Goal: Task Accomplishment & Management: Manage account settings

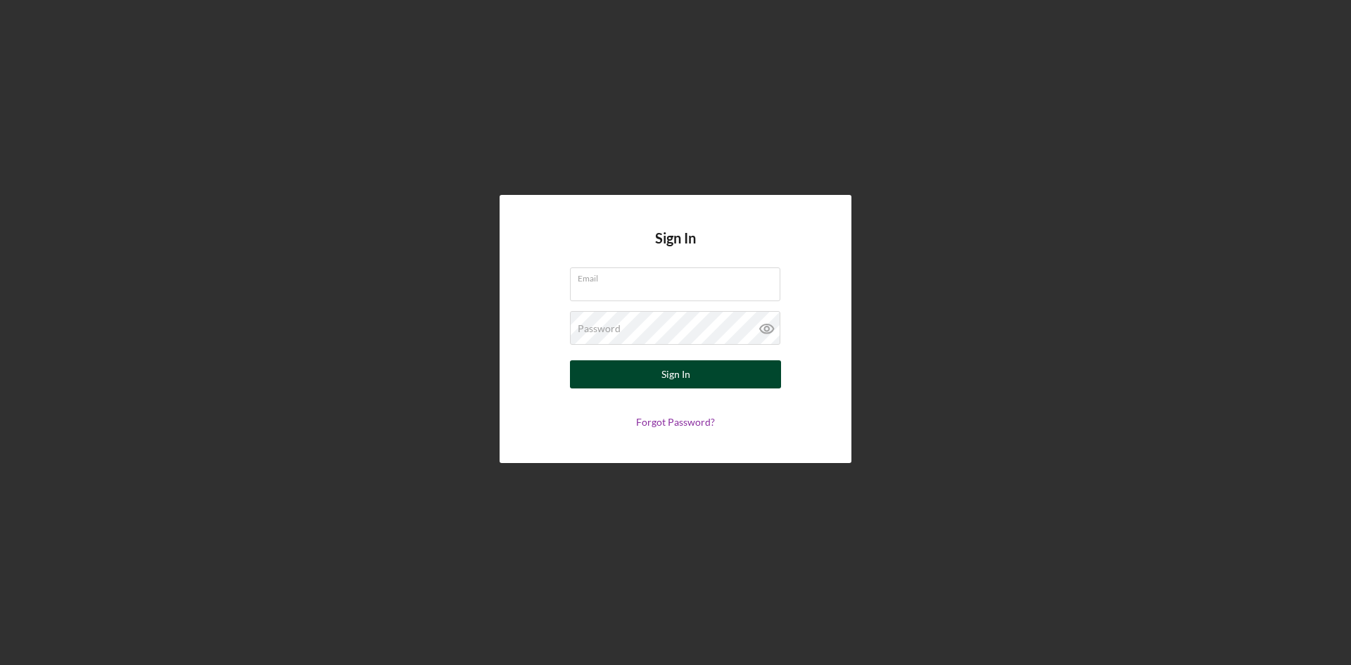
type input "[EMAIL_ADDRESS][DOMAIN_NAME]"
click at [701, 381] on button "Sign In" at bounding box center [675, 374] width 211 height 28
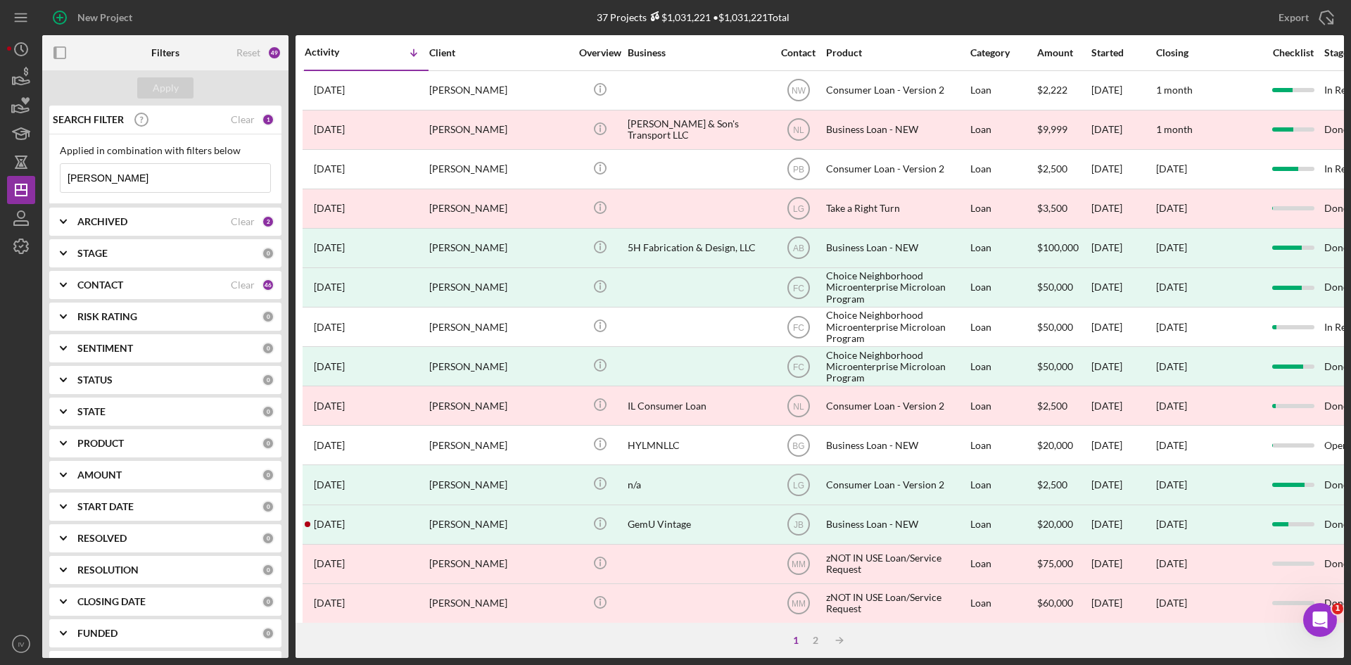
drag, startPoint x: 135, startPoint y: 177, endPoint x: -83, endPoint y: 166, distance: 218.3
click at [0, 166] on html "New Project 37 Projects $1,031,221 • $1,031,221 Total hamilton Export Icon/Expo…" at bounding box center [675, 332] width 1351 height 665
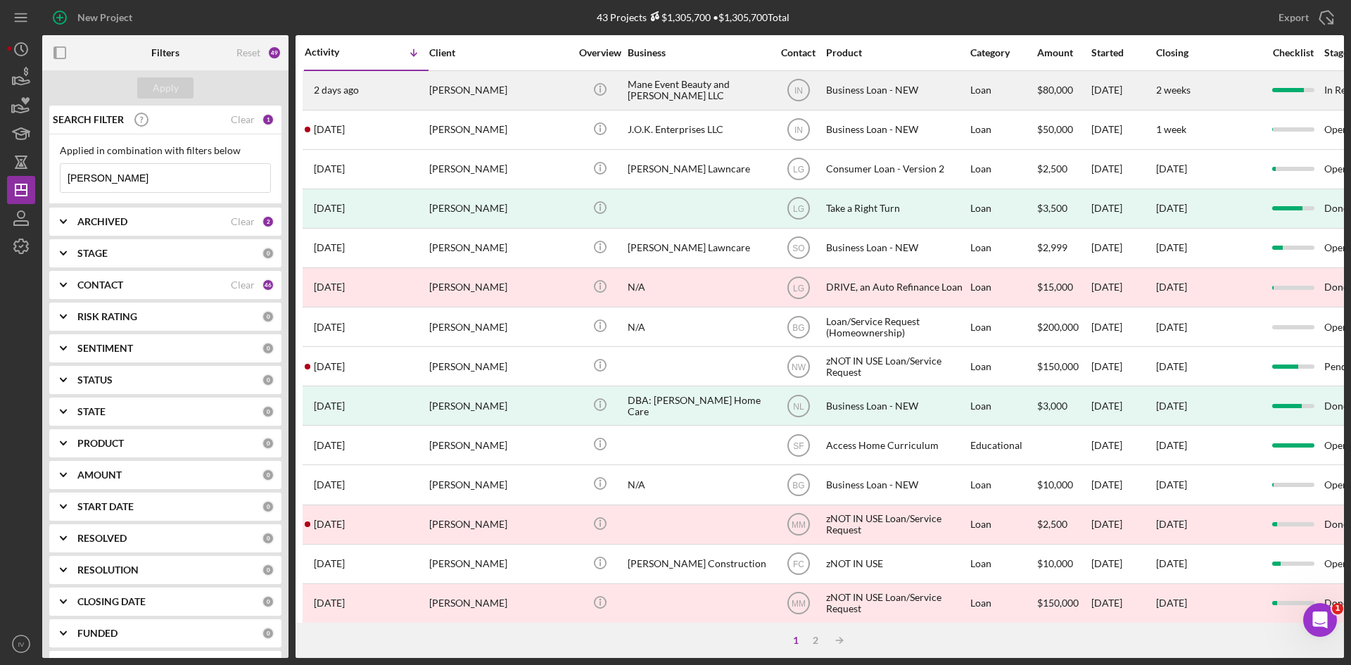
type input "shelton"
click at [518, 75] on div "Gerald Shelton" at bounding box center [499, 90] width 141 height 37
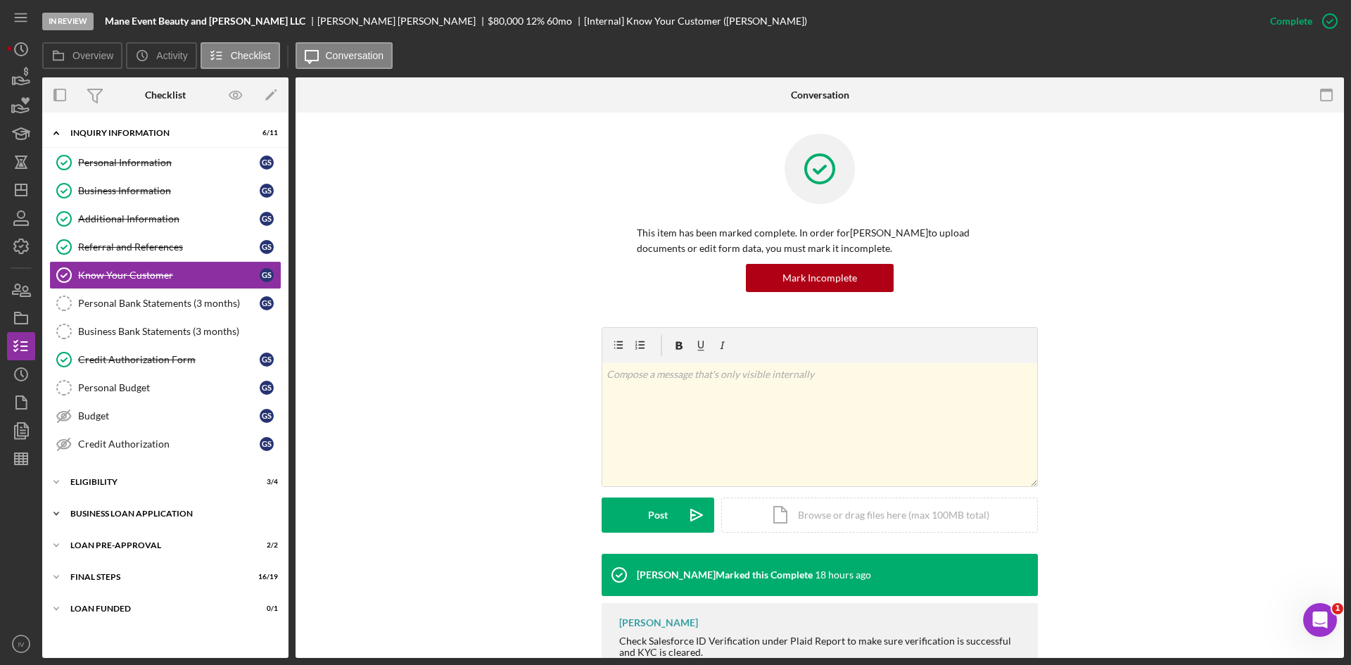
click at [106, 507] on div "Icon/Expander BUSINESS LOAN APPLICATION 24 / 31" at bounding box center [165, 513] width 246 height 28
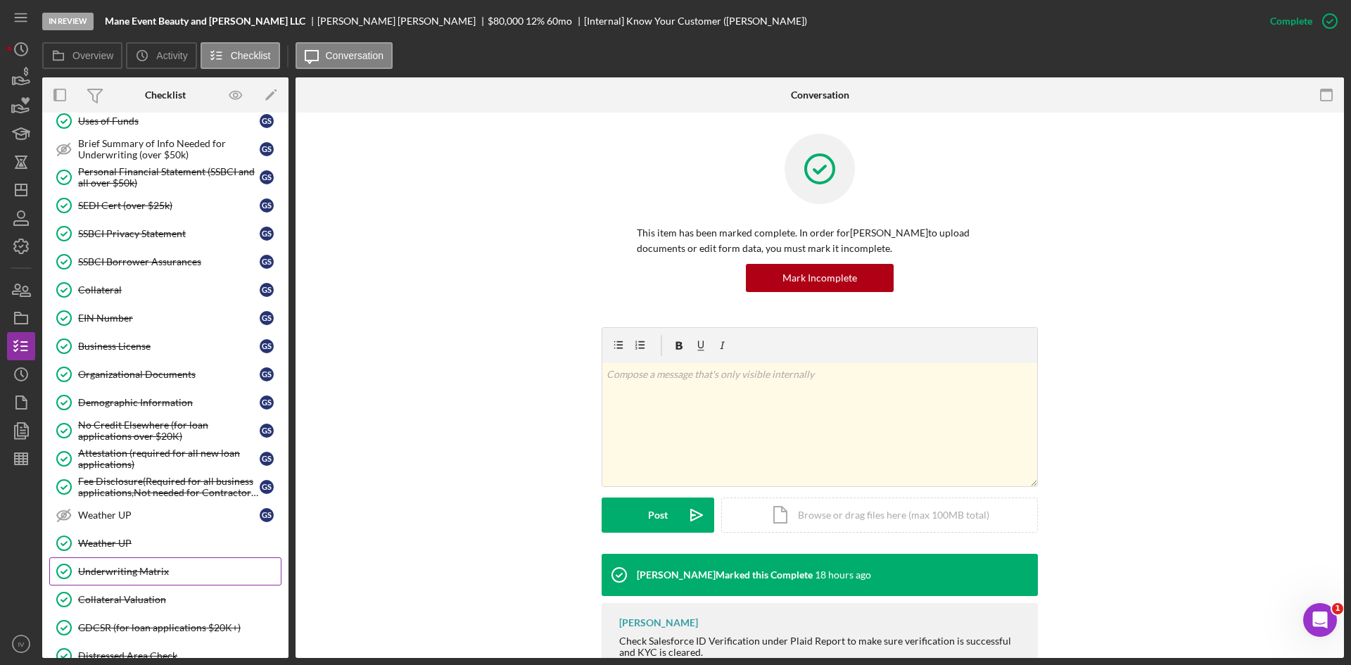
scroll to position [774, 0]
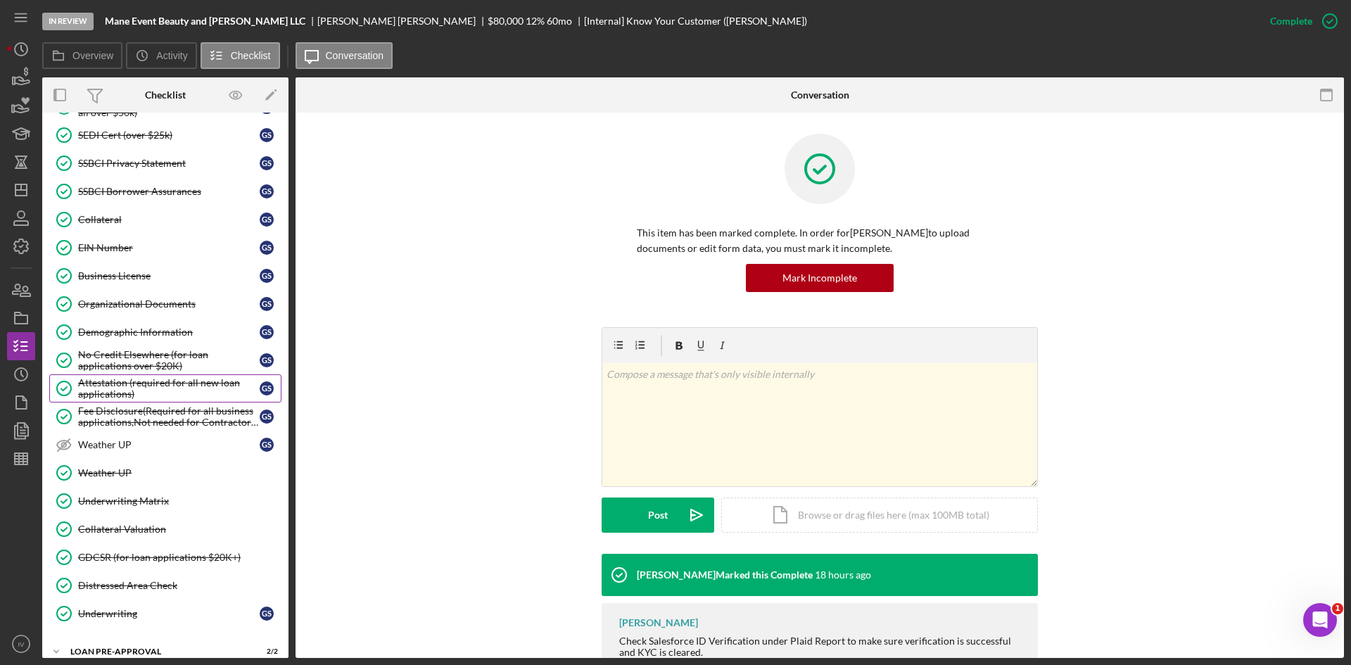
click at [155, 385] on div "Attestation (required for all new loan applications)" at bounding box center [168, 388] width 181 height 23
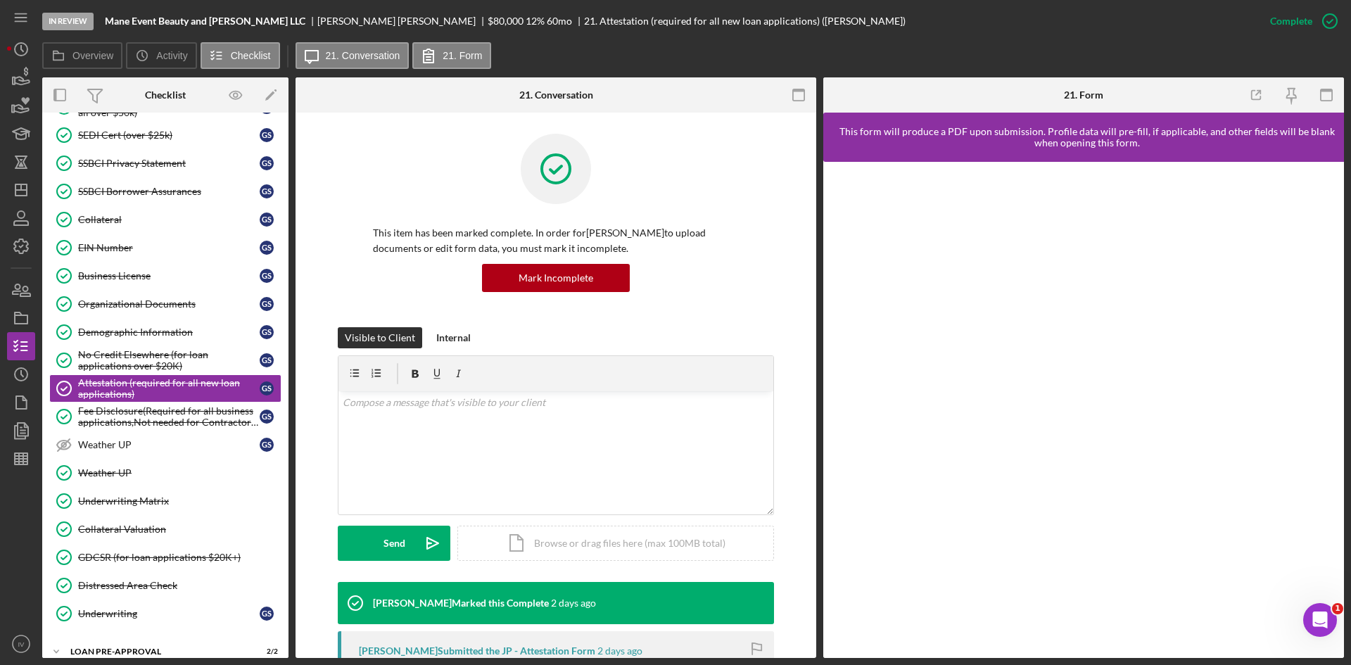
scroll to position [211, 0]
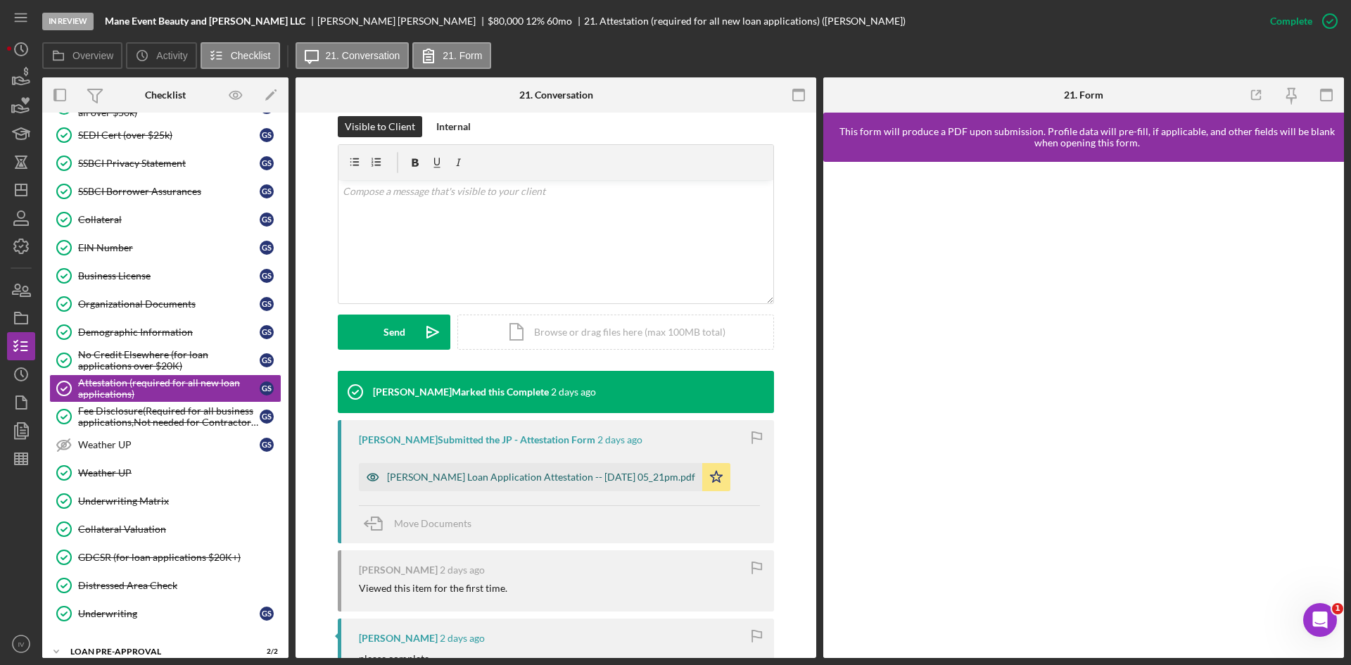
click at [514, 473] on div "Justine Petersen Loan Application Attestation -- 2025-10-13 05_21pm.pdf" at bounding box center [541, 476] width 308 height 11
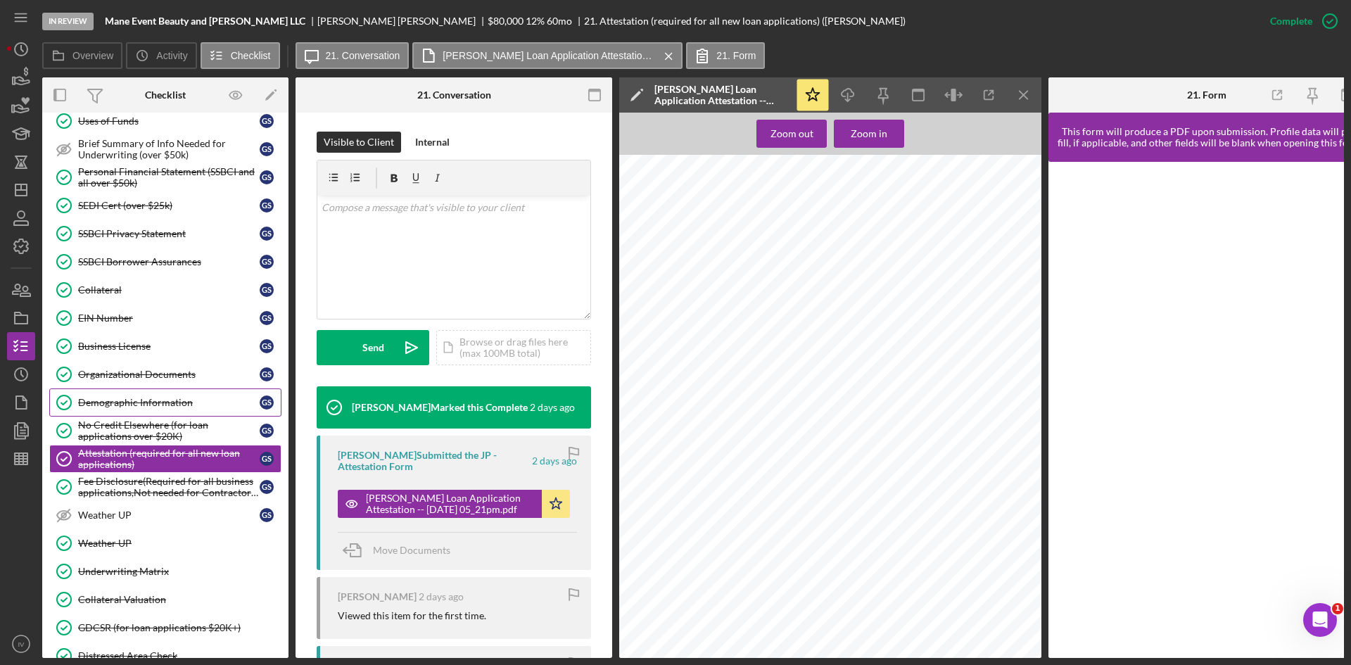
scroll to position [563, 0]
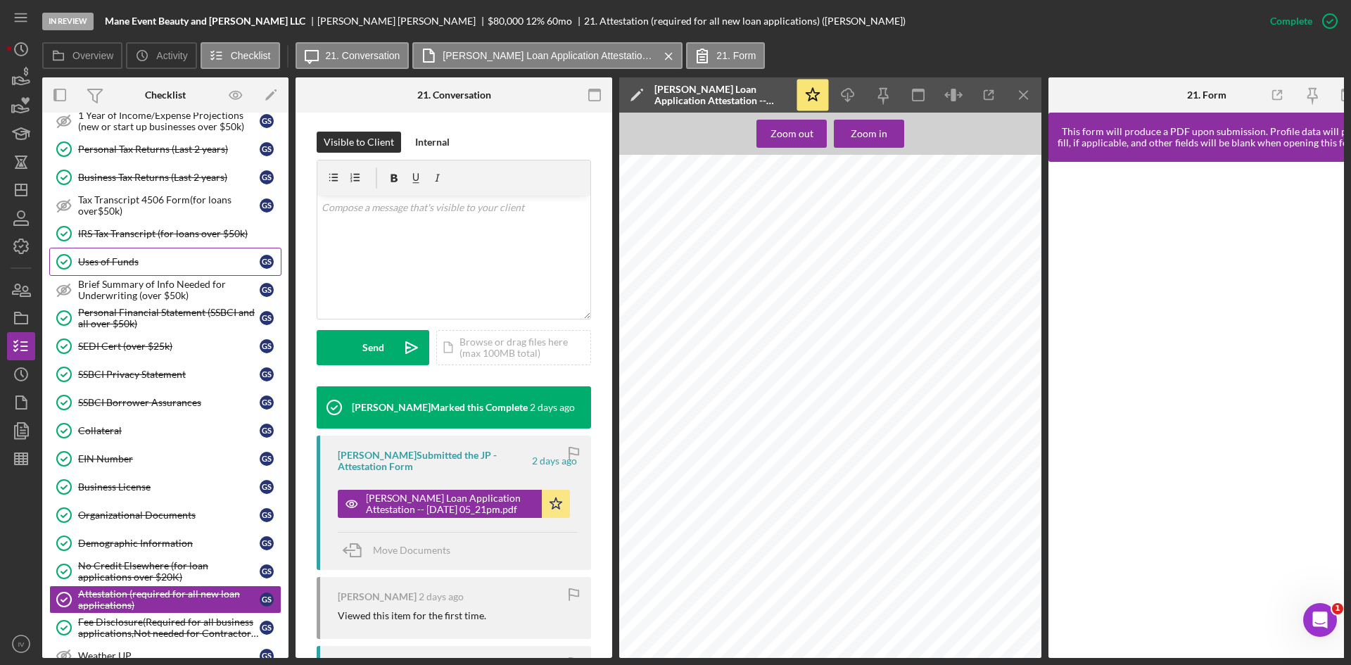
click at [131, 264] on div "Uses of Funds" at bounding box center [168, 261] width 181 height 11
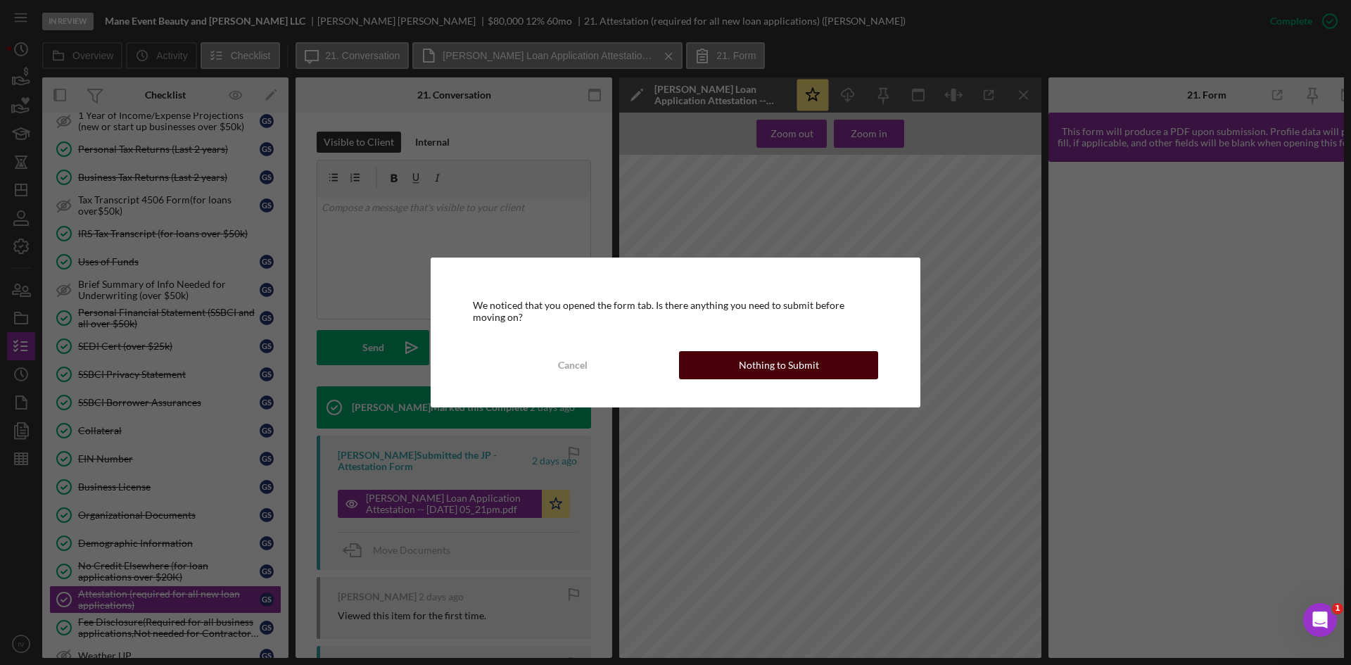
click at [710, 362] on button "Nothing to Submit" at bounding box center [778, 365] width 199 height 28
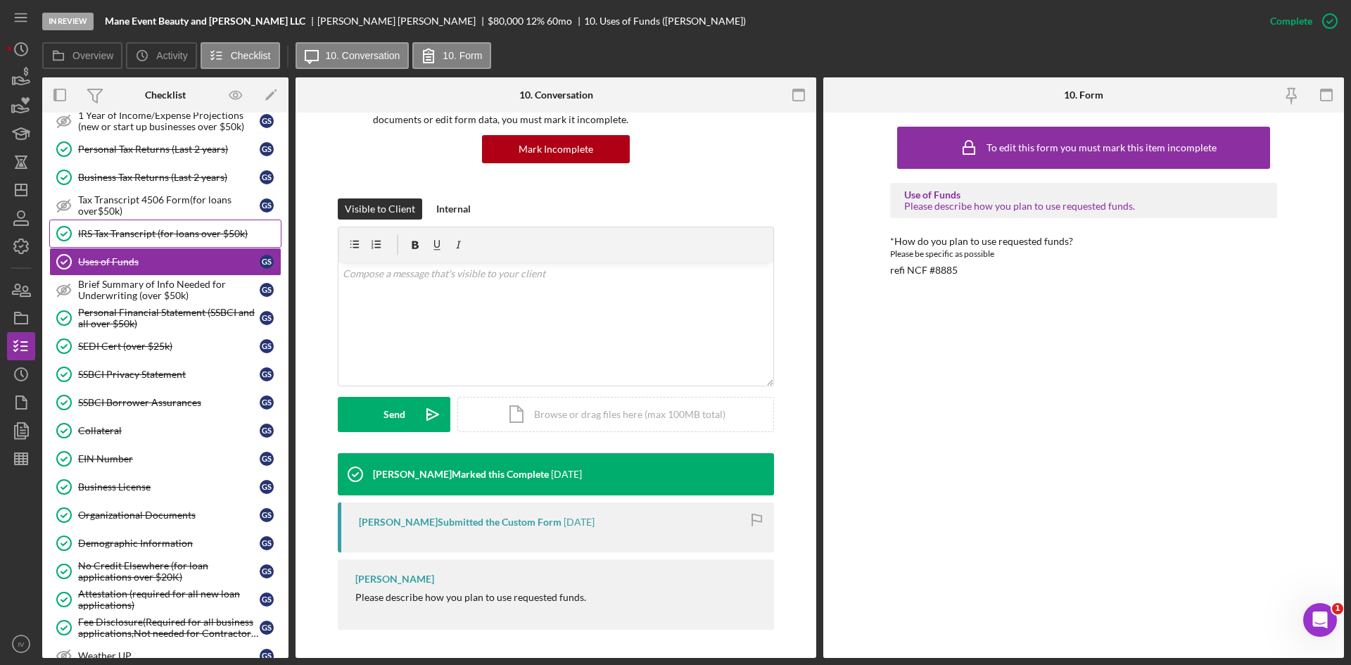
scroll to position [141, 0]
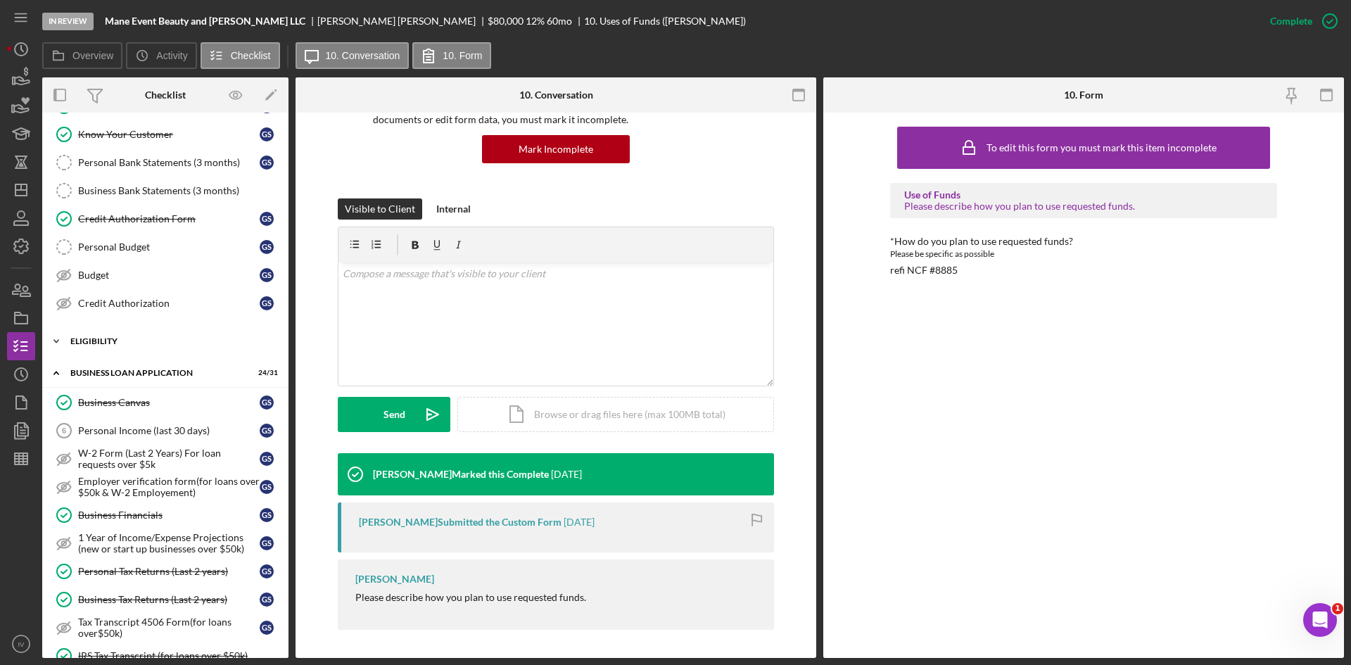
click at [111, 335] on div "Icon/Expander ELIGIBILITY 3 / 4" at bounding box center [165, 341] width 246 height 28
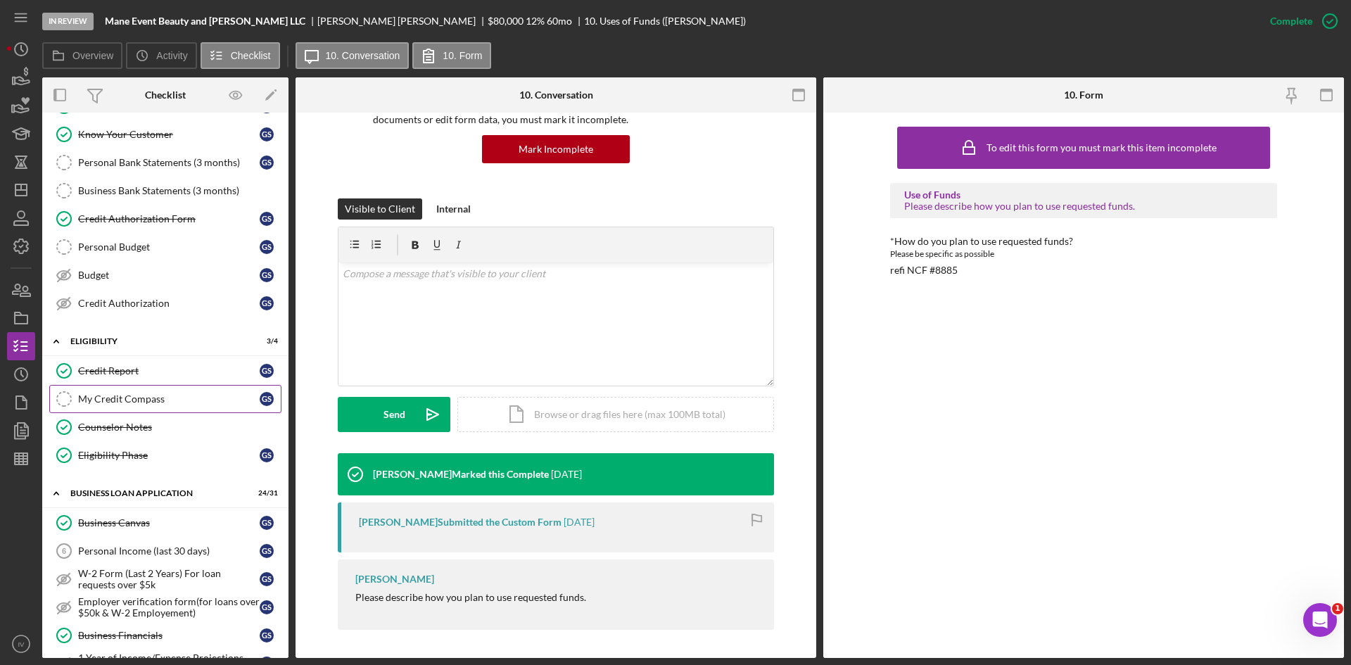
click at [118, 394] on div "My Credit Compass" at bounding box center [168, 398] width 181 height 11
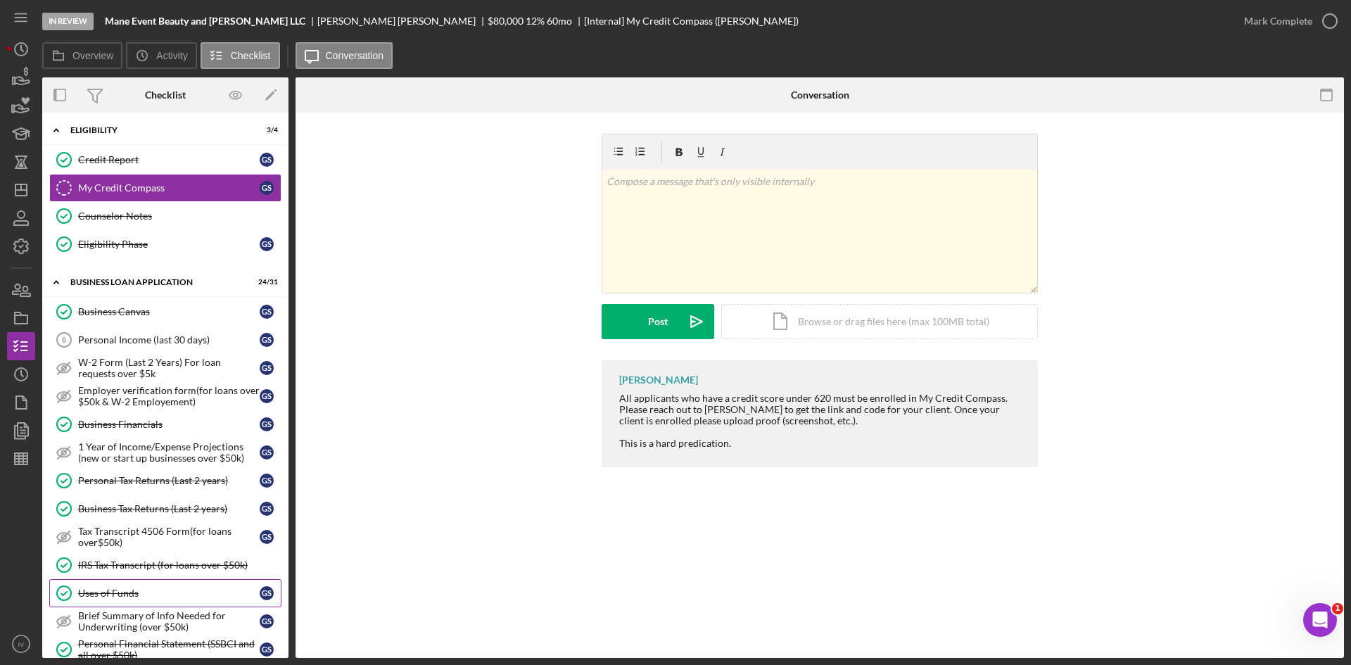
scroll to position [563, 0]
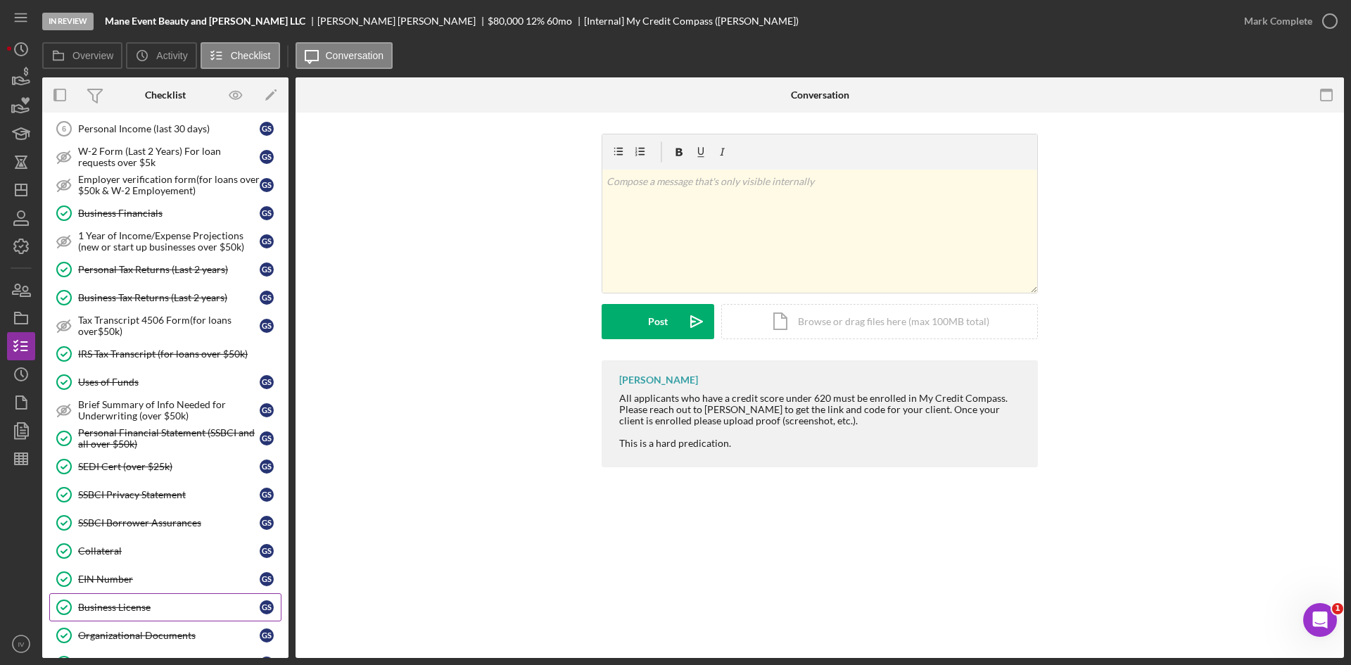
click at [133, 592] on link "EIN Number EIN Number G S" at bounding box center [165, 579] width 232 height 28
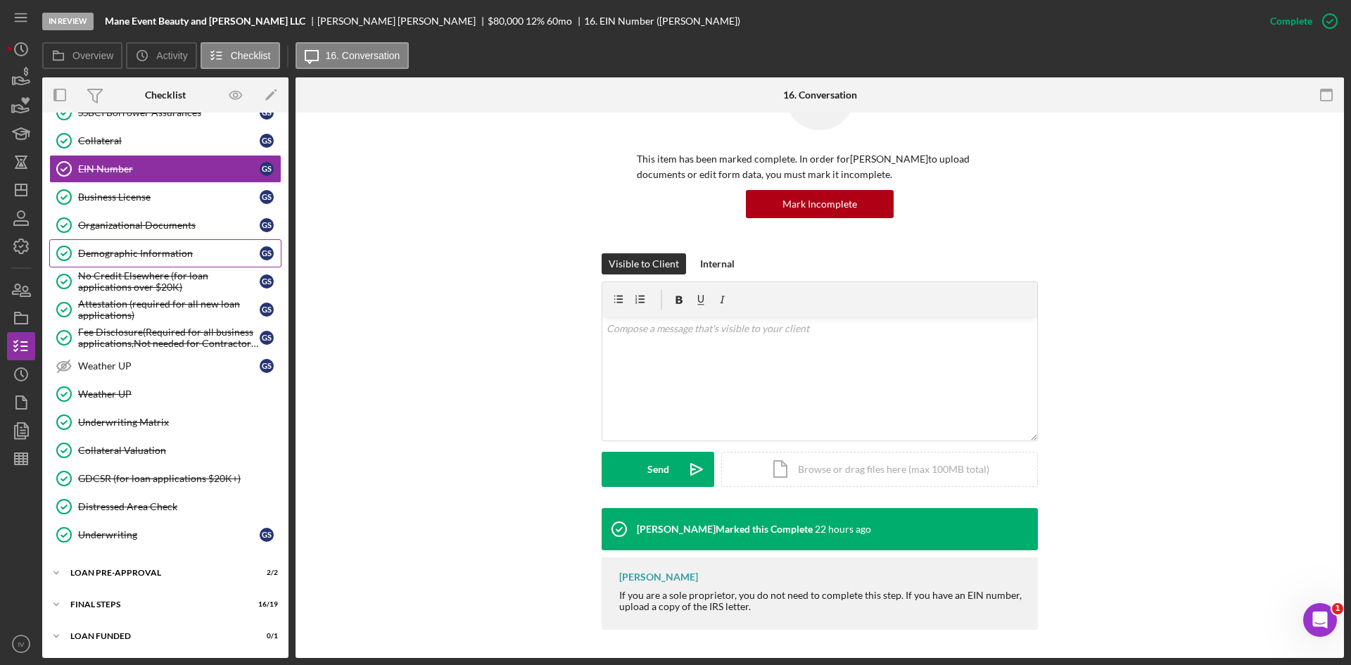
scroll to position [621, 0]
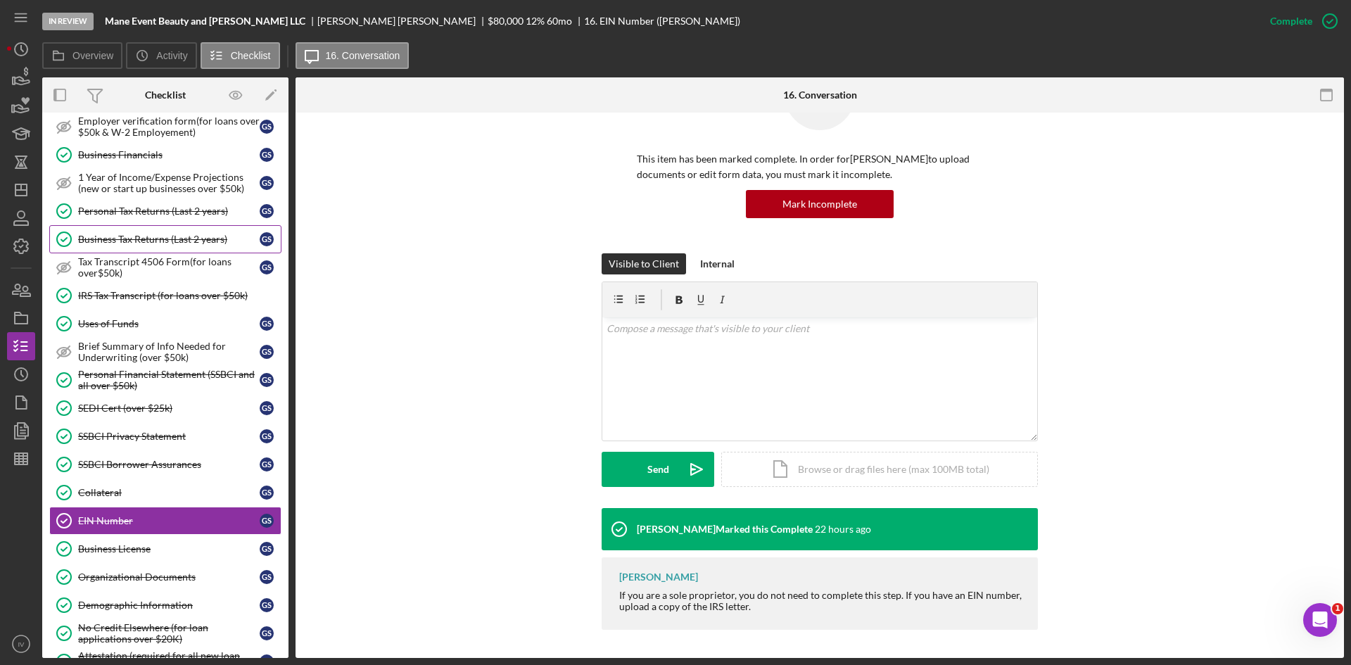
click at [172, 234] on div "Business Tax Returns (Last 2 years)" at bounding box center [168, 239] width 181 height 11
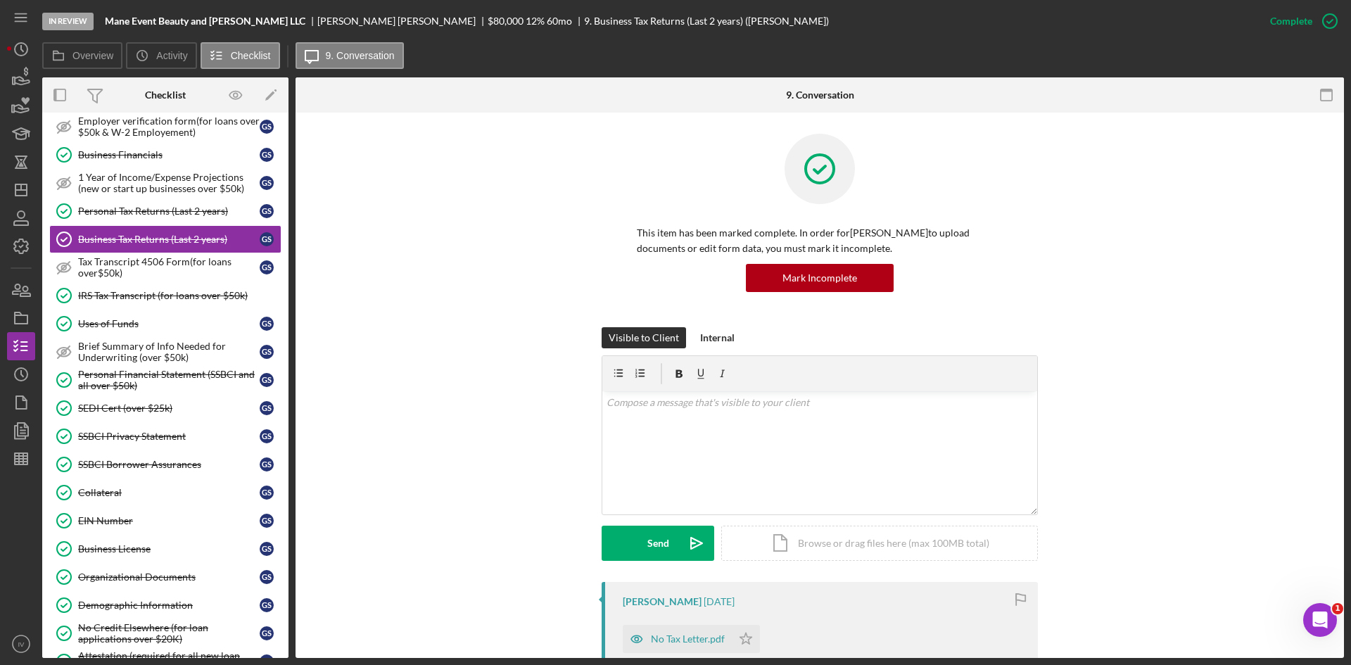
scroll to position [215, 0]
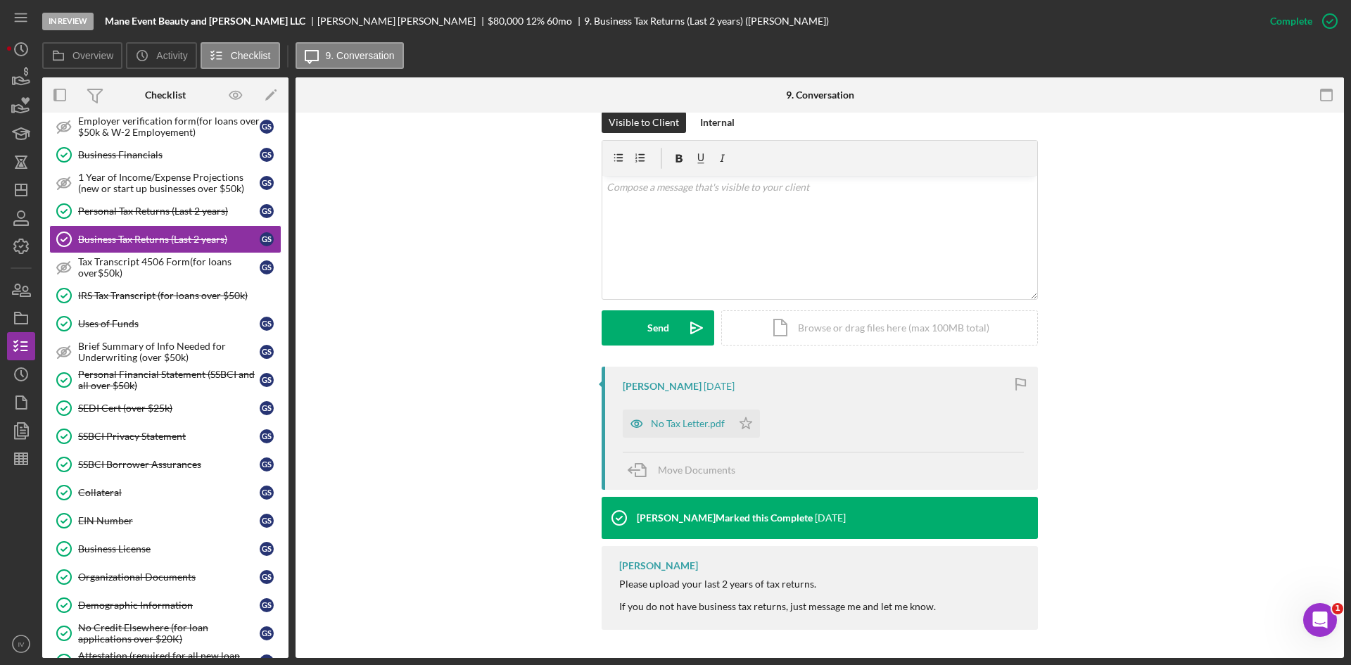
click at [191, 203] on link "Personal Tax Returns (Last 2 years) Personal Tax Returns (Last 2 years) G S" at bounding box center [165, 211] width 232 height 28
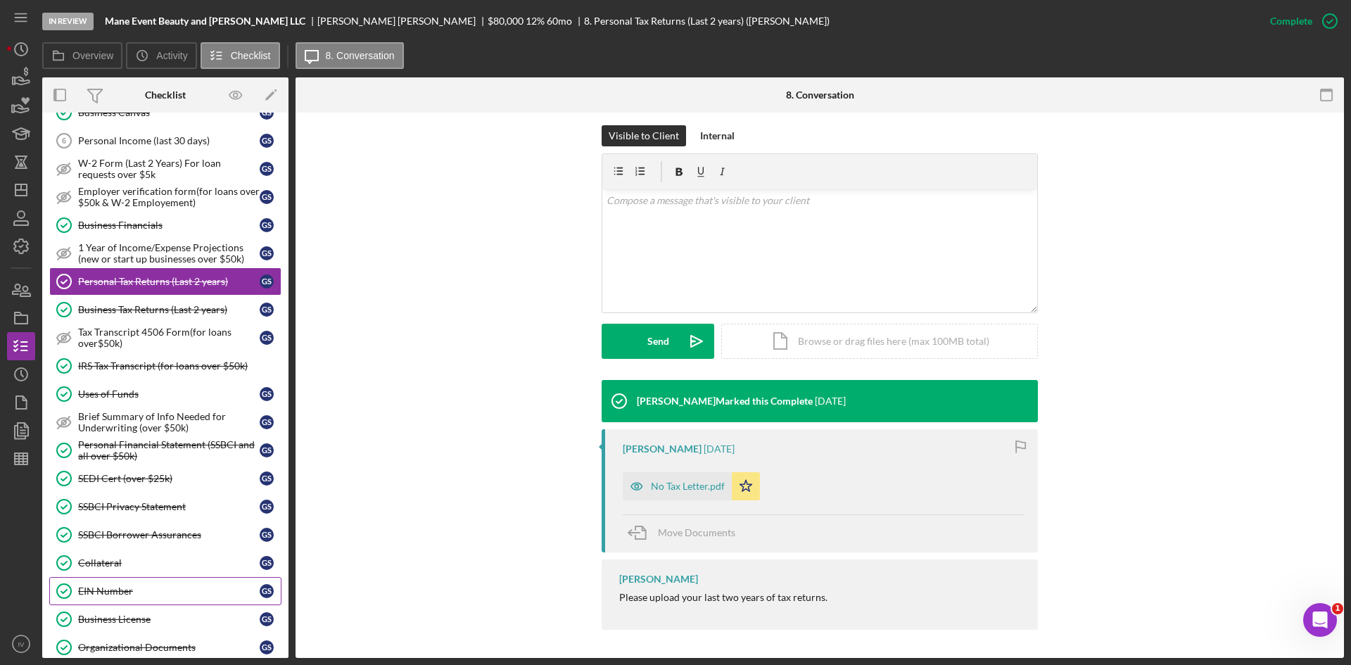
scroll to position [340, 0]
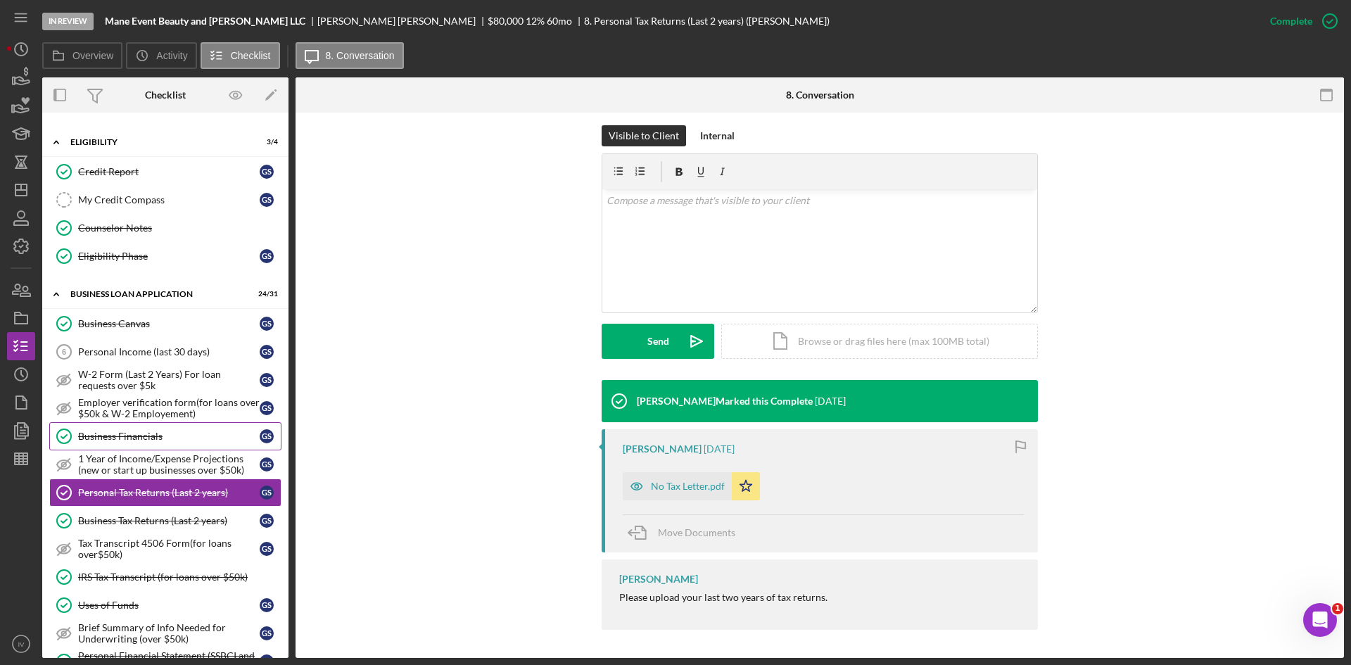
click at [129, 428] on link "Business Financials Business Financials G S" at bounding box center [165, 436] width 232 height 28
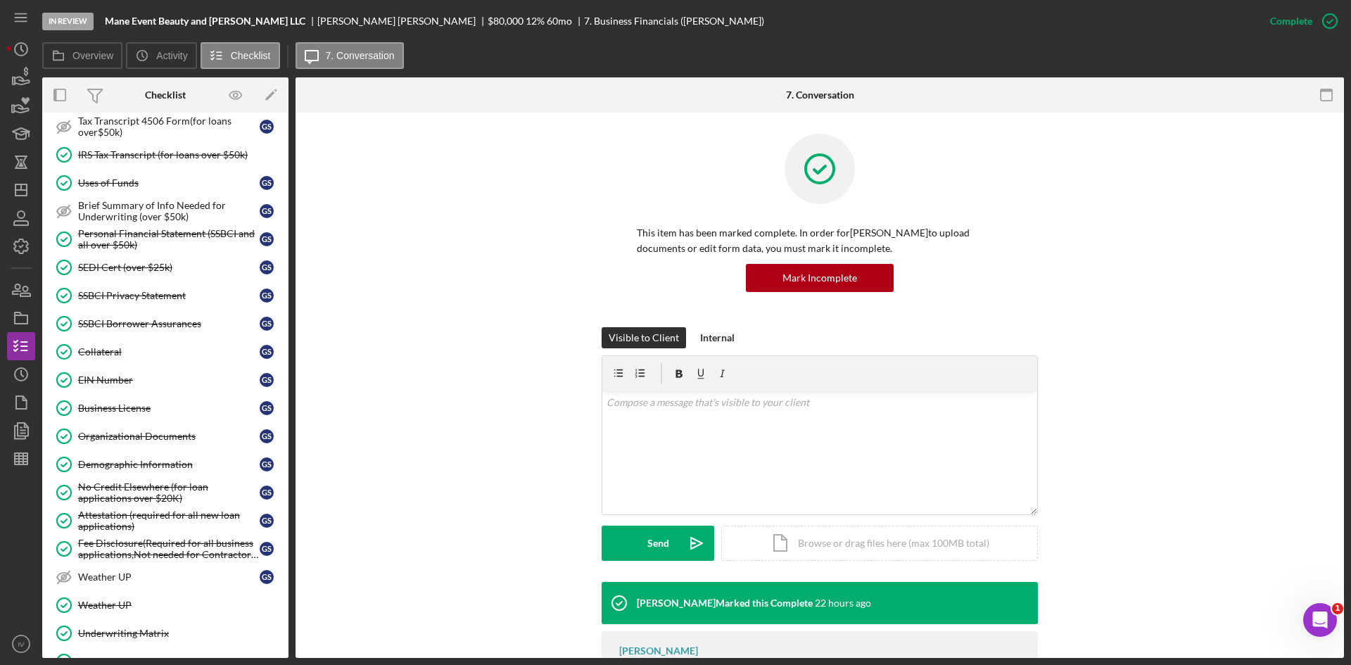
scroll to position [973, 0]
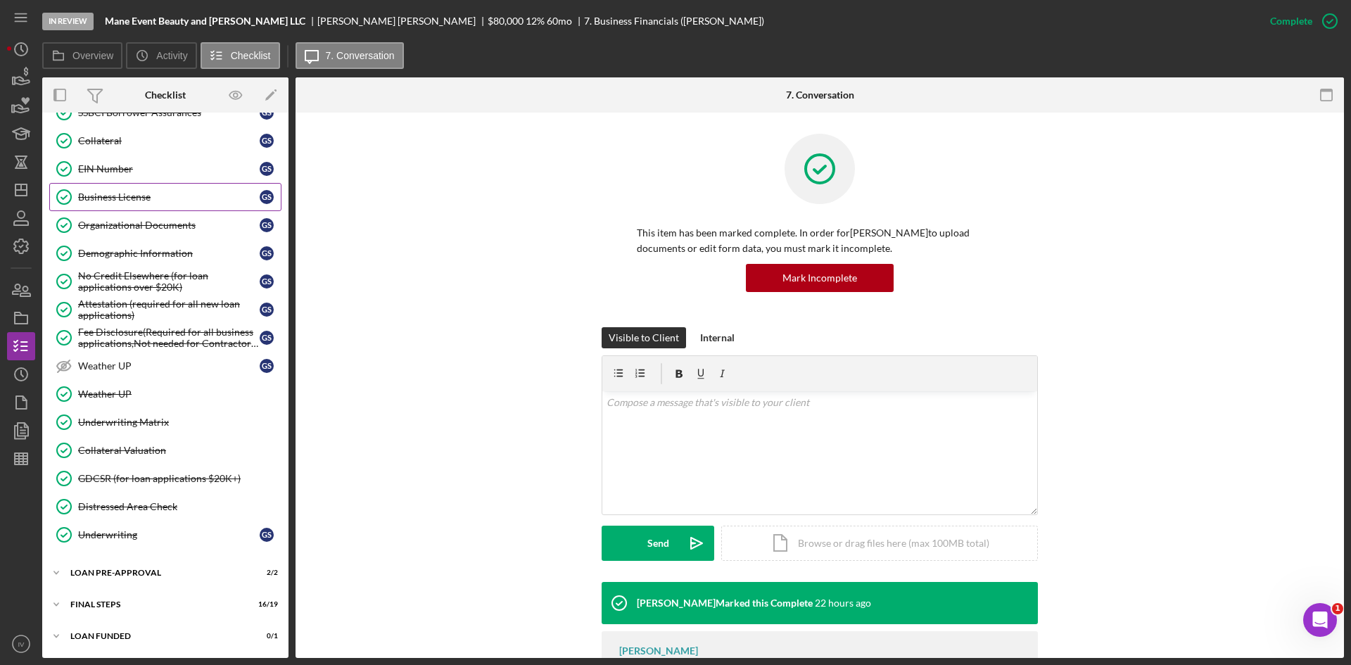
drag, startPoint x: 122, startPoint y: 173, endPoint x: 170, endPoint y: 205, distance: 57.4
click at [122, 173] on div "EIN Number" at bounding box center [168, 168] width 181 height 11
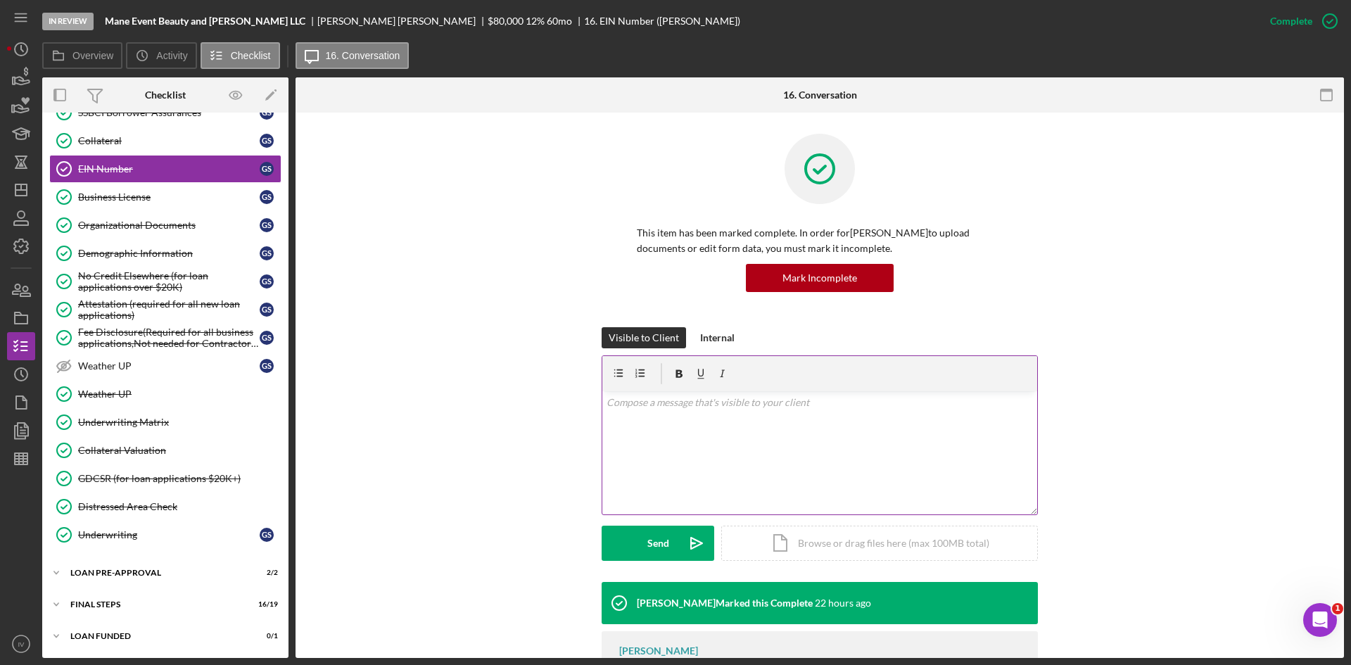
scroll to position [74, 0]
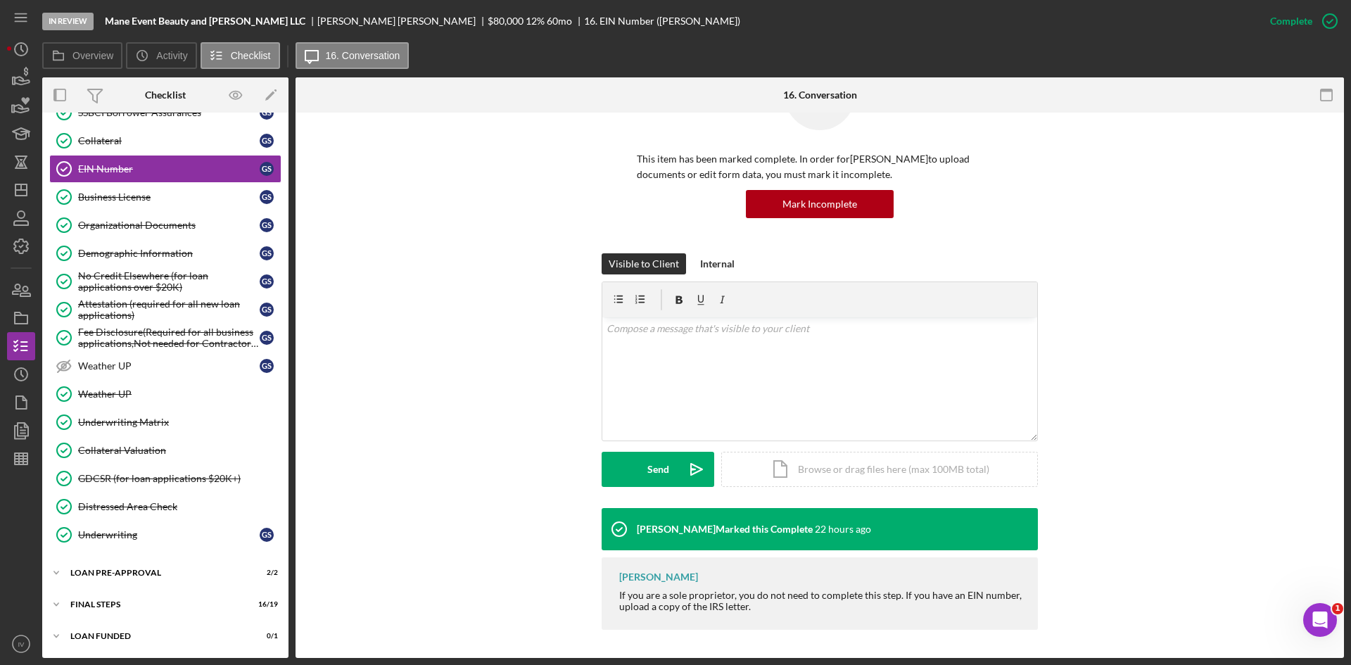
drag, startPoint x: 122, startPoint y: 253, endPoint x: 310, endPoint y: 286, distance: 190.1
click at [122, 253] on div "Demographic Information" at bounding box center [168, 253] width 181 height 11
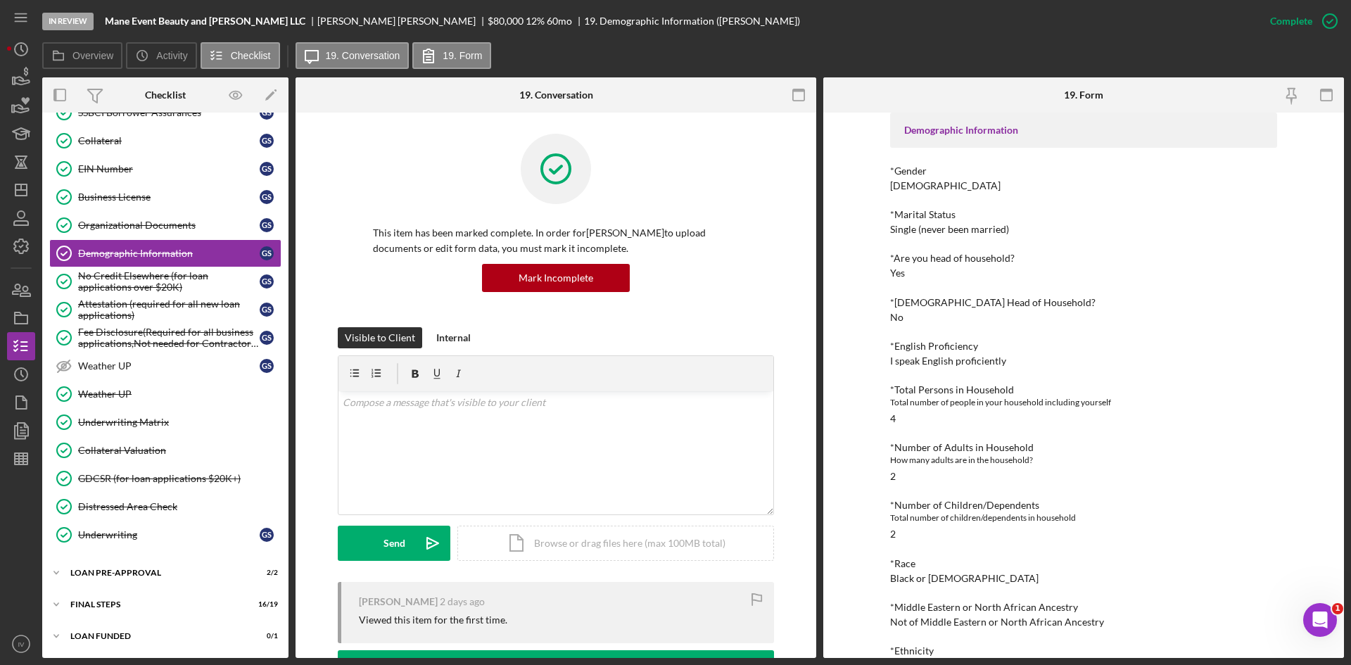
scroll to position [211, 0]
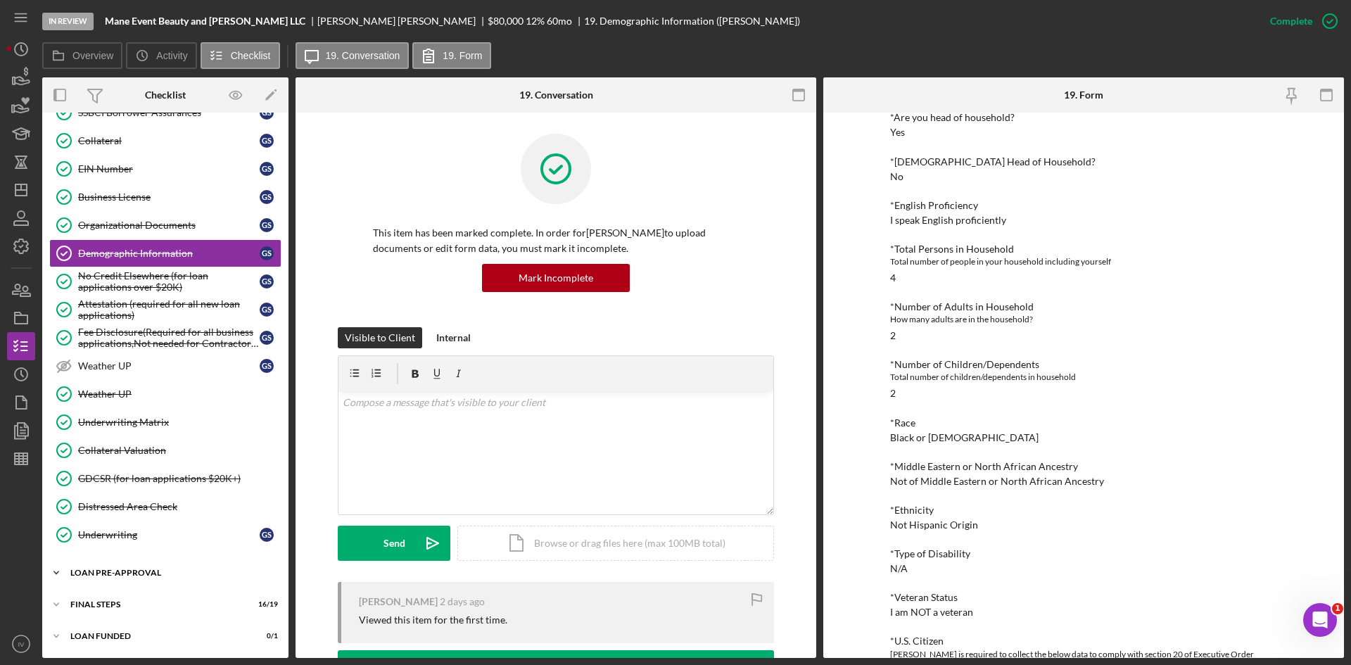
click at [117, 575] on div "LOAN PRE-APPROVAL" at bounding box center [170, 572] width 200 height 8
click at [142, 594] on link "Loan Approval Loan Approval" at bounding box center [165, 602] width 232 height 28
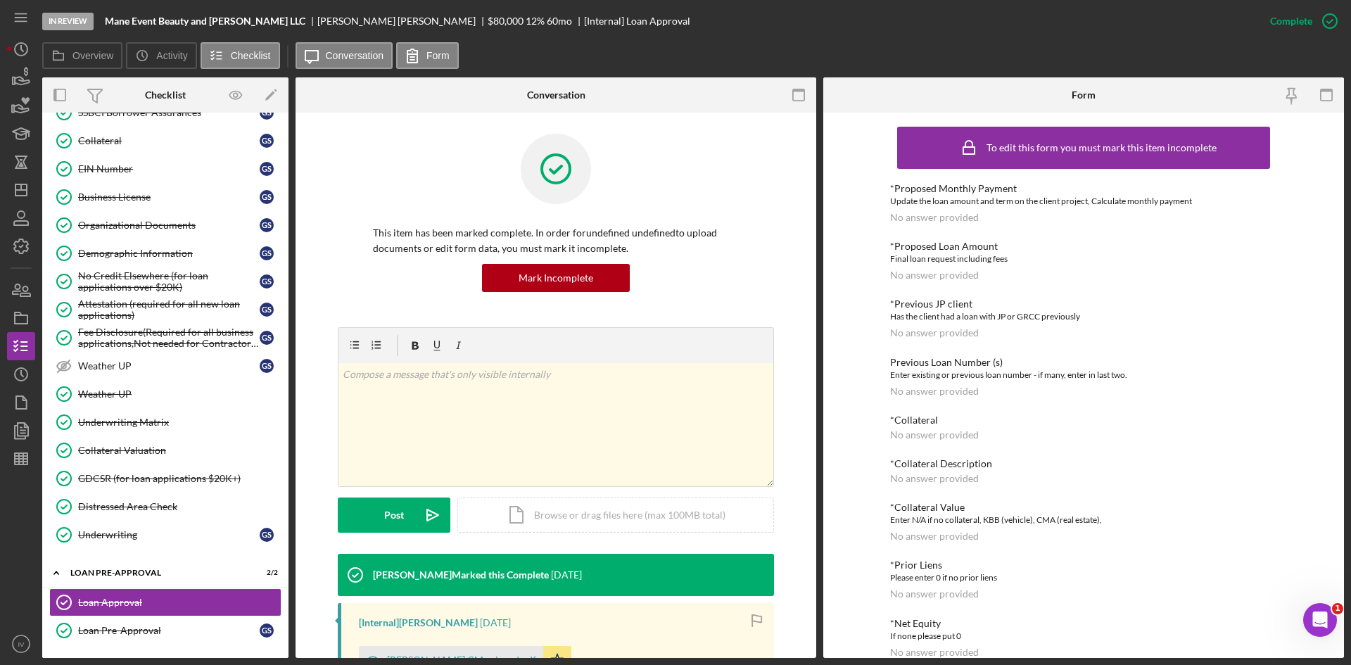
scroll to position [211, 0]
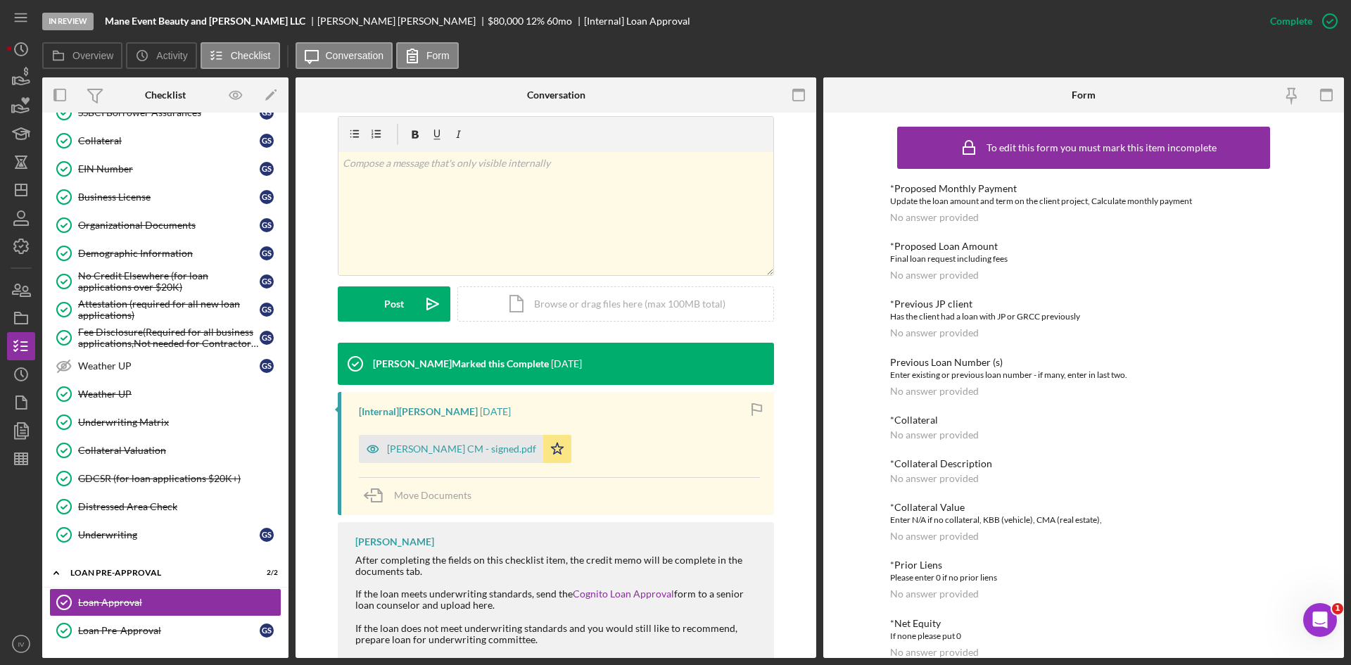
click at [444, 464] on div "[Internal] Ian Nelson 1 week ago Gerald Shelton CM - signed.pdf Icon/Star Move …" at bounding box center [556, 453] width 436 height 123
click at [456, 450] on div "Gerald Shelton CM - signed.pdf" at bounding box center [461, 448] width 149 height 11
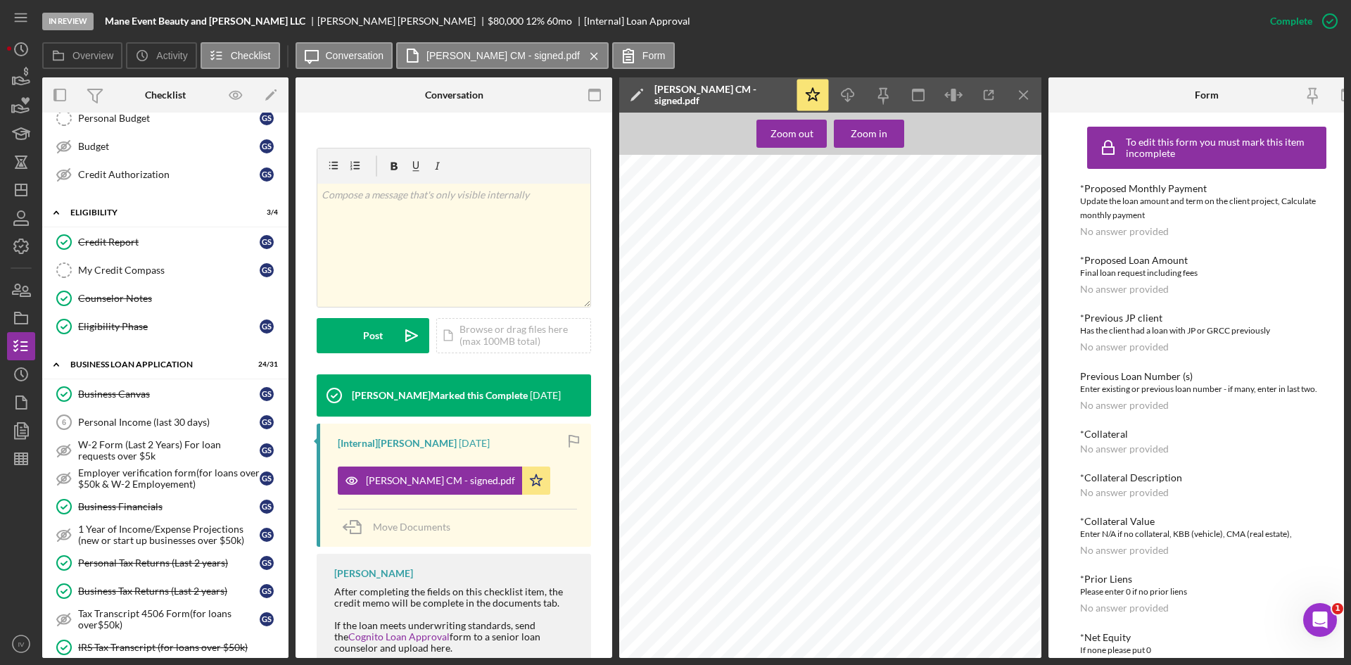
scroll to position [621, 0]
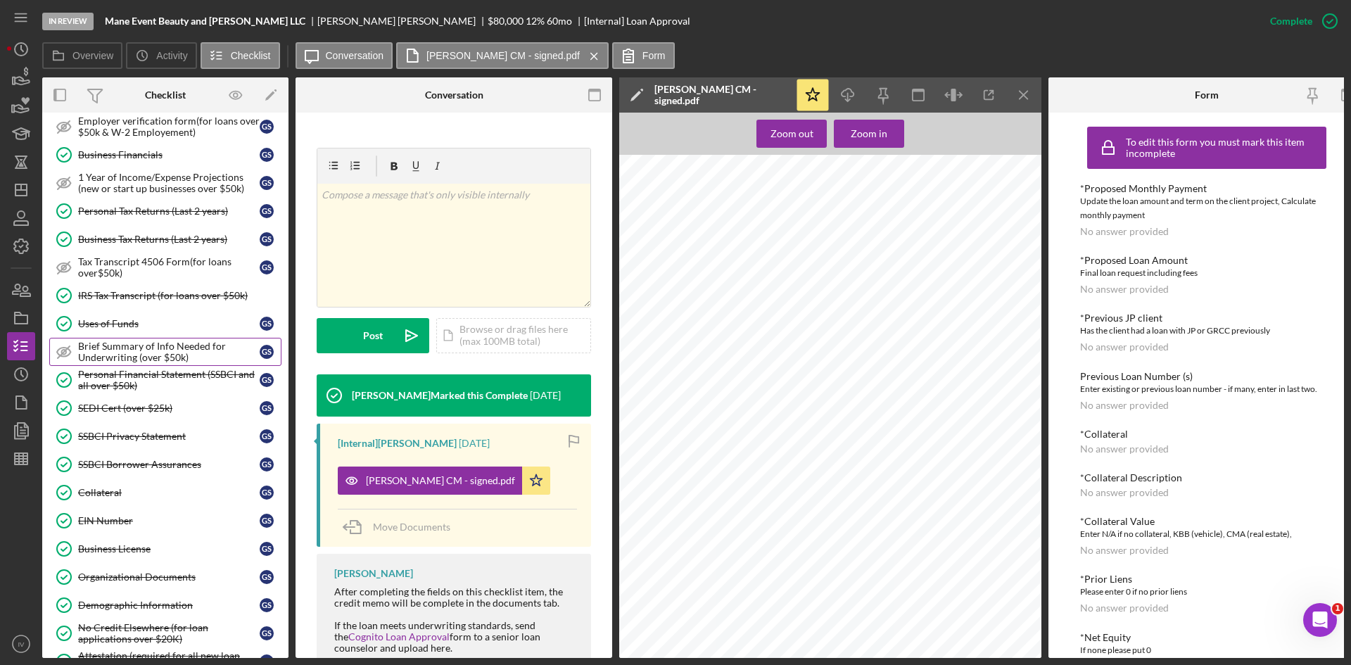
drag, startPoint x: 139, startPoint y: 304, endPoint x: 174, endPoint y: 341, distance: 51.3
click at [139, 304] on link "IRS Tax Transcript (for loans over $50k) IRS Tax Transcript (for loans over $50…" at bounding box center [165, 295] width 232 height 28
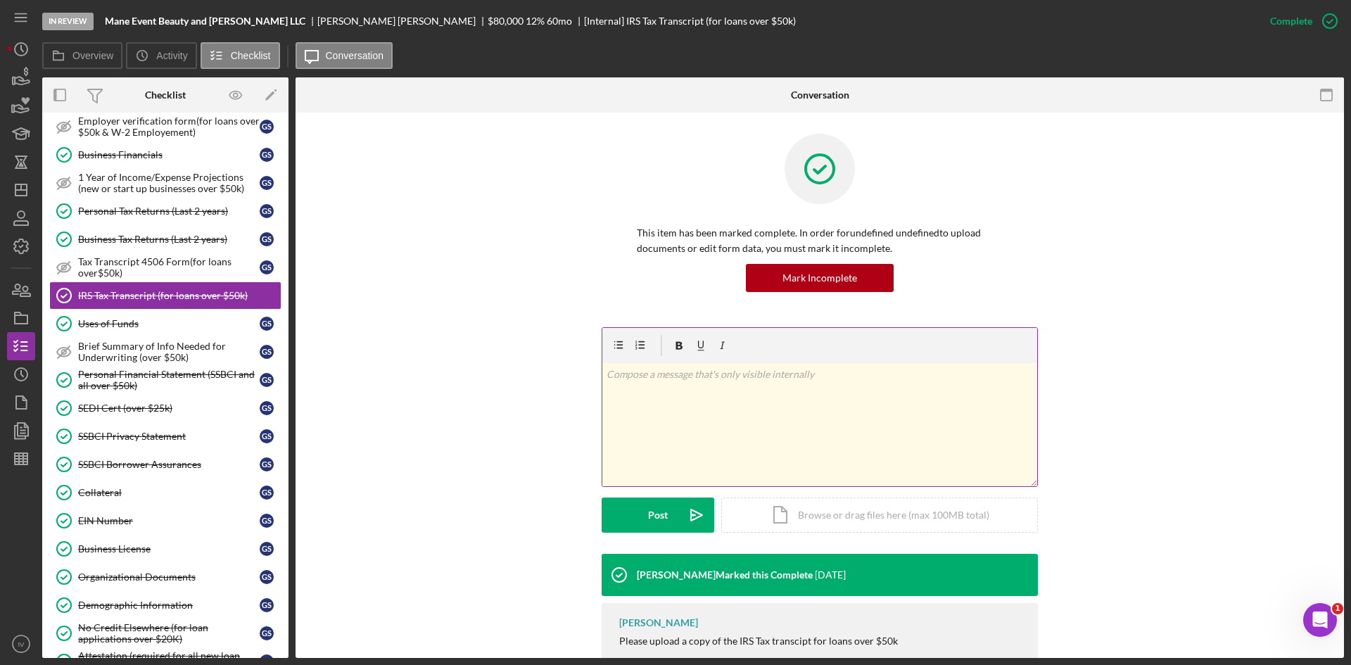
scroll to position [44, 0]
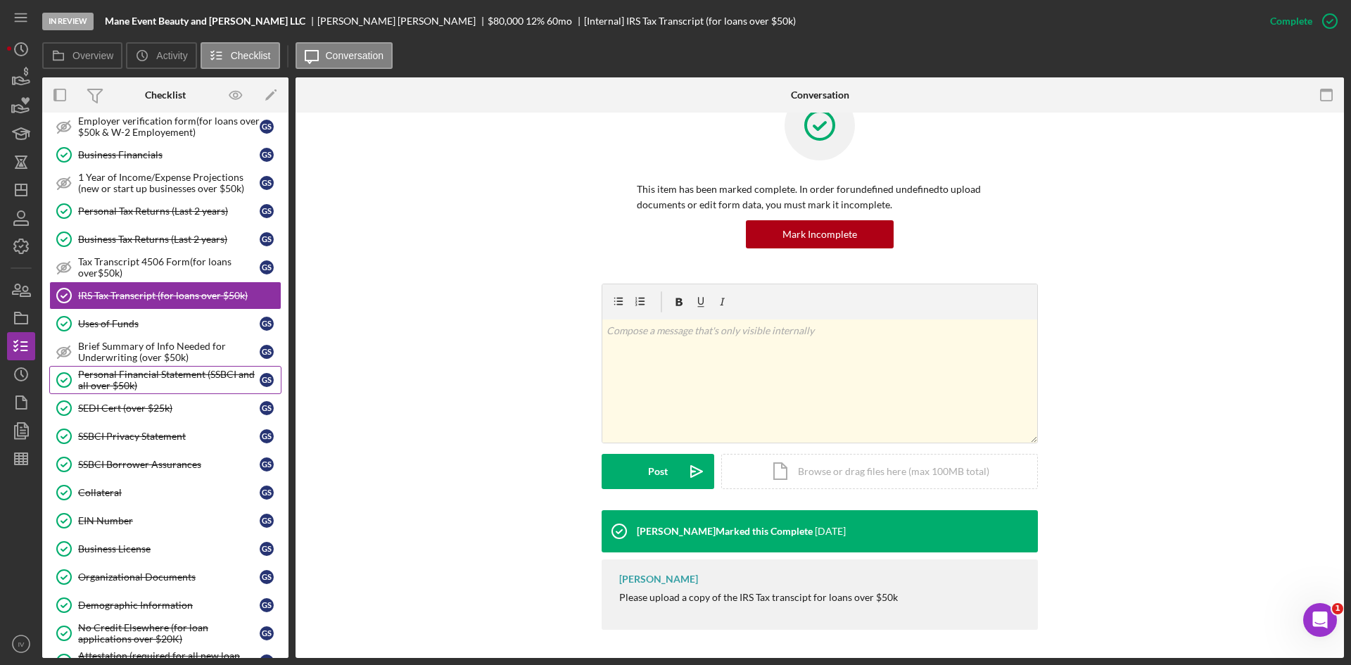
click at [149, 378] on div "Personal Financial Statement (SSBCI and all over $50k)" at bounding box center [168, 380] width 181 height 23
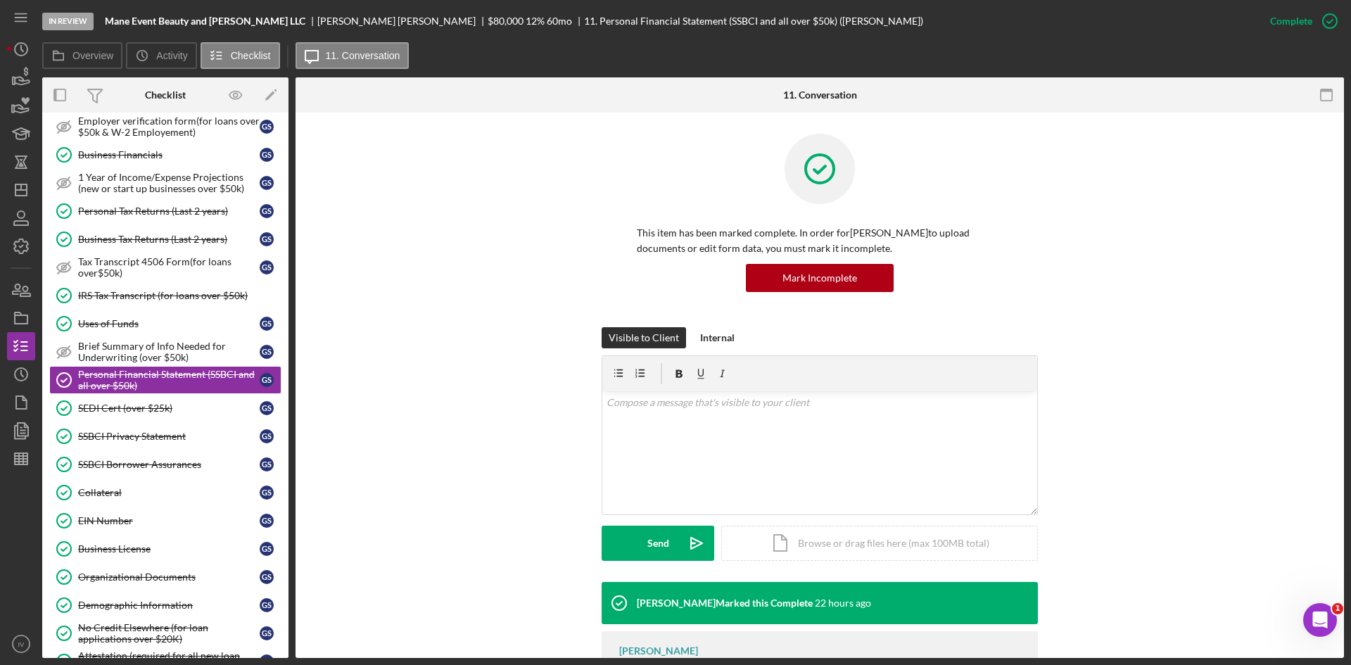
scroll to position [109, 0]
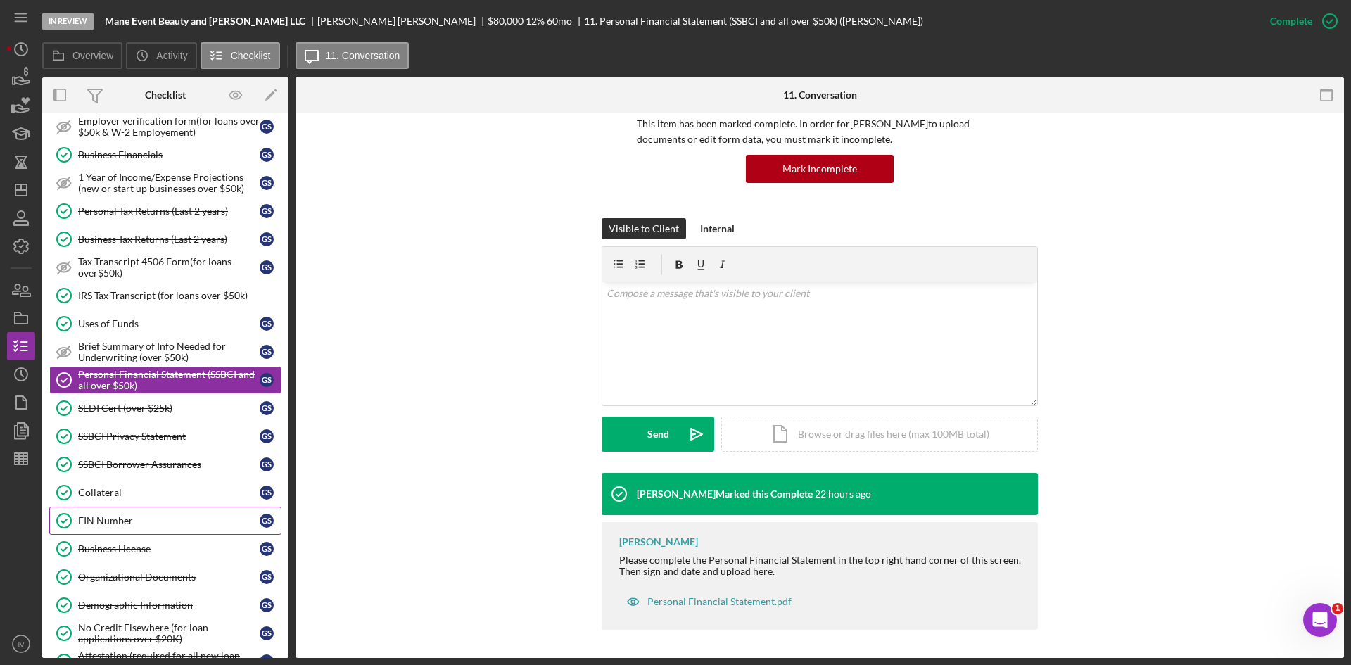
click at [115, 513] on link "EIN Number EIN Number G S" at bounding box center [165, 520] width 232 height 28
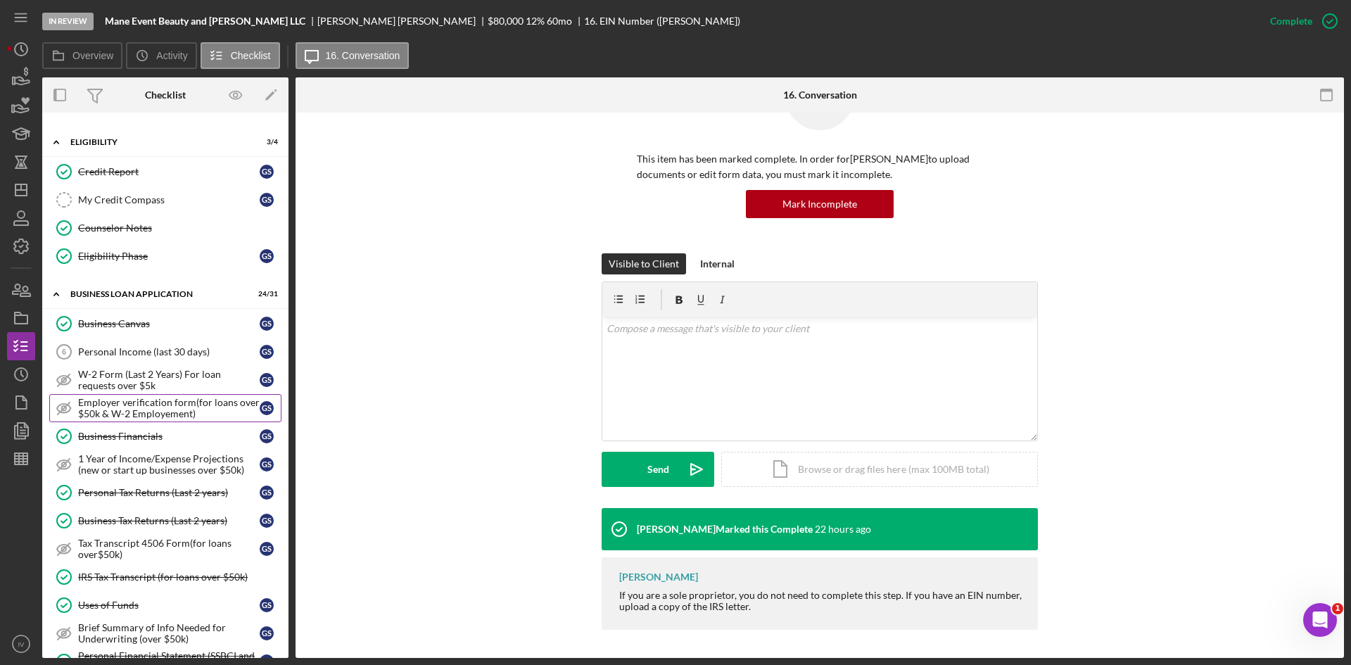
scroll to position [269, 0]
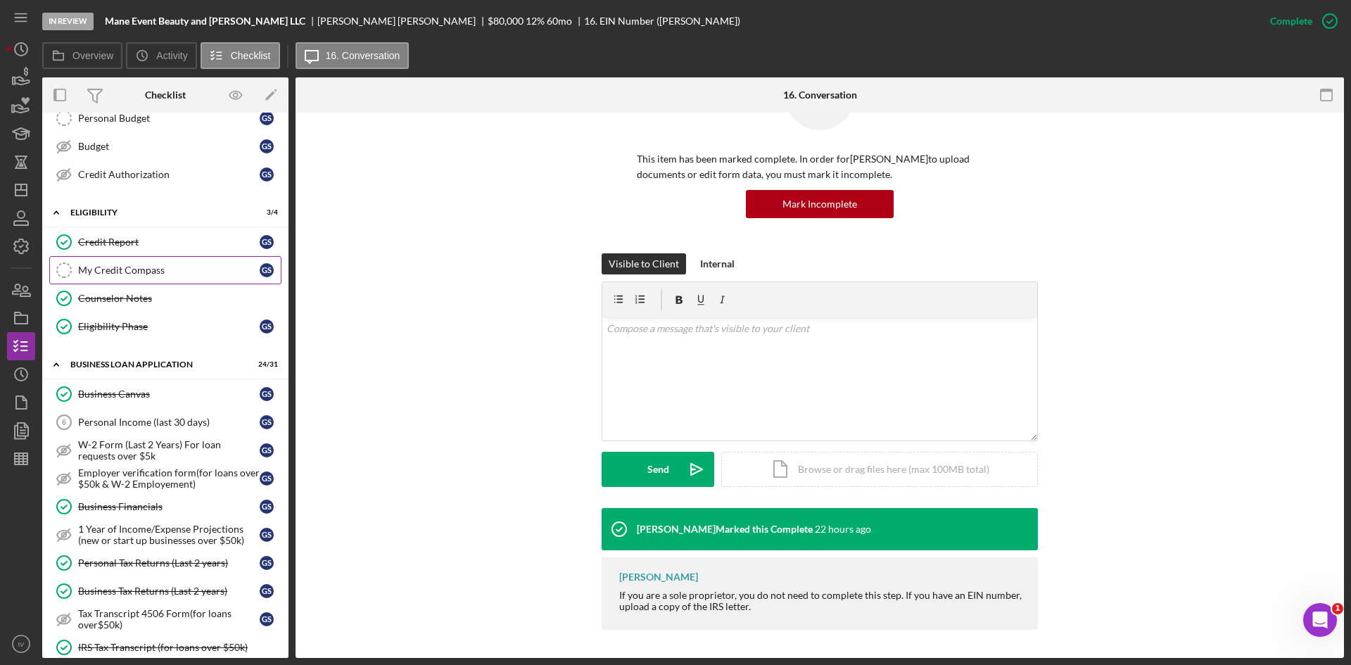
click at [165, 283] on link "My Credit Compass My Credit Compass G S" at bounding box center [165, 270] width 232 height 28
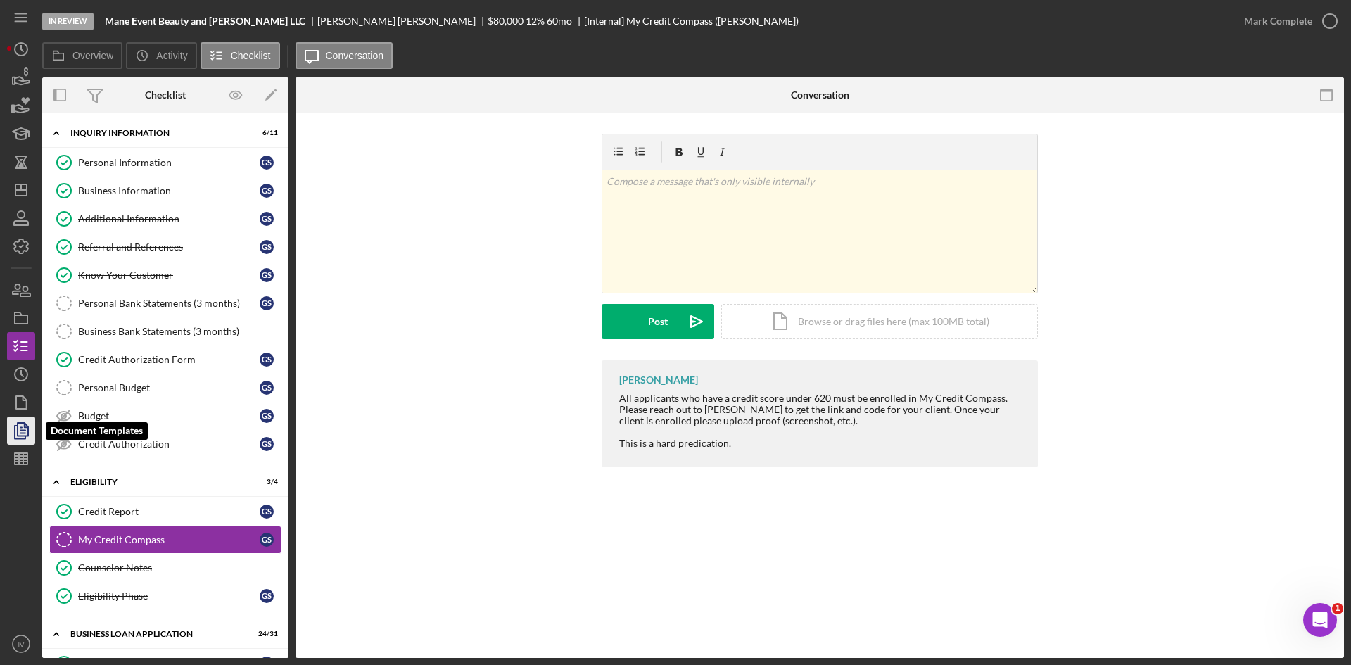
click at [22, 437] on icon "button" at bounding box center [21, 430] width 35 height 35
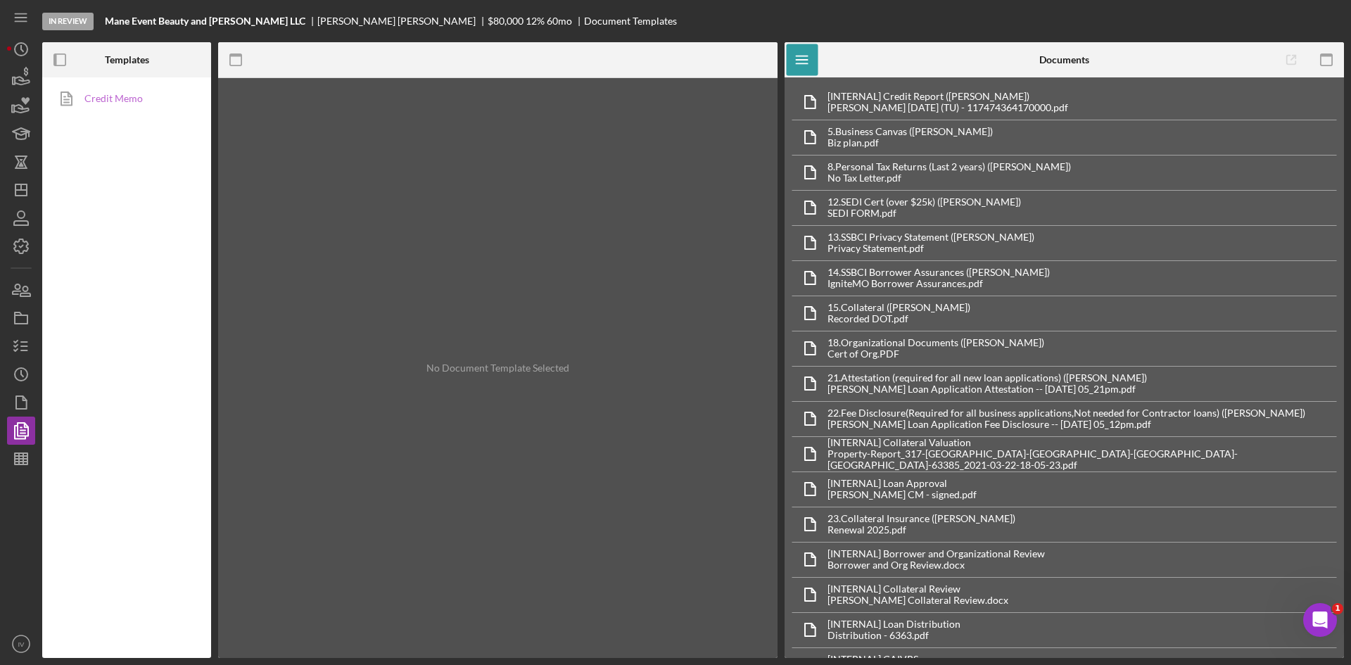
click at [137, 96] on link "Credit Memo" at bounding box center [123, 98] width 148 height 28
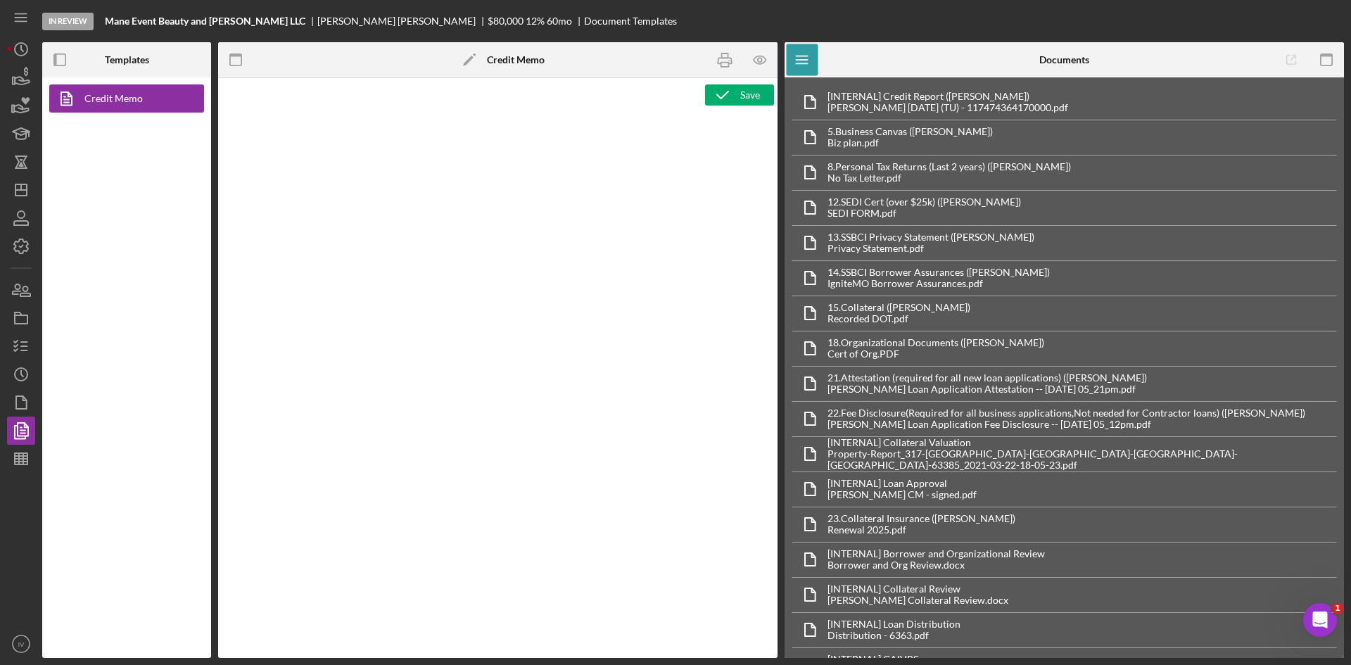
type textarea "<h1>Business Loan Risk Assessment</h1> <p>Loan Officer: &nbsp;<span id="Lender_…"
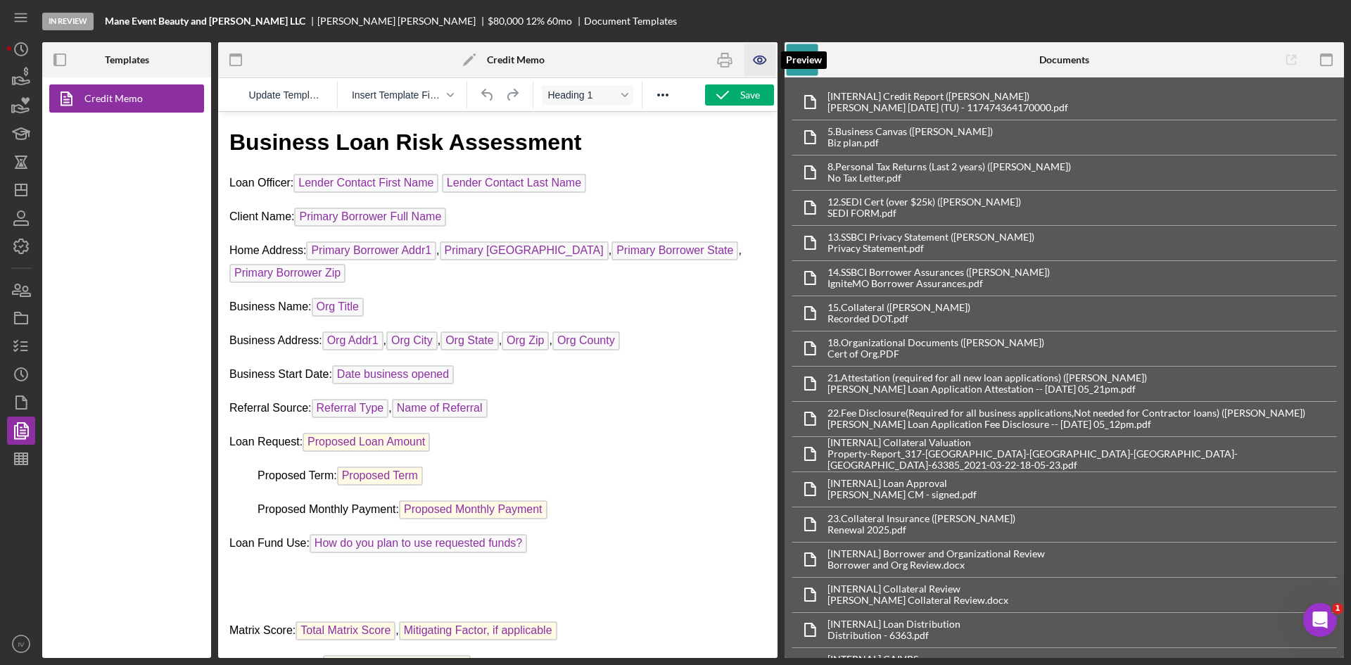
click at [748, 61] on icon "button" at bounding box center [760, 60] width 32 height 32
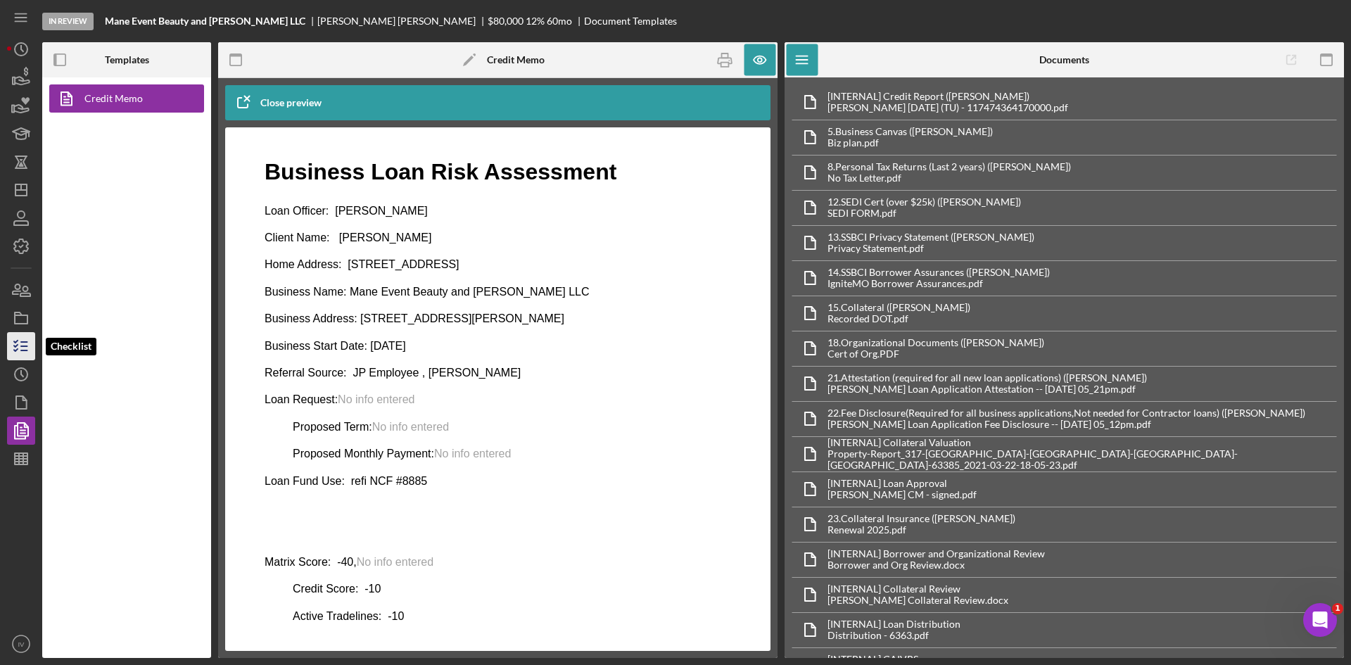
click at [19, 345] on icon "button" at bounding box center [21, 345] width 35 height 35
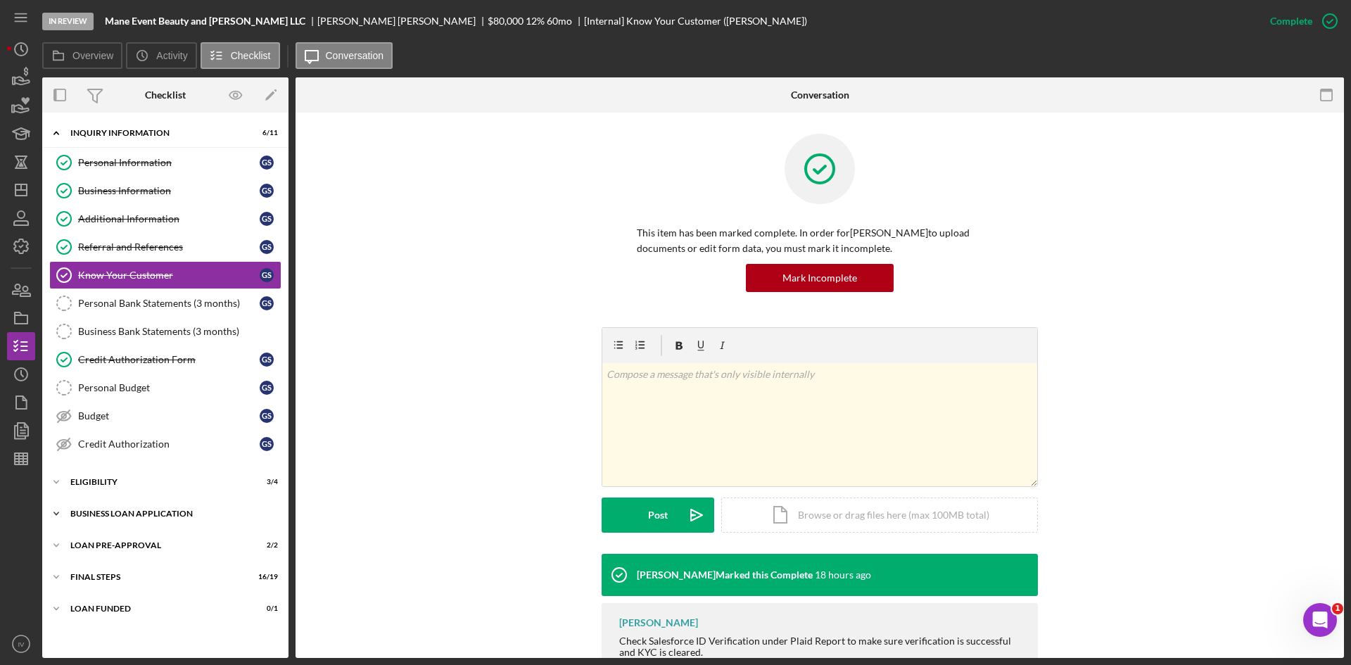
click at [98, 516] on div "BUSINESS LOAN APPLICATION" at bounding box center [170, 513] width 200 height 8
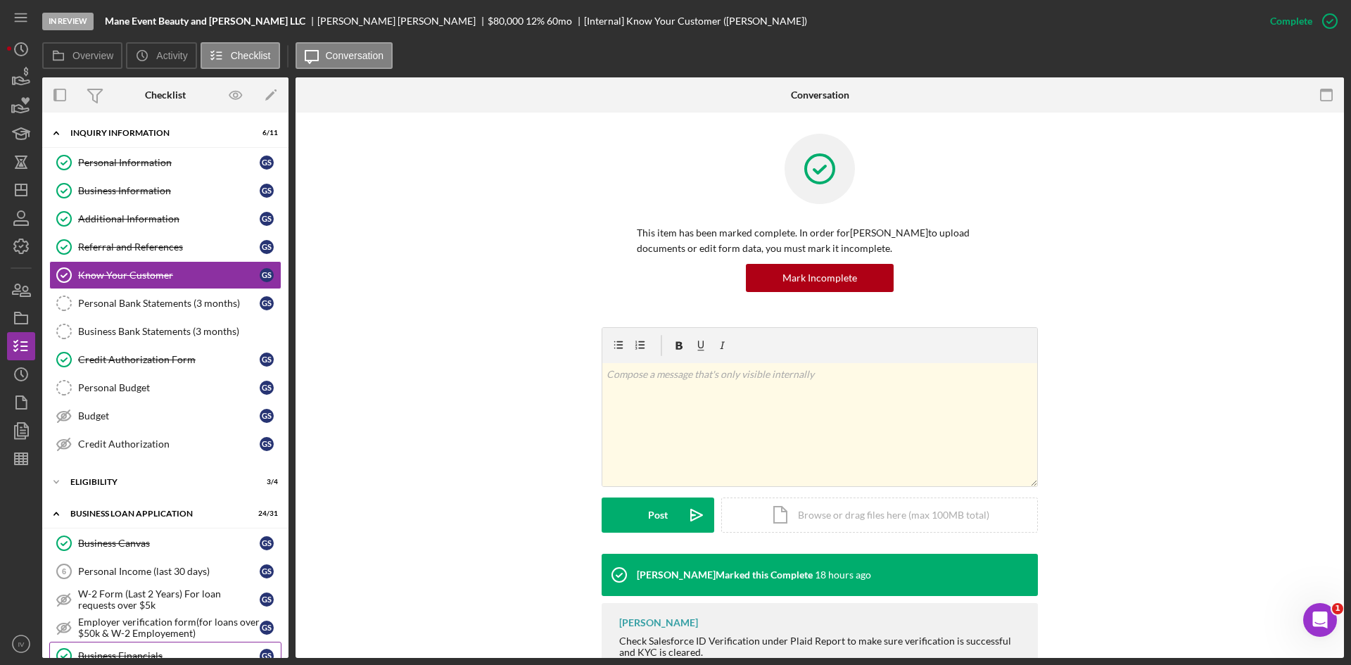
scroll to position [352, 0]
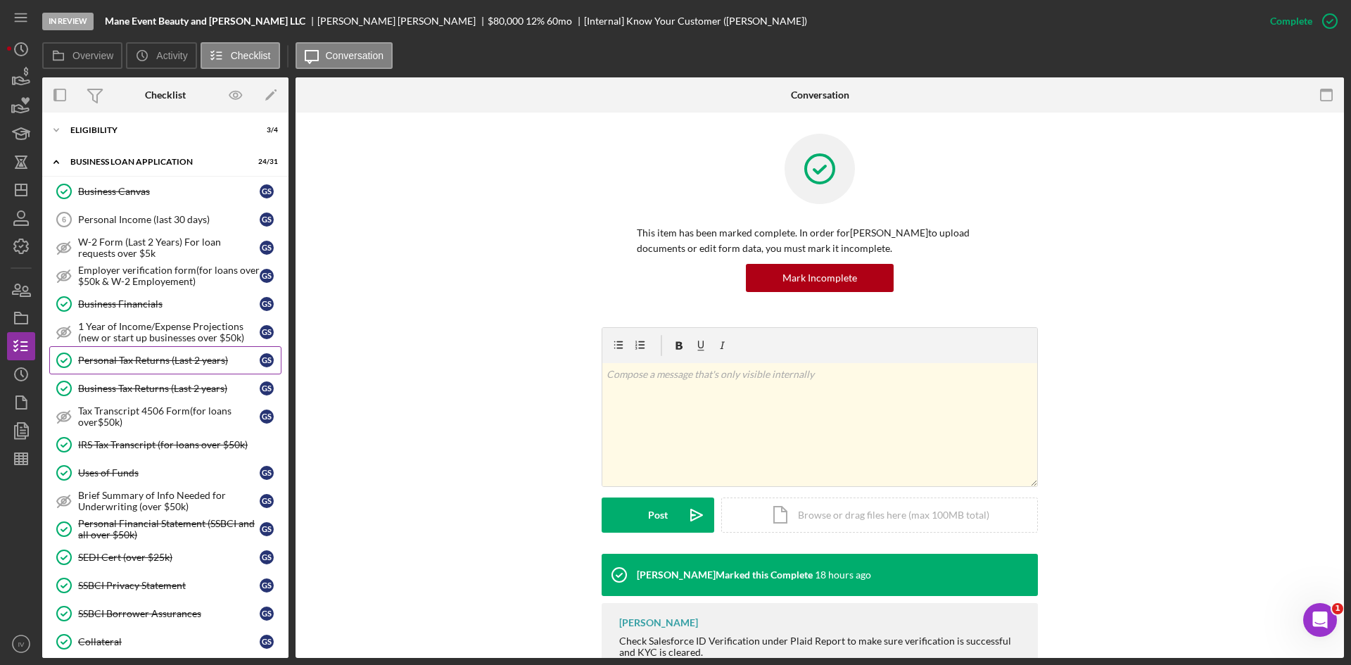
click at [136, 370] on link "Personal Tax Returns (Last 2 years) Personal Tax Returns (Last 2 years) G S" at bounding box center [165, 360] width 232 height 28
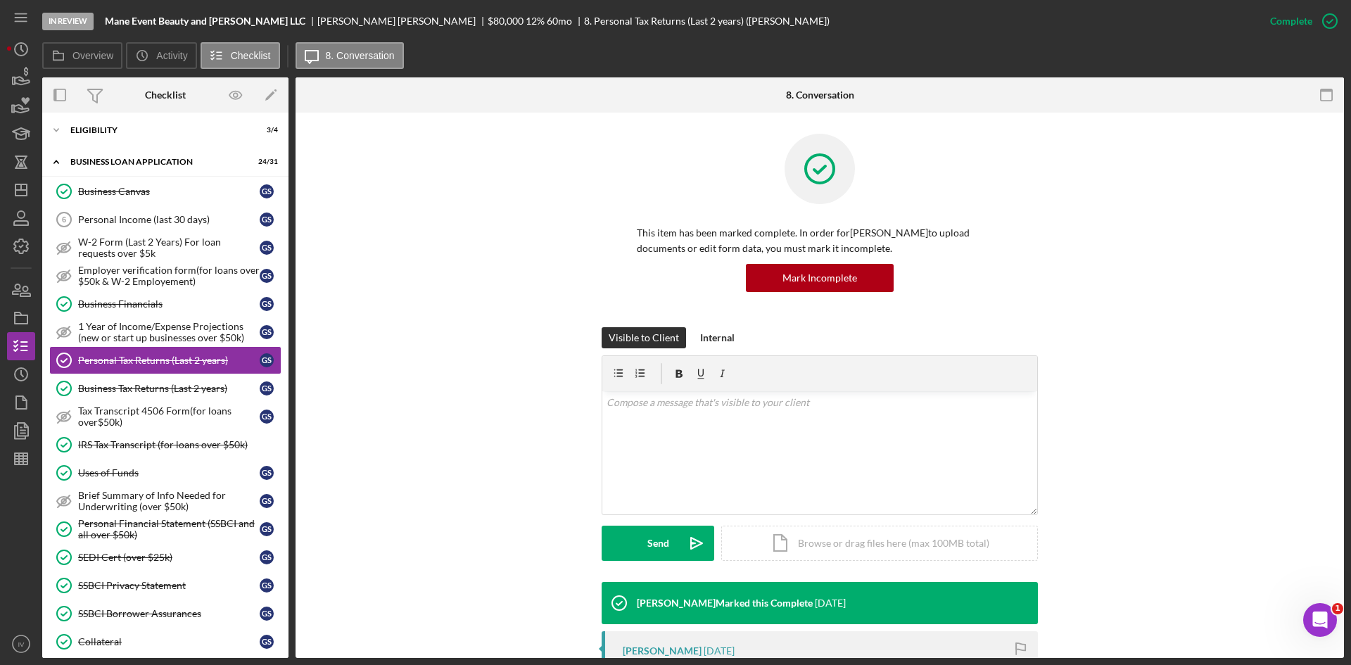
scroll to position [202, 0]
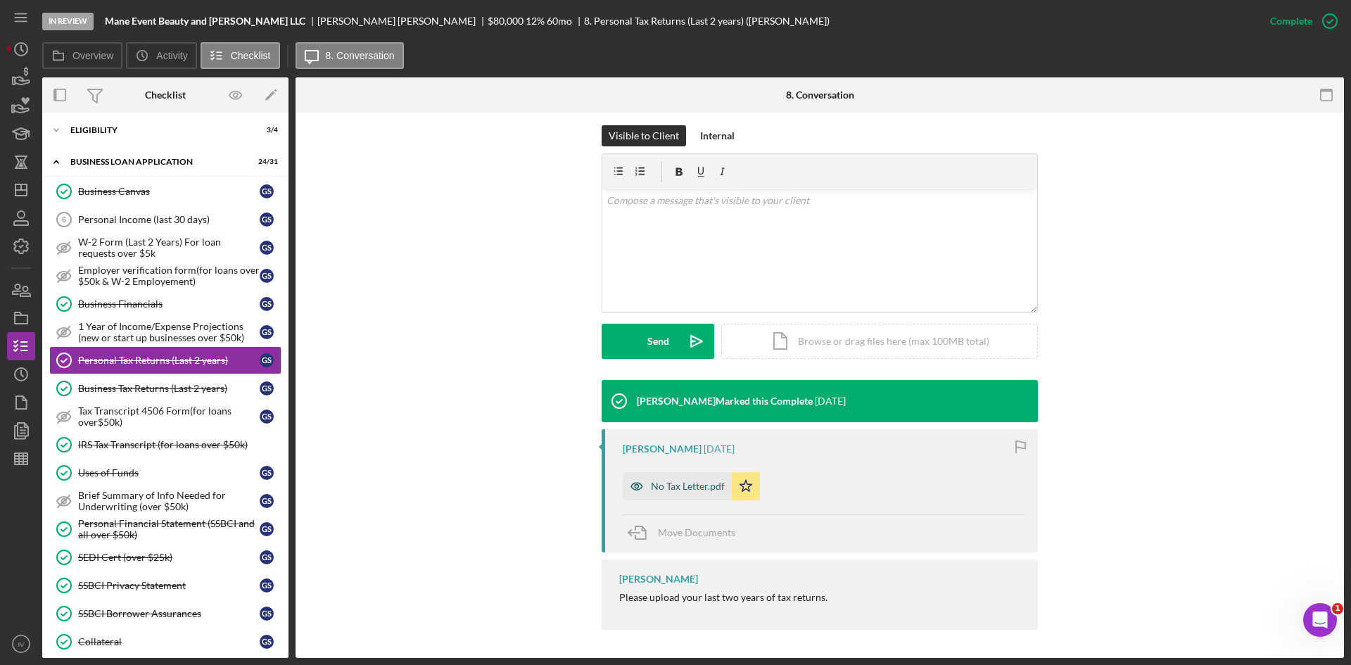
click at [704, 494] on div "No Tax Letter.pdf" at bounding box center [677, 486] width 109 height 28
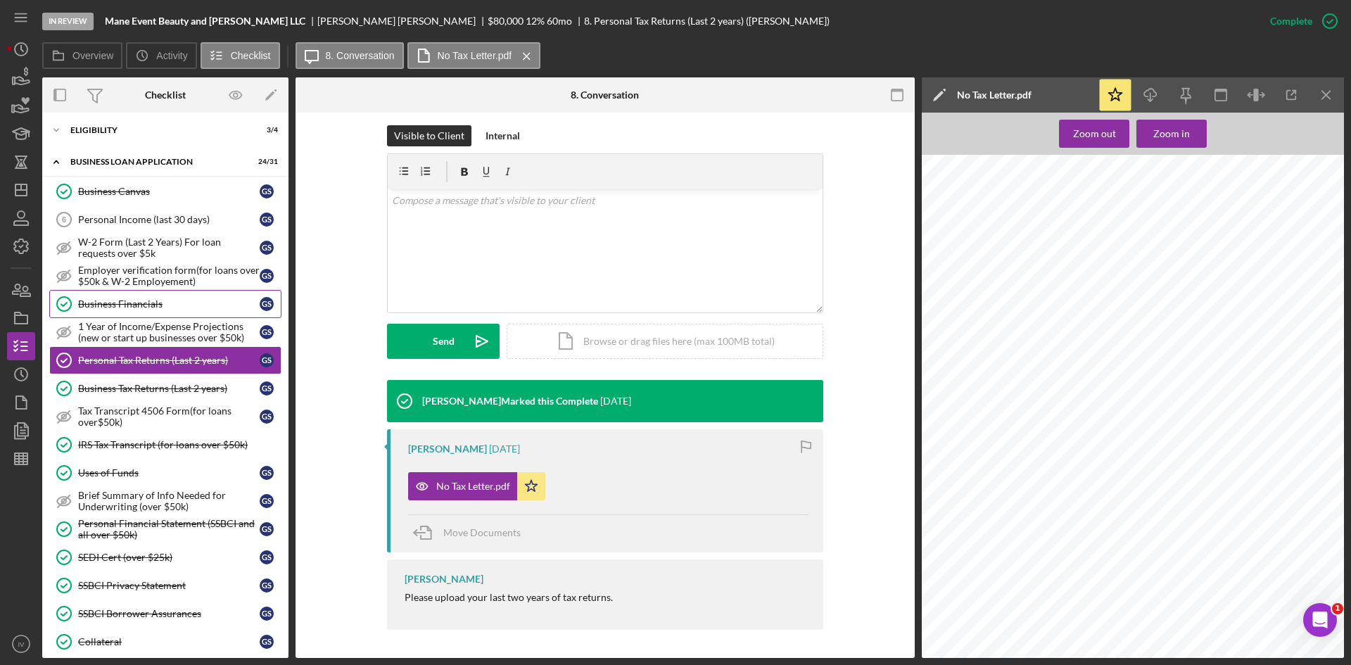
click at [148, 307] on div "Business Financials" at bounding box center [168, 303] width 181 height 11
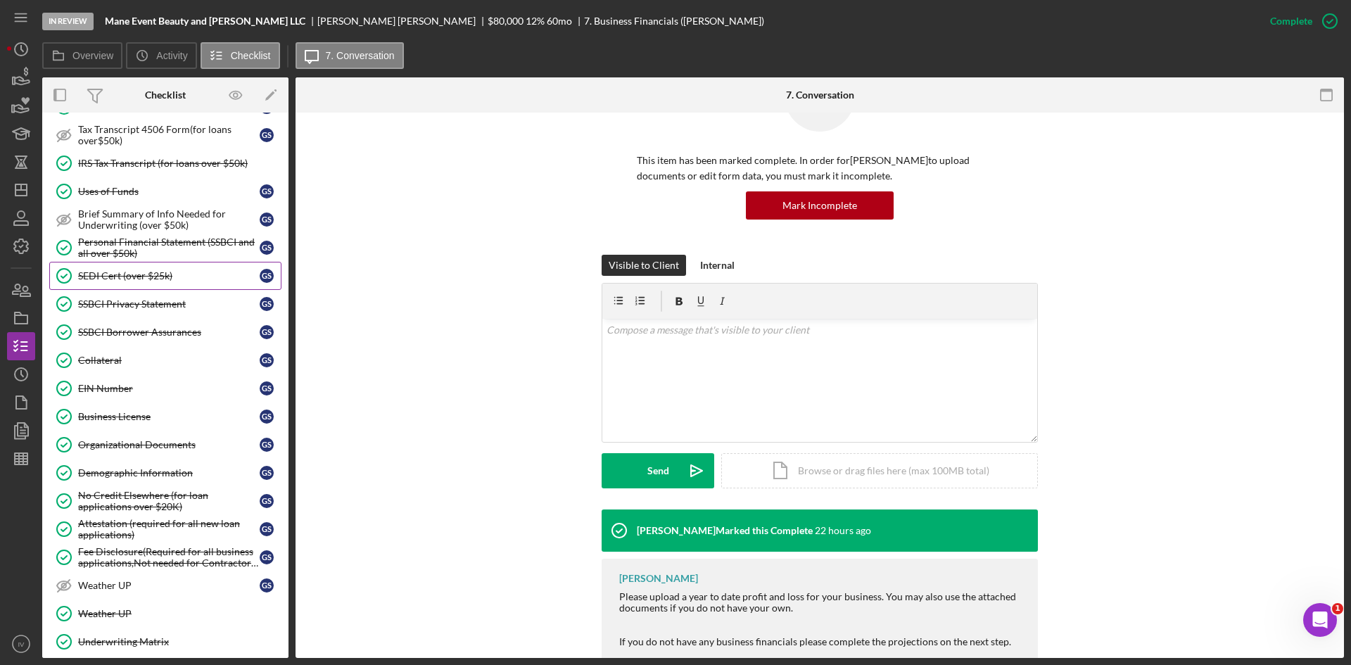
scroll to position [703, 0]
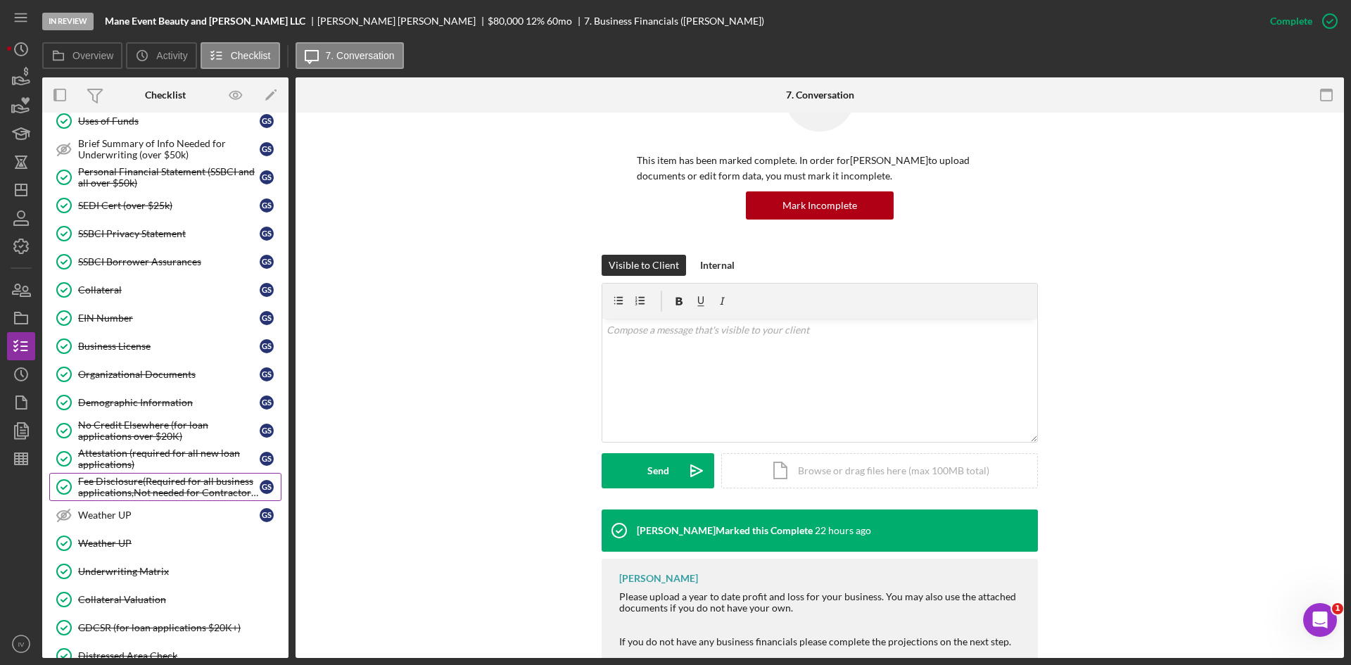
click at [155, 483] on div "Fee Disclosure(Required for all business applications,Not needed for Contractor…" at bounding box center [168, 487] width 181 height 23
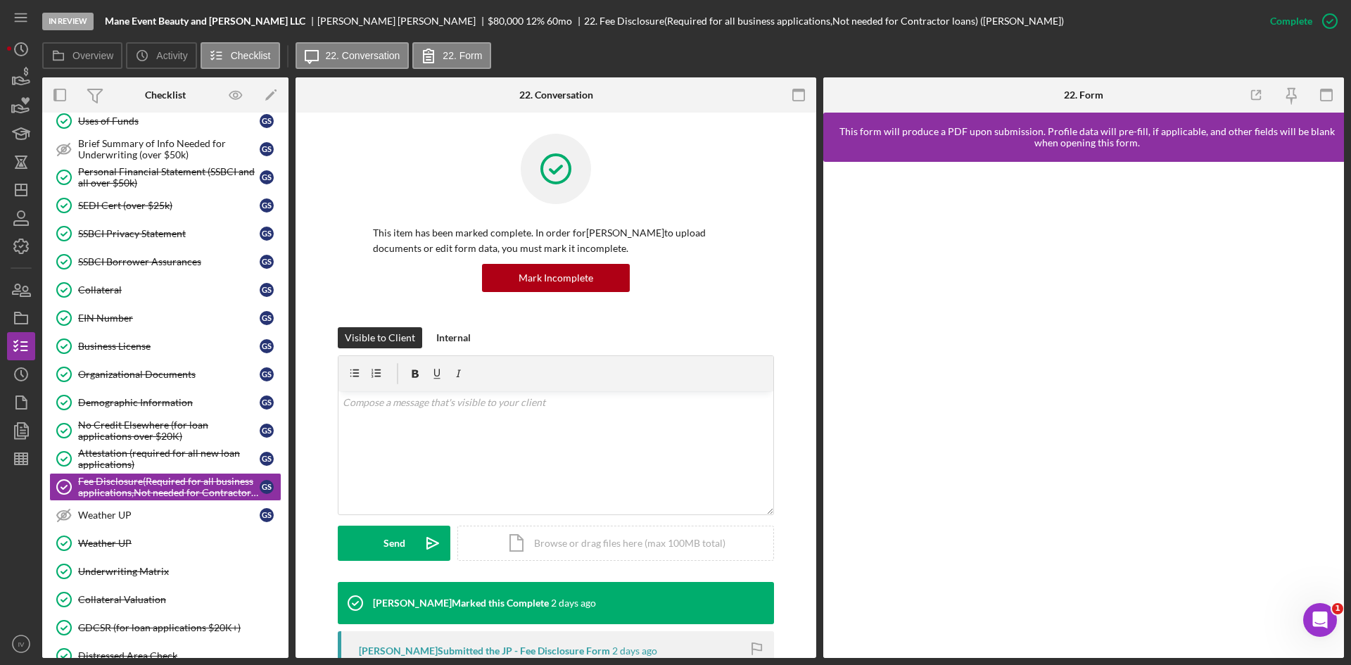
scroll to position [352, 0]
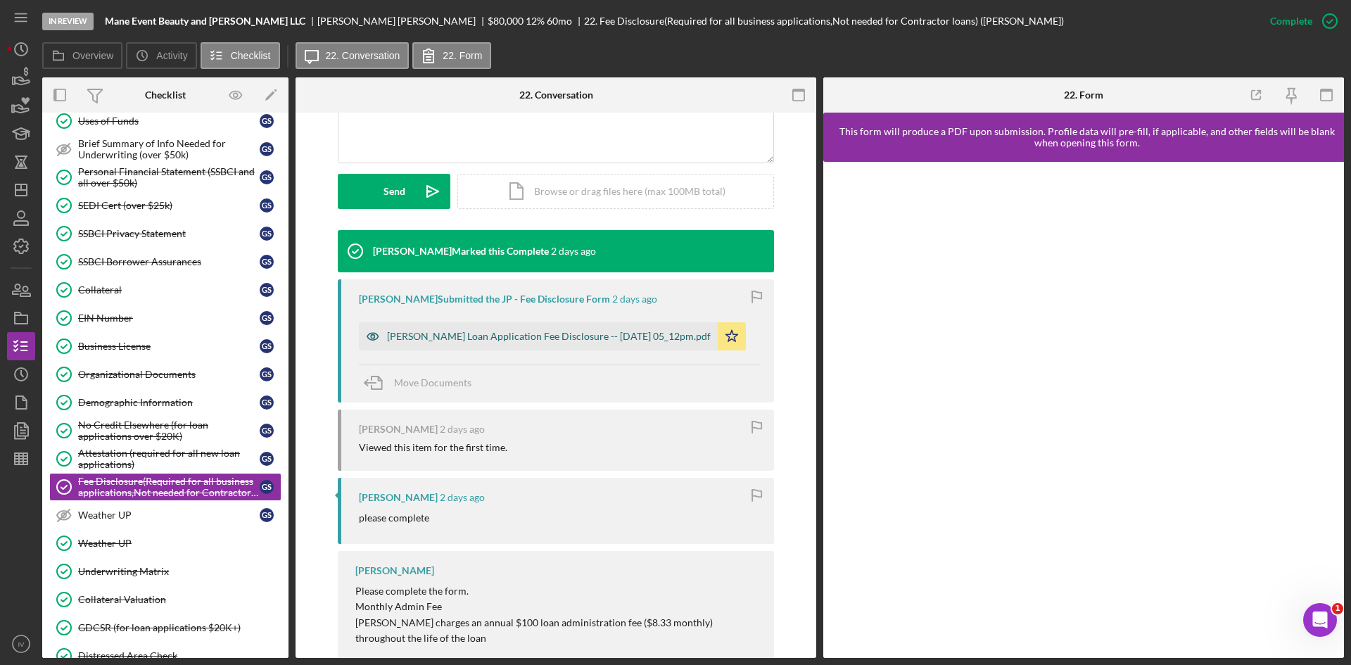
click at [475, 331] on div "Justine Petersen Loan Application Fee Disclosure -- 2025-10-13 05_12pm.pdf" at bounding box center [549, 336] width 324 height 11
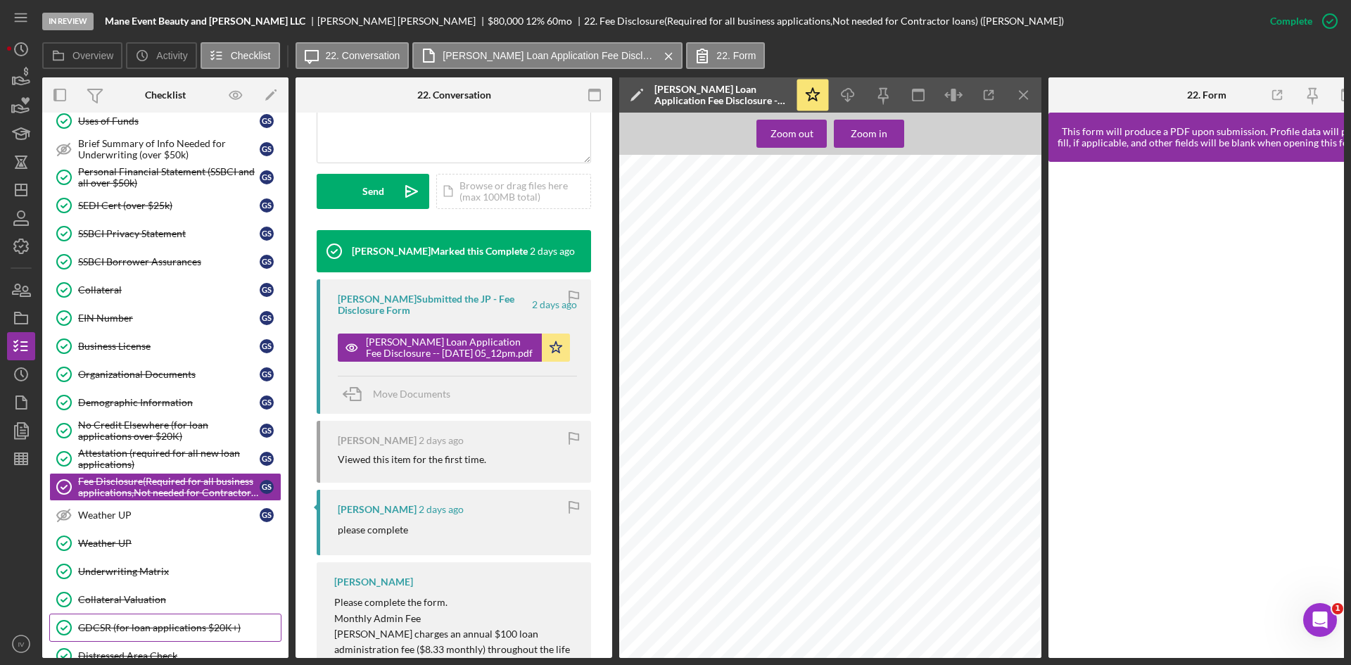
scroll to position [857, 0]
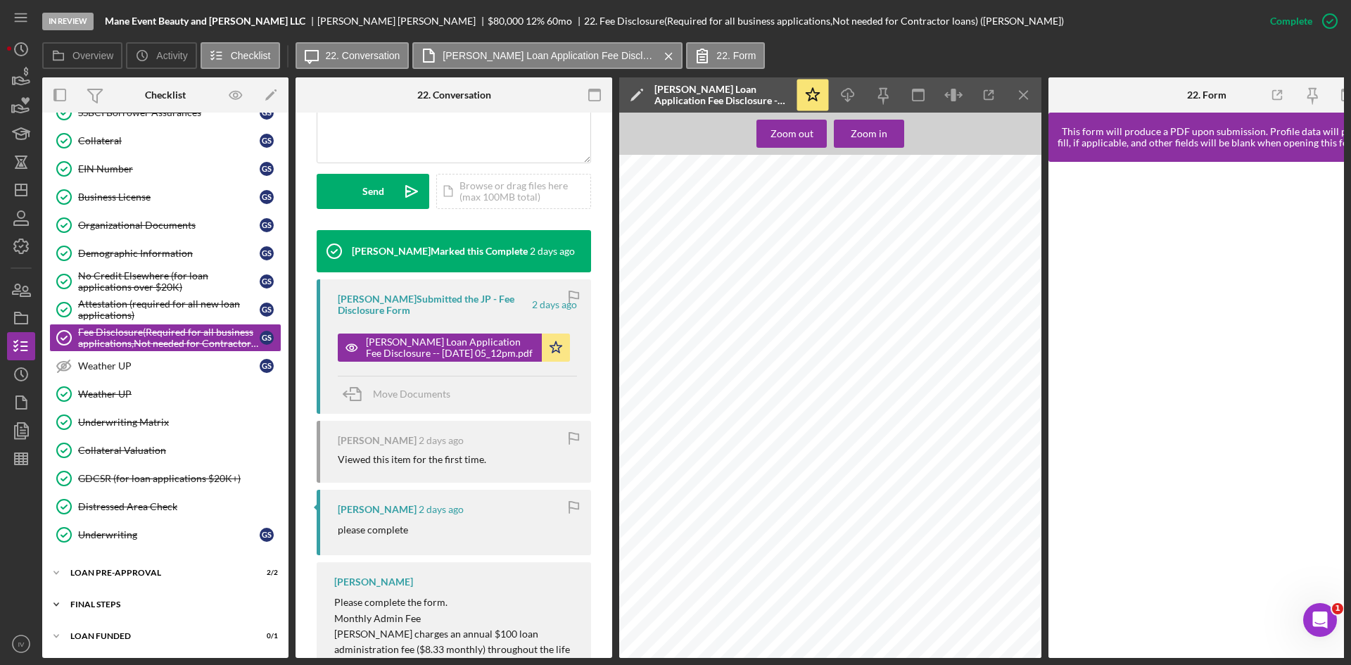
click at [86, 601] on div "FINAL STEPS" at bounding box center [170, 604] width 200 height 8
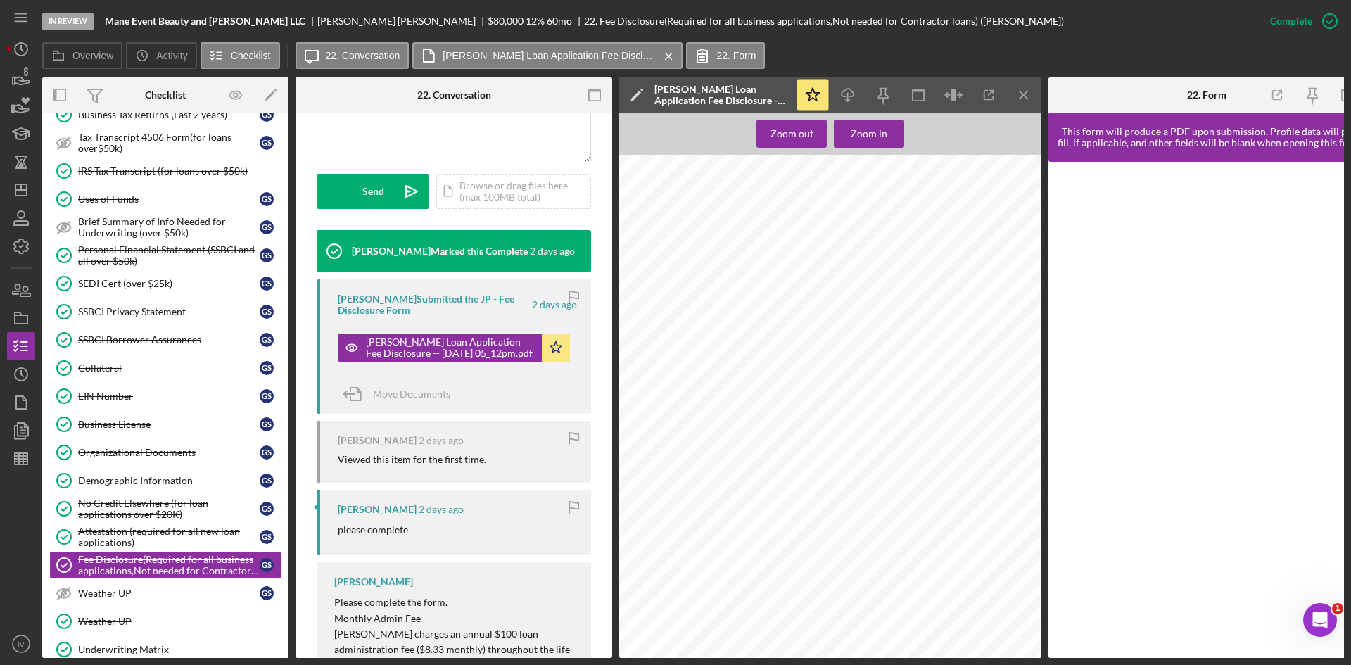
scroll to position [555, 0]
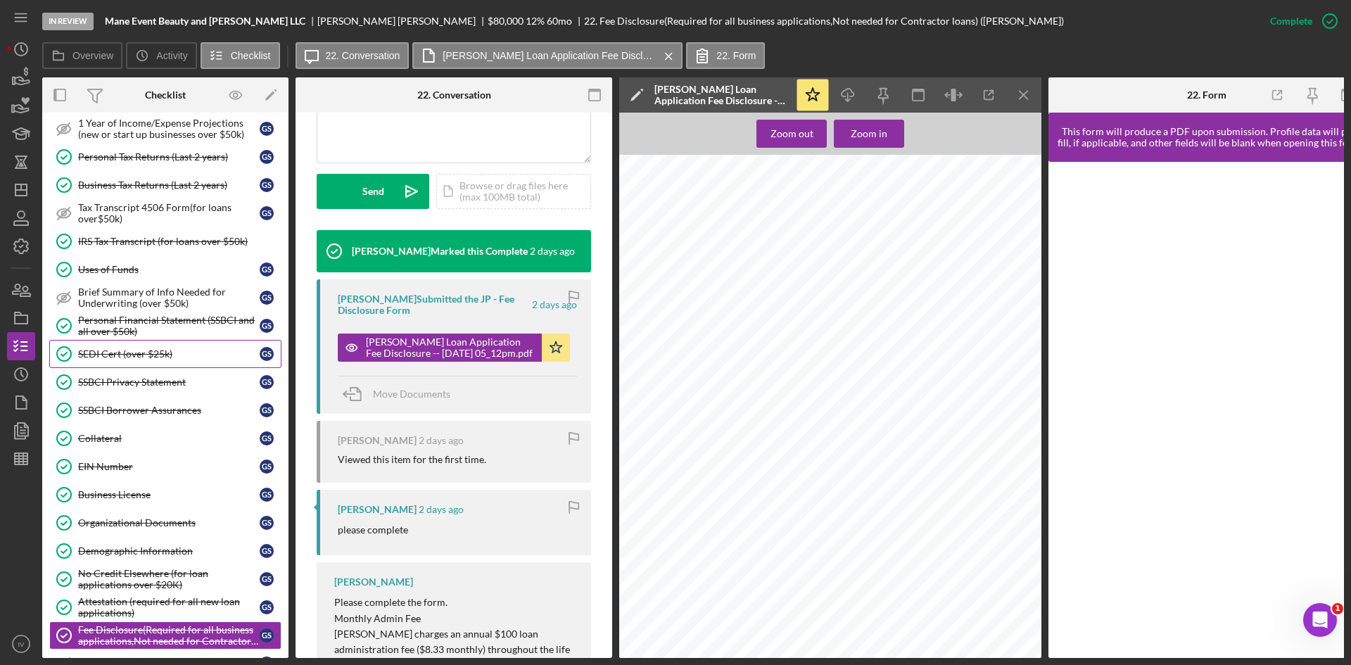
click at [174, 359] on div "SEDI Cert (over $25k)" at bounding box center [168, 353] width 181 height 11
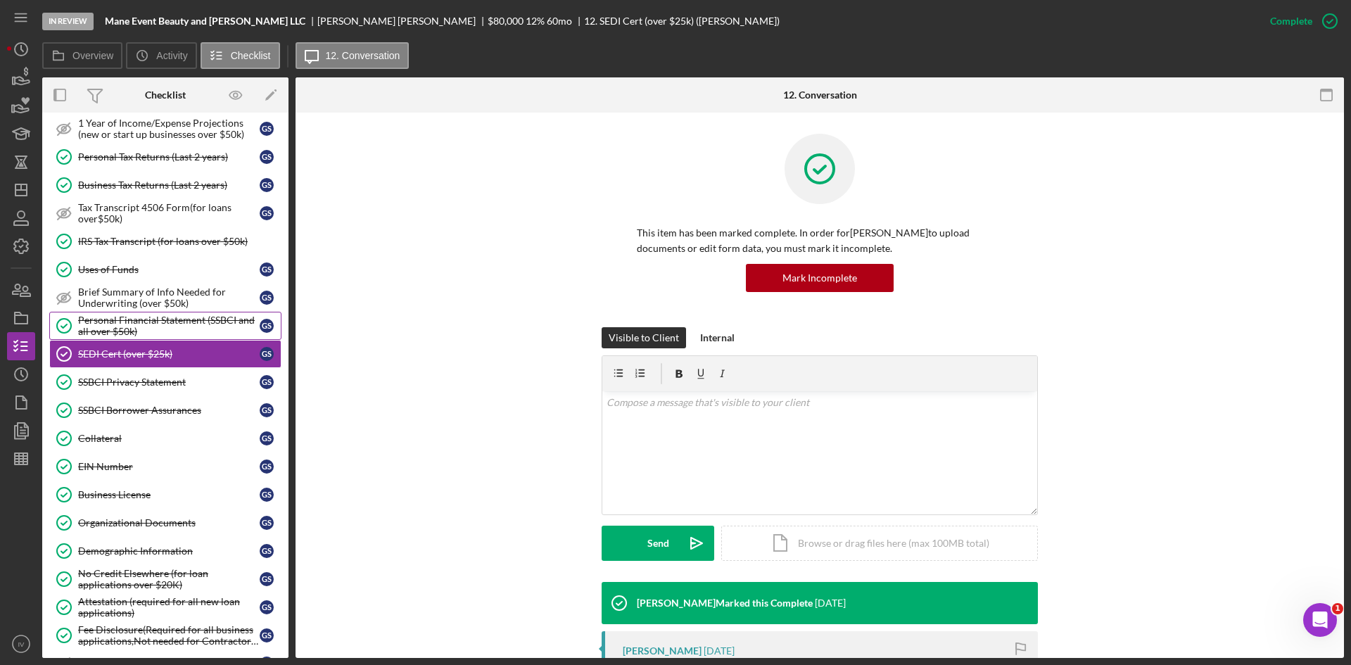
click at [176, 327] on div "Personal Financial Statement (SSBCI and all over $50k)" at bounding box center [168, 325] width 181 height 23
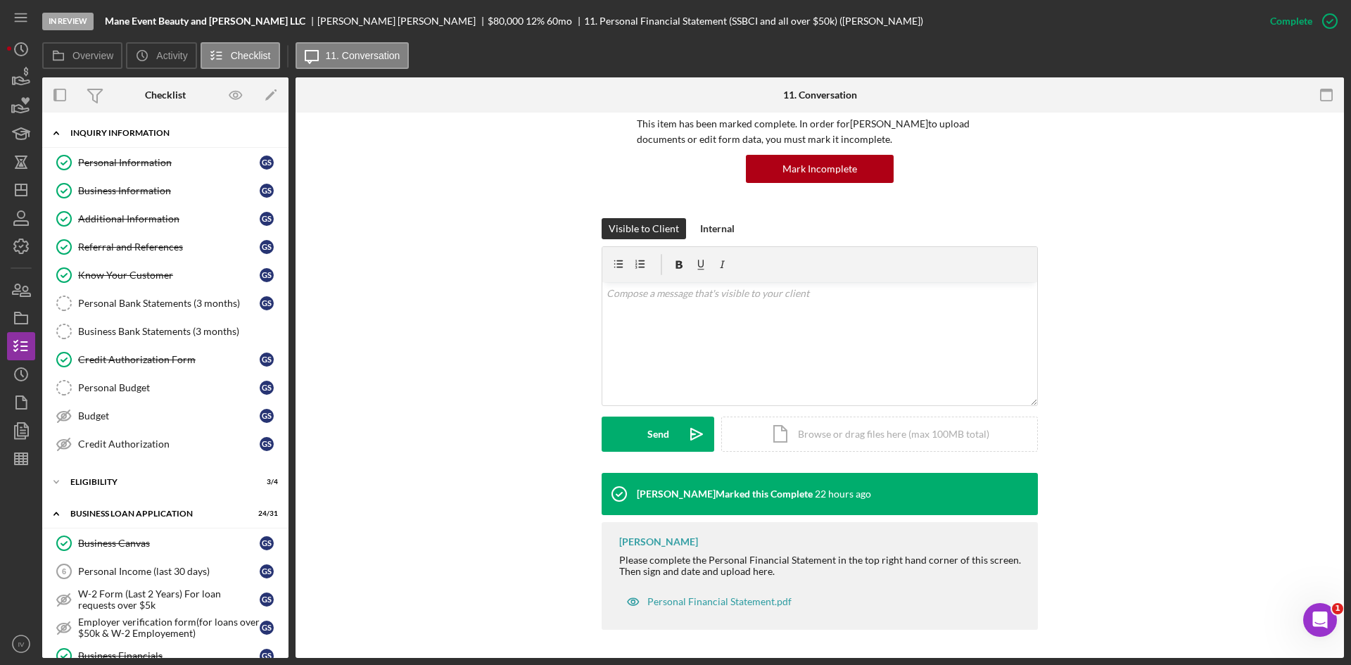
click at [65, 130] on icon "Icon/Expander" at bounding box center [56, 133] width 28 height 28
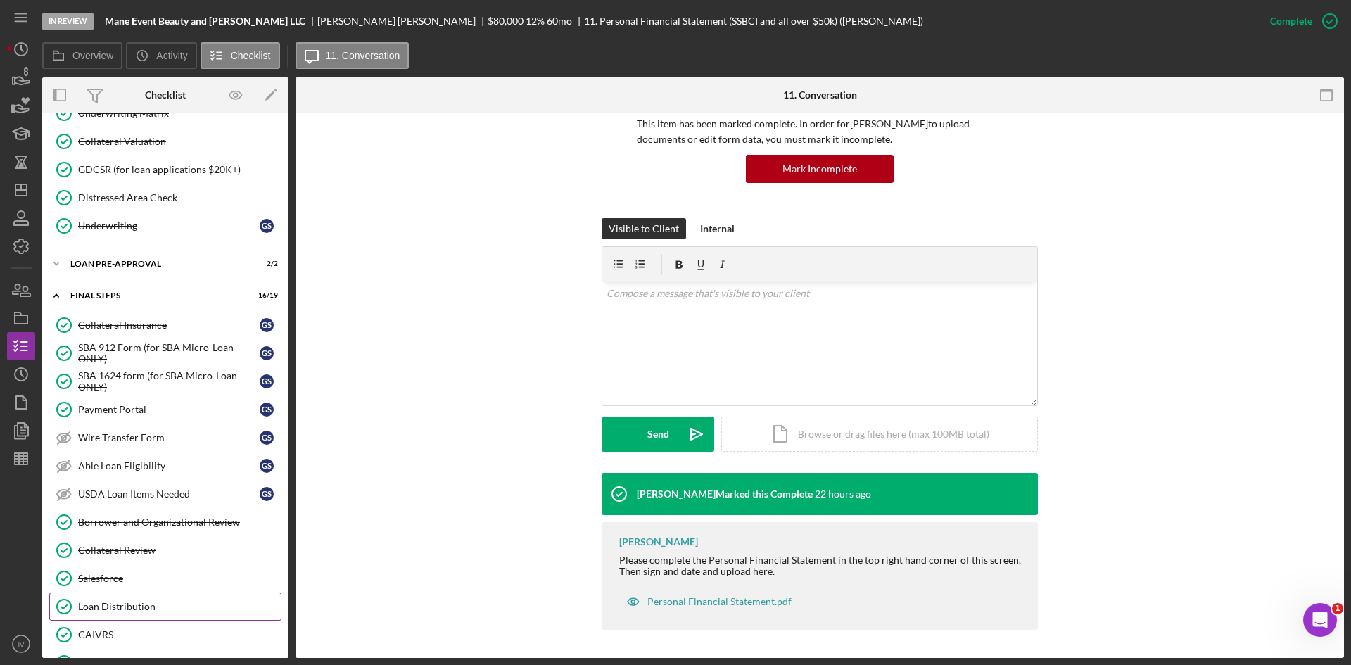
scroll to position [914, 0]
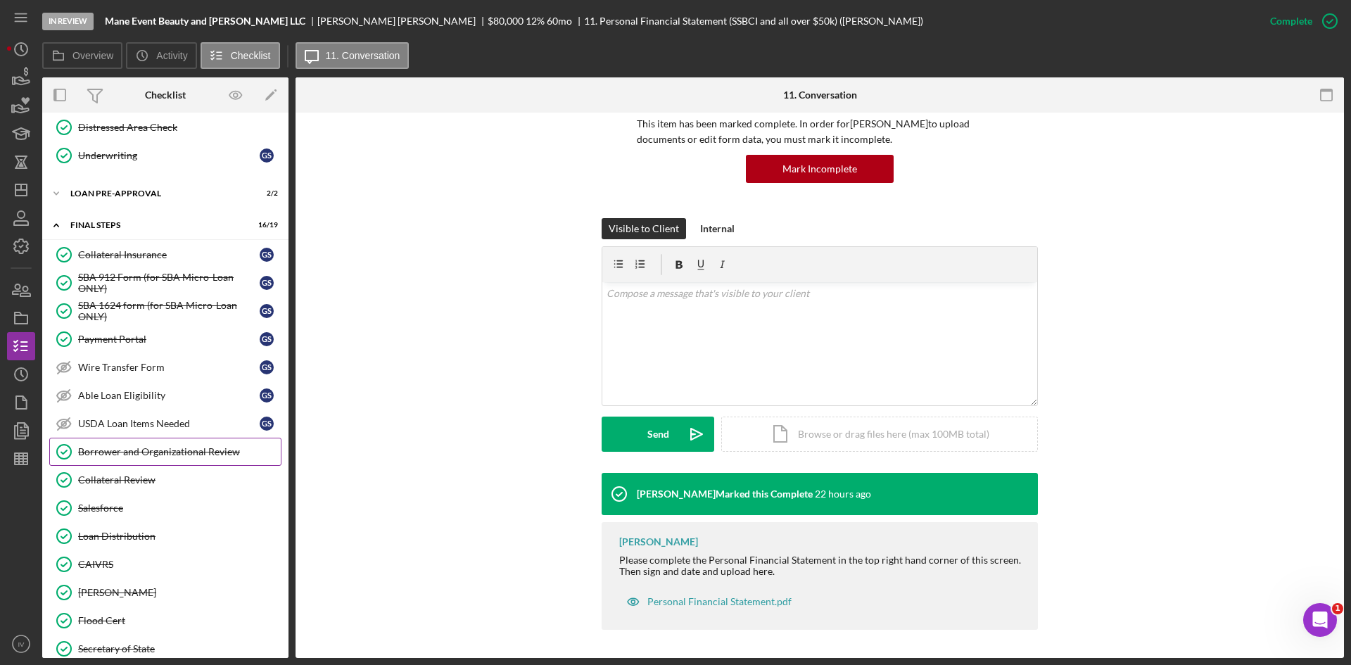
click at [165, 459] on link "Borrower and Organizational Review Borrower and Organizational Review" at bounding box center [165, 452] width 232 height 28
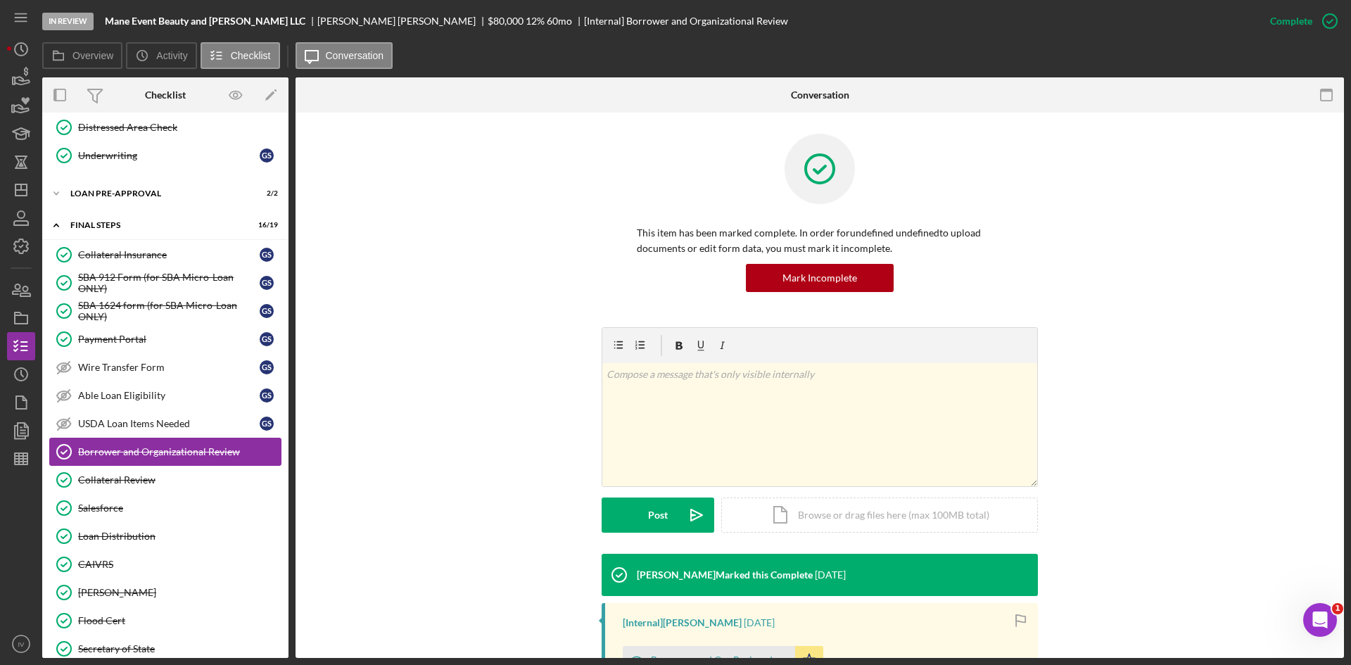
scroll to position [234, 0]
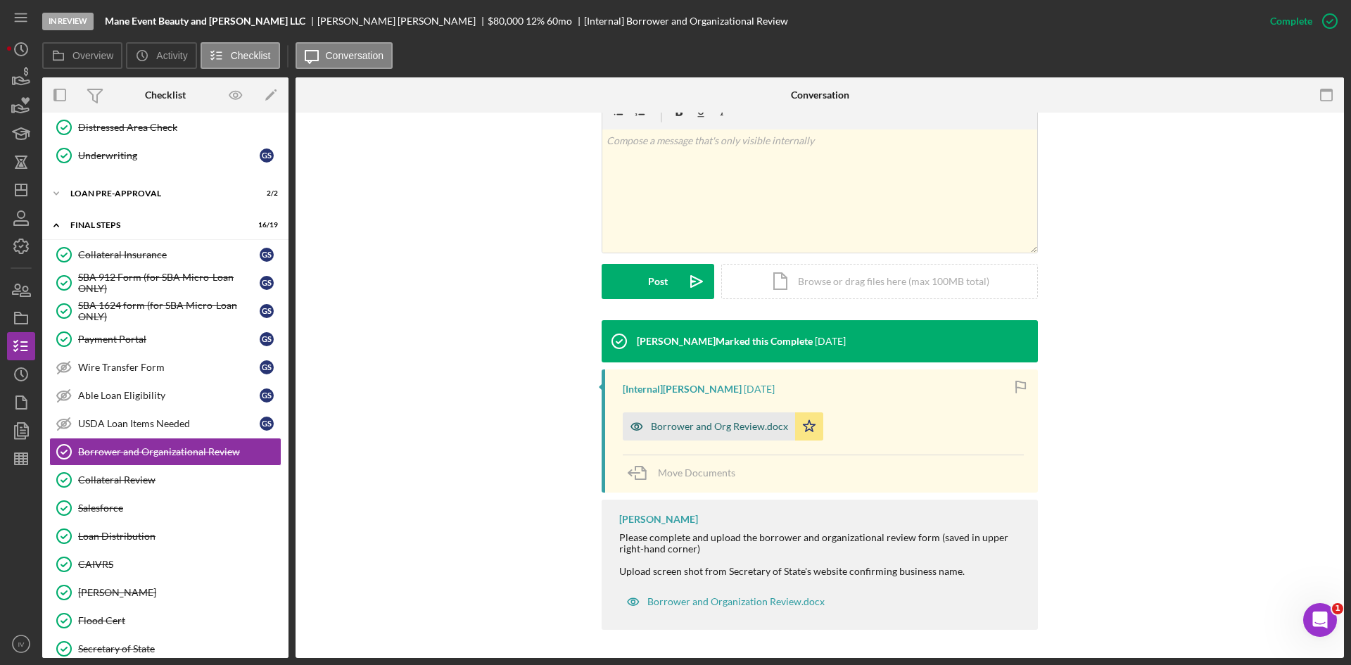
click at [722, 440] on div "Borrower and Org Review.docx" at bounding box center [709, 426] width 172 height 28
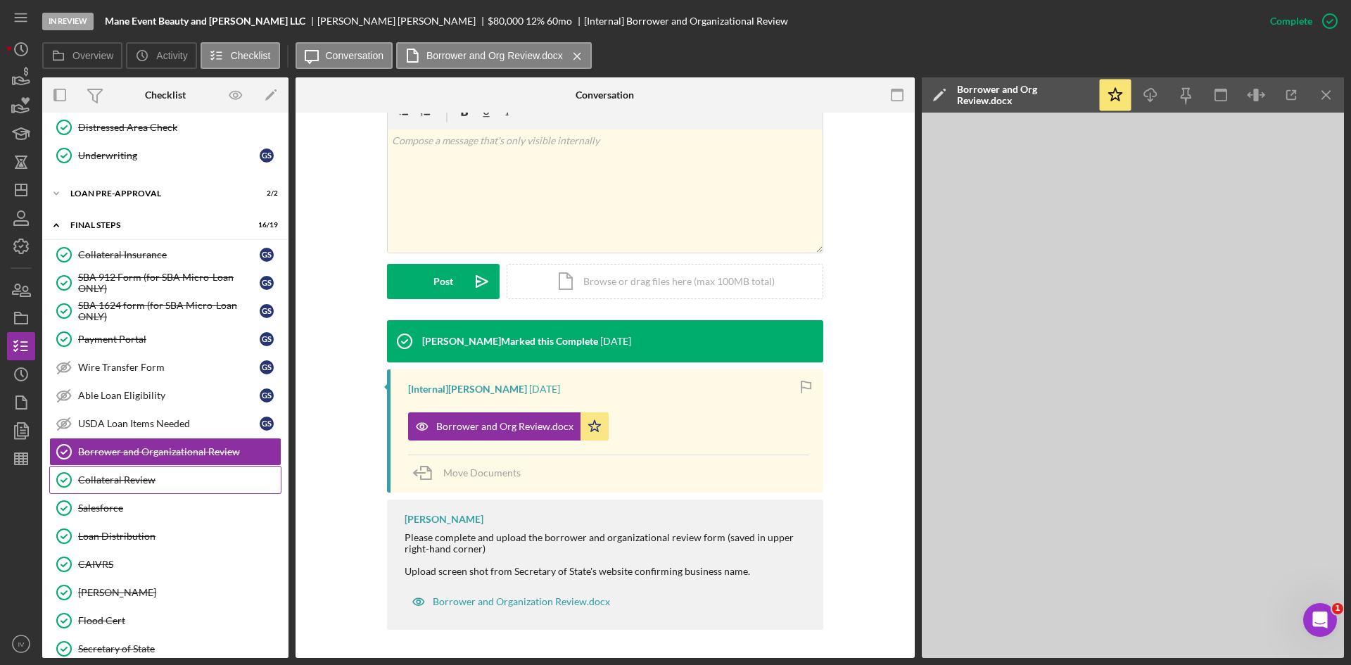
click at [153, 492] on link "Collateral Review Collateral Review" at bounding box center [165, 480] width 232 height 28
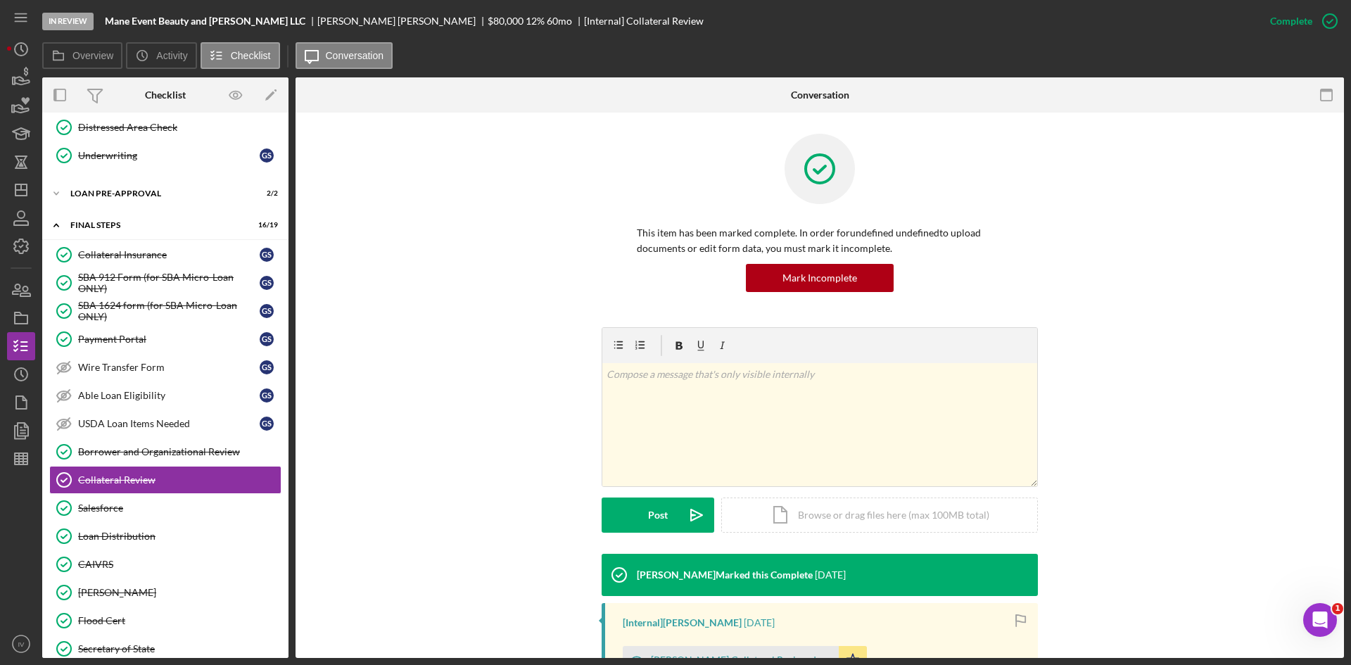
scroll to position [200, 0]
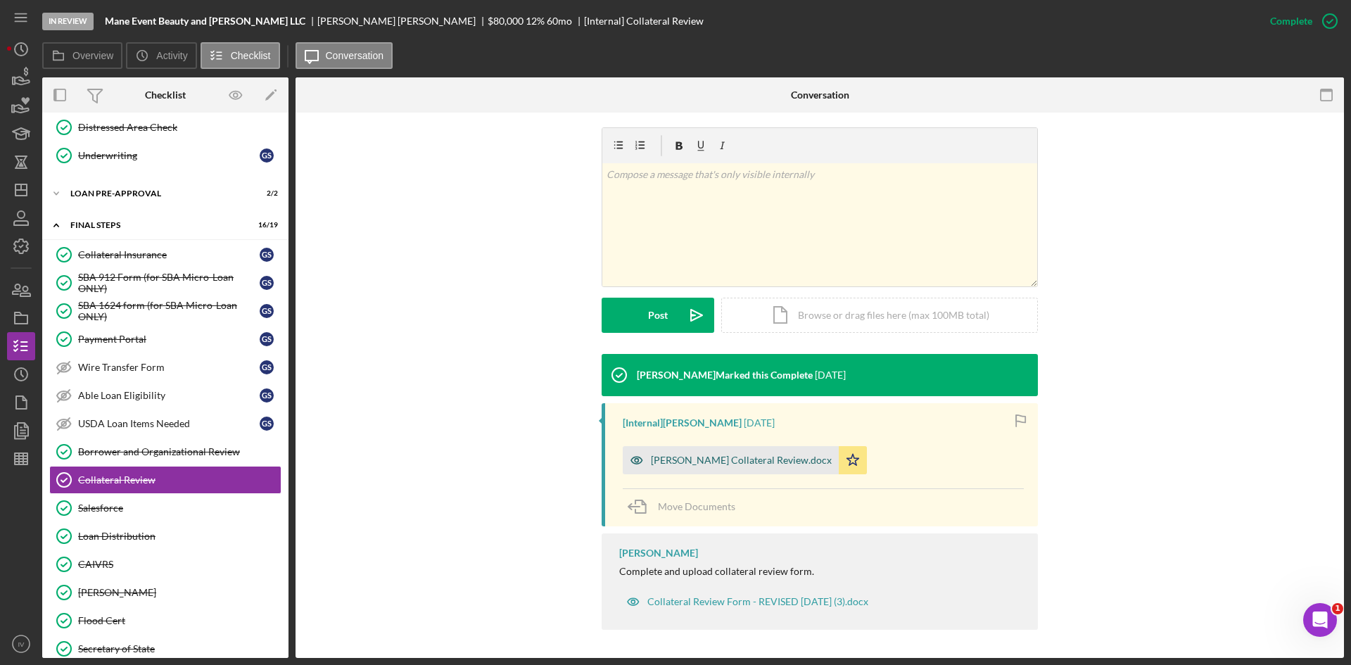
click at [703, 452] on div "Shelton Collateral Review.docx" at bounding box center [731, 460] width 216 height 28
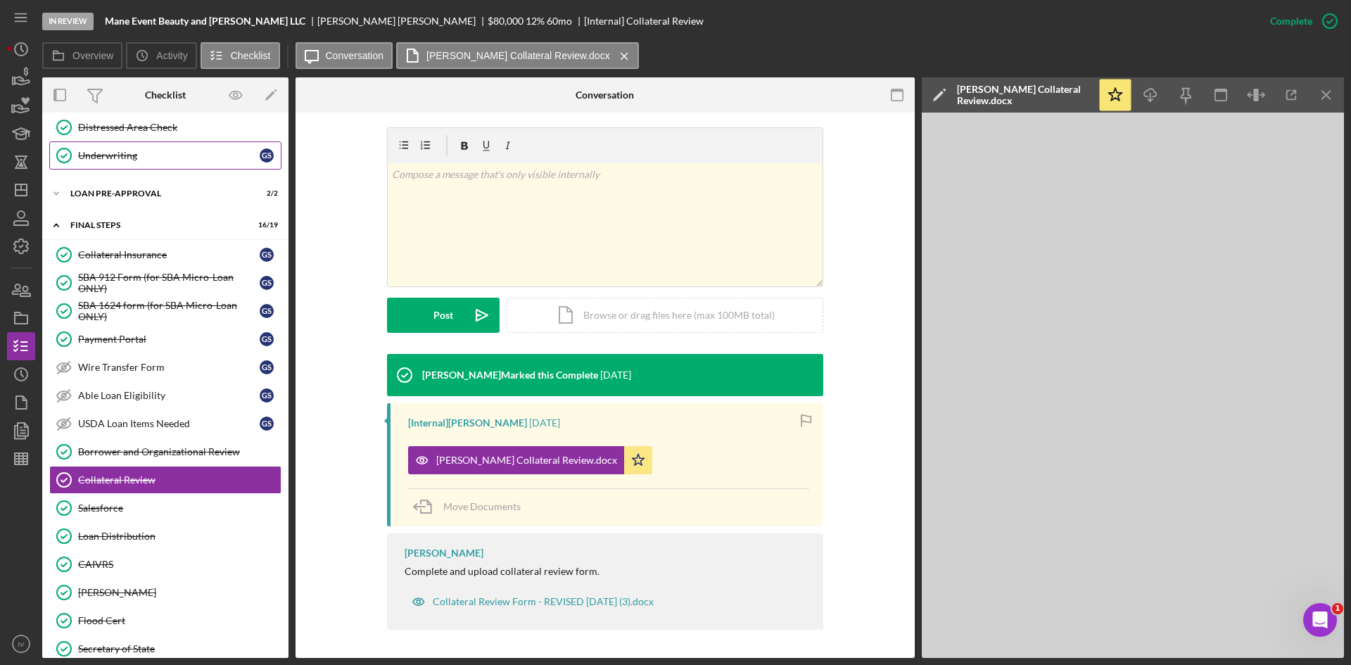
scroll to position [563, 0]
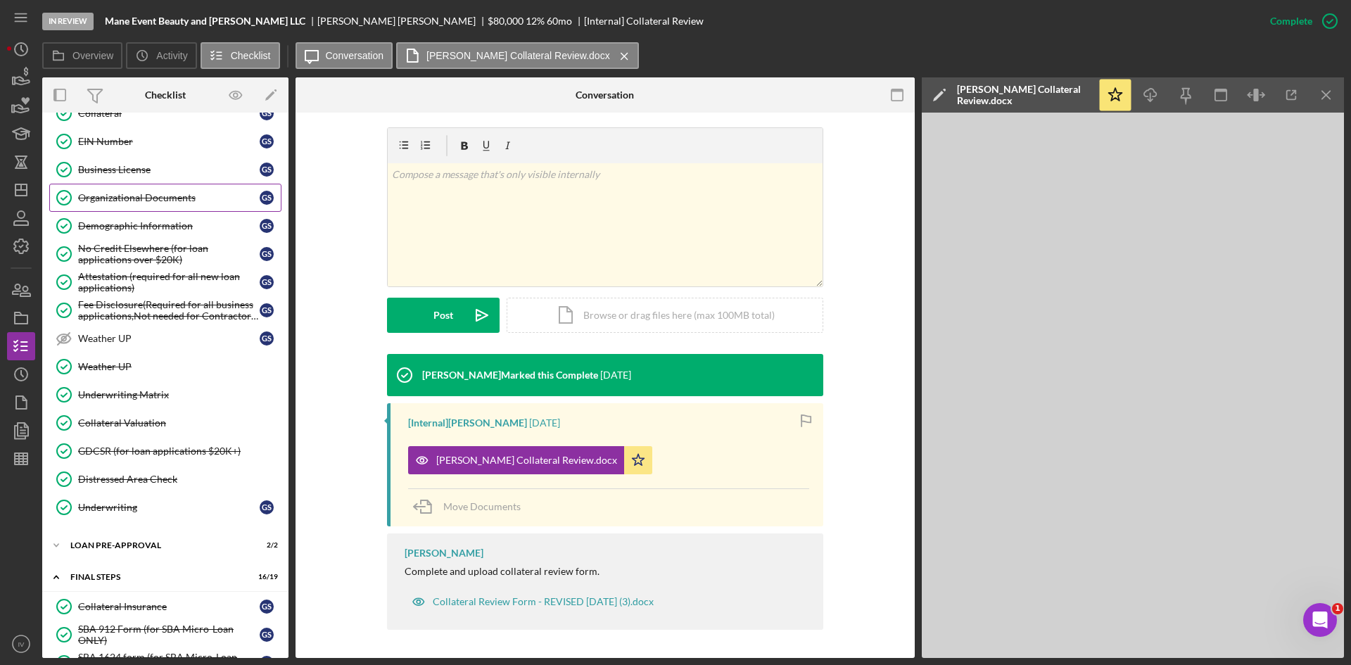
click at [175, 190] on link "Organizational Documents Organizational Documents G S" at bounding box center [165, 198] width 232 height 28
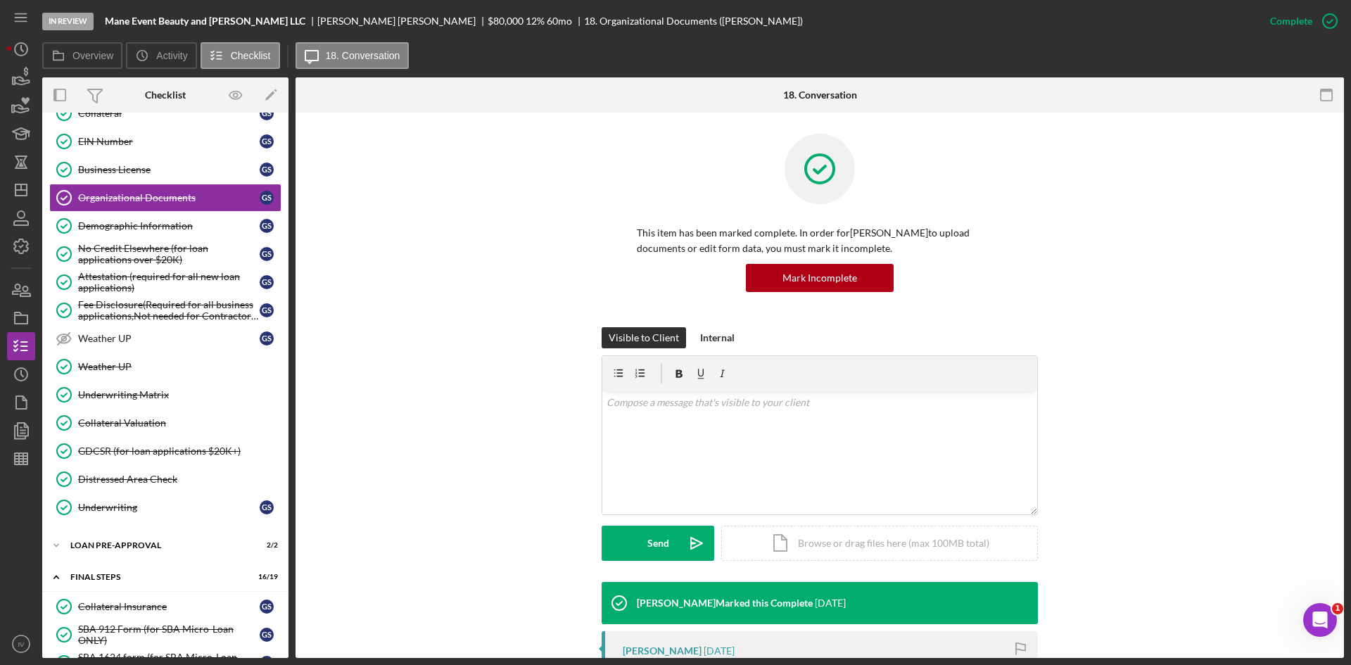
scroll to position [285, 0]
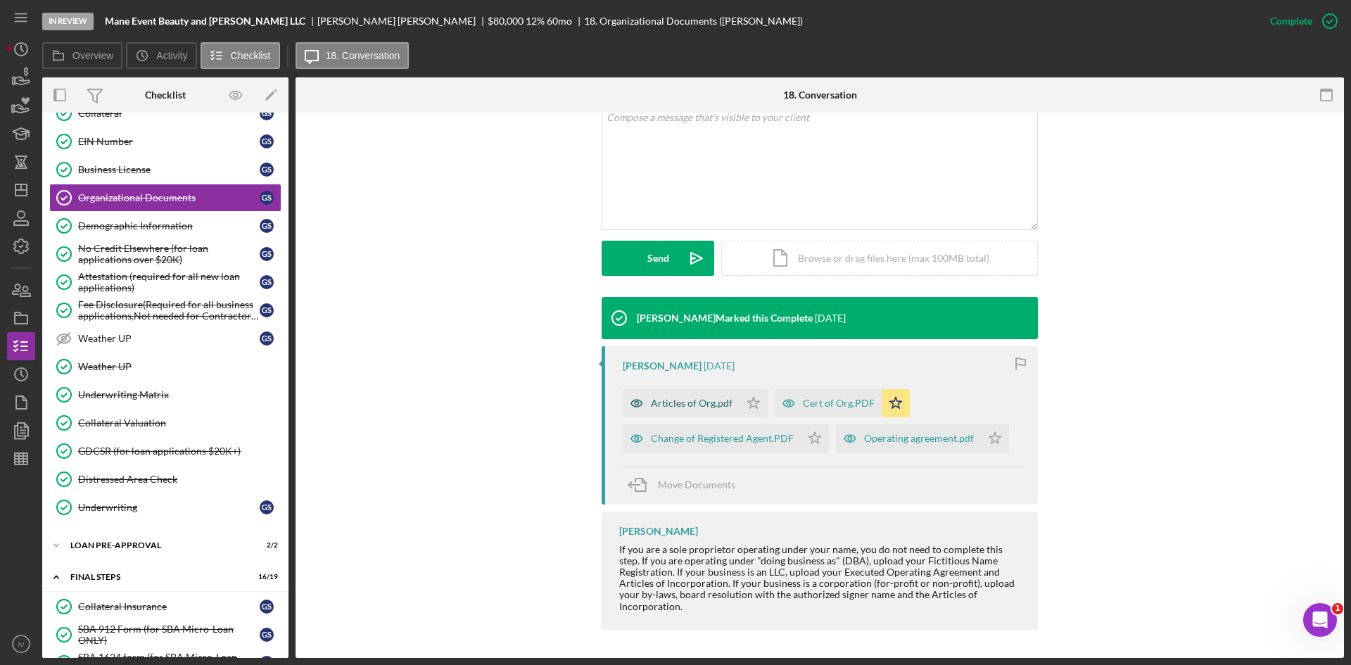
click at [693, 403] on div "Articles of Org.pdf" at bounding box center [692, 402] width 82 height 11
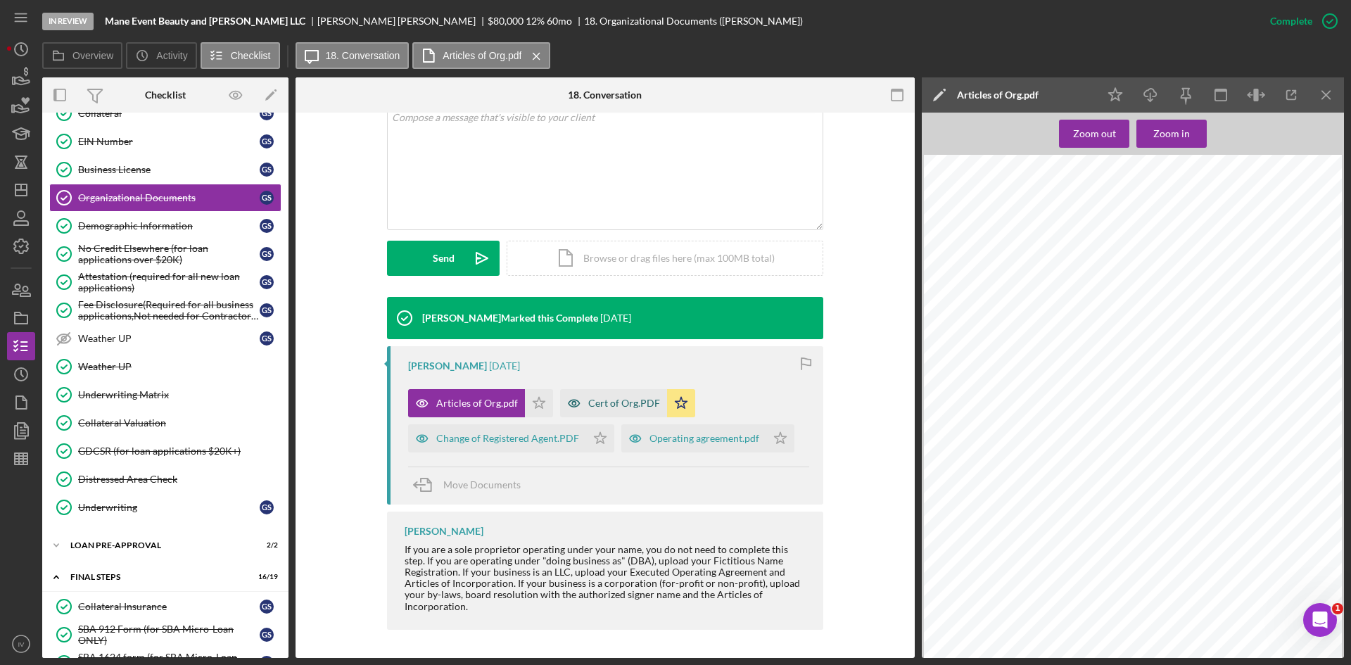
click at [594, 408] on div "Cert of Org.PDF" at bounding box center [624, 402] width 72 height 11
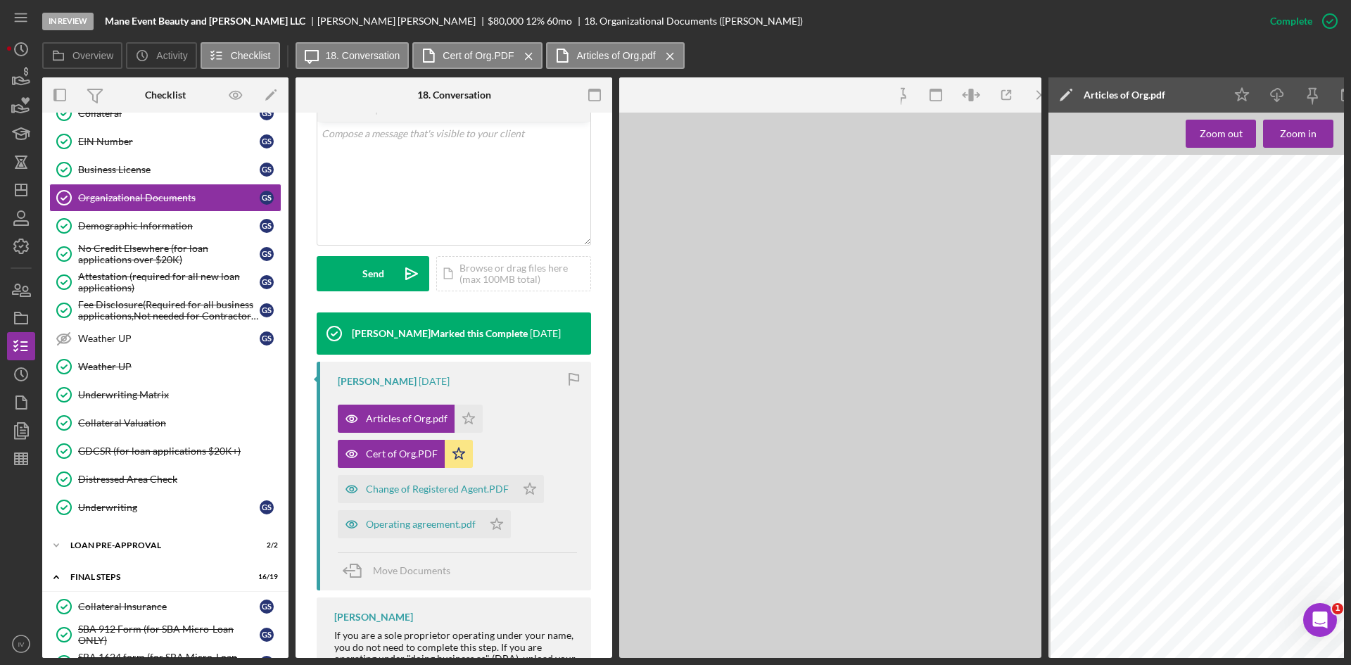
scroll to position [301, 0]
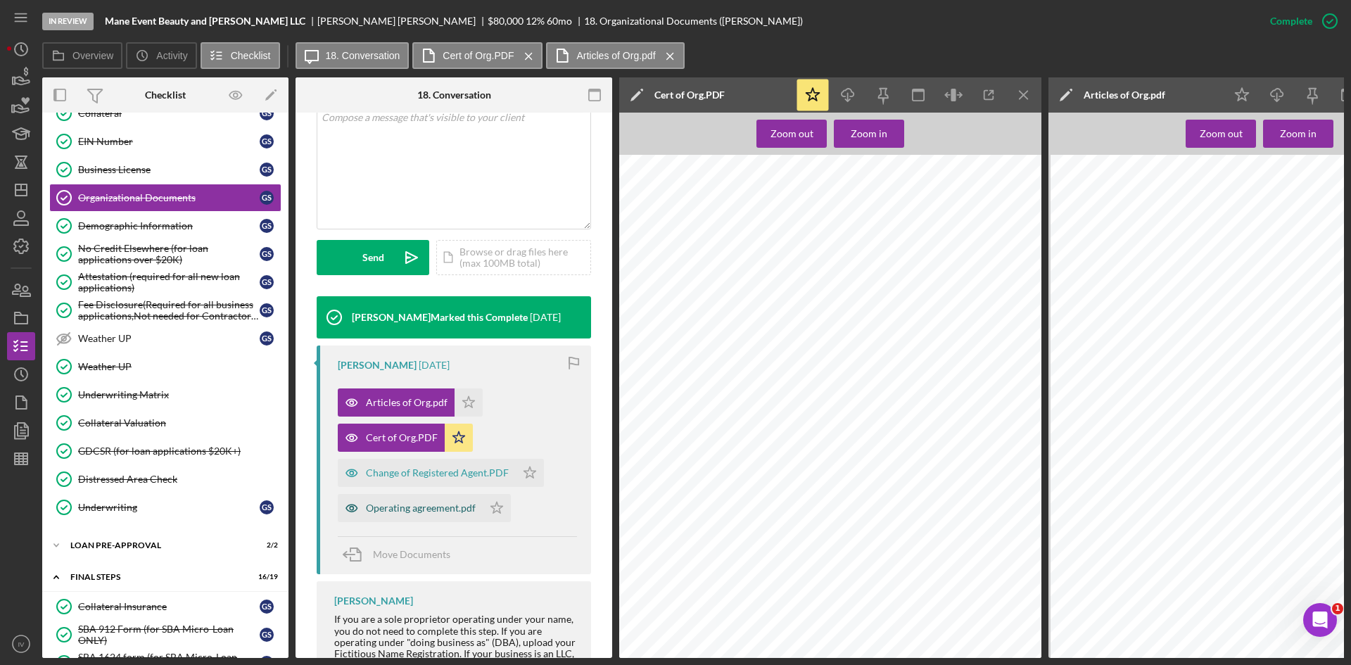
click at [410, 510] on div "Operating agreement.pdf" at bounding box center [421, 507] width 110 height 11
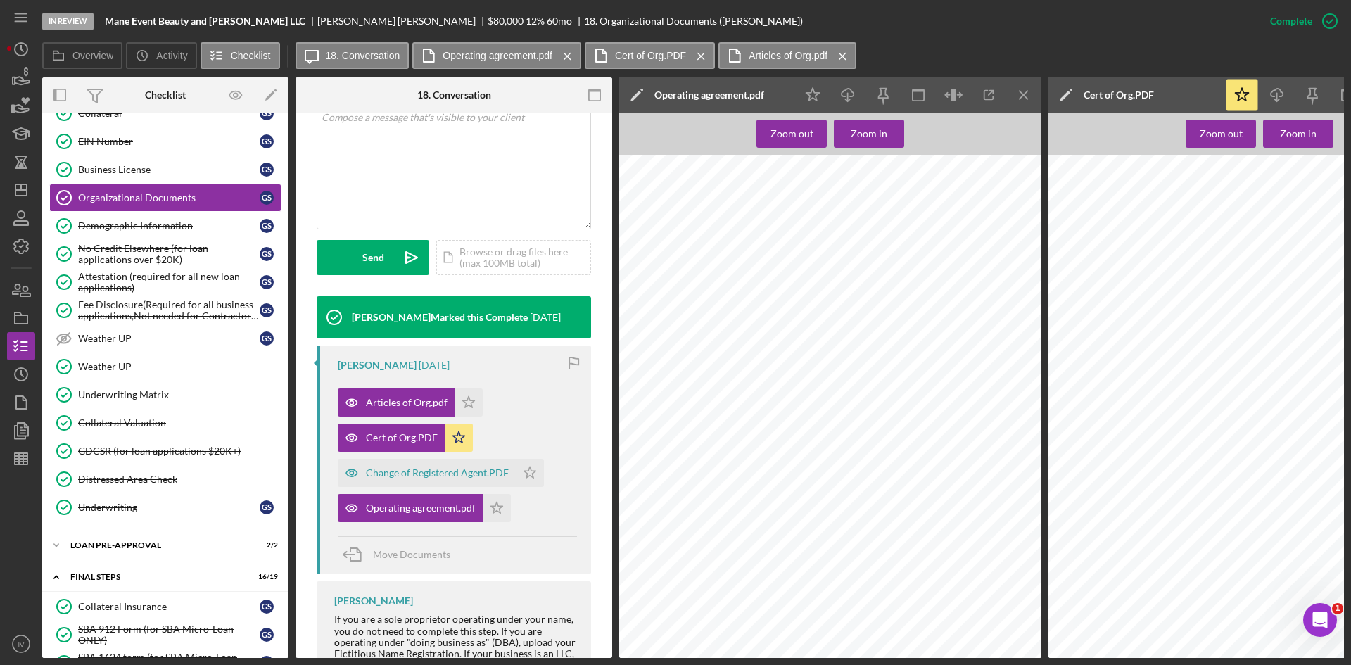
scroll to position [492, 0]
click at [778, 139] on div "Zoom out" at bounding box center [791, 134] width 43 height 28
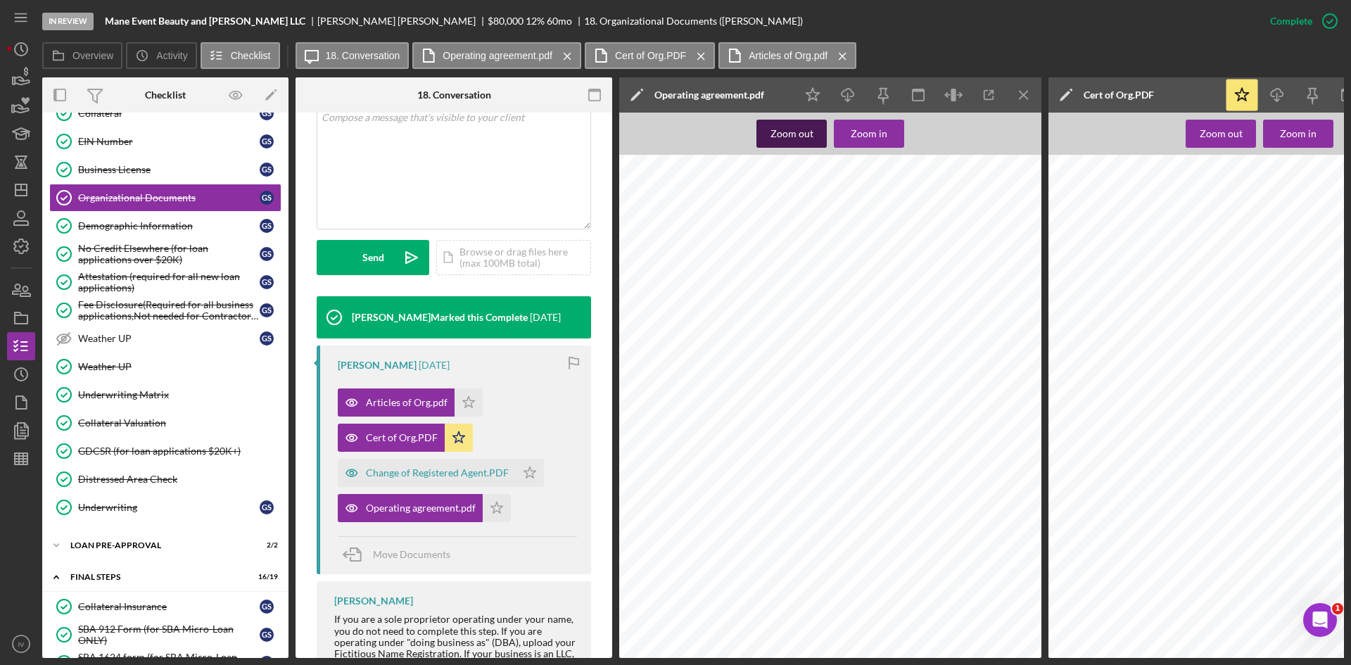
click at [782, 141] on div "Zoom out" at bounding box center [791, 134] width 43 height 28
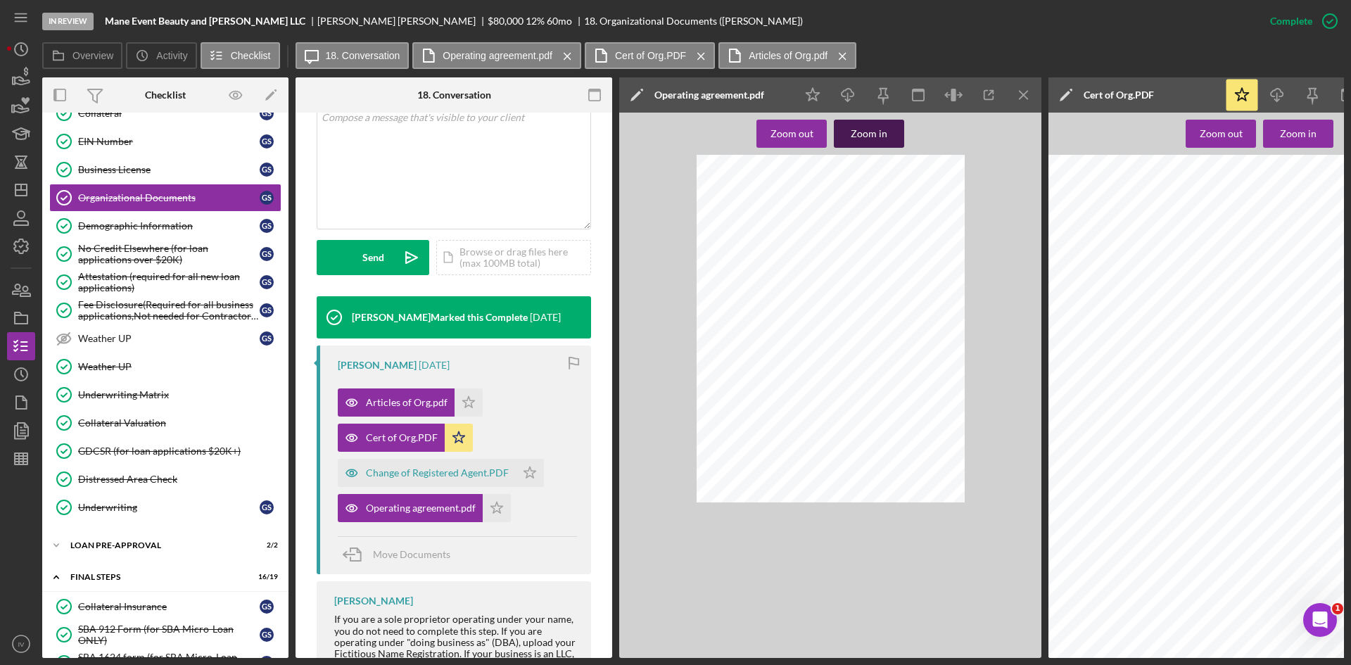
click at [860, 136] on div "Zoom in" at bounding box center [868, 134] width 37 height 28
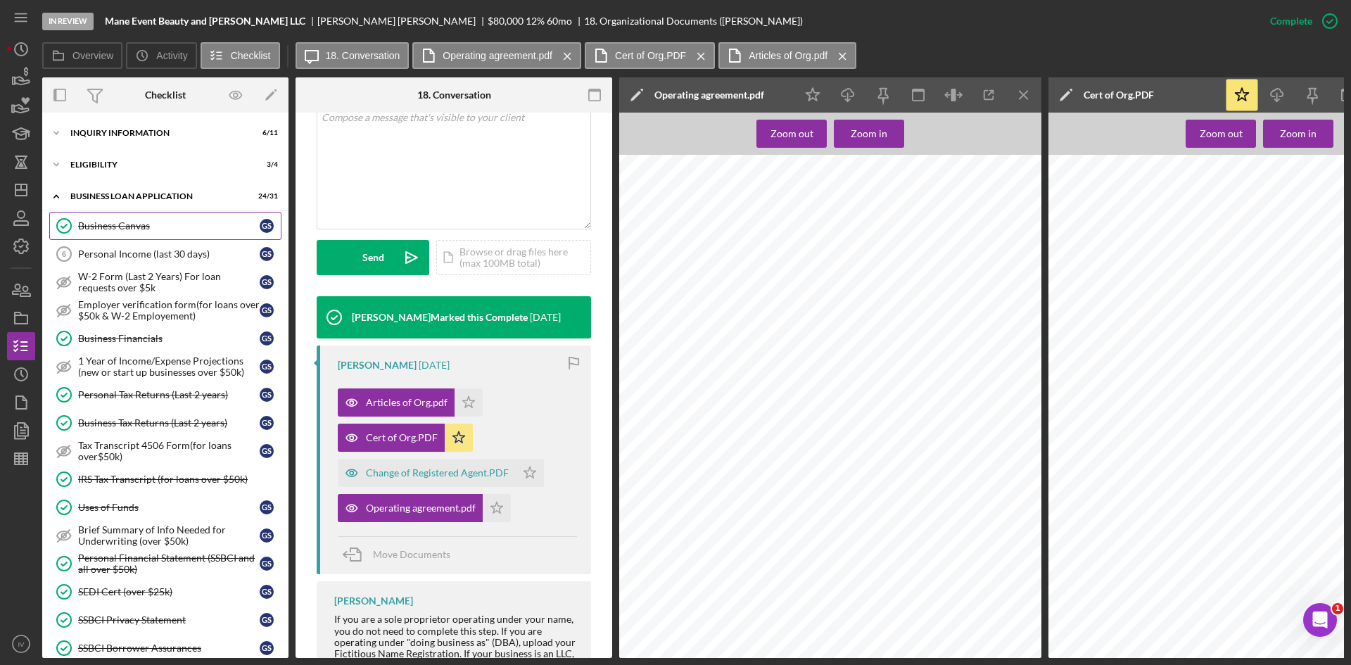
drag, startPoint x: 131, startPoint y: 223, endPoint x: 162, endPoint y: 237, distance: 34.0
click at [131, 223] on div "Business Canvas" at bounding box center [168, 225] width 181 height 11
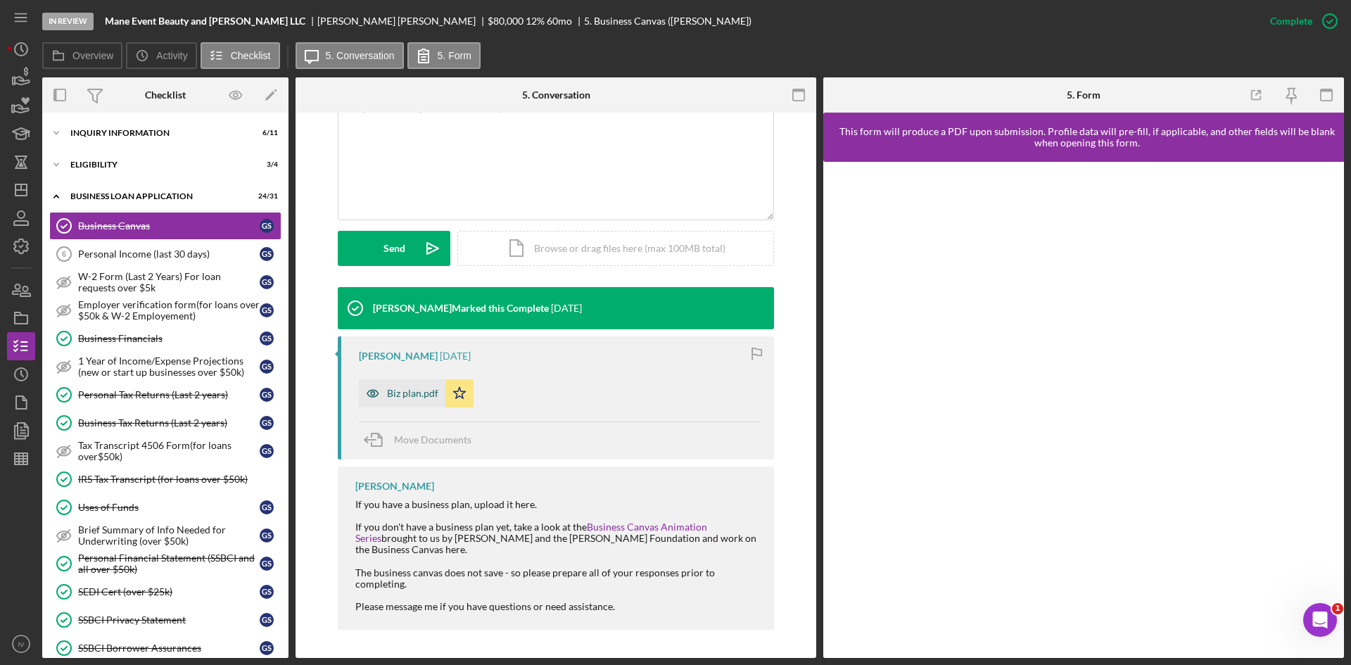
click at [406, 397] on div "Biz plan.pdf" at bounding box center [412, 393] width 51 height 11
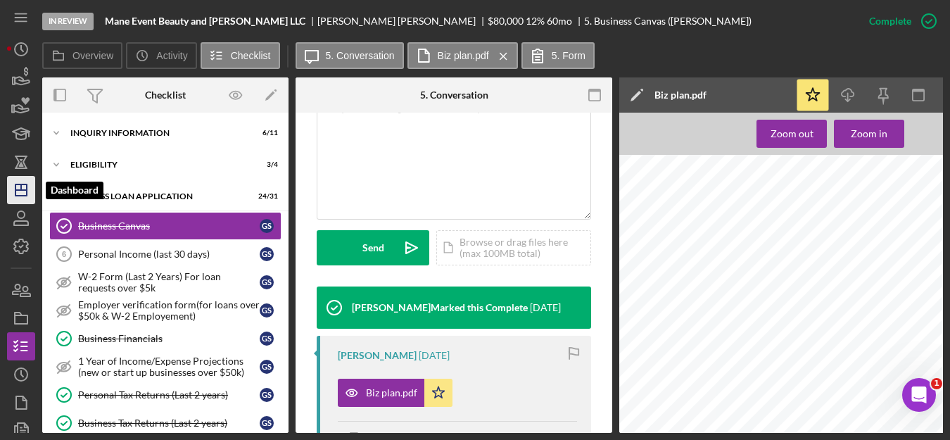
click at [11, 189] on icon "Icon/Dashboard" at bounding box center [21, 189] width 35 height 35
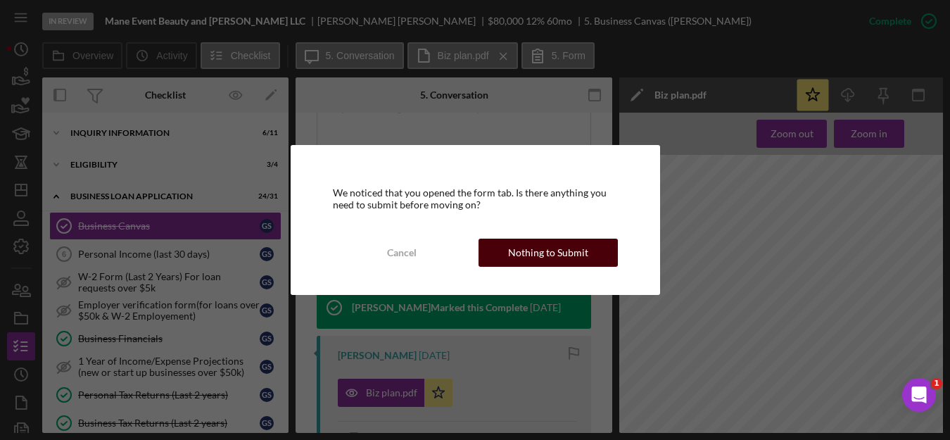
click at [530, 243] on div "Nothing to Submit" at bounding box center [548, 252] width 80 height 28
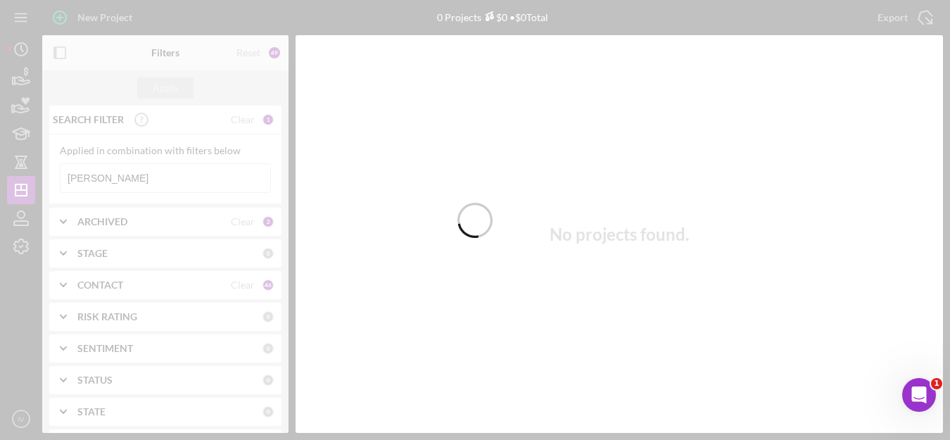
click at [121, 185] on div at bounding box center [475, 220] width 950 height 440
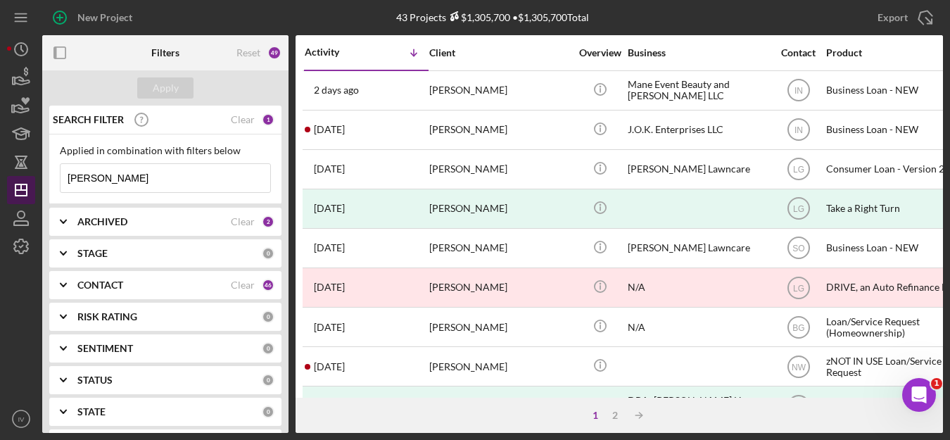
drag, startPoint x: 116, startPoint y: 178, endPoint x: 7, endPoint y: 179, distance: 109.0
click at [8, 179] on div "New Project 43 Projects $1,305,700 • $1,305,700 Total shelton Export Icon/Expor…" at bounding box center [475, 216] width 936 height 433
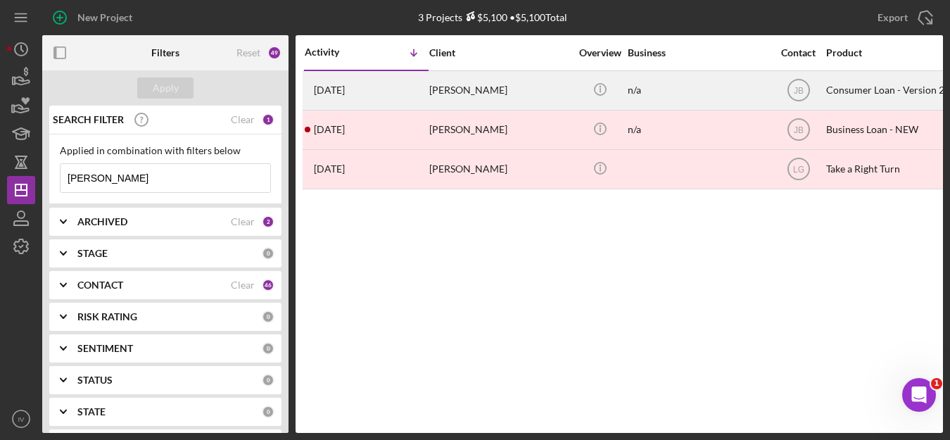
type input "[PERSON_NAME]"
click at [446, 99] on div "[PERSON_NAME]" at bounding box center [499, 90] width 141 height 37
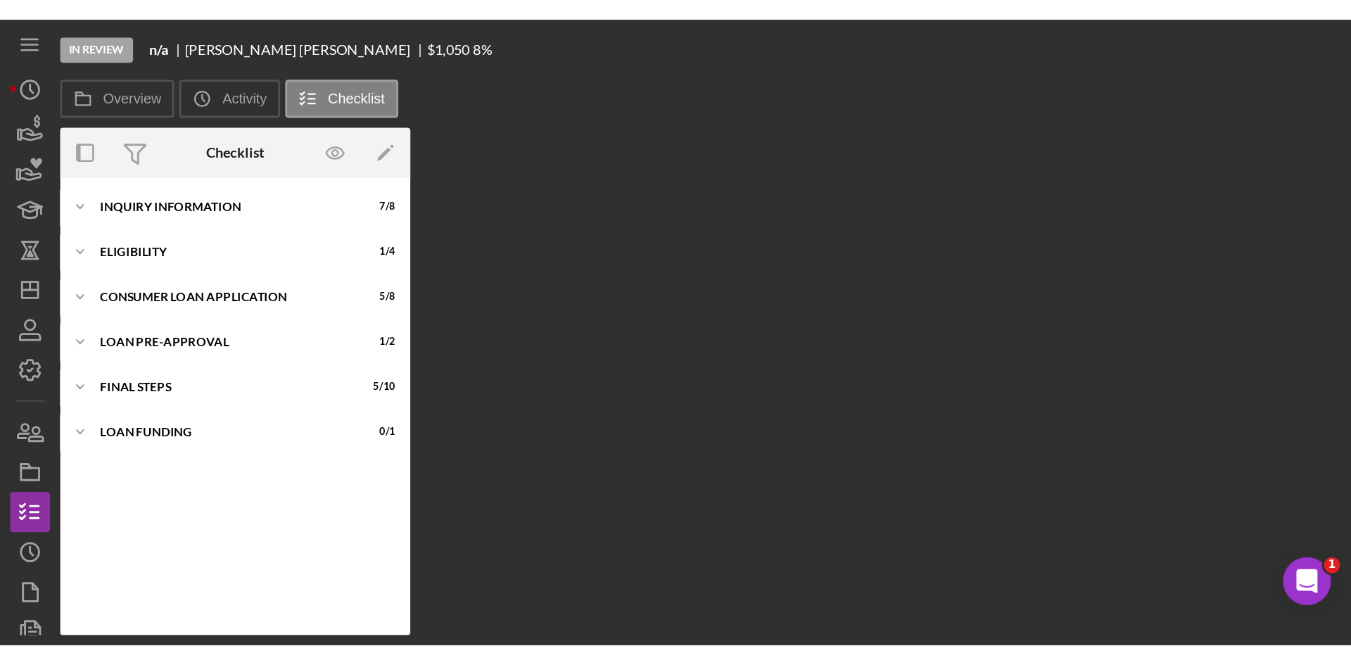
scroll to position [129, 0]
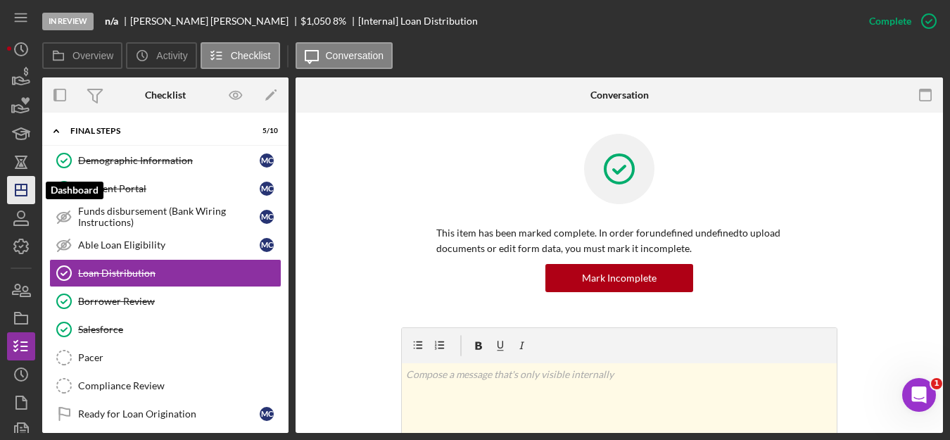
click at [20, 195] on icon "Icon/Dashboard" at bounding box center [21, 189] width 35 height 35
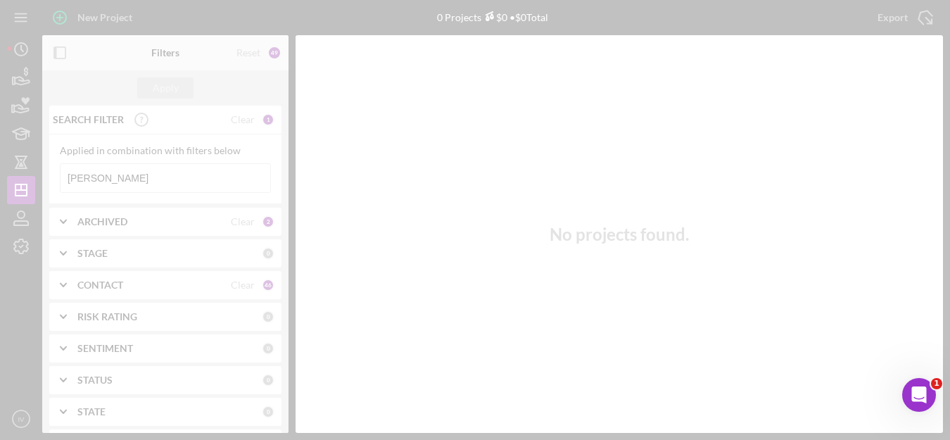
click at [127, 172] on div at bounding box center [475, 220] width 950 height 440
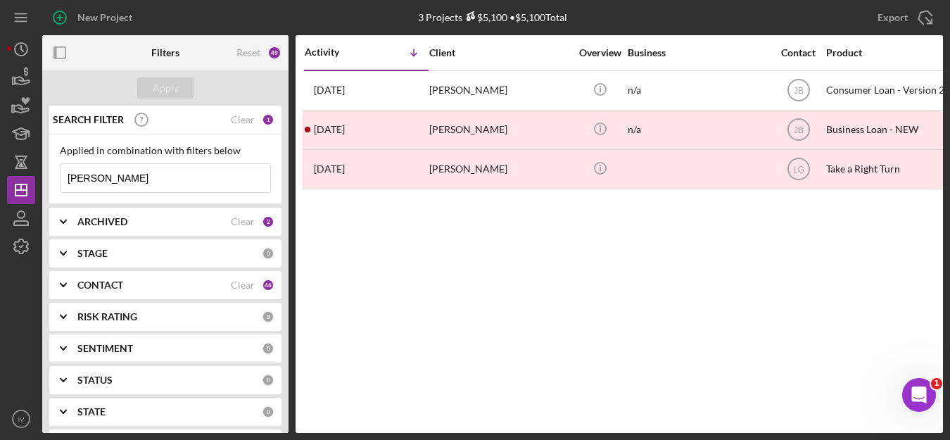
drag, startPoint x: 111, startPoint y: 172, endPoint x: -32, endPoint y: 176, distance: 143.6
click at [0, 176] on html "New Project 3 Projects $5,100 • $5,100 Total cusick Export Icon/Export Filters …" at bounding box center [475, 220] width 950 height 440
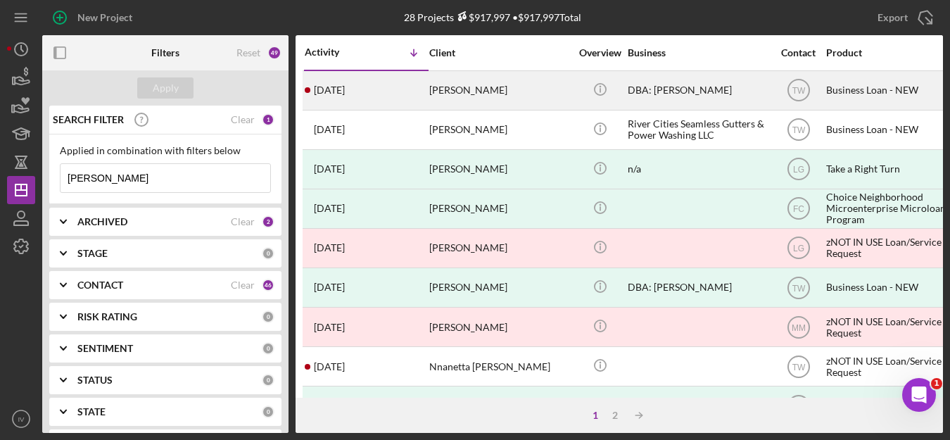
type input "matthews"
click at [474, 83] on div "Michael Matthews" at bounding box center [499, 90] width 141 height 37
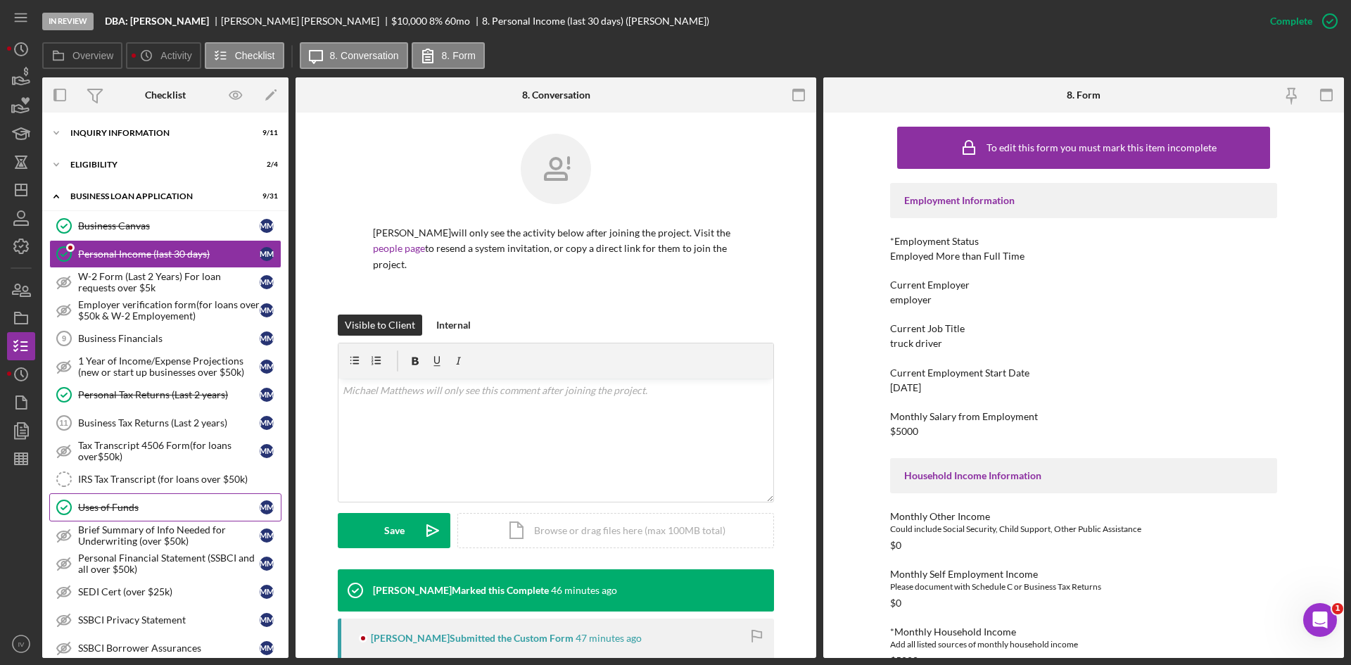
drag, startPoint x: 147, startPoint y: 506, endPoint x: 272, endPoint y: 506, distance: 125.2
click at [147, 506] on div "Uses of Funds" at bounding box center [168, 507] width 181 height 11
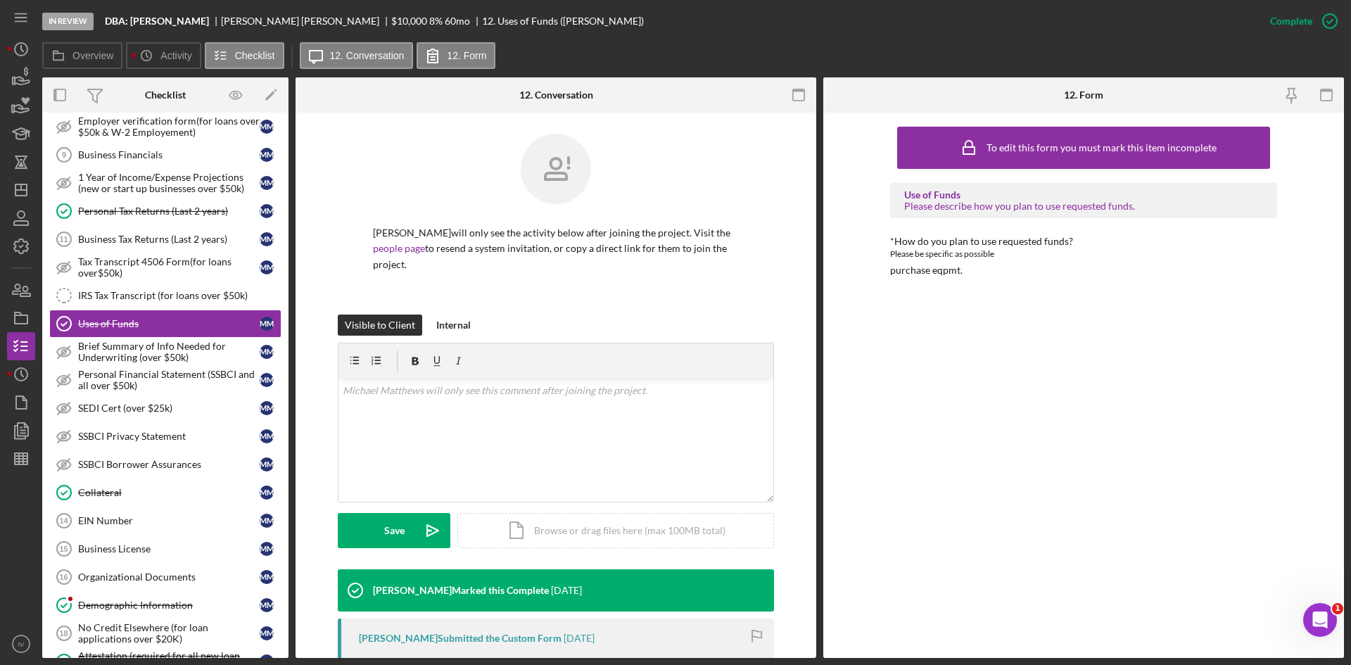
scroll to position [535, 0]
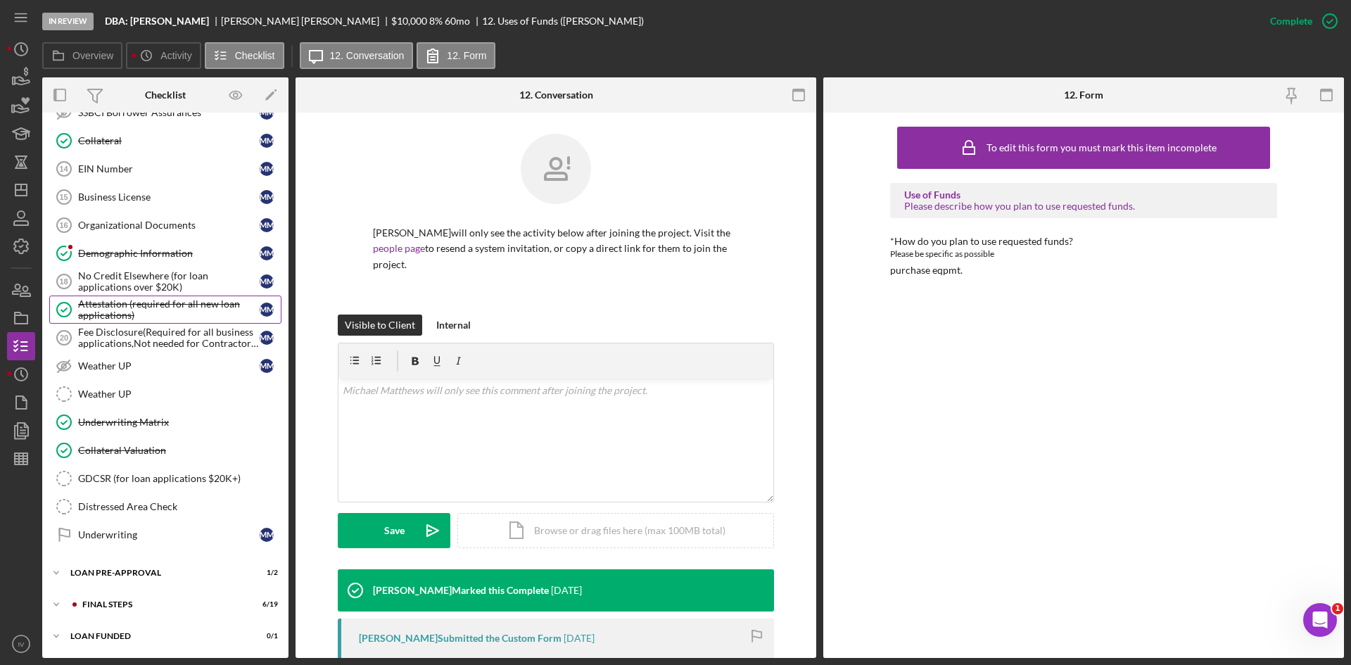
click at [155, 310] on div "Attestation (required for all new loan applications)" at bounding box center [168, 309] width 181 height 23
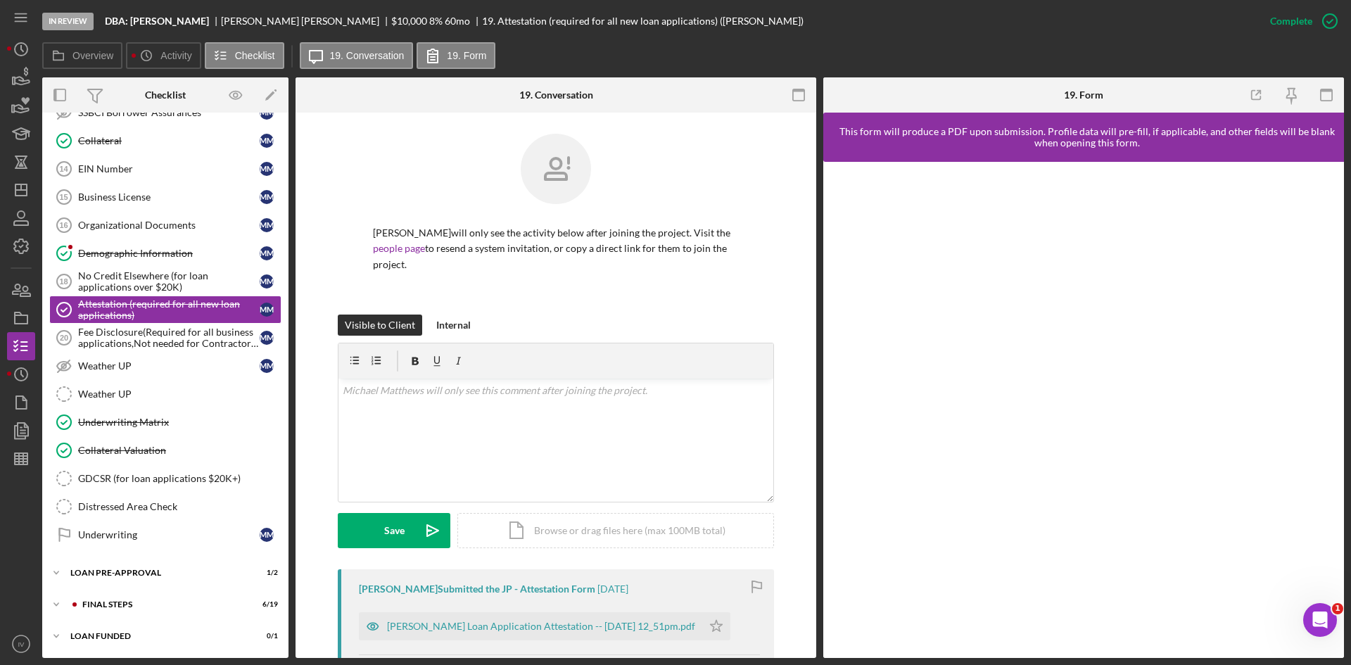
scroll to position [192, 0]
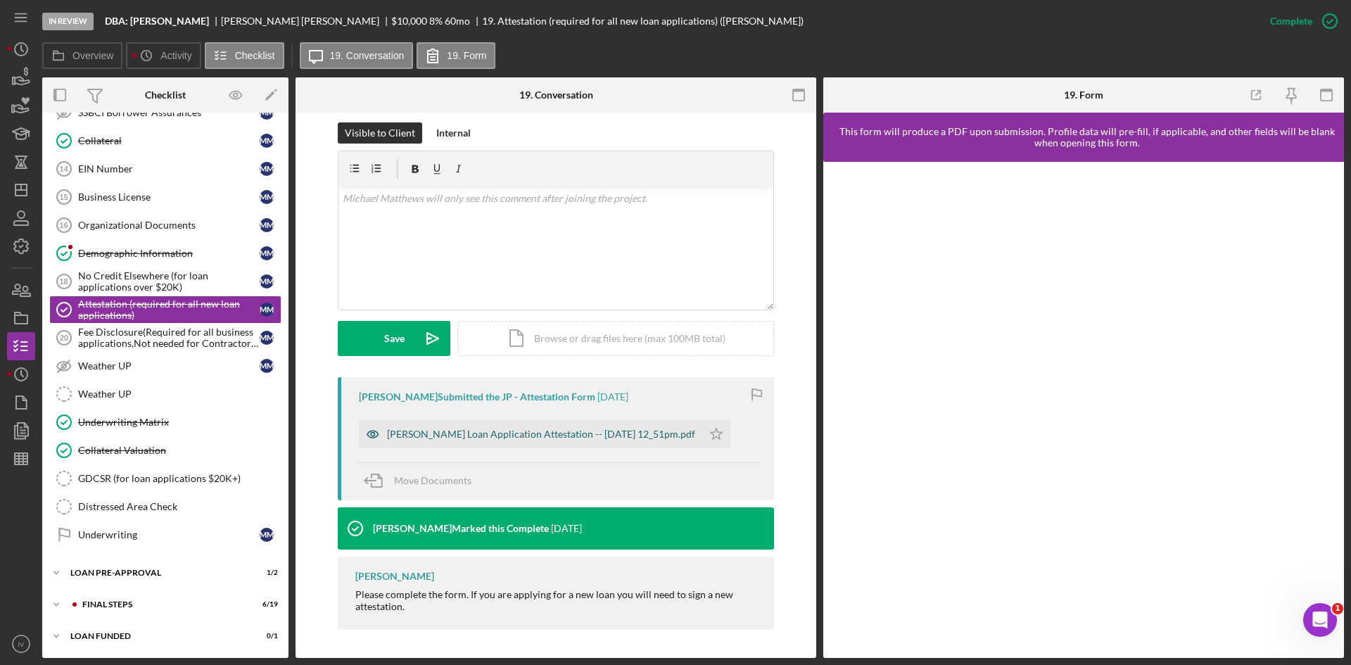
click at [517, 438] on div "Justine Petersen Loan Application Attestation -- 2025-10-09 12_51pm.pdf" at bounding box center [541, 433] width 308 height 11
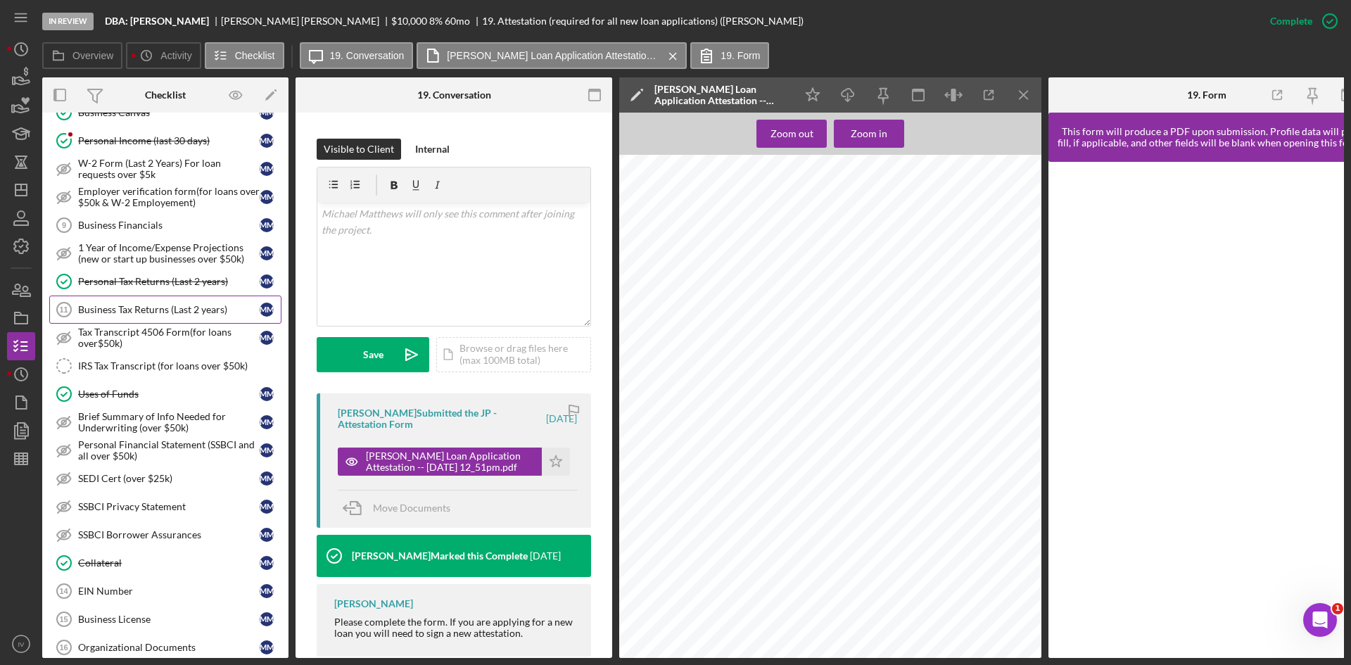
scroll to position [0, 0]
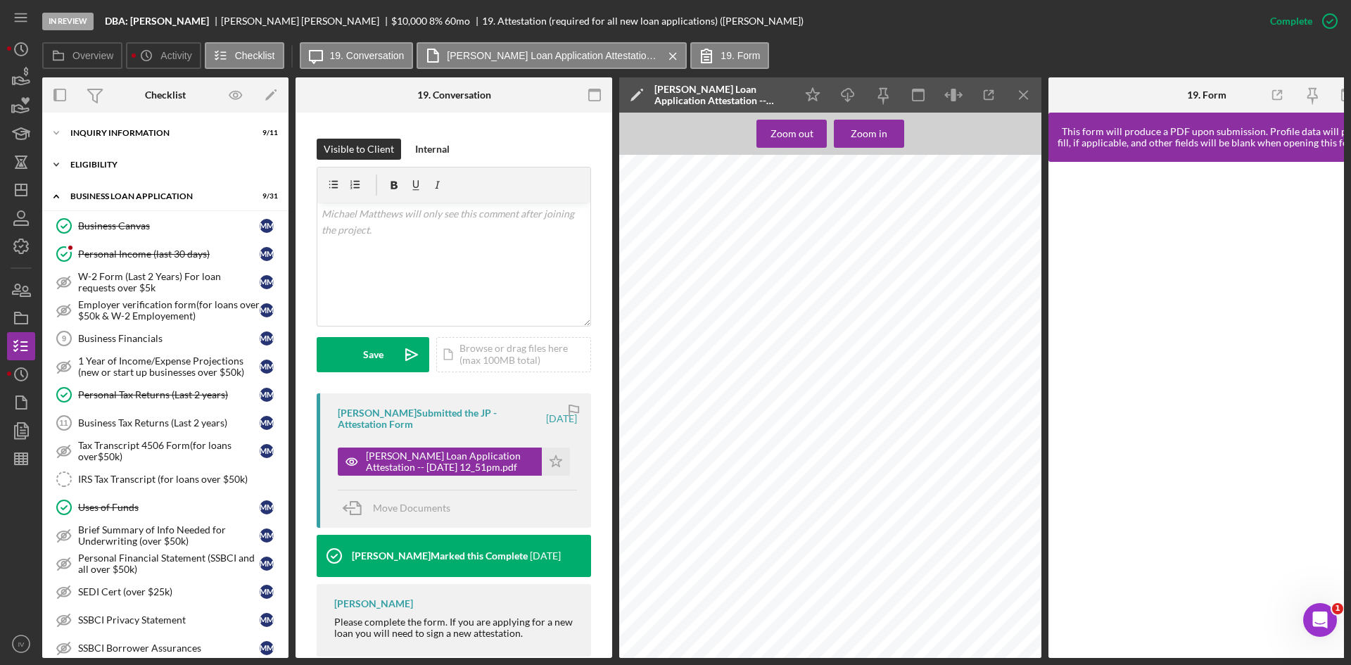
click at [95, 167] on div "ELIGIBILITY" at bounding box center [170, 164] width 200 height 8
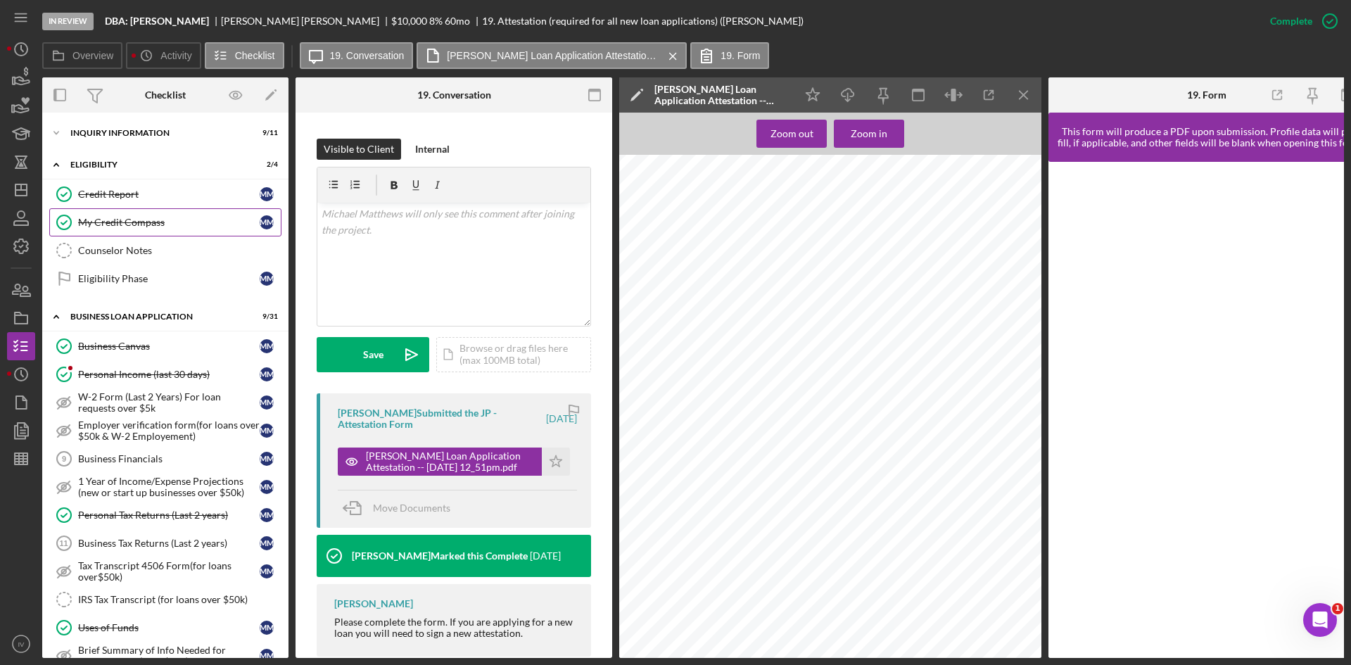
click at [135, 224] on div "My Credit Compass" at bounding box center [168, 222] width 181 height 11
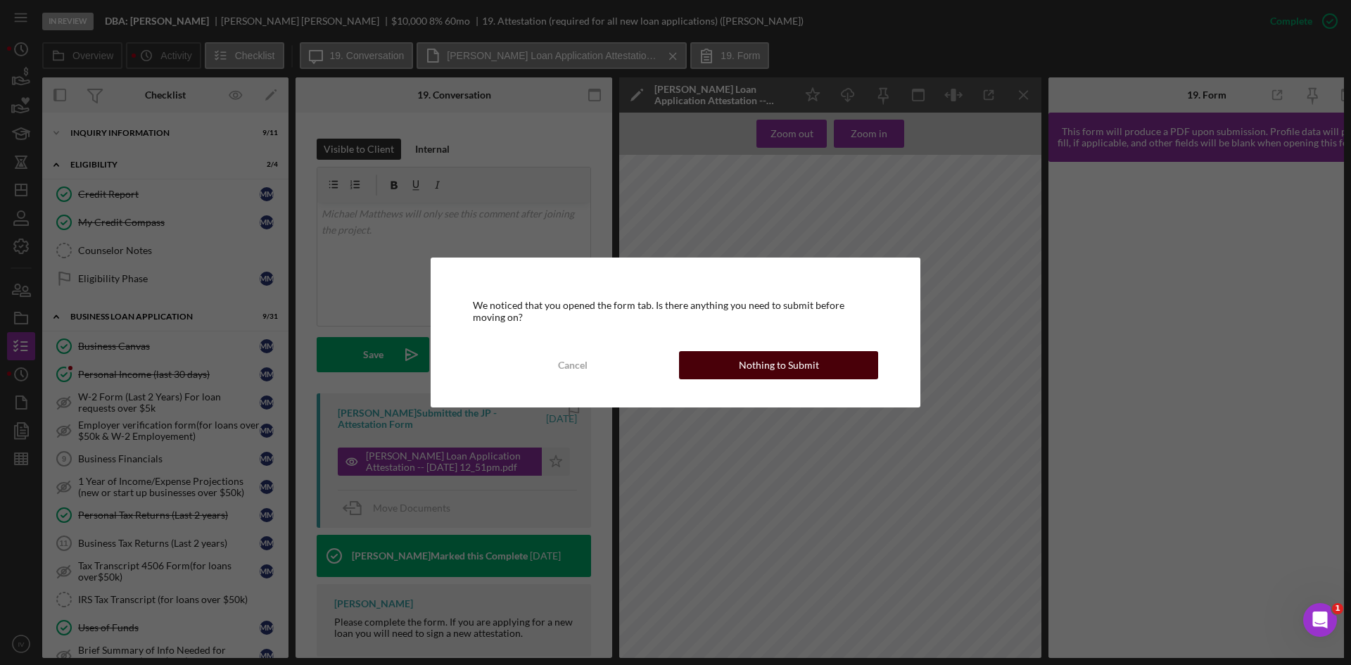
click at [748, 374] on div "Nothing to Submit" at bounding box center [779, 365] width 80 height 28
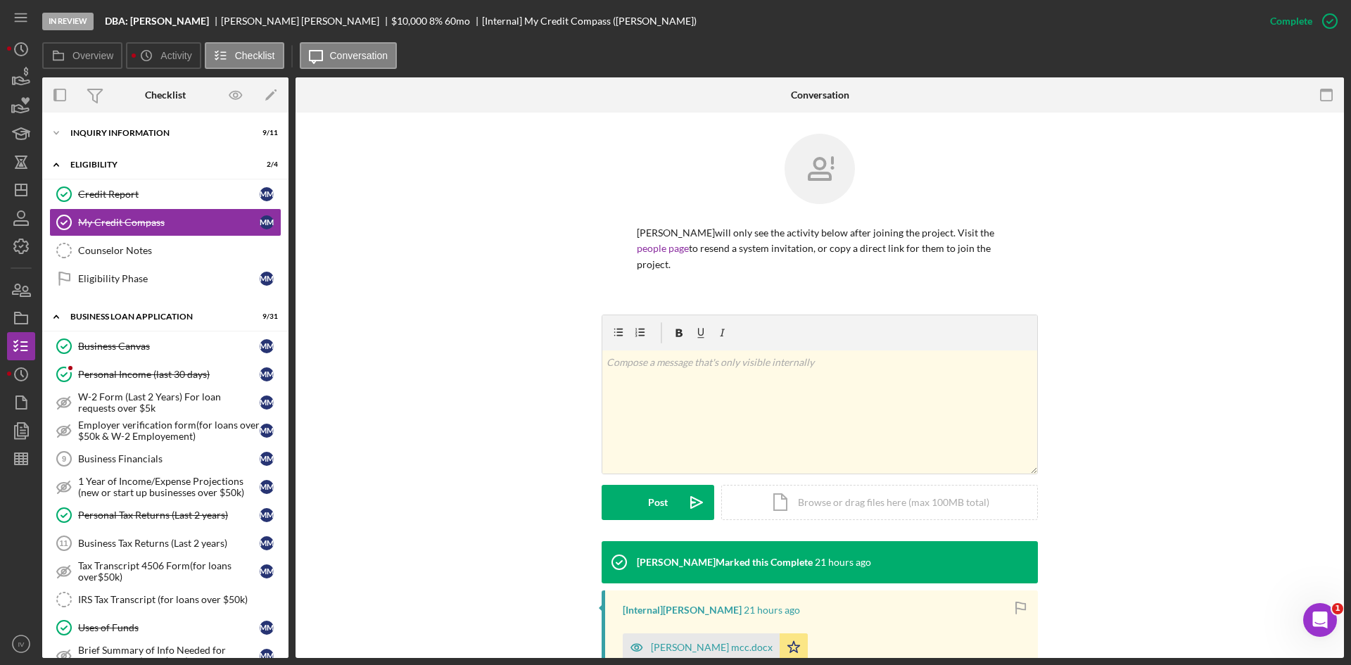
scroll to position [141, 0]
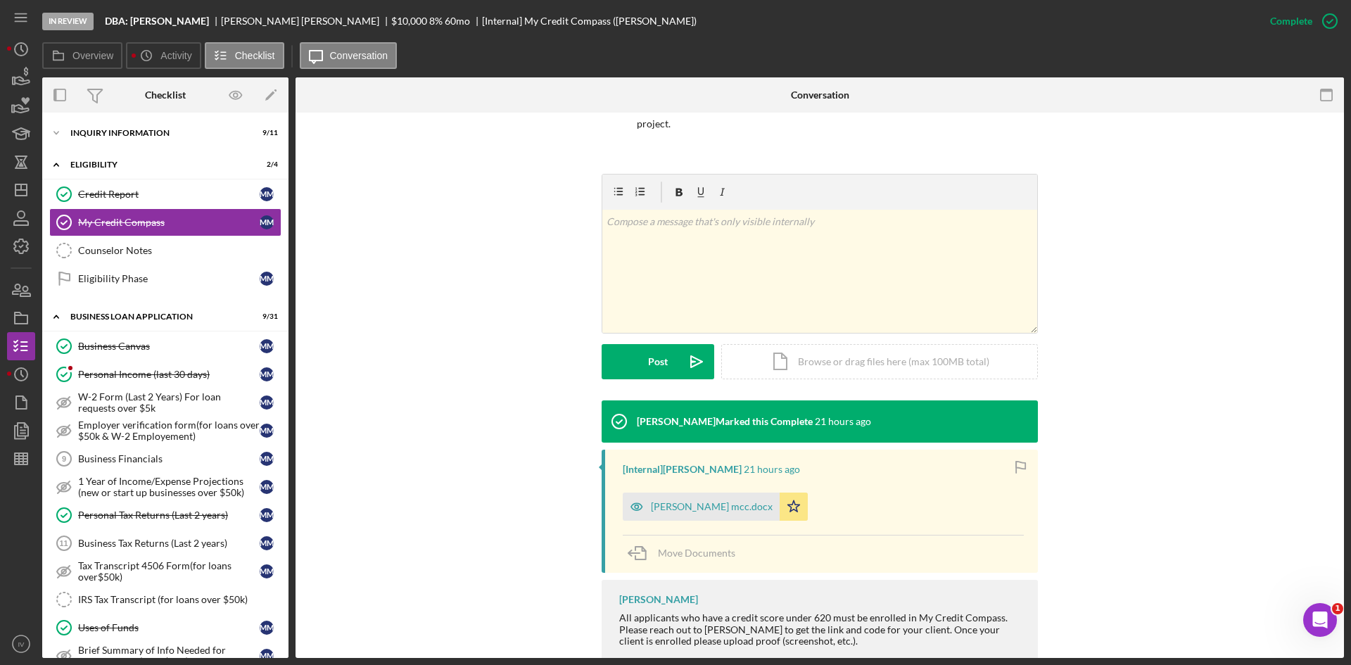
click at [722, 524] on div "[Internal] Cameron Stuhl 21 hours ago michael matthews mcc.docx Icon/Star Move …" at bounding box center [819, 510] width 436 height 123
click at [727, 500] on div "michael matthews mcc.docx" at bounding box center [701, 506] width 157 height 28
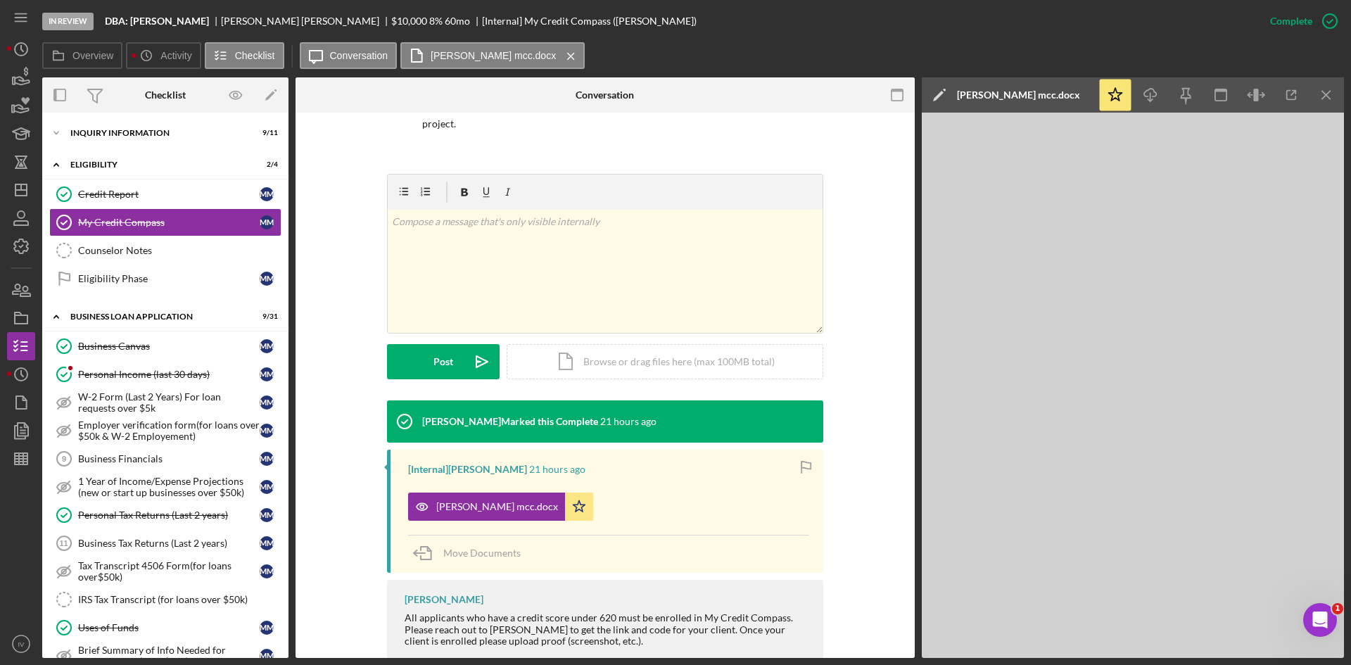
drag, startPoint x: 118, startPoint y: 523, endPoint x: 412, endPoint y: 428, distance: 309.2
click at [118, 523] on link "Personal Tax Returns (Last 2 years) Personal Tax Returns (Last 2 years) M M" at bounding box center [165, 515] width 232 height 28
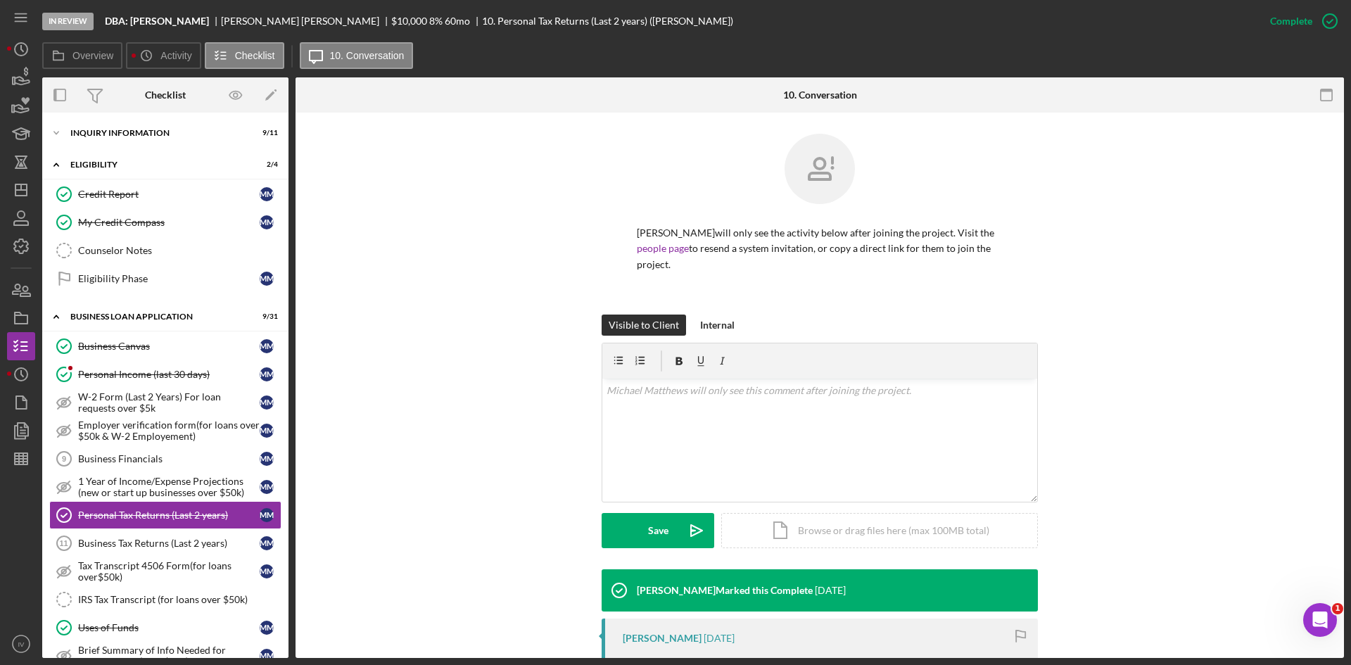
scroll to position [189, 0]
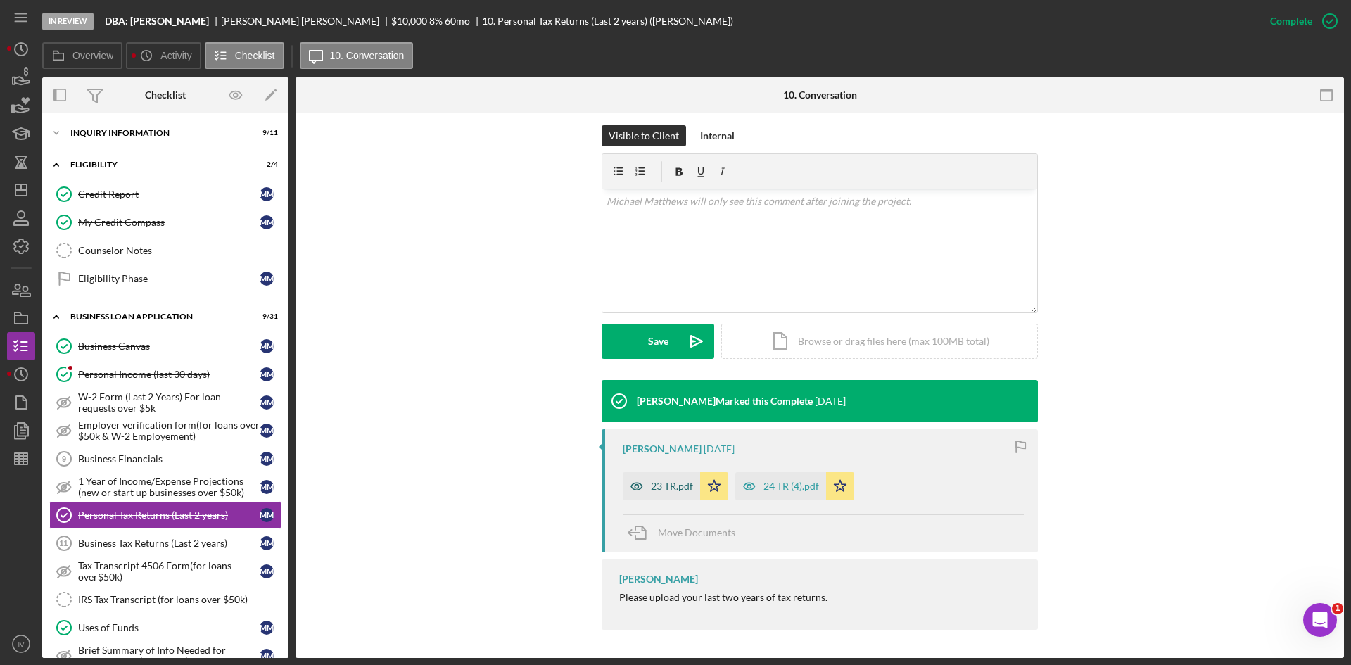
click at [675, 494] on div "23 TR.pdf" at bounding box center [661, 486] width 77 height 28
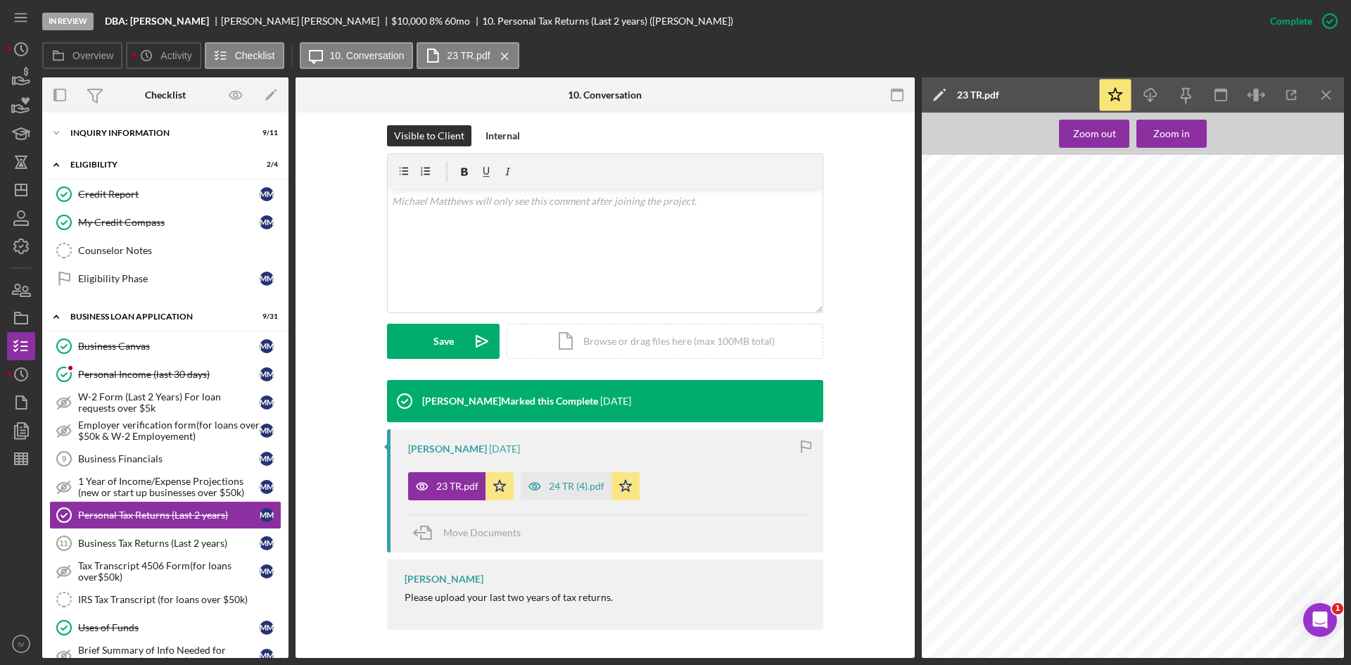
scroll to position [0, 0]
click at [129, 386] on link "Personal Income (last 30 days) Personal Income (last 30 days) M M" at bounding box center [165, 374] width 232 height 28
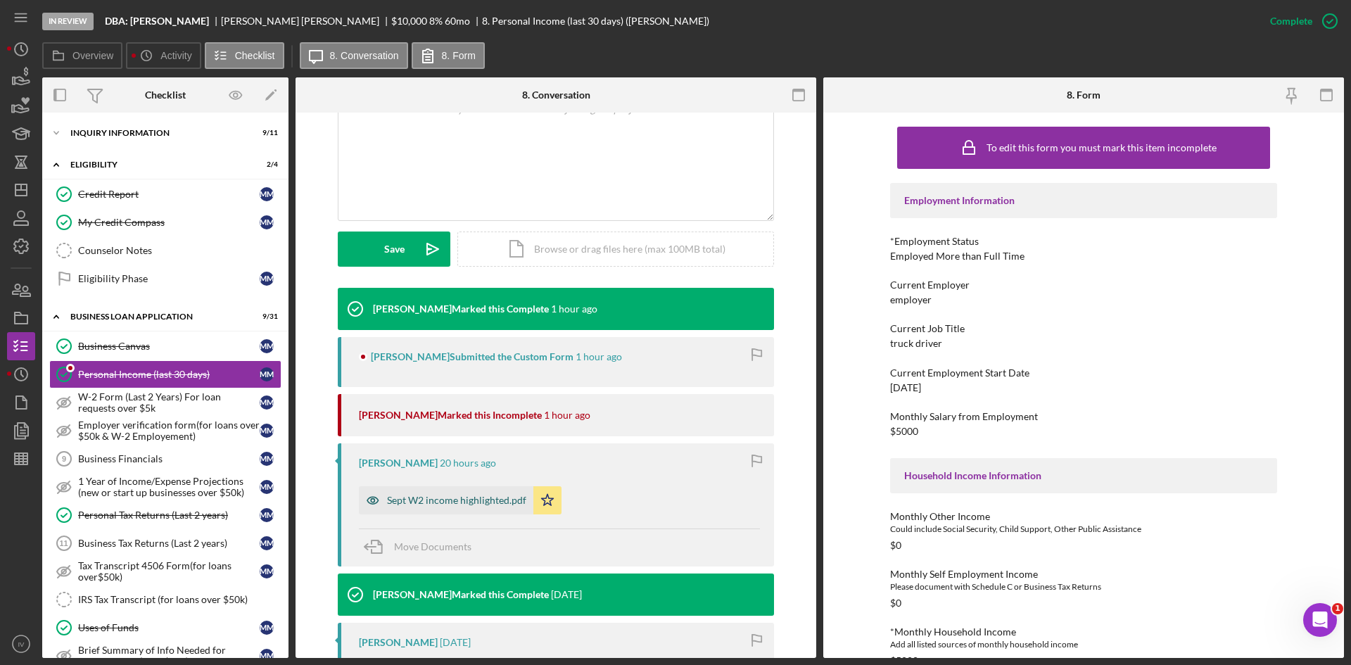
click at [466, 511] on div "Sept W2 income highlighted.pdf" at bounding box center [446, 500] width 174 height 28
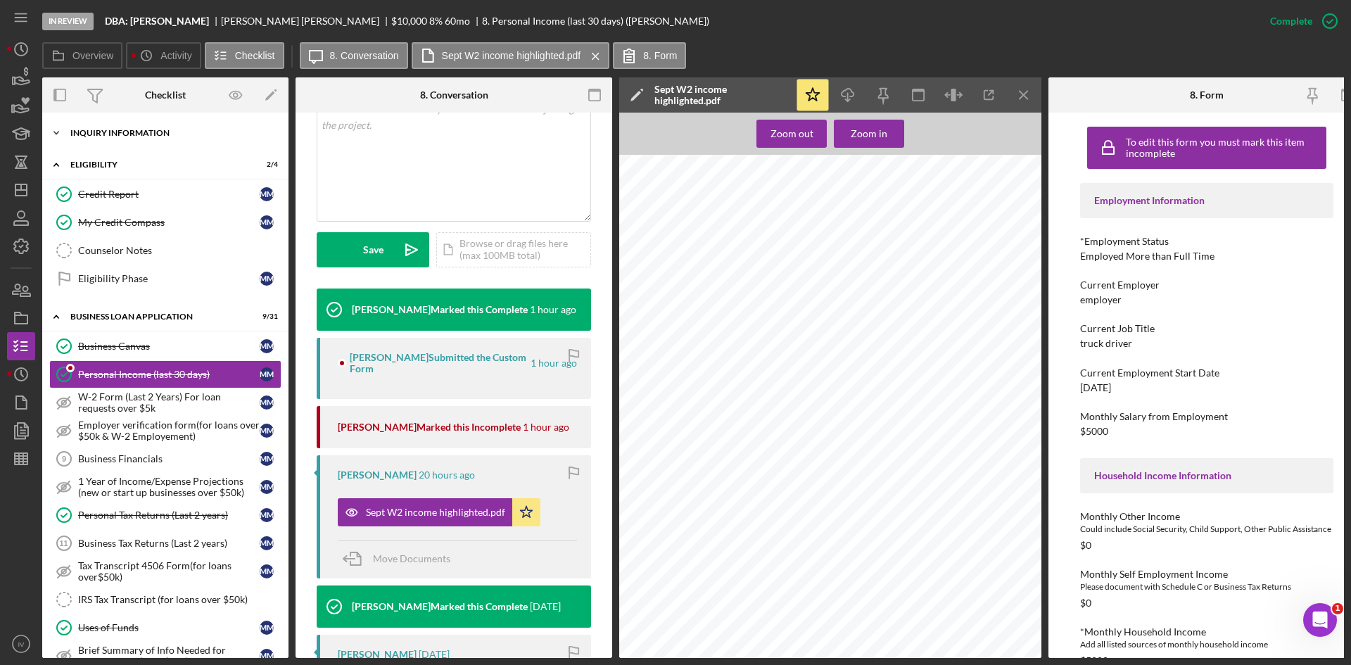
click at [119, 130] on div "INQUIRY INFORMATION" at bounding box center [170, 133] width 200 height 8
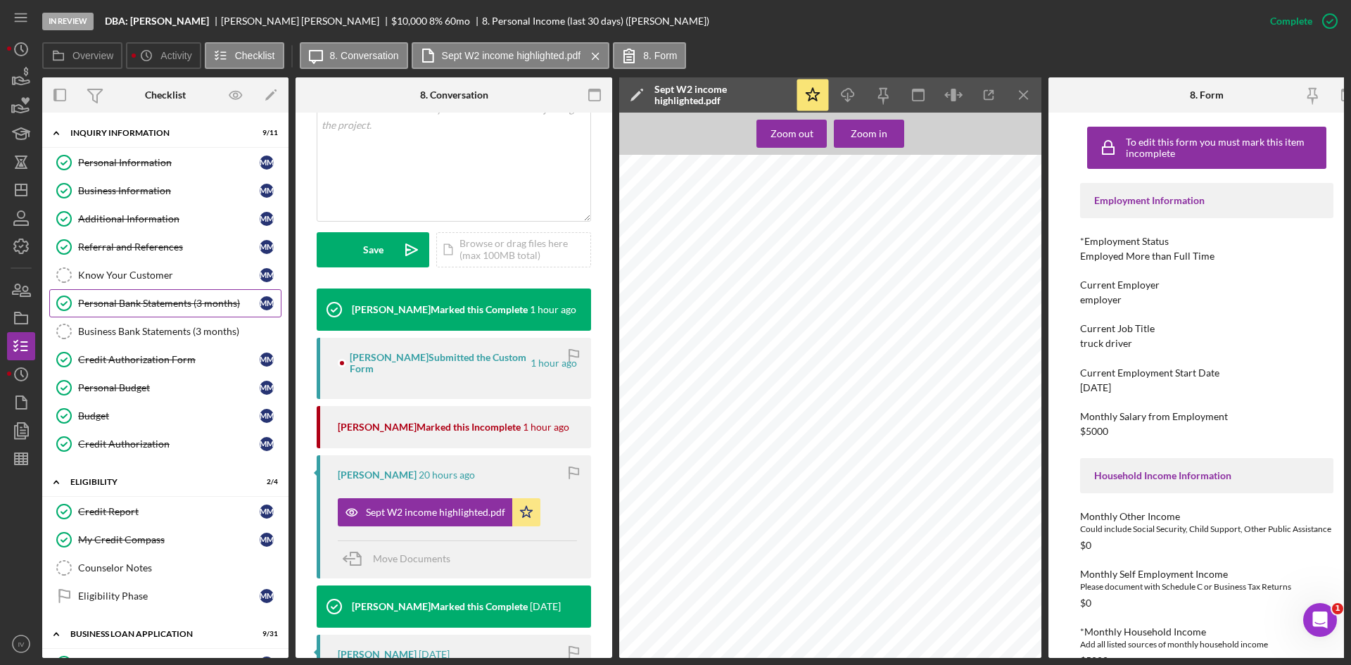
click at [146, 312] on link "Personal Bank Statements (3 months) Personal Bank Statements (3 months) M M" at bounding box center [165, 303] width 232 height 28
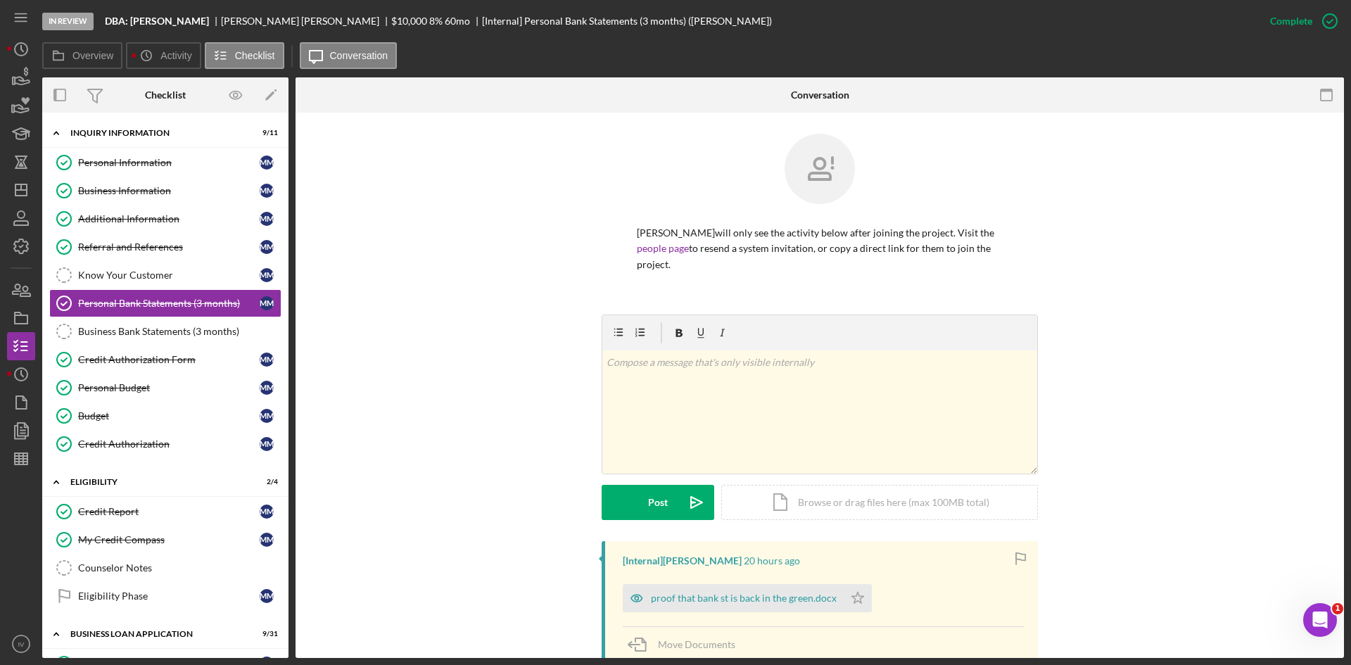
scroll to position [281, 0]
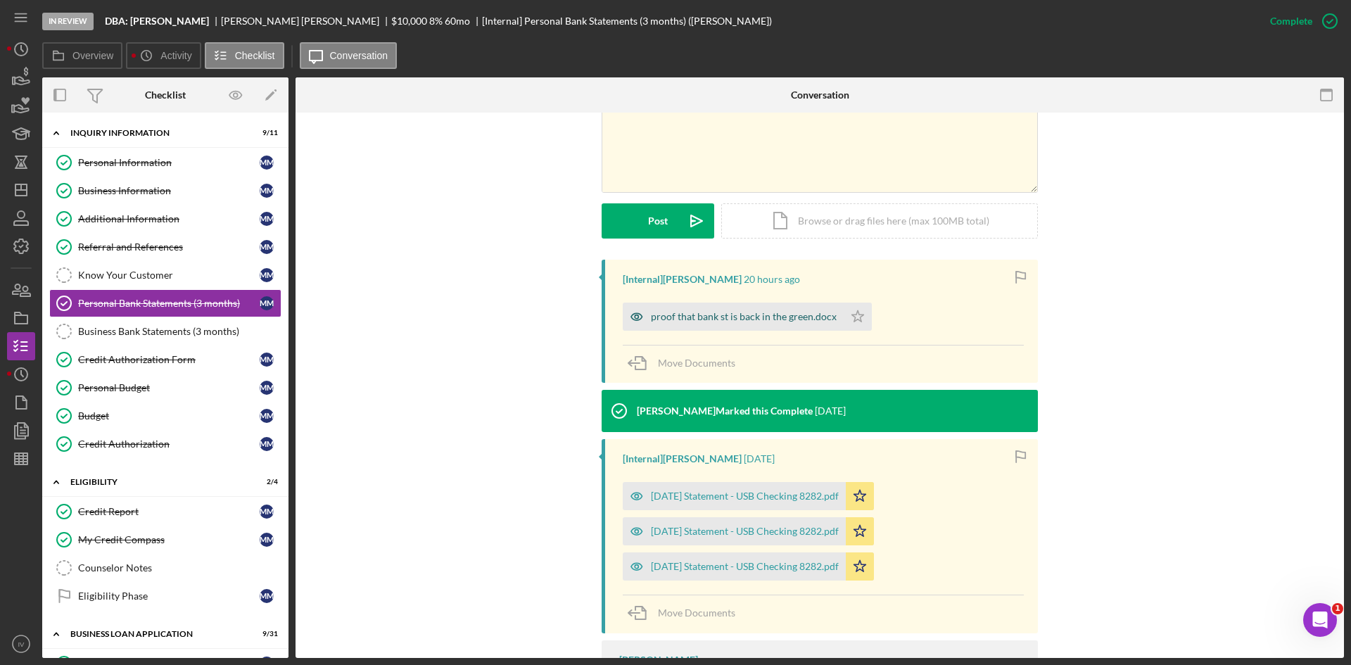
click at [710, 321] on div "proof that bank st is back in the green.docx" at bounding box center [744, 316] width 186 height 11
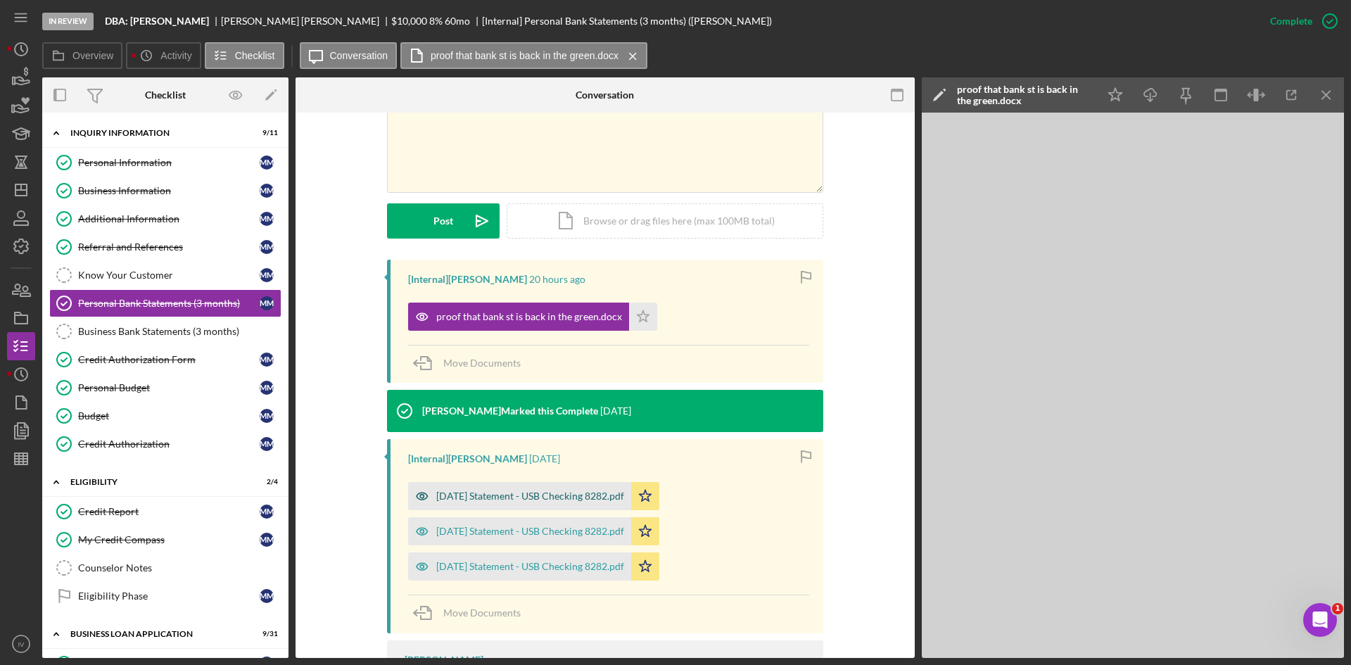
click at [554, 491] on div "2025-08-07 Statement - USB Checking 8282.pdf" at bounding box center [530, 495] width 188 height 11
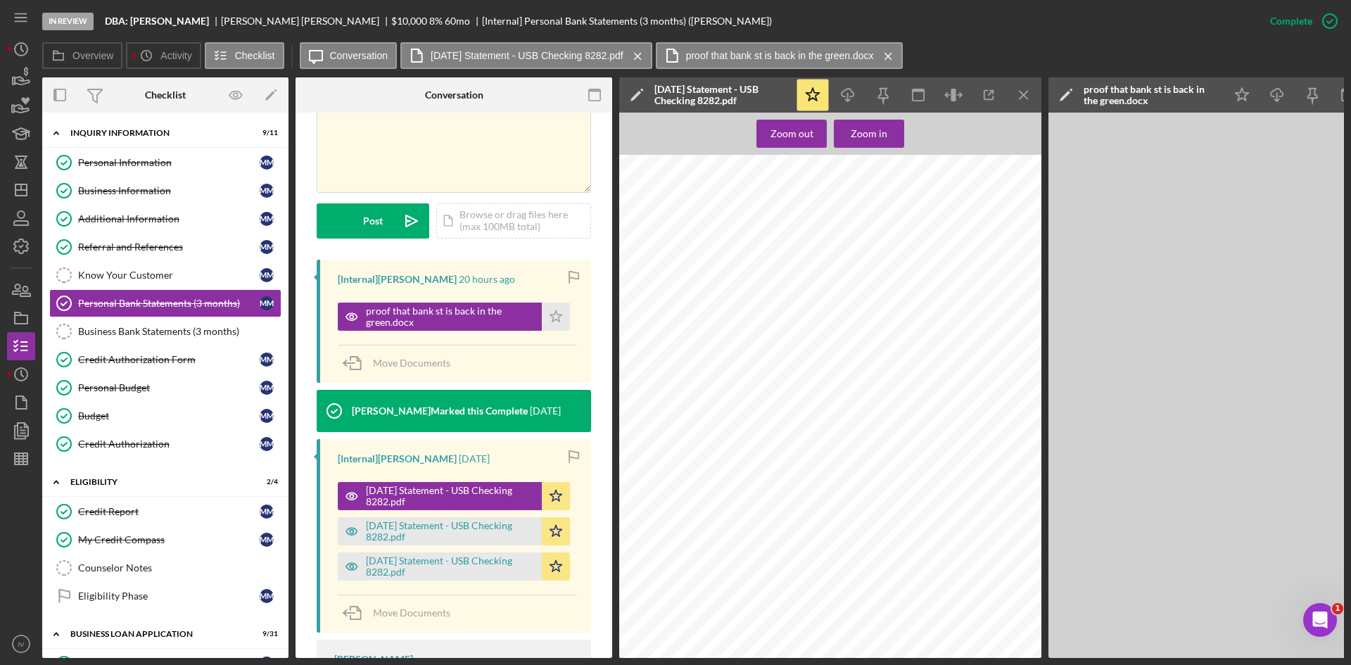
scroll to position [1688, 0]
click at [451, 541] on div "2025-09-08 Statement - USB Checking 8282.pdf" at bounding box center [450, 531] width 169 height 23
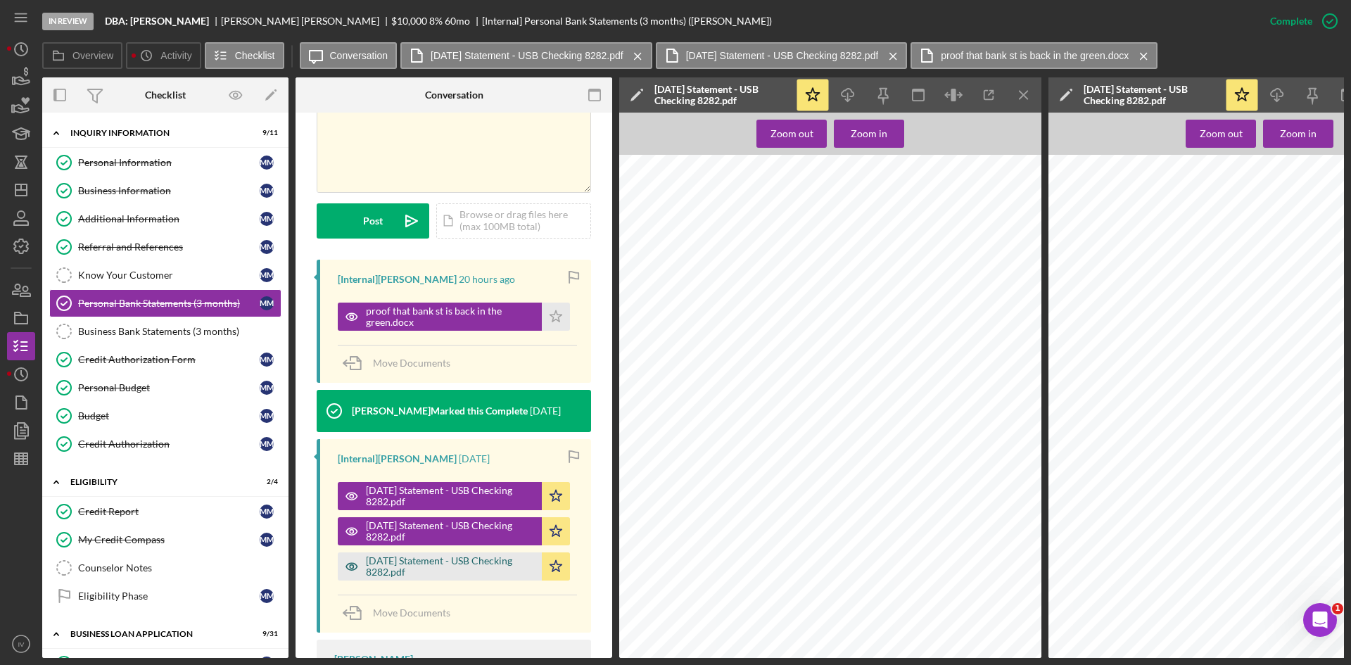
click at [445, 571] on div "2025-10-07 Statement - USB Checking 8282.pdf" at bounding box center [450, 566] width 169 height 23
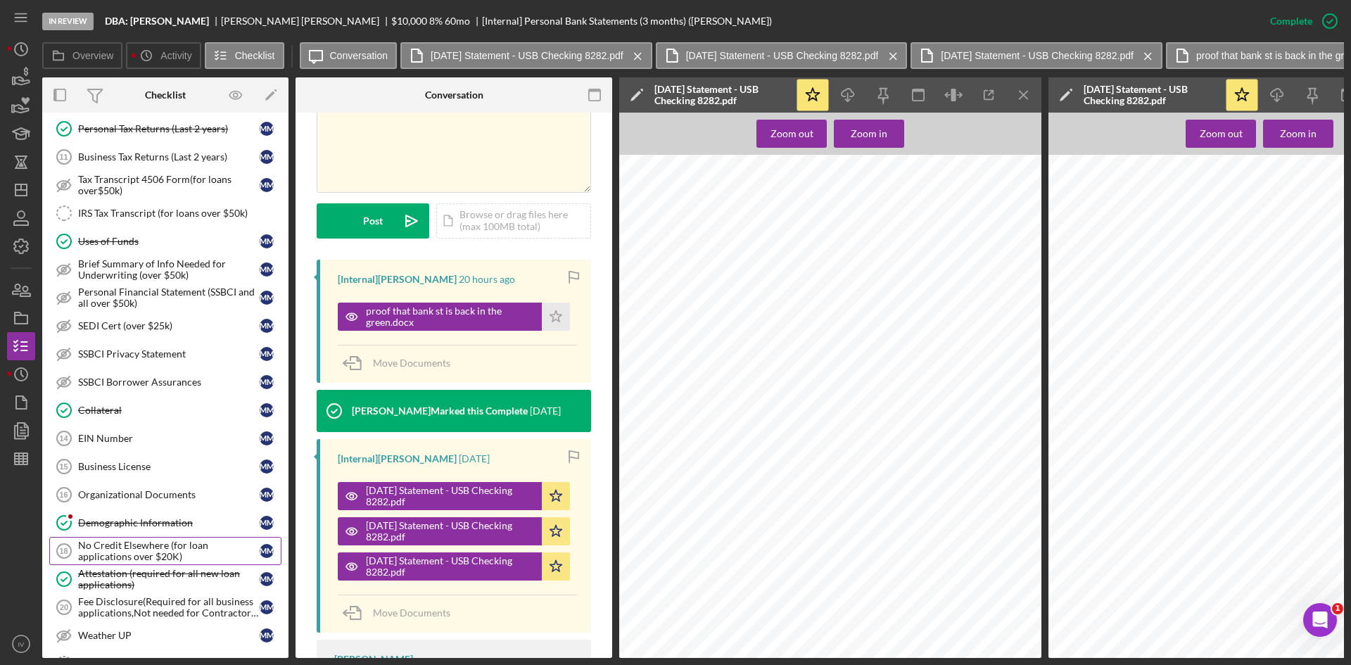
scroll to position [977, 0]
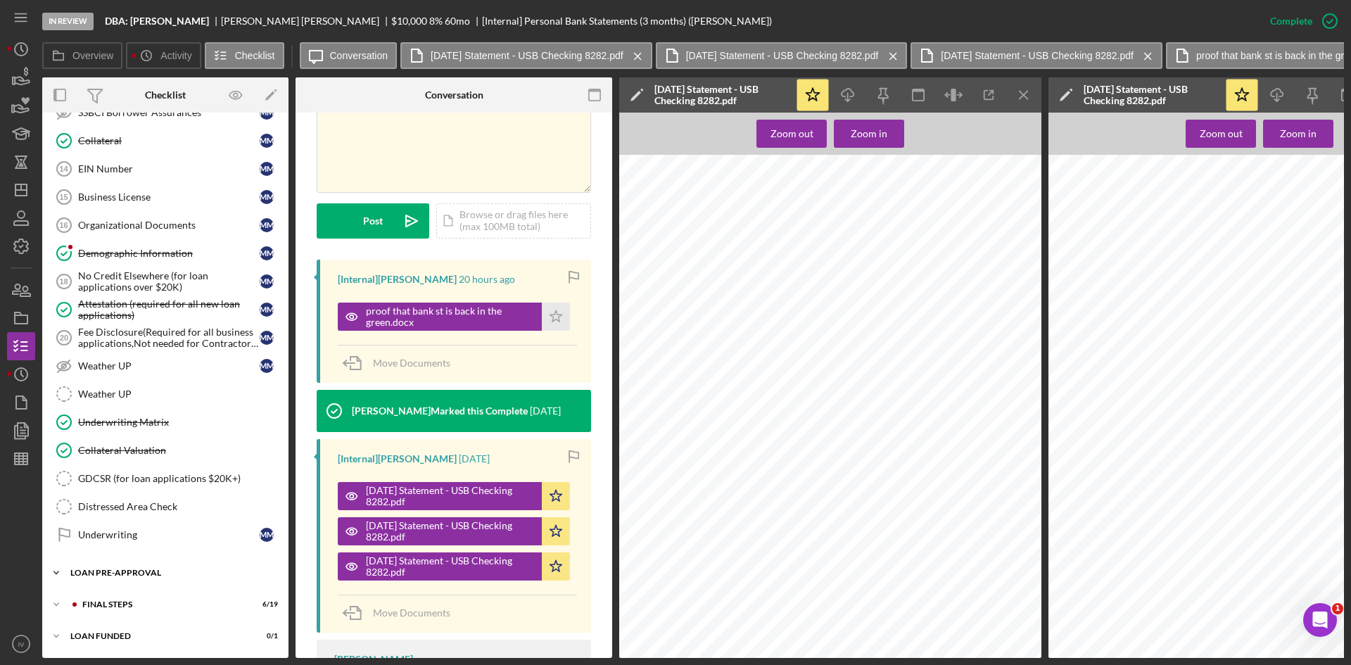
click at [129, 570] on div "LOAN PRE-APPROVAL" at bounding box center [170, 572] width 200 height 8
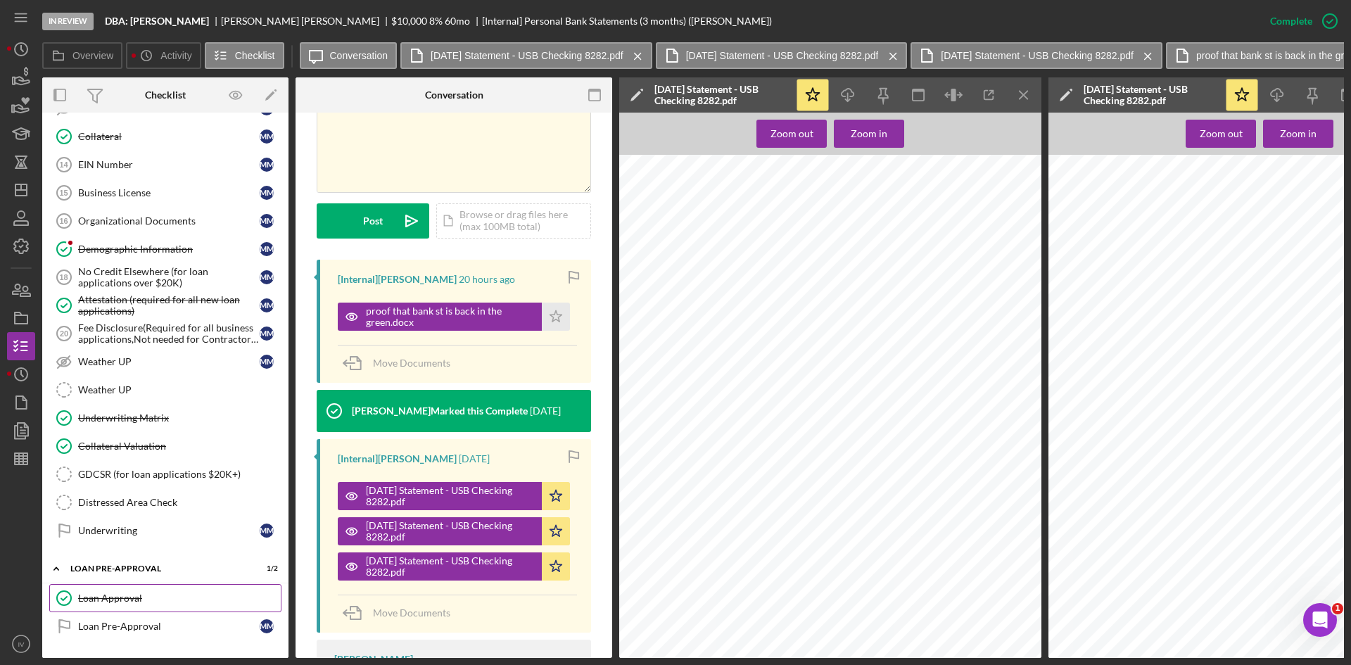
click at [130, 590] on link "Loan Approval Loan Approval" at bounding box center [165, 598] width 232 height 28
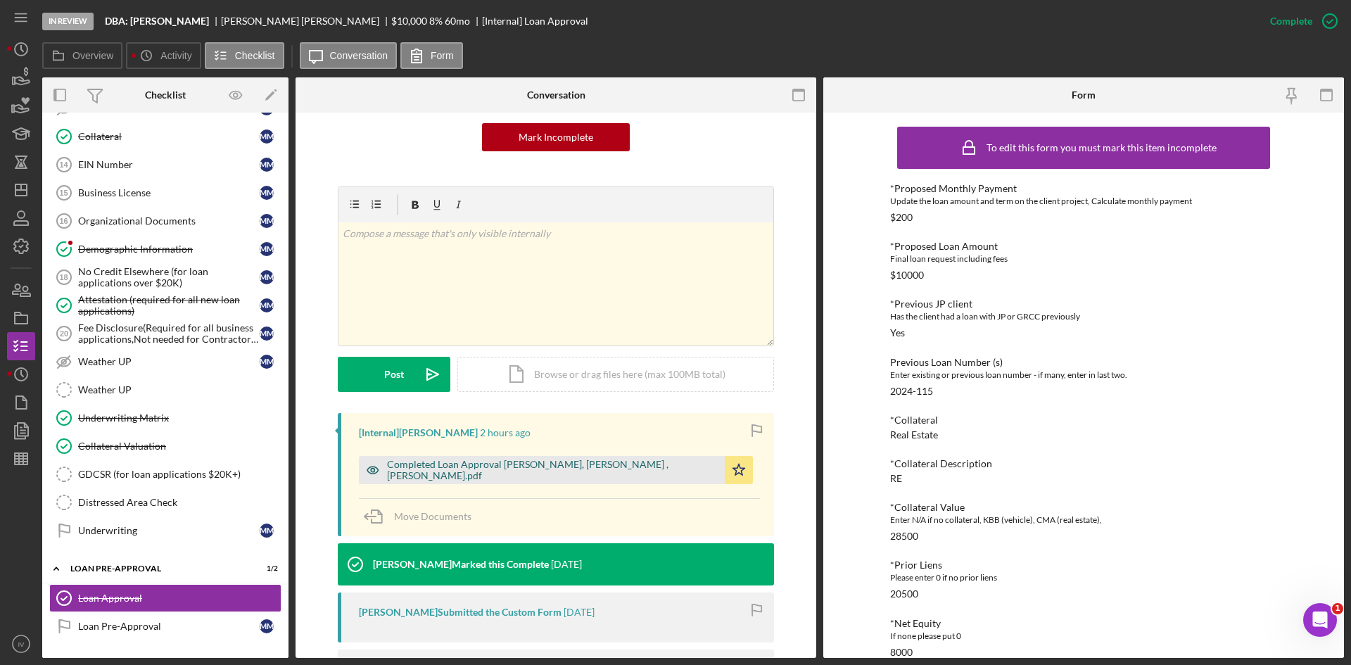
click at [529, 478] on div "Completed Loan Approval Williams, Travis , Mike Matthews.pdf" at bounding box center [542, 470] width 366 height 28
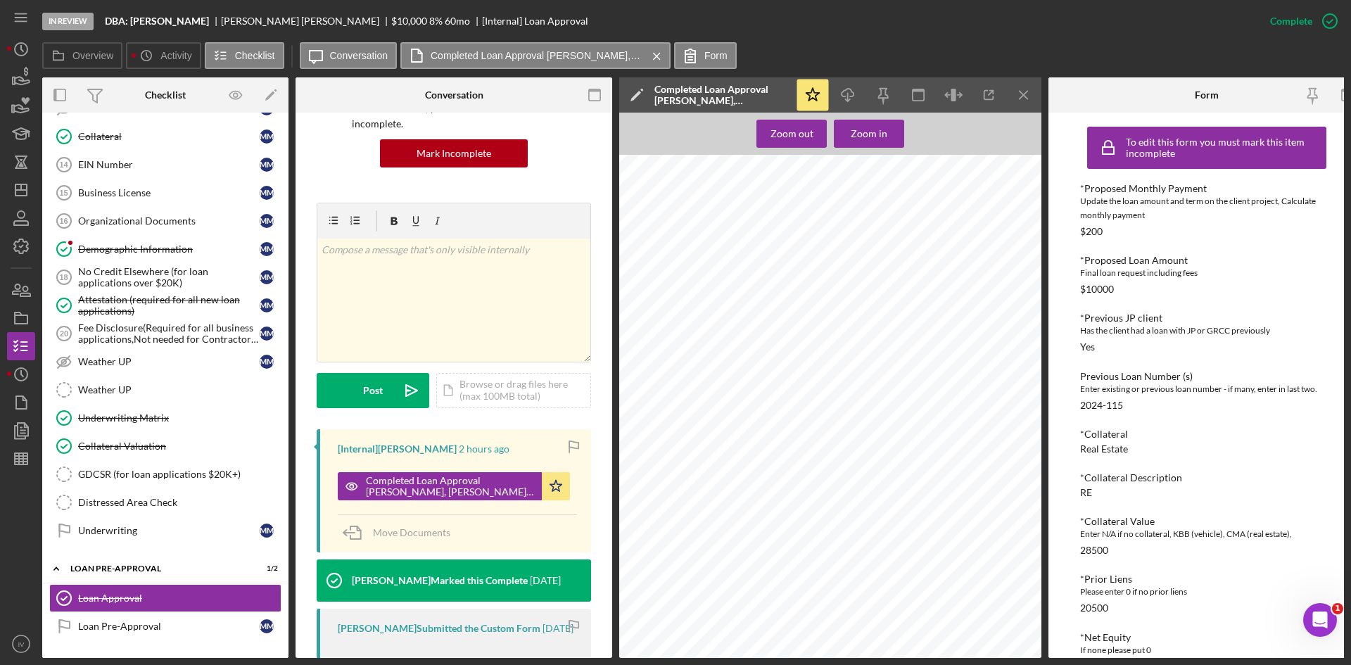
scroll to position [1336, 0]
click at [19, 421] on icon "button" at bounding box center [21, 430] width 35 height 35
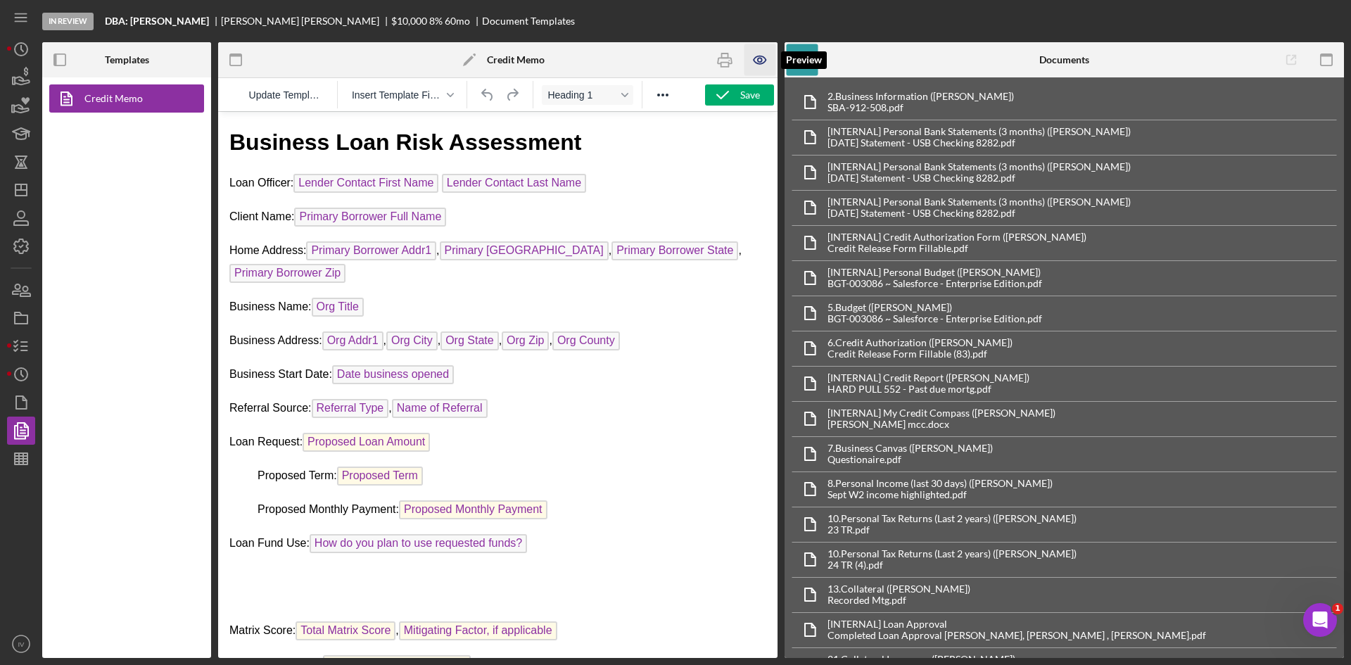
click at [760, 58] on icon "button" at bounding box center [760, 60] width 4 height 4
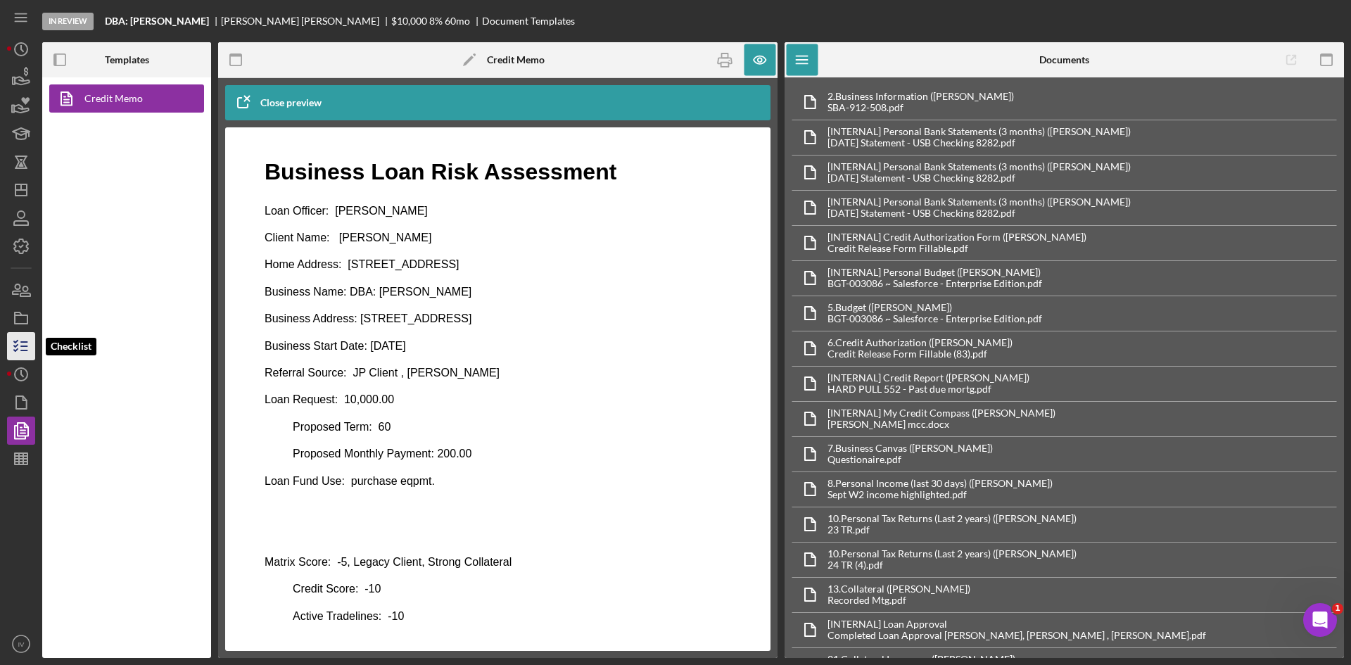
click at [18, 348] on icon "button" at bounding box center [21, 345] width 35 height 35
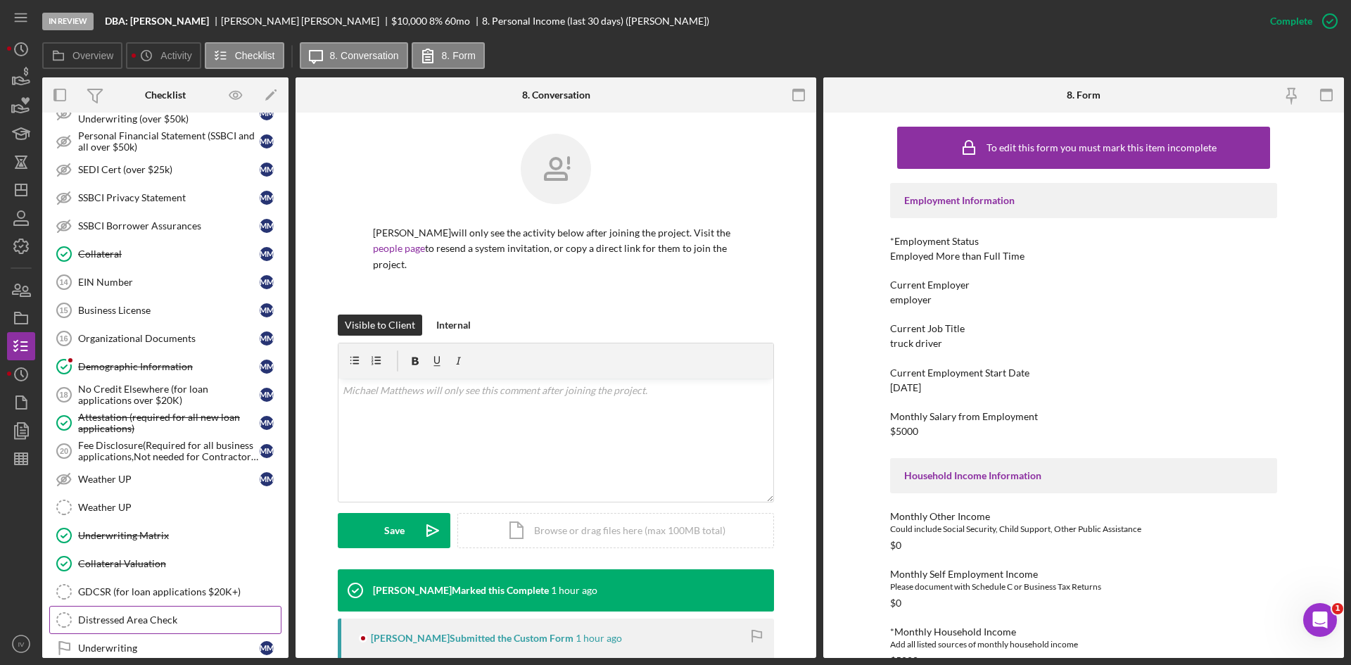
scroll to position [535, 0]
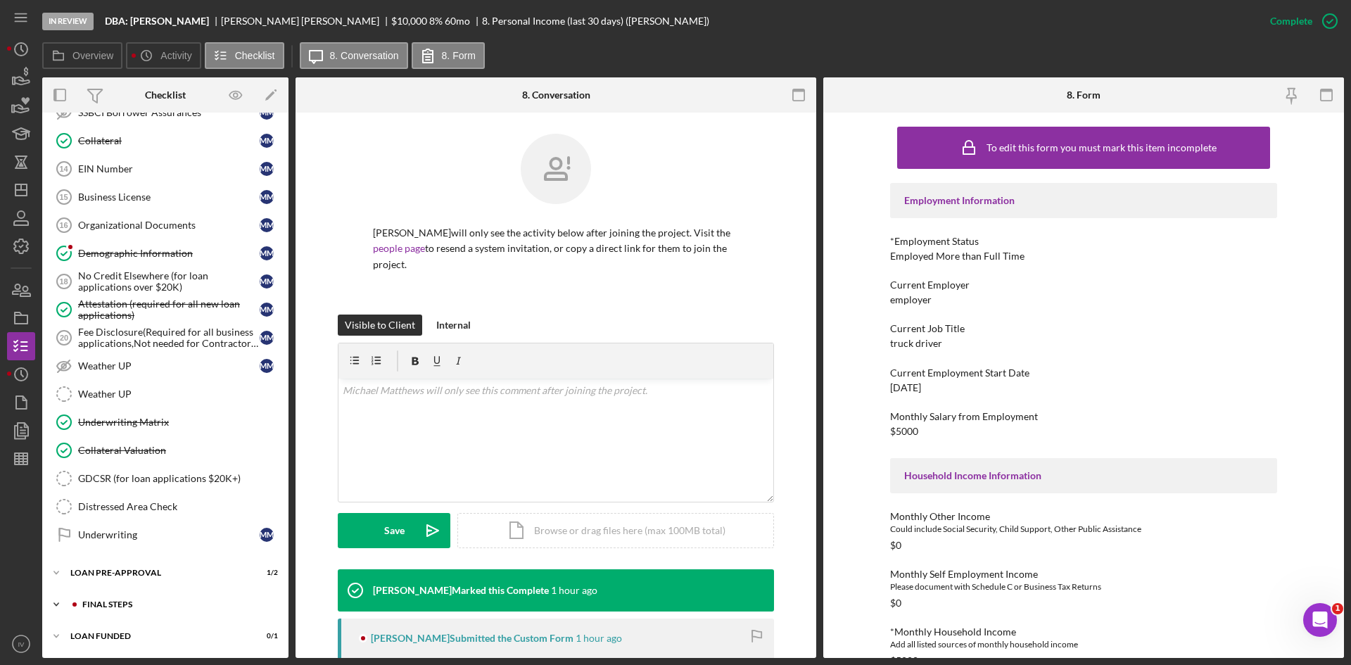
click at [95, 611] on div "Icon/Expander FINAL STEPS 6 / 19" at bounding box center [165, 604] width 246 height 28
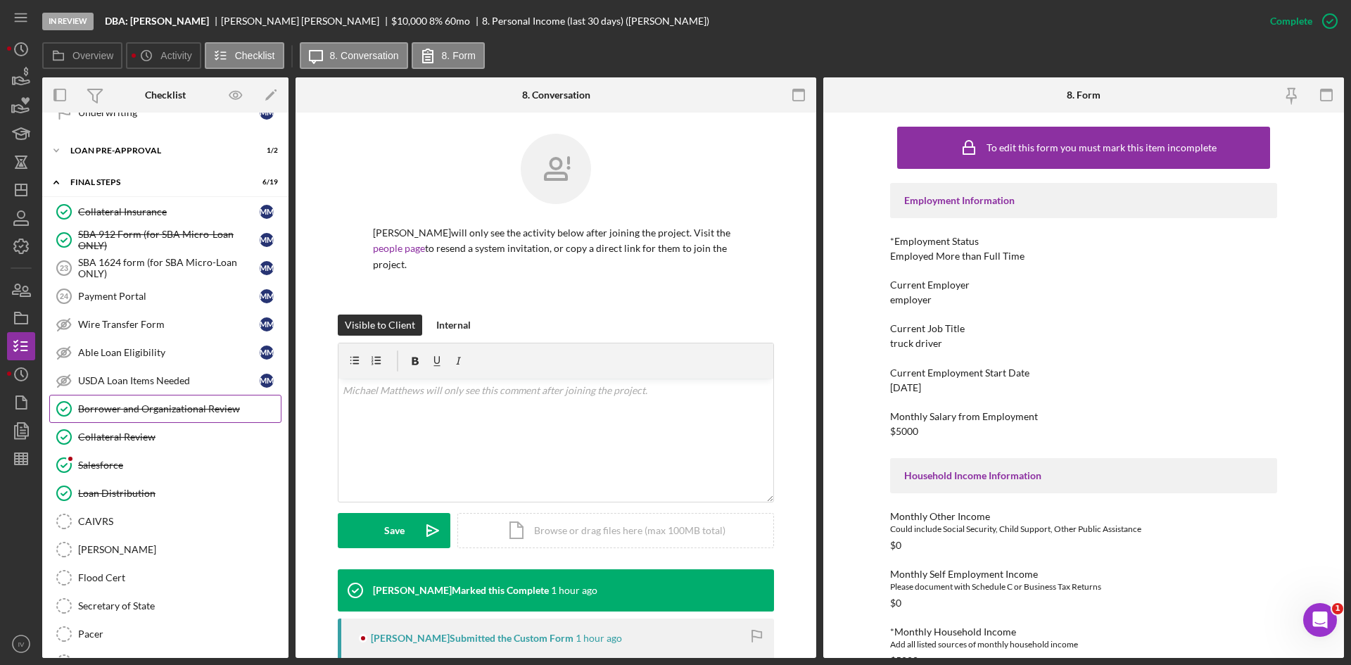
click at [155, 411] on div "Borrower and Organizational Review" at bounding box center [179, 408] width 203 height 11
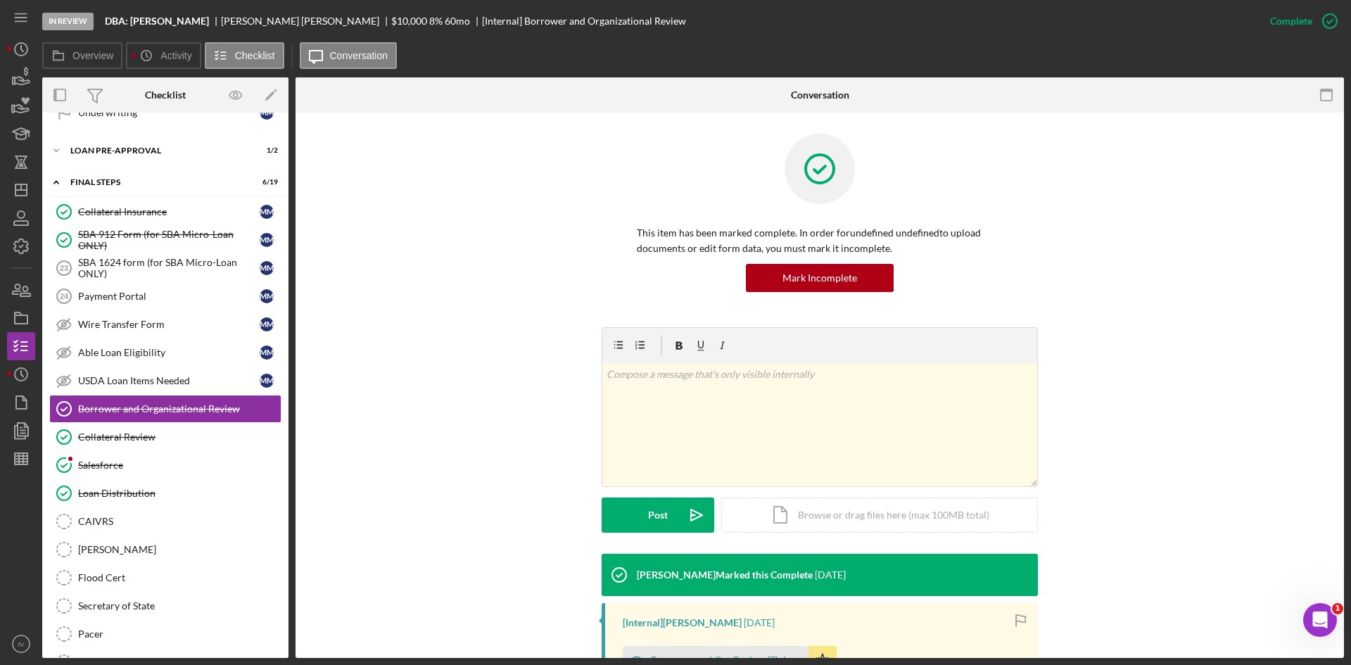
scroll to position [234, 0]
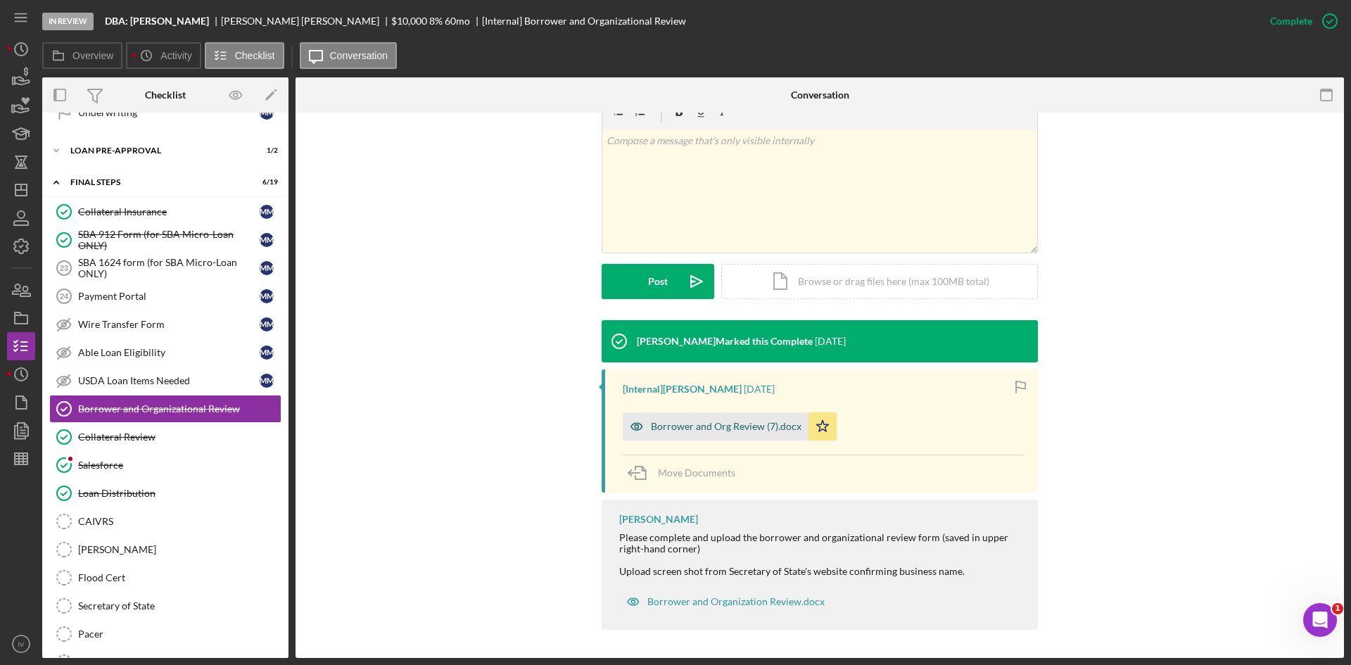
click at [719, 425] on div "Borrower and Org Review (7).docx" at bounding box center [726, 426] width 151 height 11
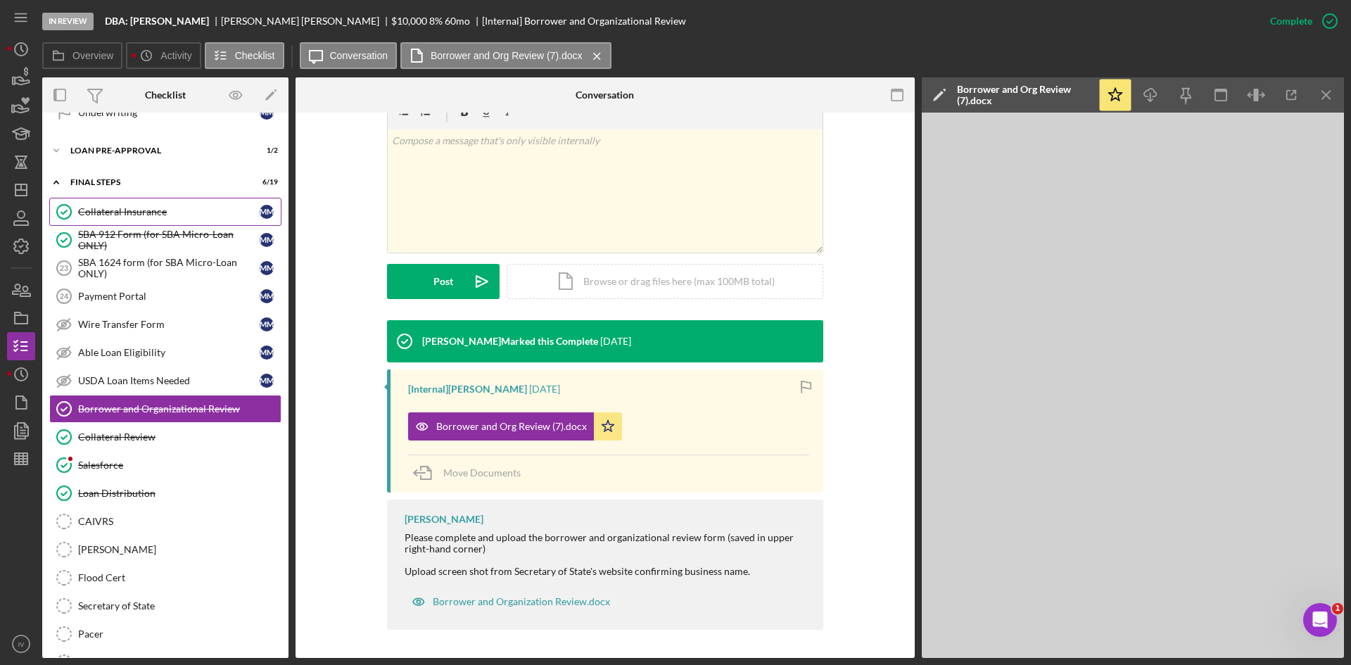
click at [145, 220] on link "Collateral Insurance Collateral Insurance M M" at bounding box center [165, 212] width 232 height 28
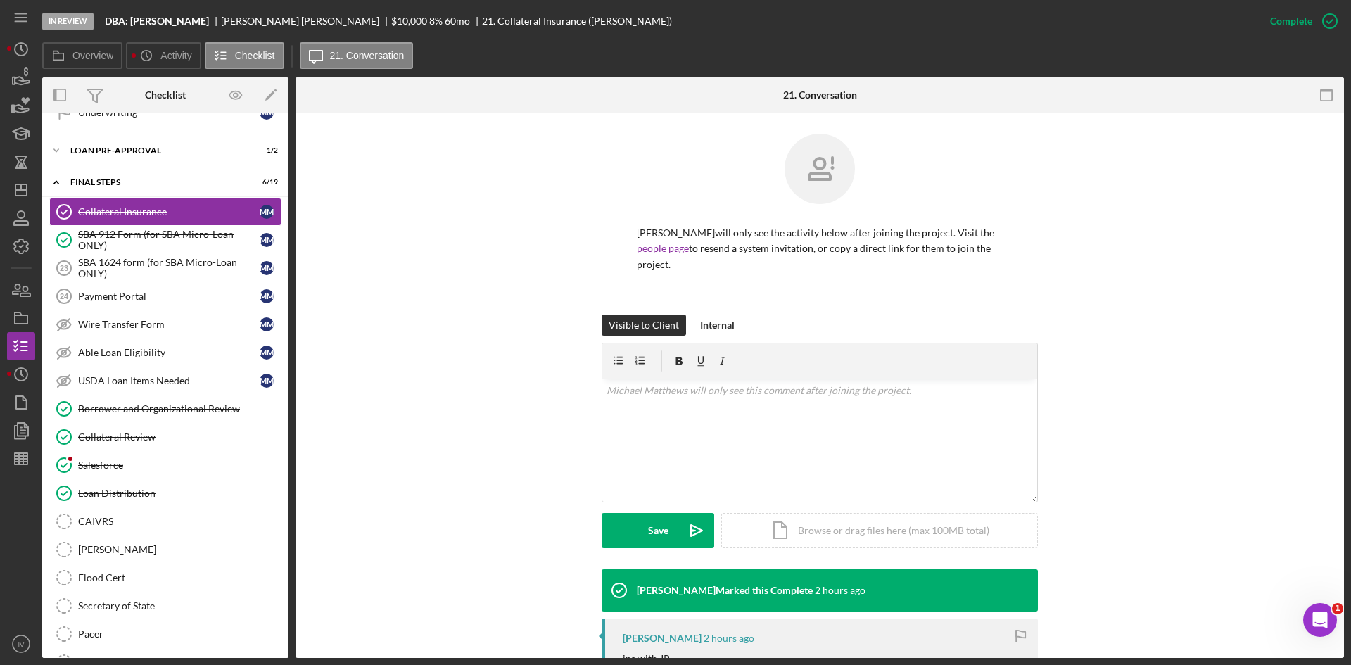
scroll to position [211, 0]
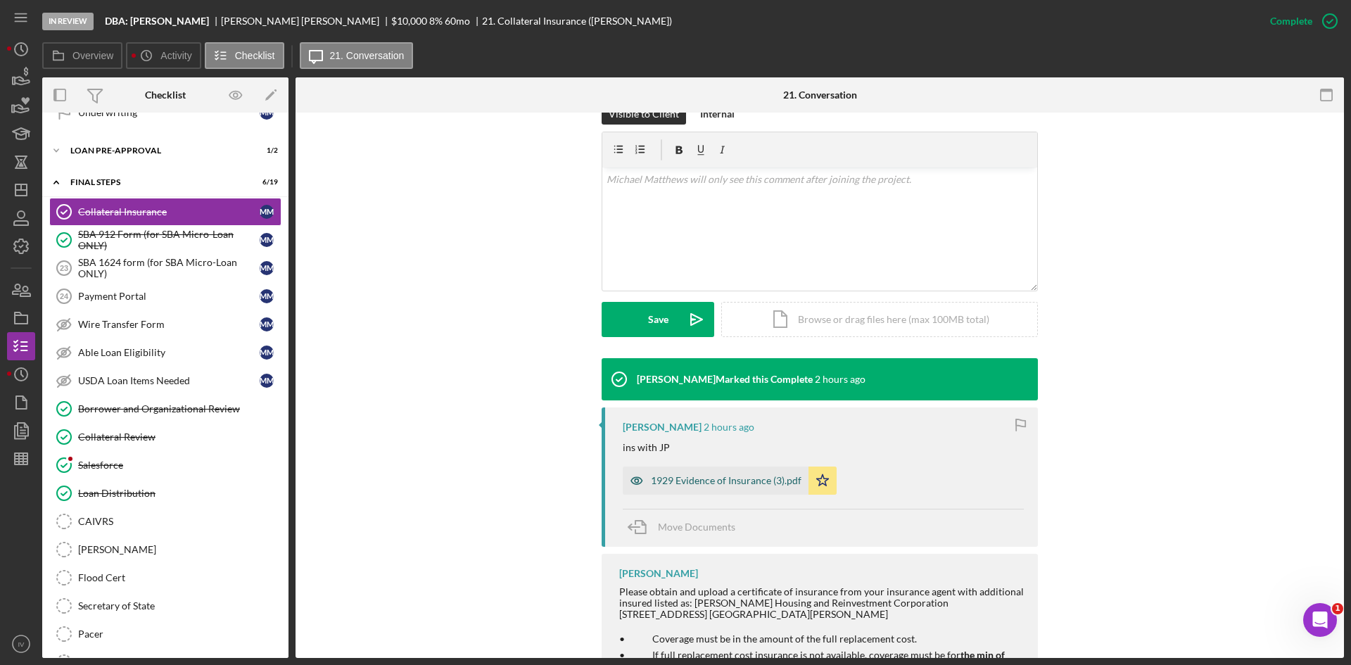
click at [698, 483] on div "1929 Evidence of Insurance (3).pdf" at bounding box center [726, 480] width 151 height 11
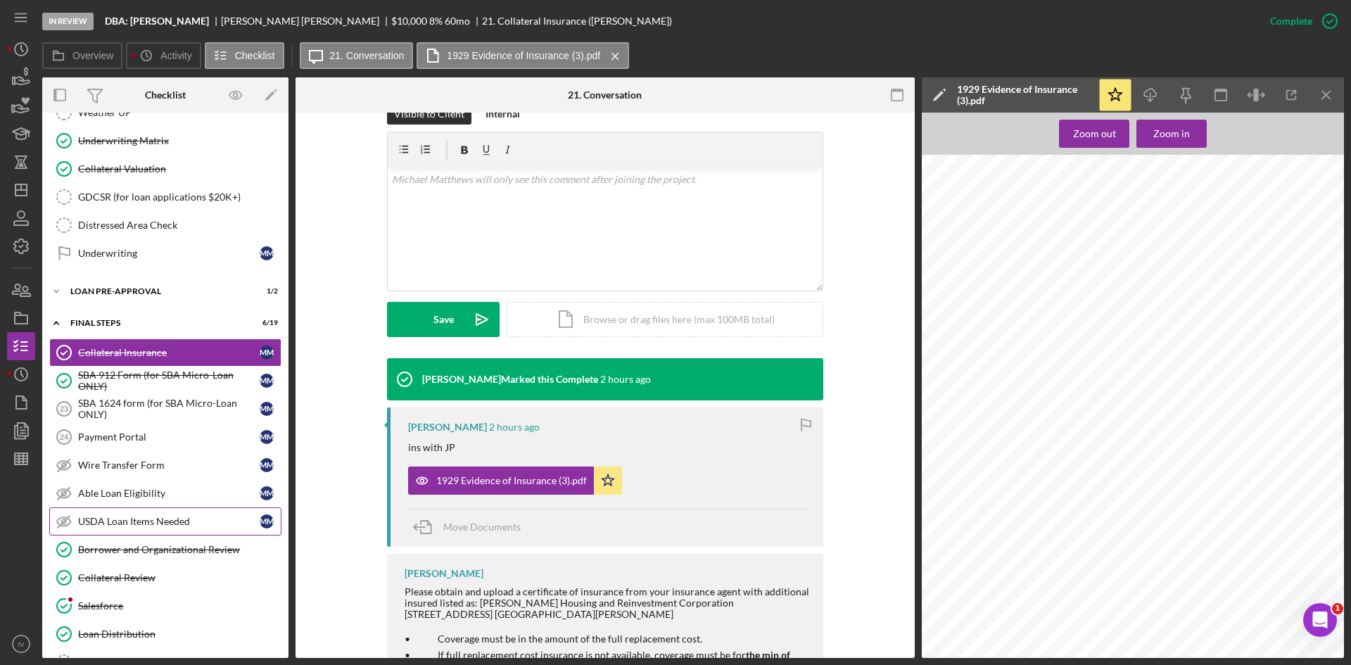
scroll to position [676, 0]
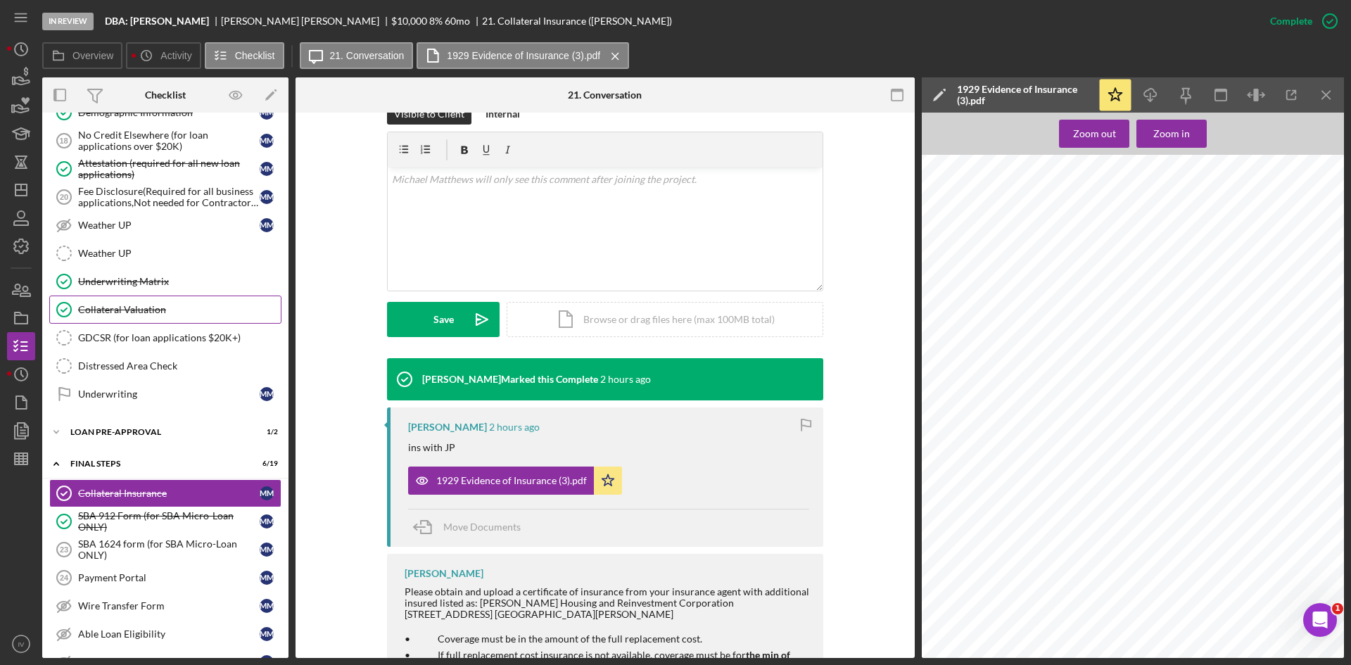
click at [162, 314] on div "Collateral Valuation" at bounding box center [179, 309] width 203 height 11
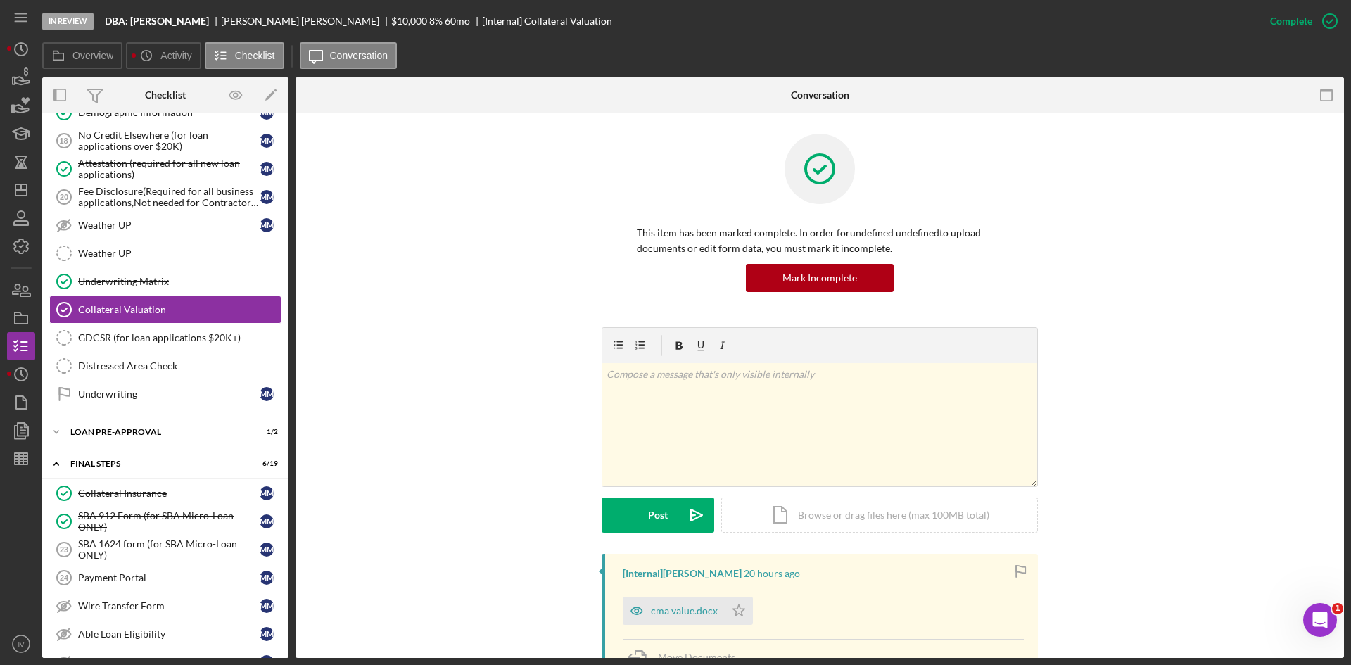
scroll to position [345, 0]
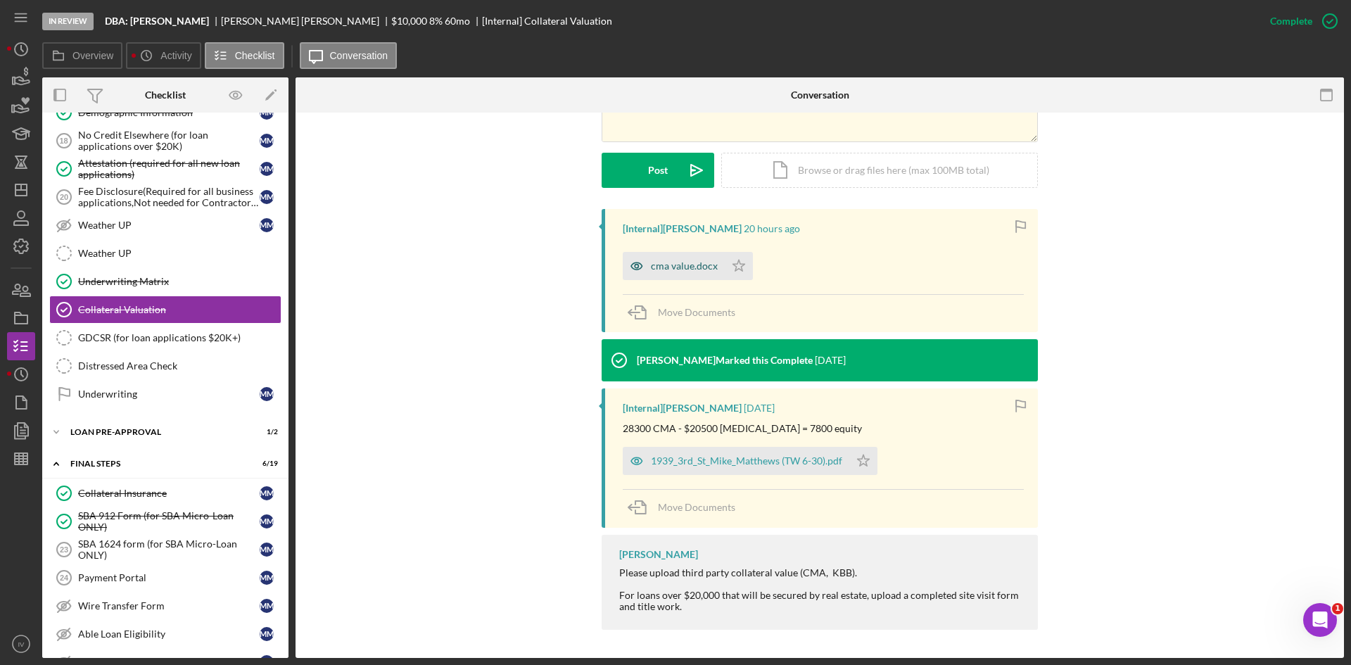
click at [672, 269] on div "cma value.docx" at bounding box center [684, 265] width 67 height 11
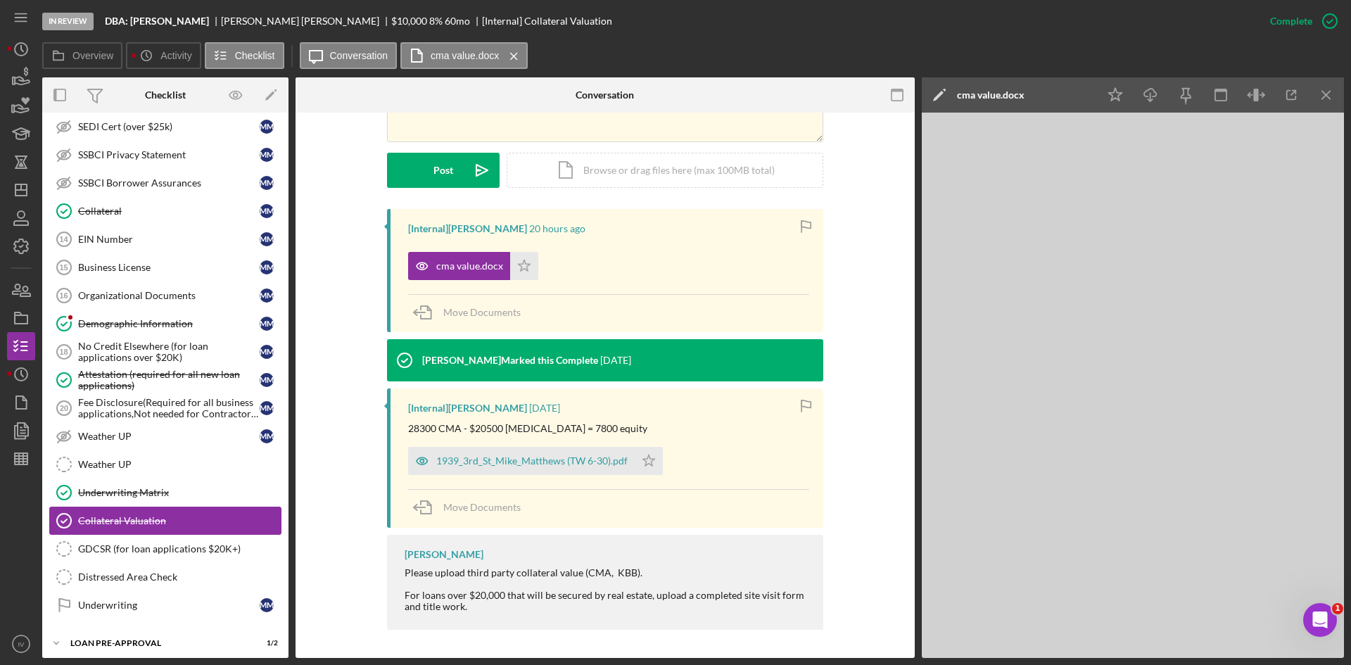
scroll to position [395, 0]
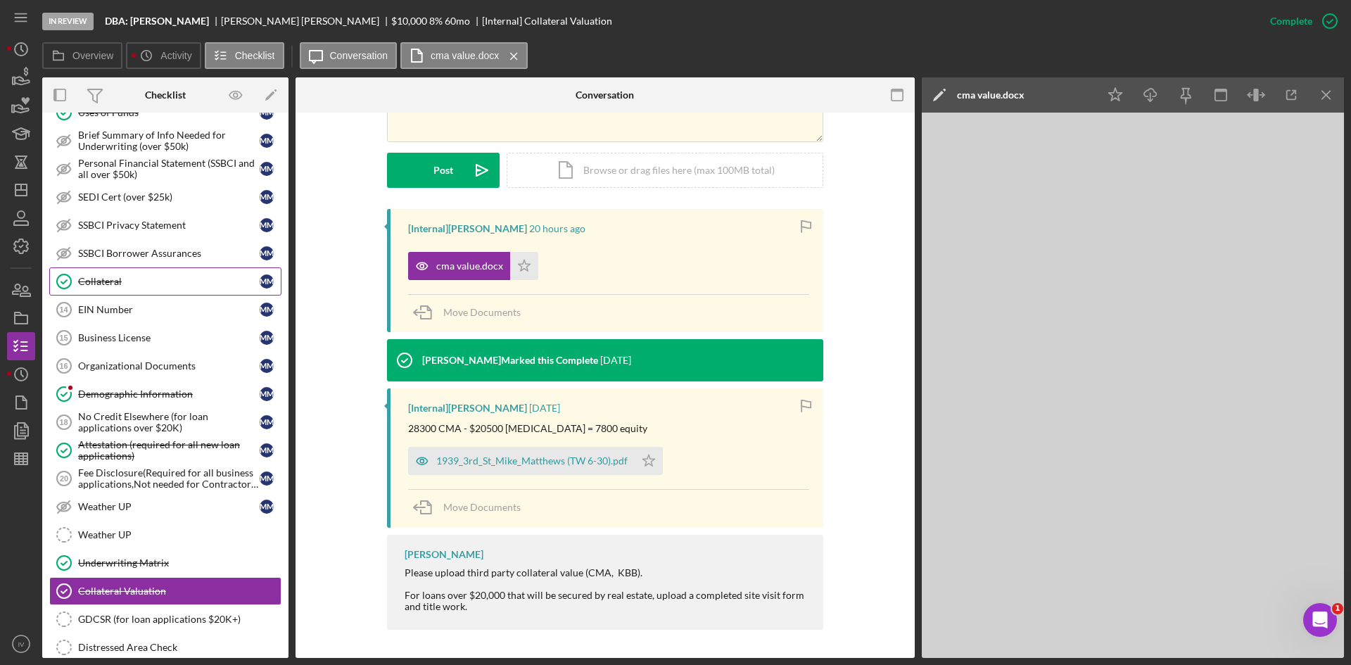
click at [110, 288] on link "Collateral Collateral M M" at bounding box center [165, 281] width 232 height 28
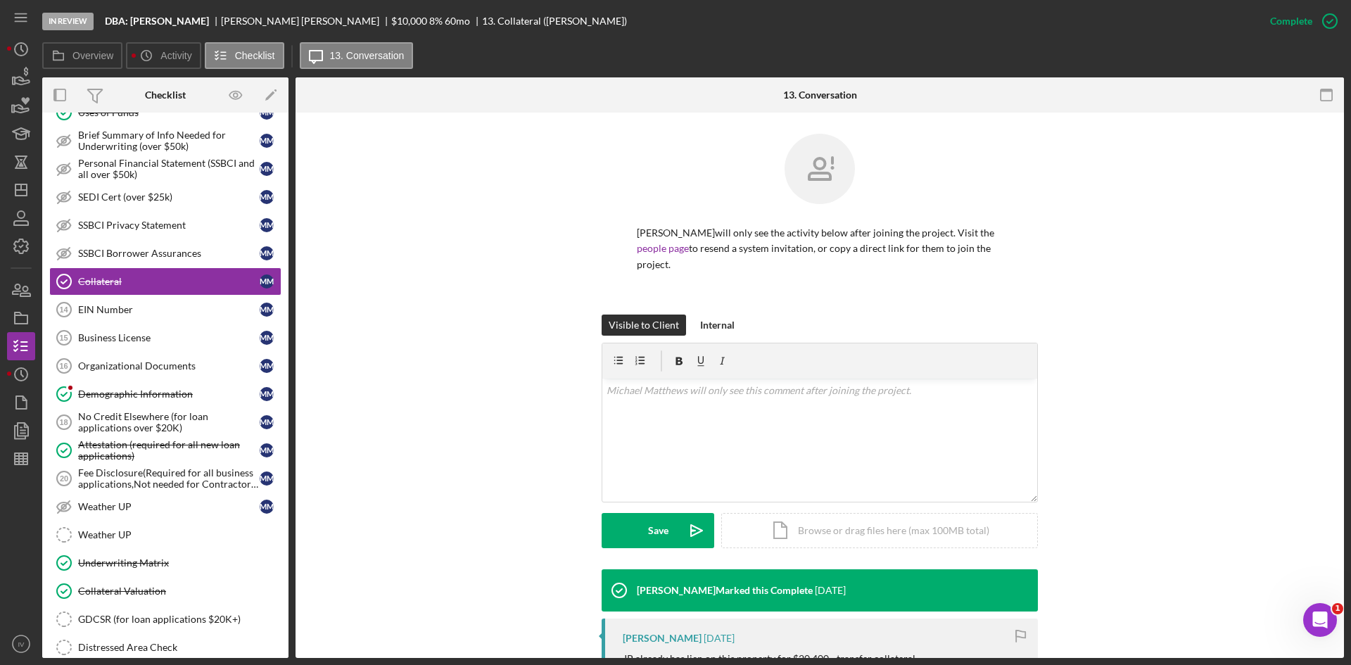
scroll to position [253, 0]
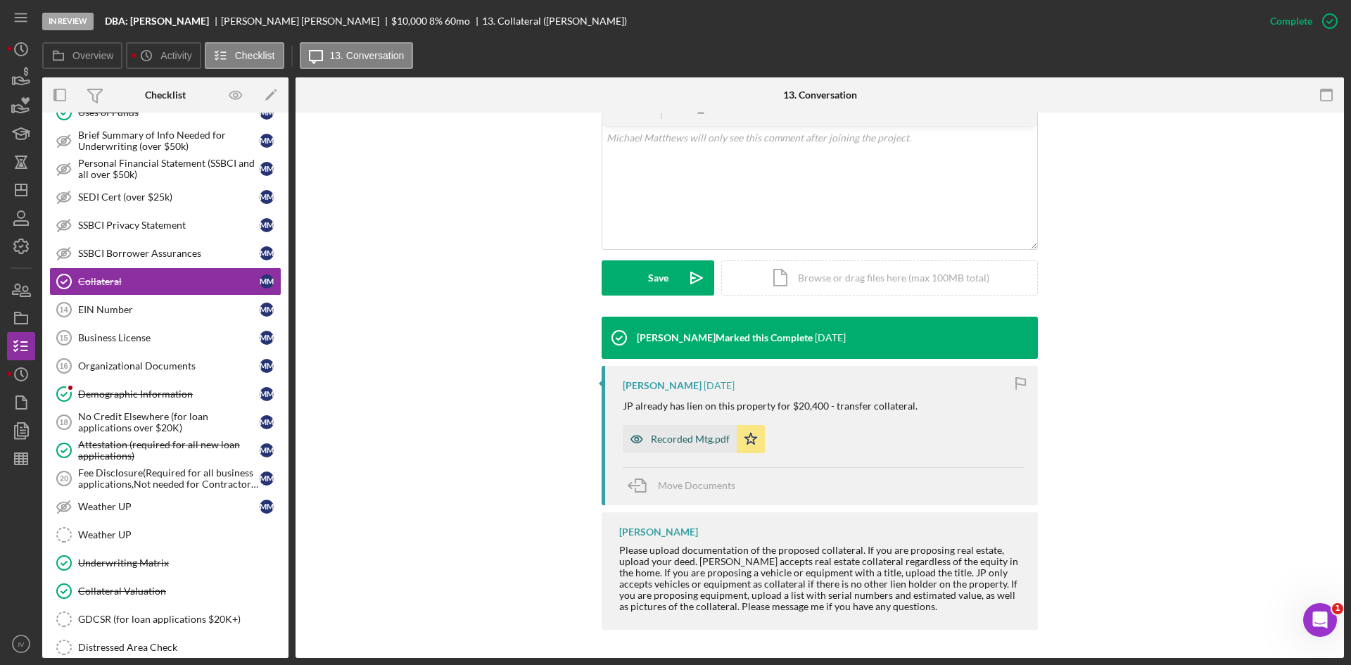
click at [676, 438] on div "Recorded Mtg.pdf" at bounding box center [690, 438] width 79 height 11
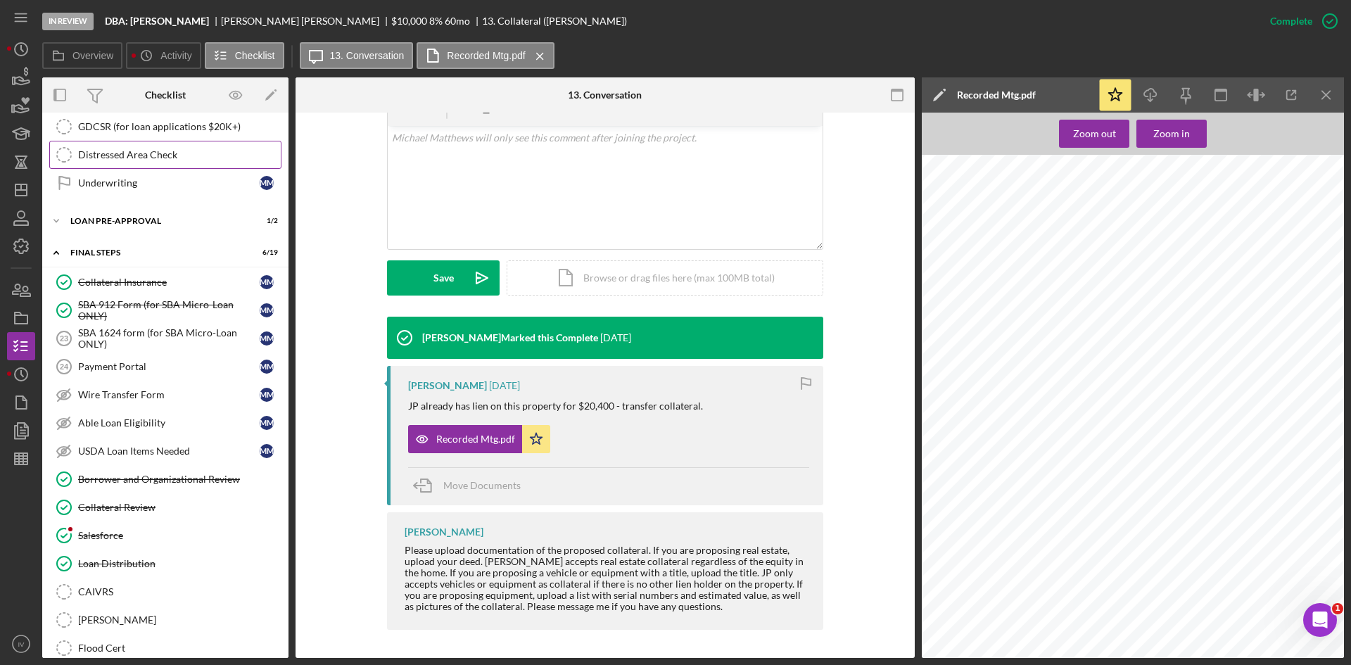
scroll to position [957, 0]
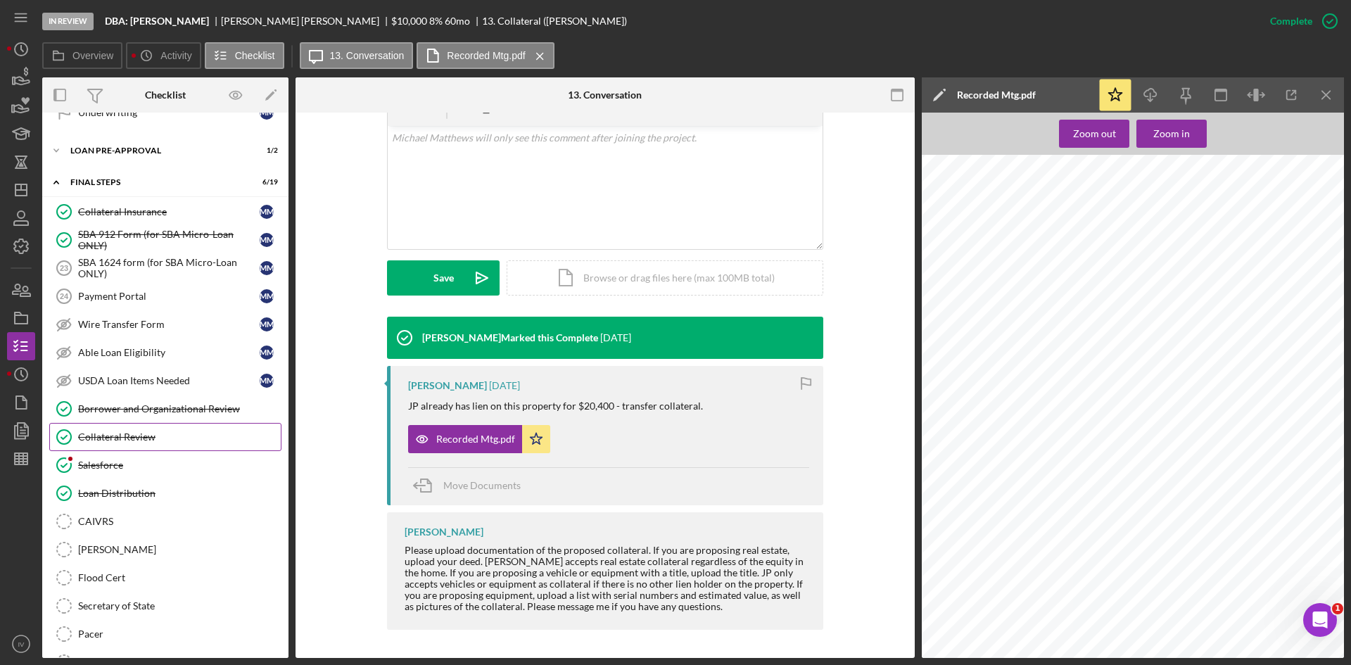
click at [130, 447] on link "Collateral Review Collateral Review" at bounding box center [165, 437] width 232 height 28
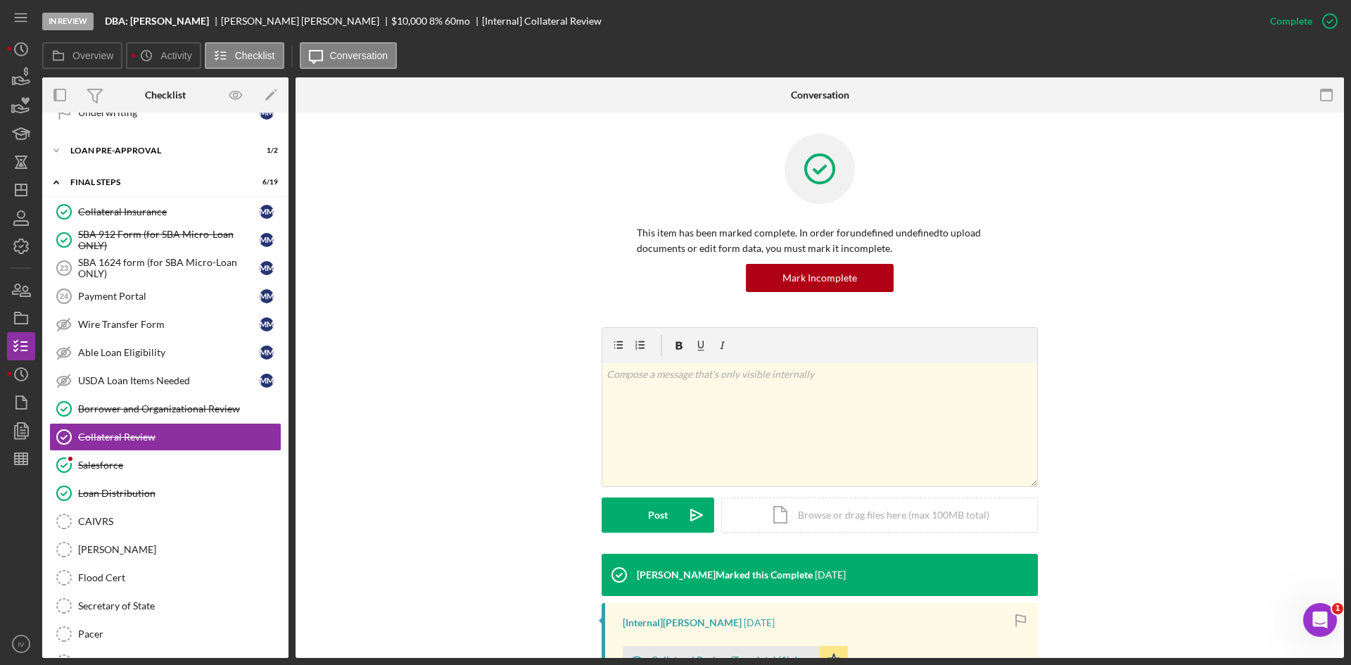
scroll to position [200, 0]
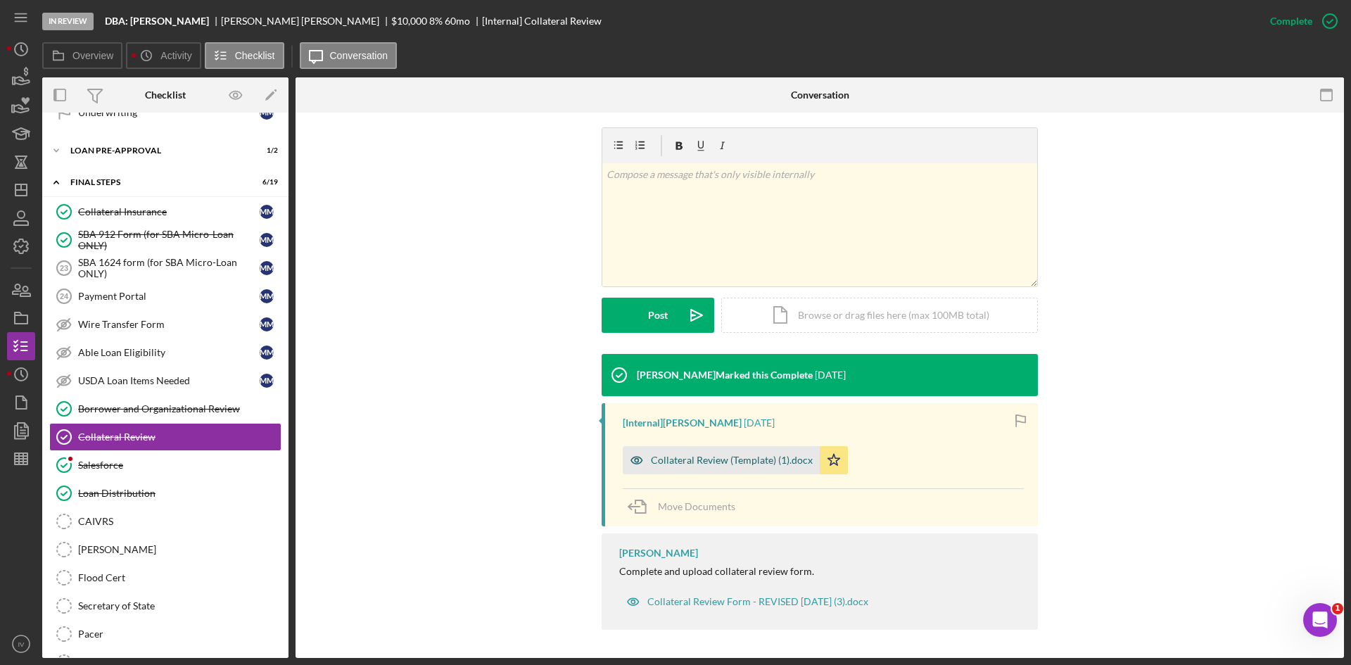
click at [717, 448] on div "Collateral Review (Template) (1).docx" at bounding box center [721, 460] width 197 height 28
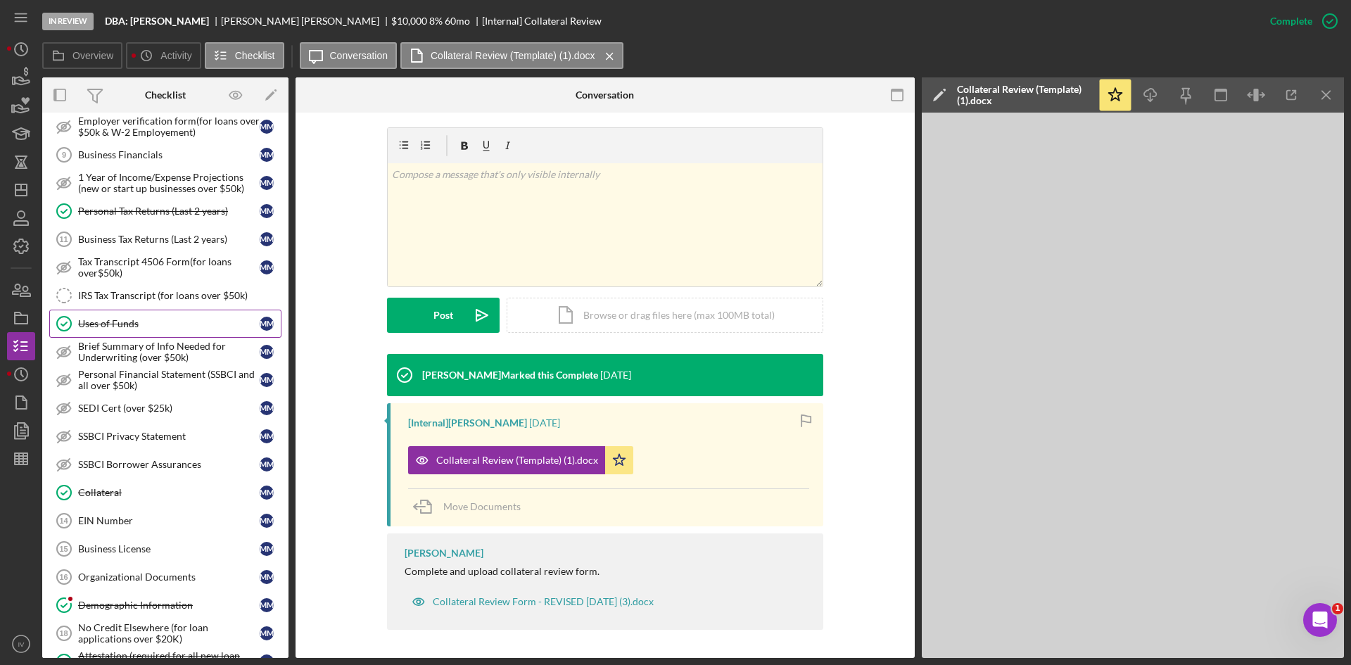
scroll to position [0, 0]
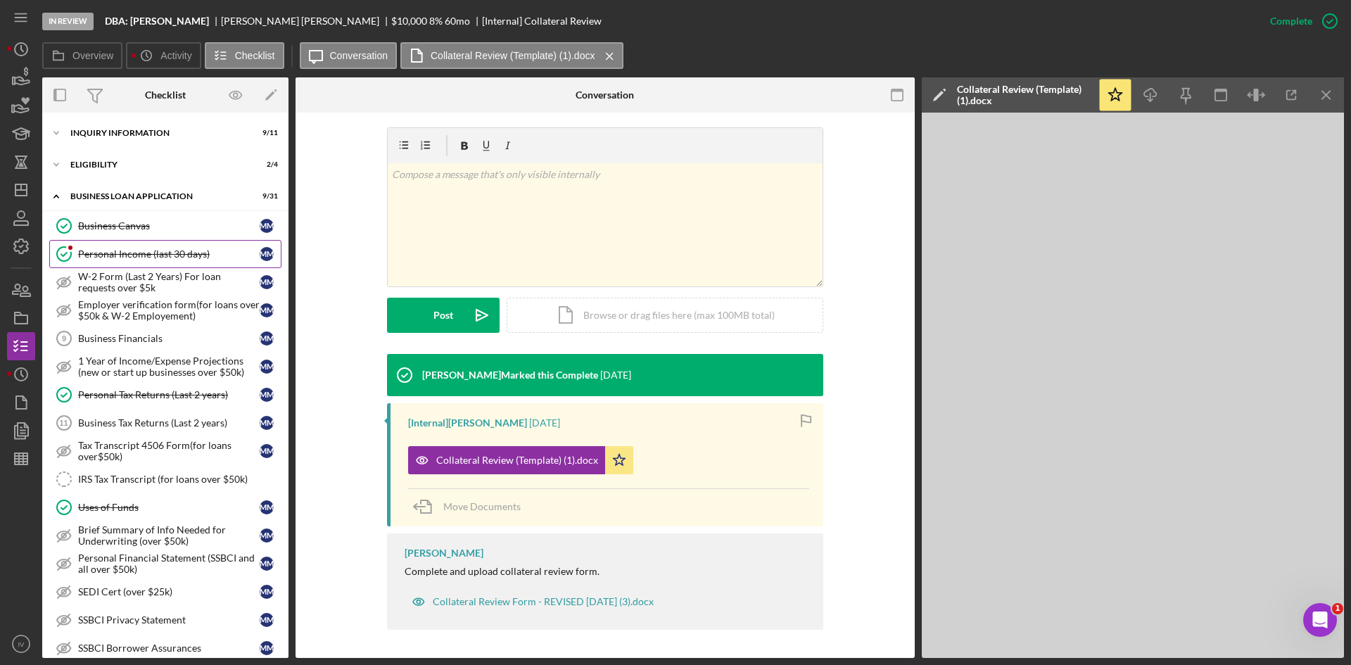
drag, startPoint x: 142, startPoint y: 229, endPoint x: 198, endPoint y: 260, distance: 64.2
click at [142, 229] on div "Business Canvas" at bounding box center [168, 225] width 181 height 11
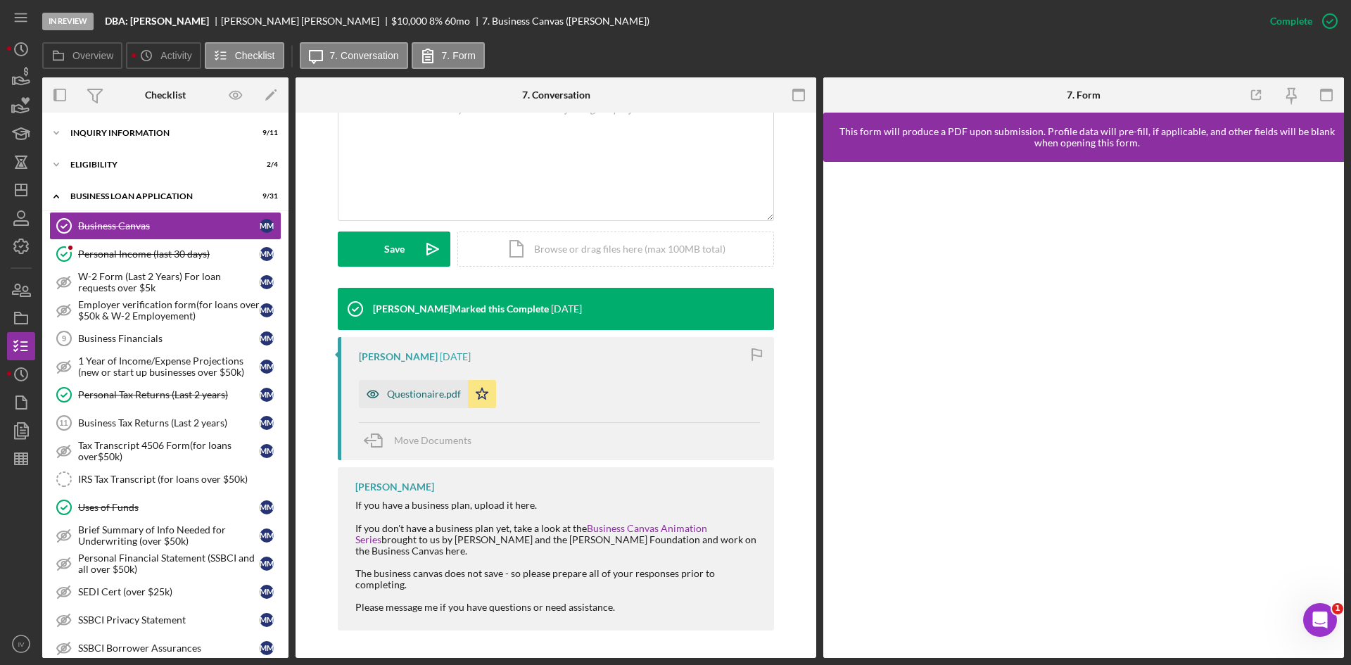
click at [438, 396] on div "Questionaire.pdf" at bounding box center [424, 393] width 74 height 11
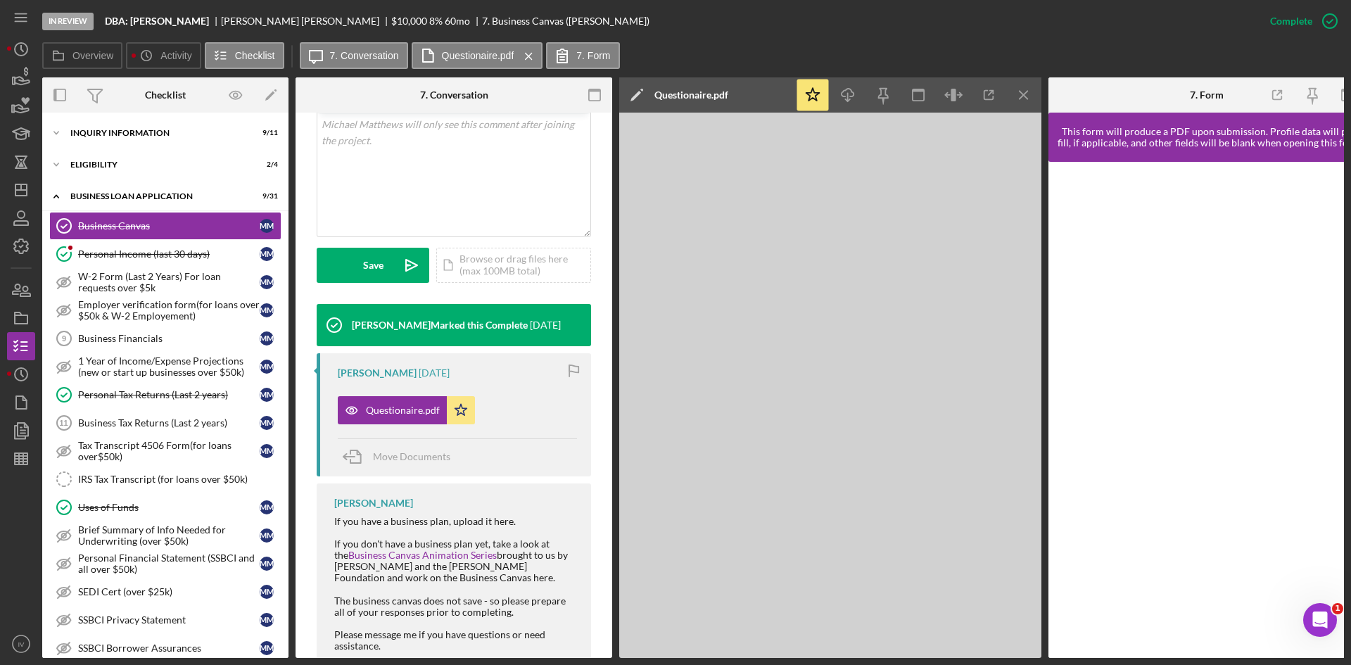
scroll to position [297, 0]
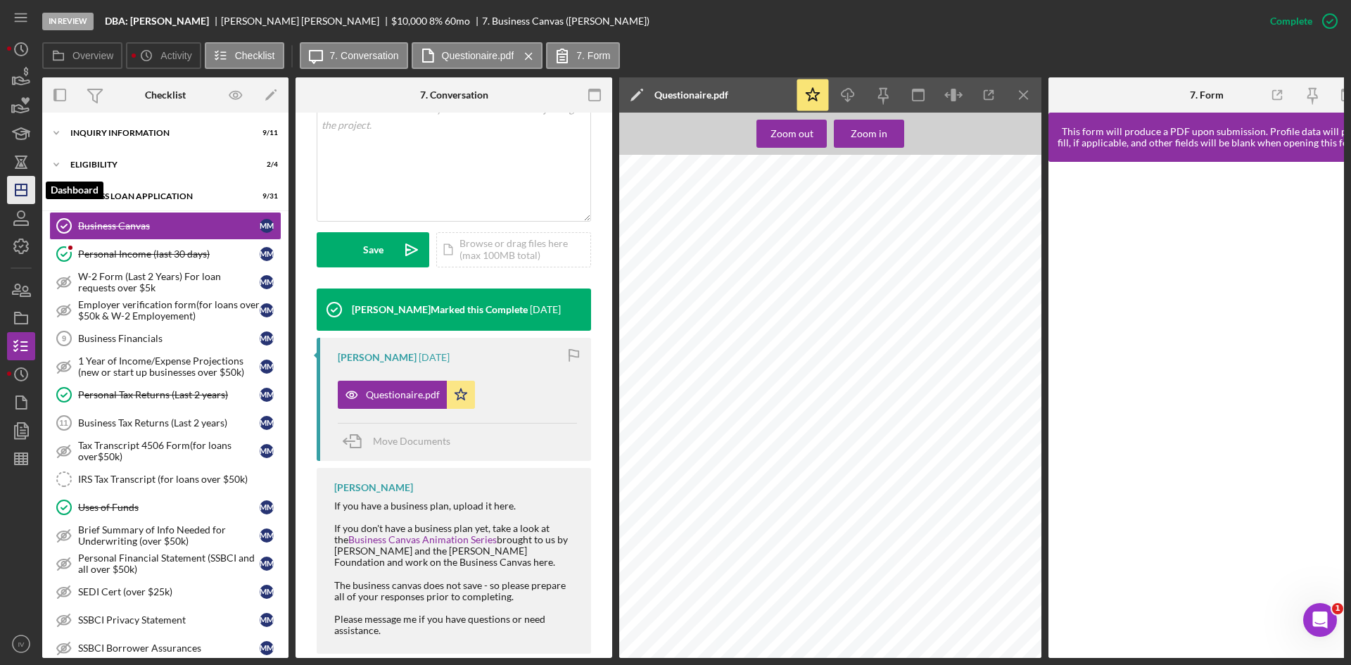
click at [11, 197] on icon "Icon/Dashboard" at bounding box center [21, 189] width 35 height 35
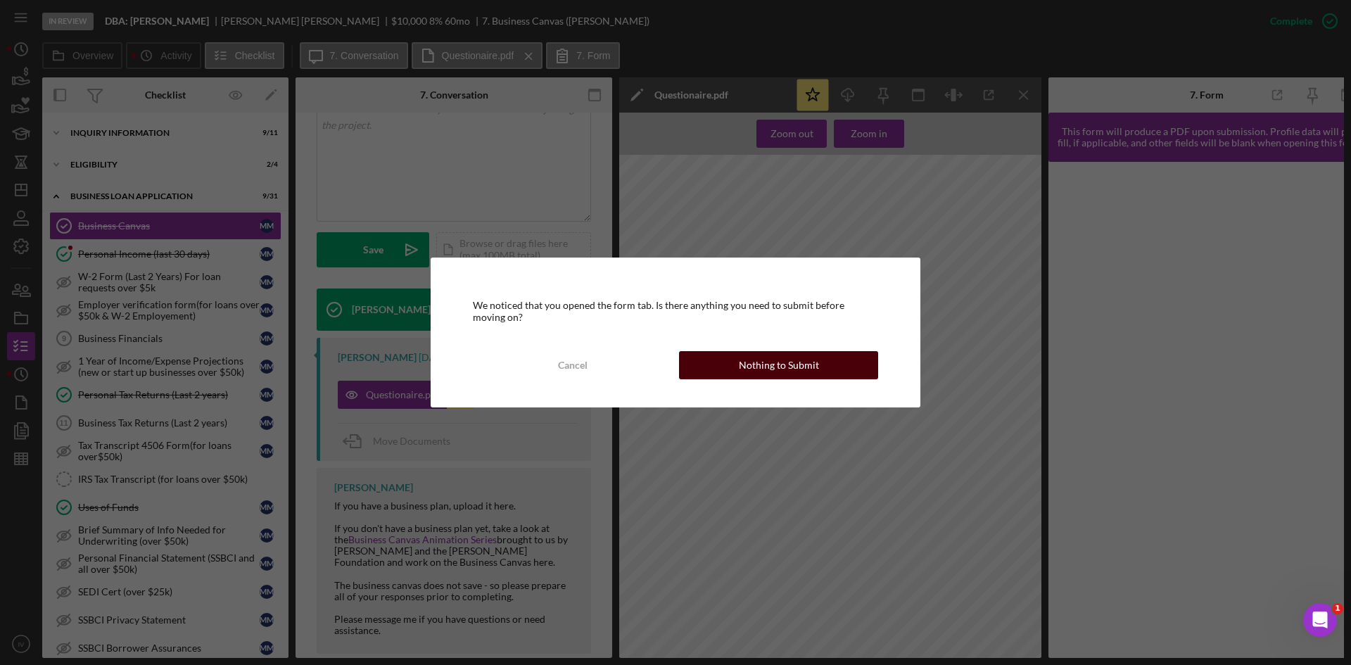
click at [773, 368] on div "Nothing to Submit" at bounding box center [779, 365] width 80 height 28
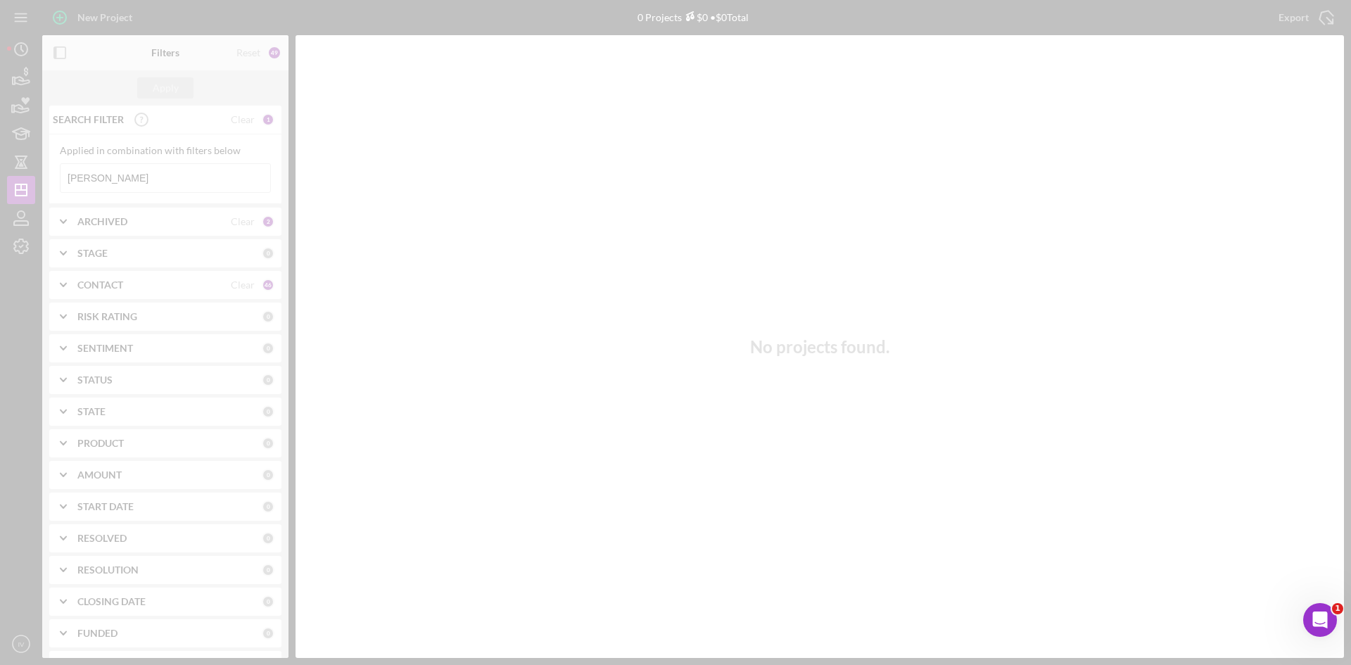
click at [133, 178] on div at bounding box center [675, 332] width 1351 height 665
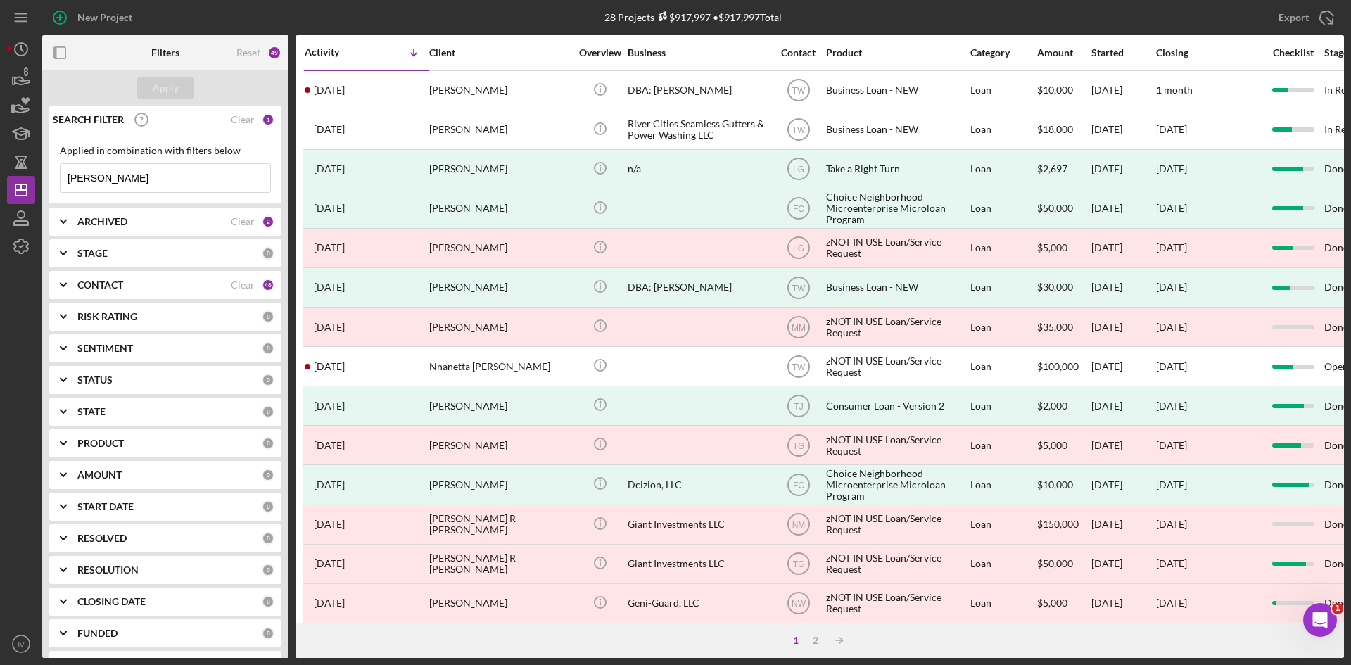
drag, startPoint x: 129, startPoint y: 176, endPoint x: 3, endPoint y: 181, distance: 126.0
click at [0, 183] on div "New Project 28 Projects $917,997 • $917,997 Total matthews Export Icon/Export F…" at bounding box center [675, 332] width 1351 height 665
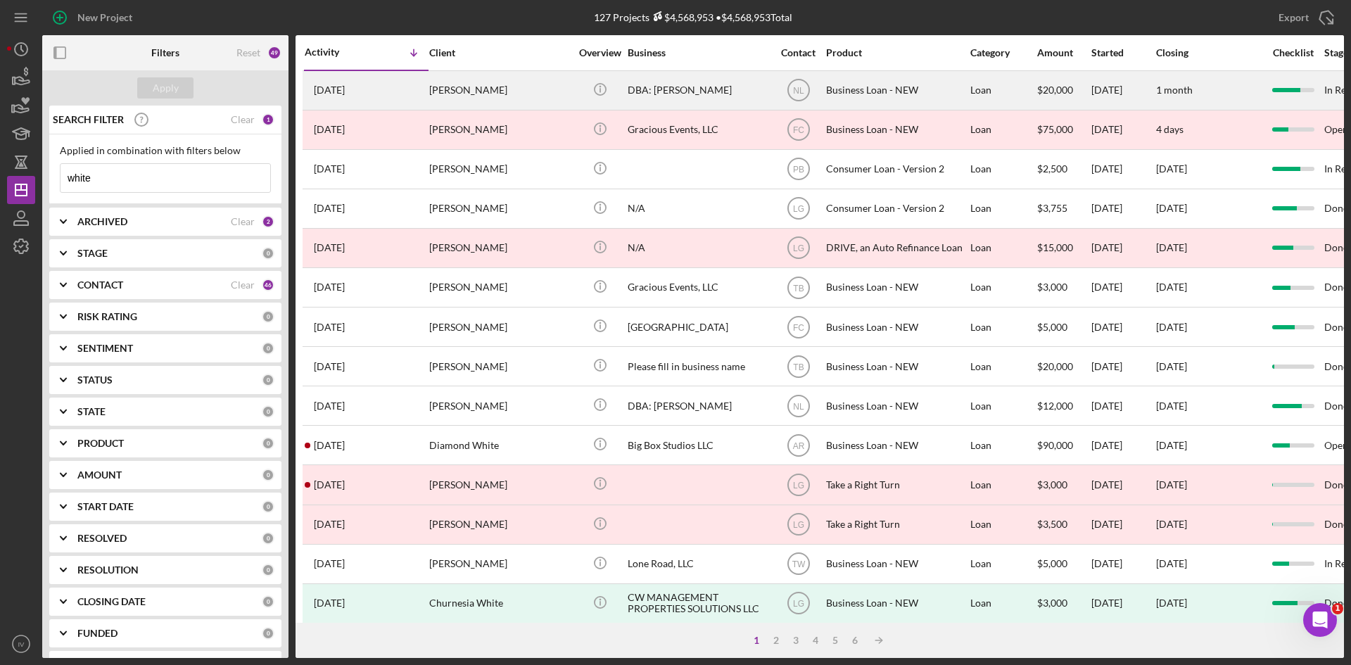
type input "white"
click at [416, 94] on div "5 days ago Toni White" at bounding box center [366, 90] width 123 height 37
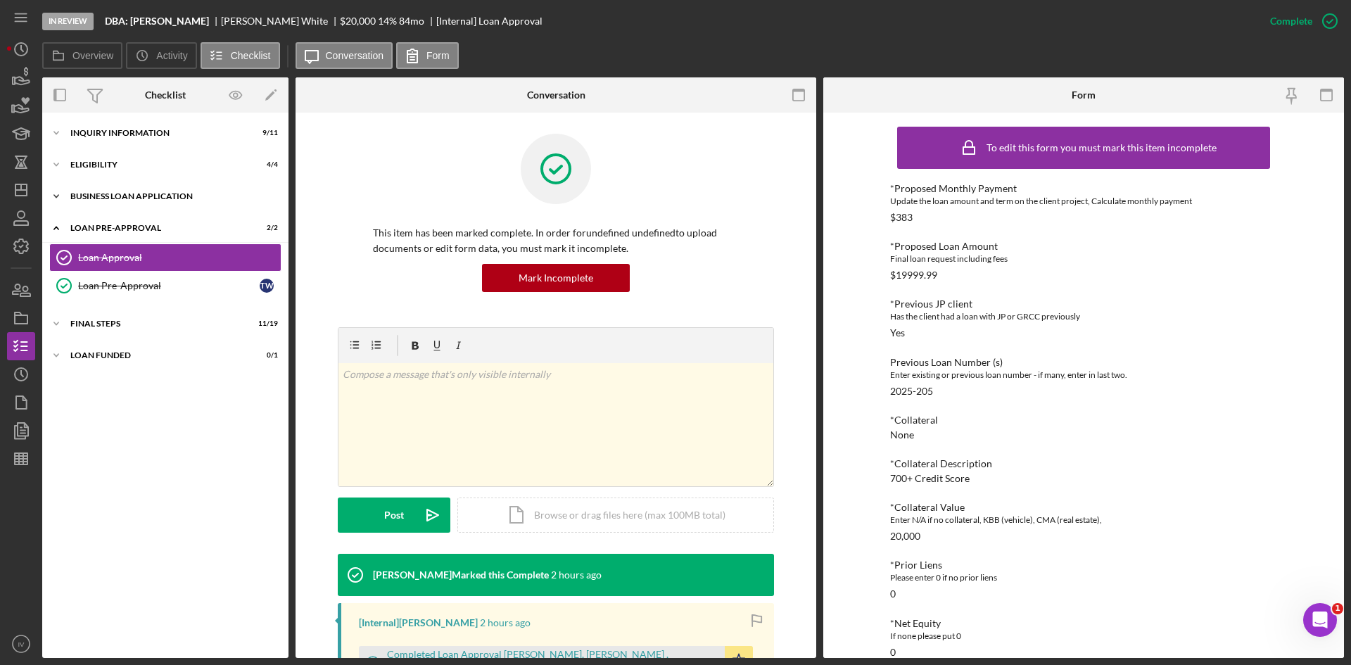
click at [108, 208] on div "Icon/Expander BUSINESS LOAN APPLICATION 20 / 31" at bounding box center [165, 196] width 246 height 28
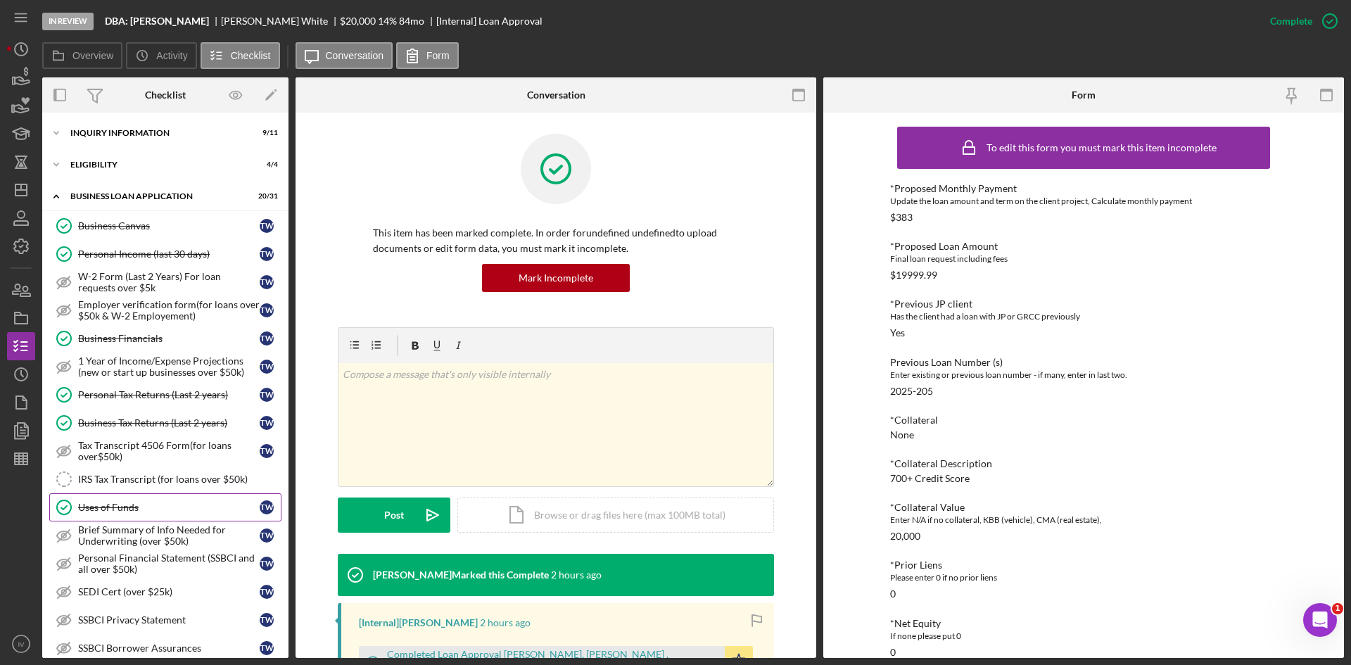
click at [129, 495] on link "Uses of Funds Uses of Funds T W" at bounding box center [165, 507] width 232 height 28
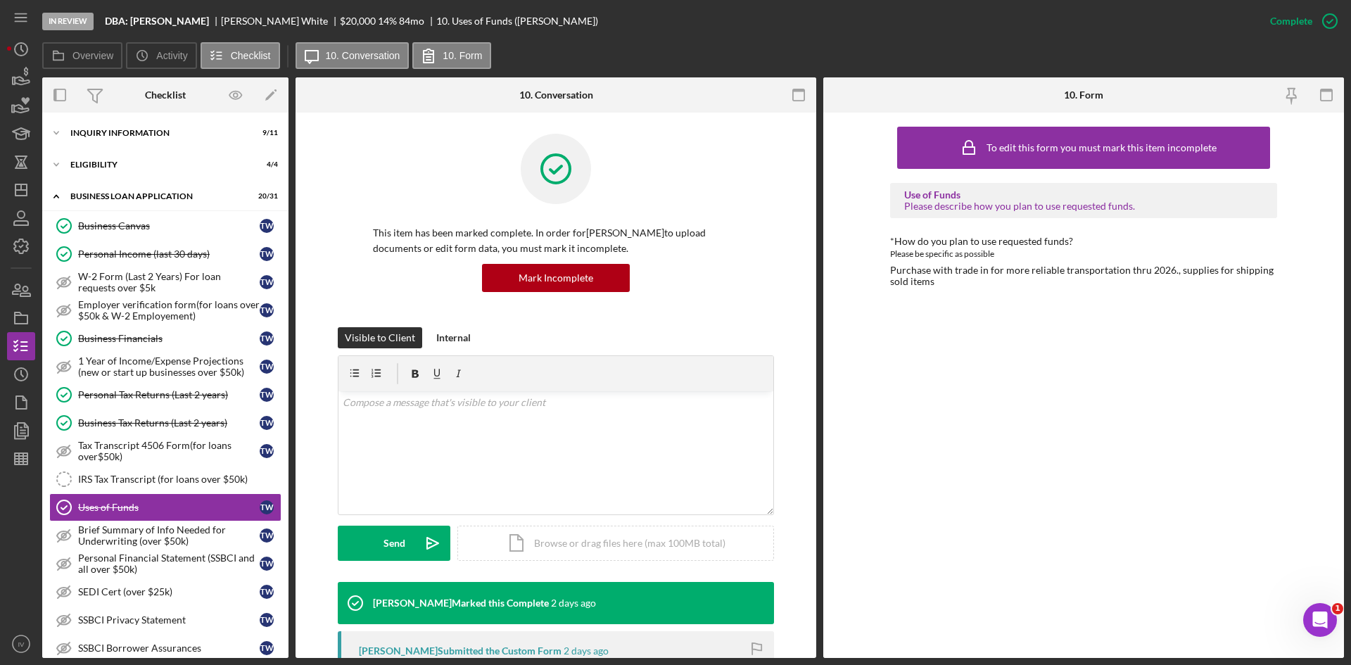
scroll to position [281, 0]
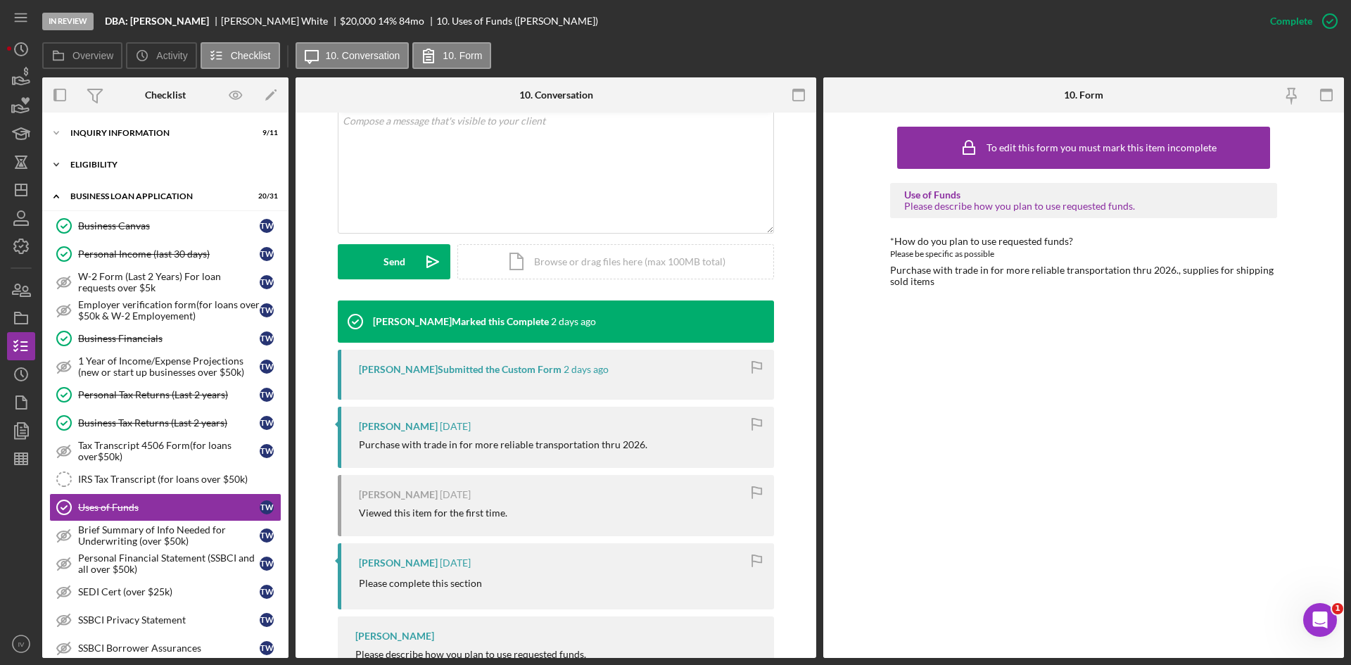
click at [90, 162] on div "ELIGIBILITY" at bounding box center [170, 164] width 200 height 8
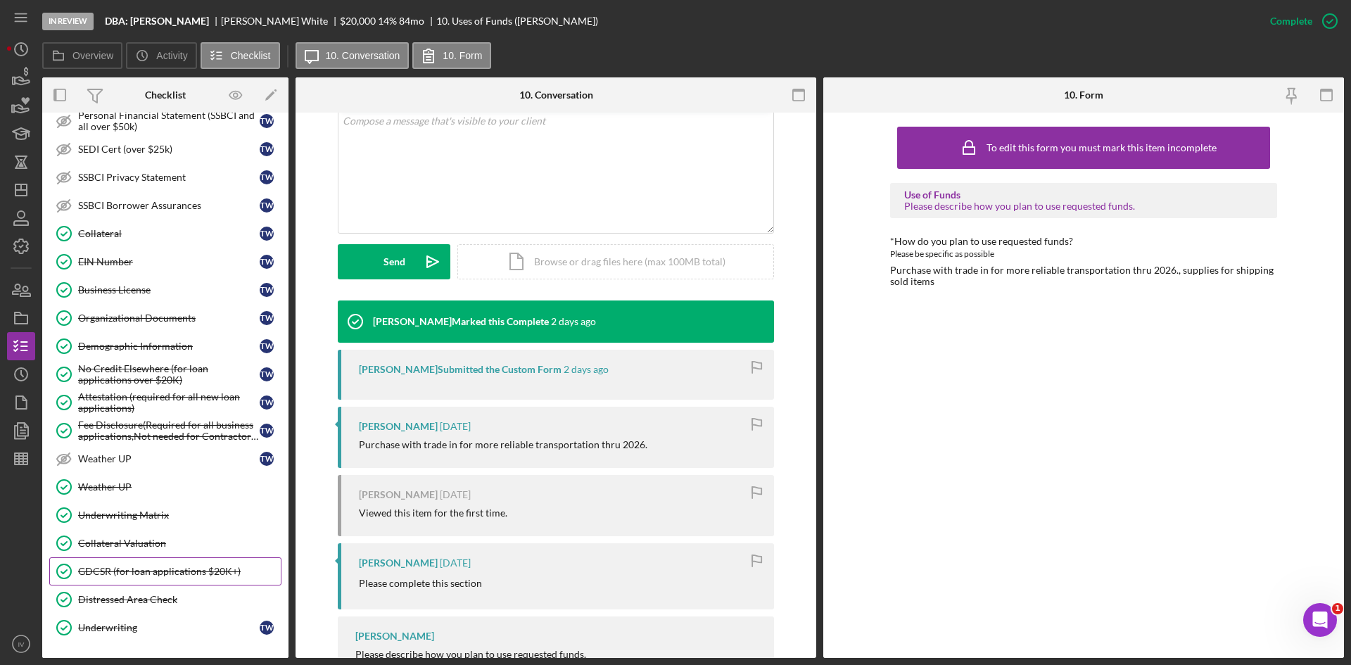
scroll to position [720, 0]
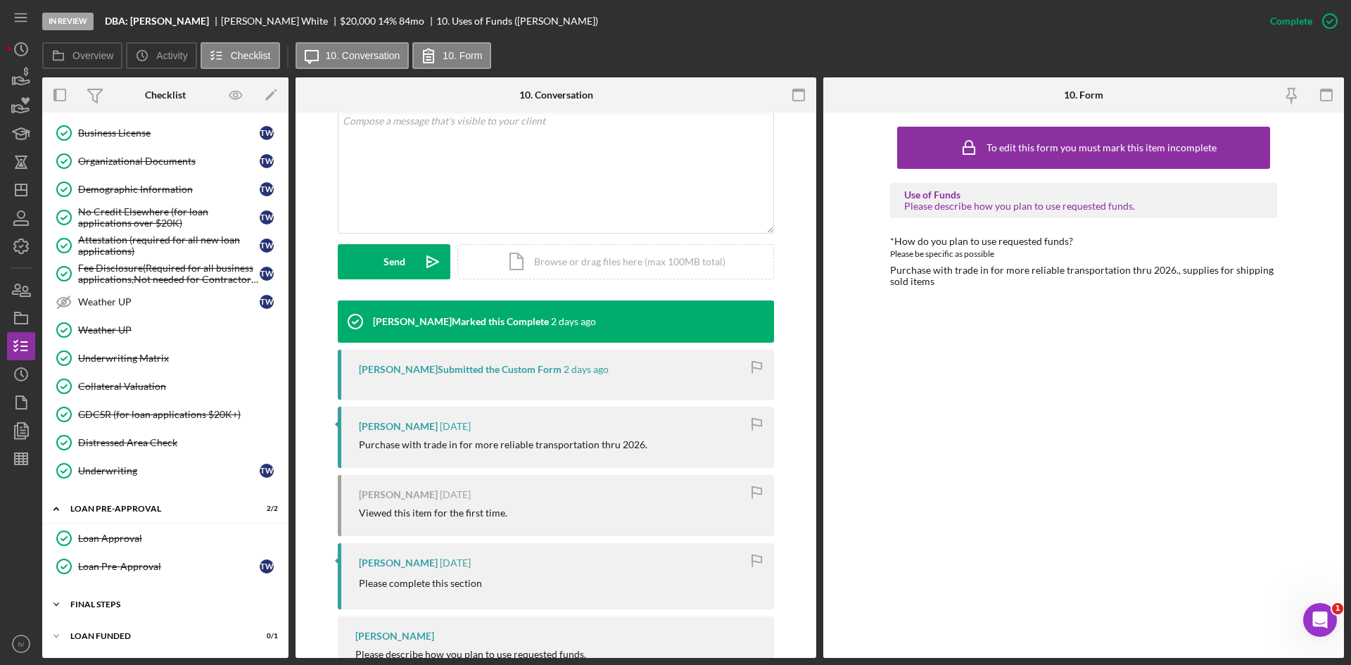
click at [109, 600] on div "FINAL STEPS" at bounding box center [170, 604] width 200 height 8
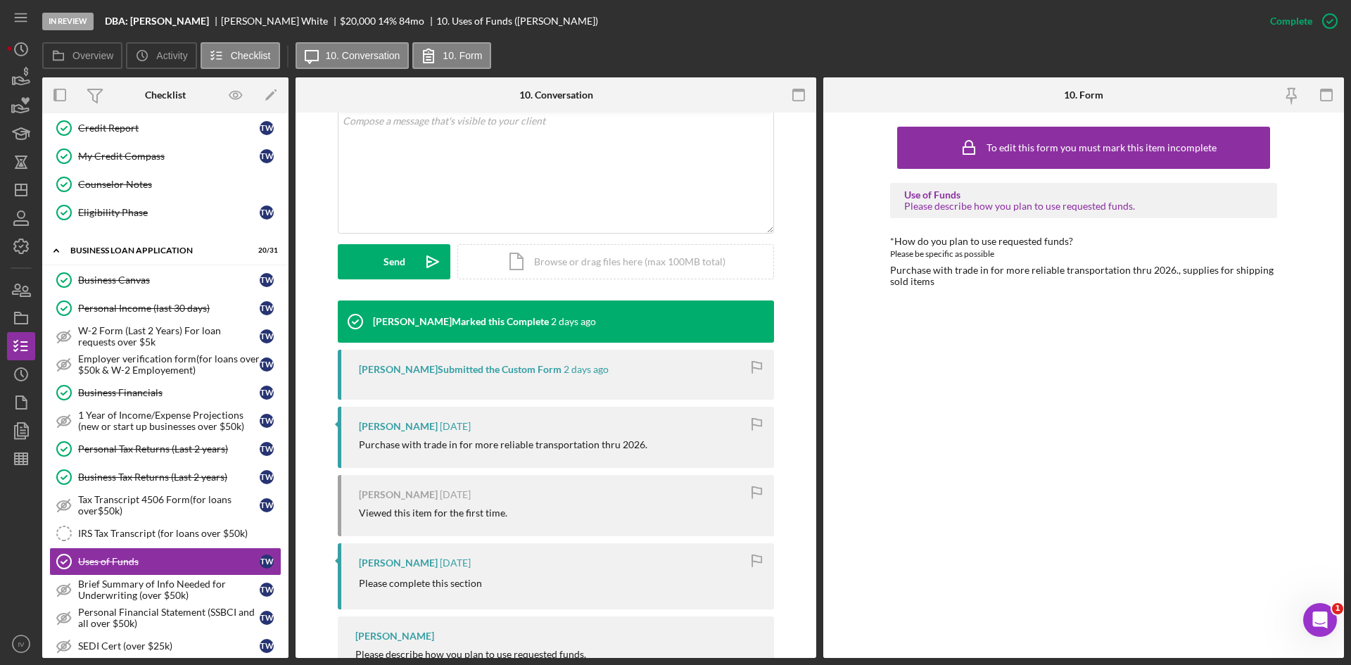
scroll to position [488, 0]
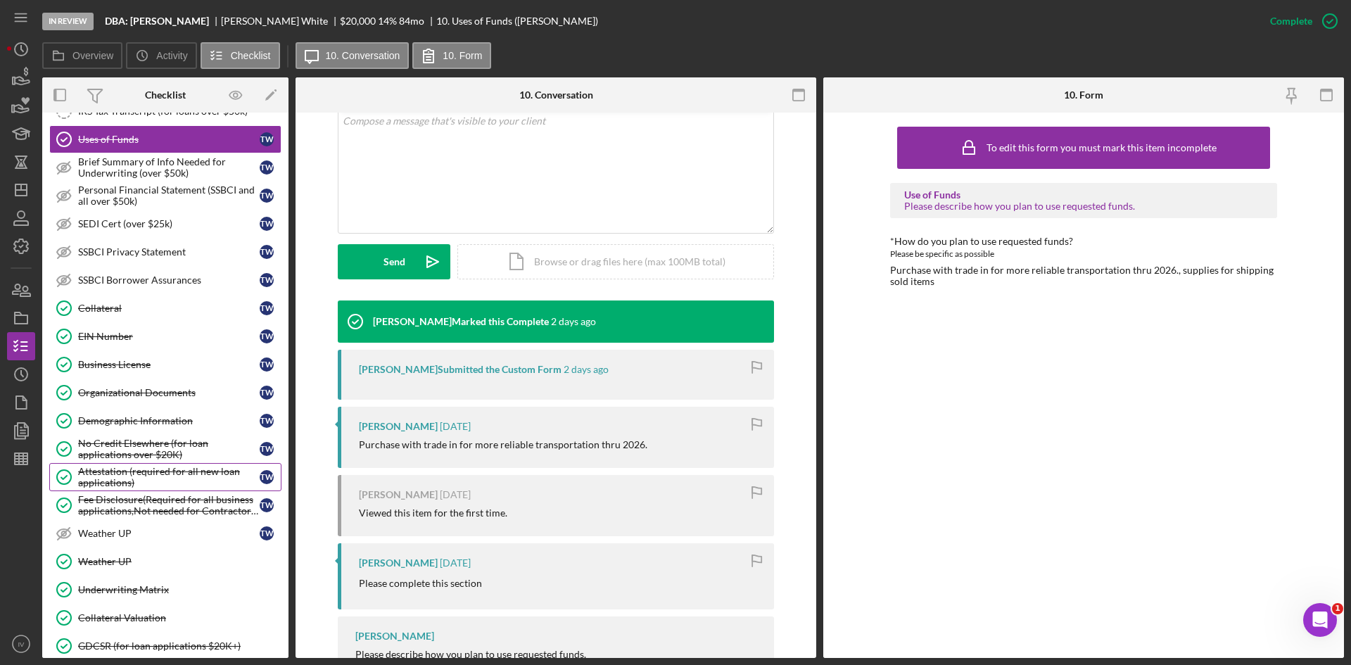
click at [155, 477] on div "Attestation (required for all new loan applications)" at bounding box center [168, 477] width 181 height 23
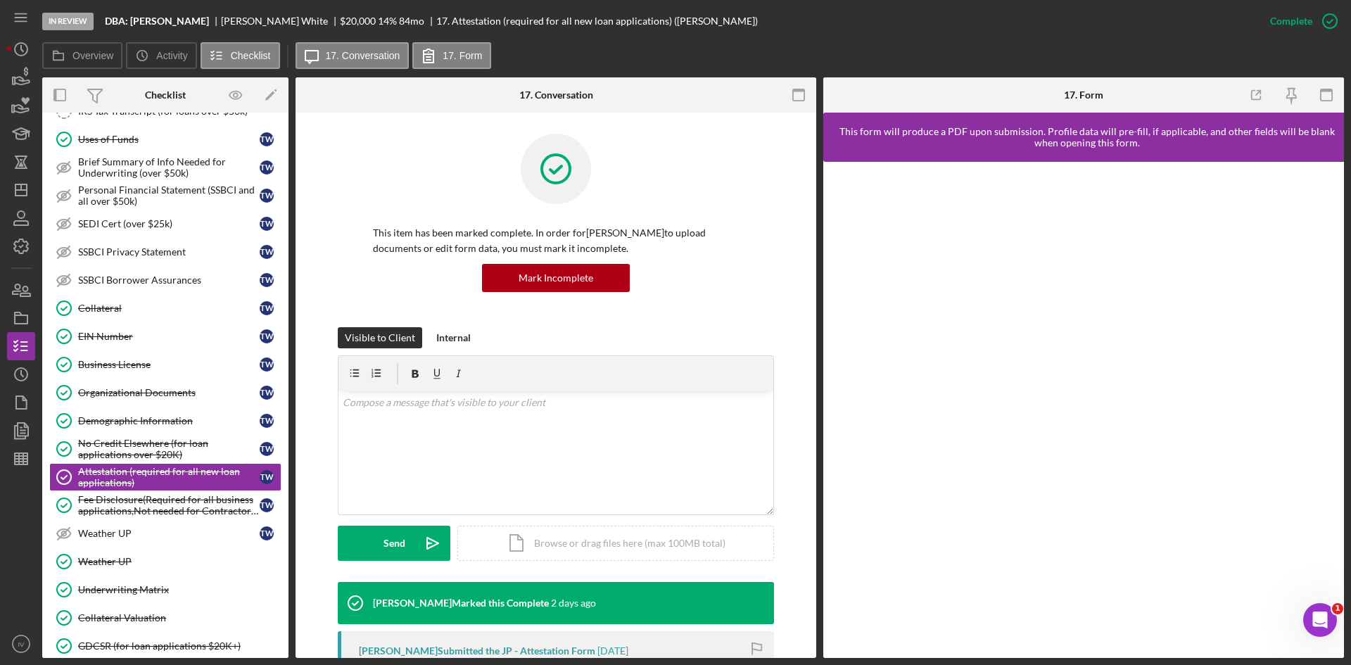
scroll to position [422, 0]
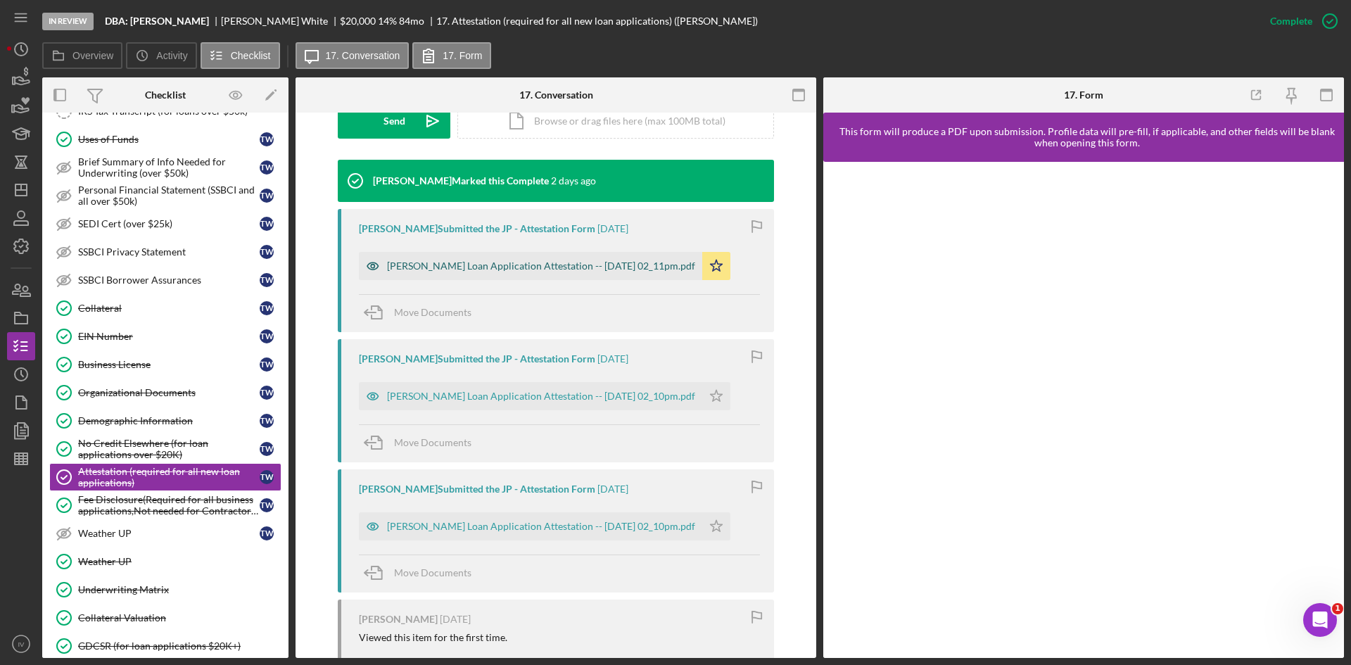
click at [531, 264] on div "Justine Petersen Loan Application Attestation -- 2025-10-10 02_11pm.pdf" at bounding box center [541, 265] width 308 height 11
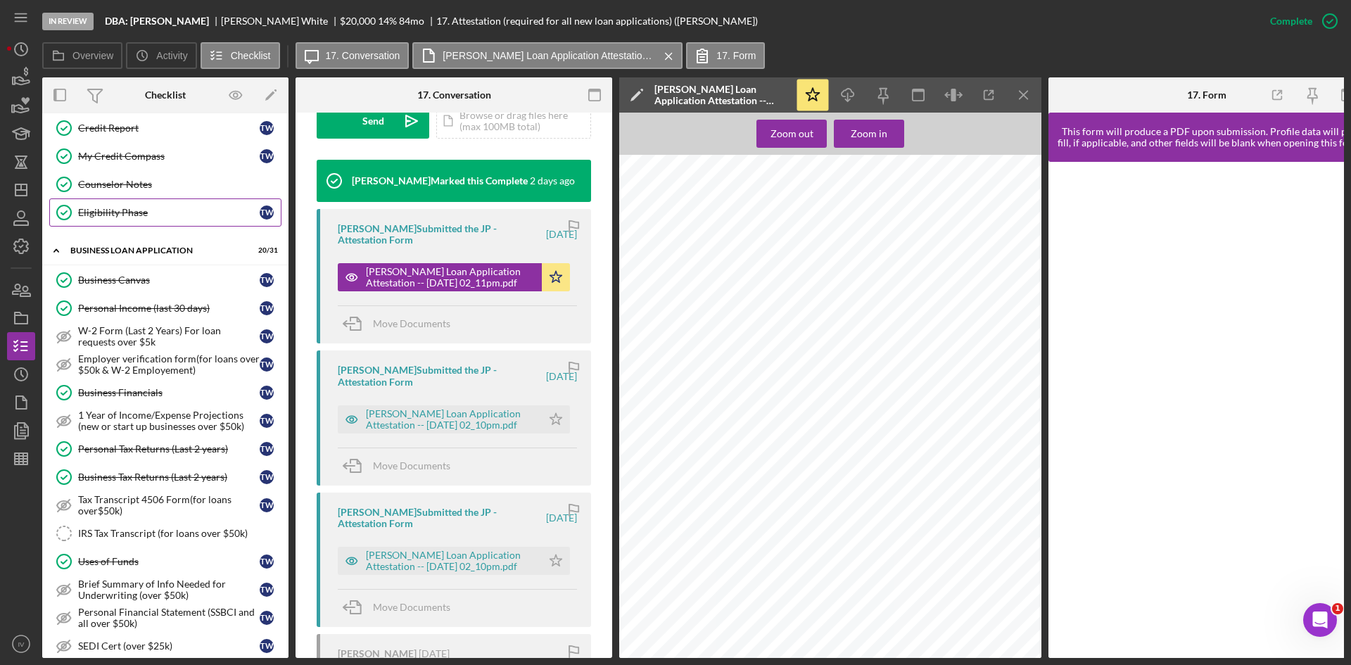
scroll to position [0, 0]
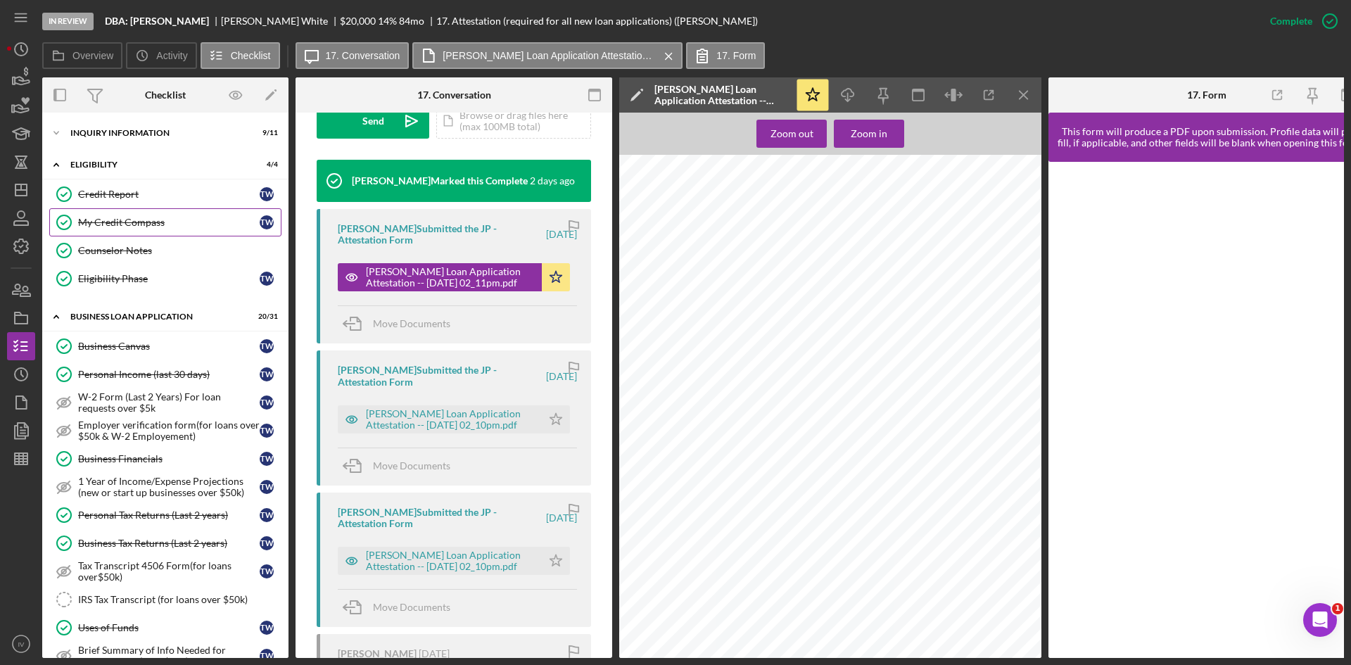
click at [123, 220] on div "My Credit Compass" at bounding box center [168, 222] width 181 height 11
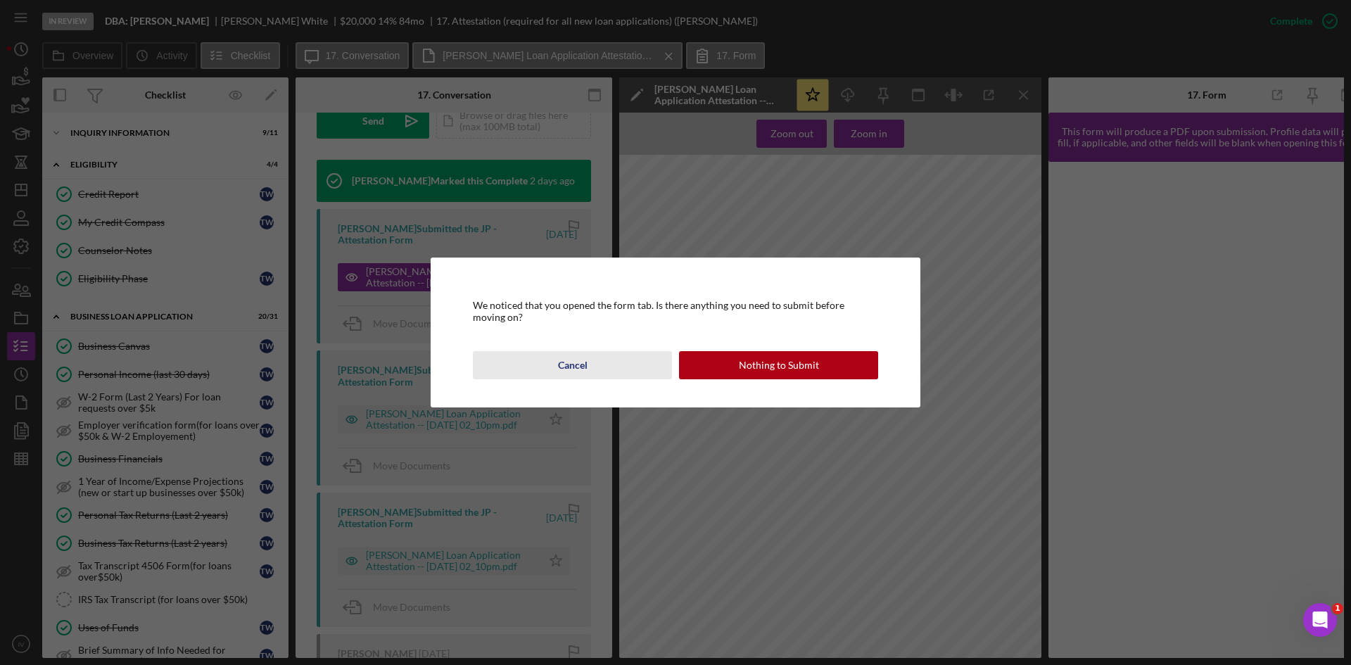
click at [578, 360] on div "Cancel" at bounding box center [573, 365] width 30 height 28
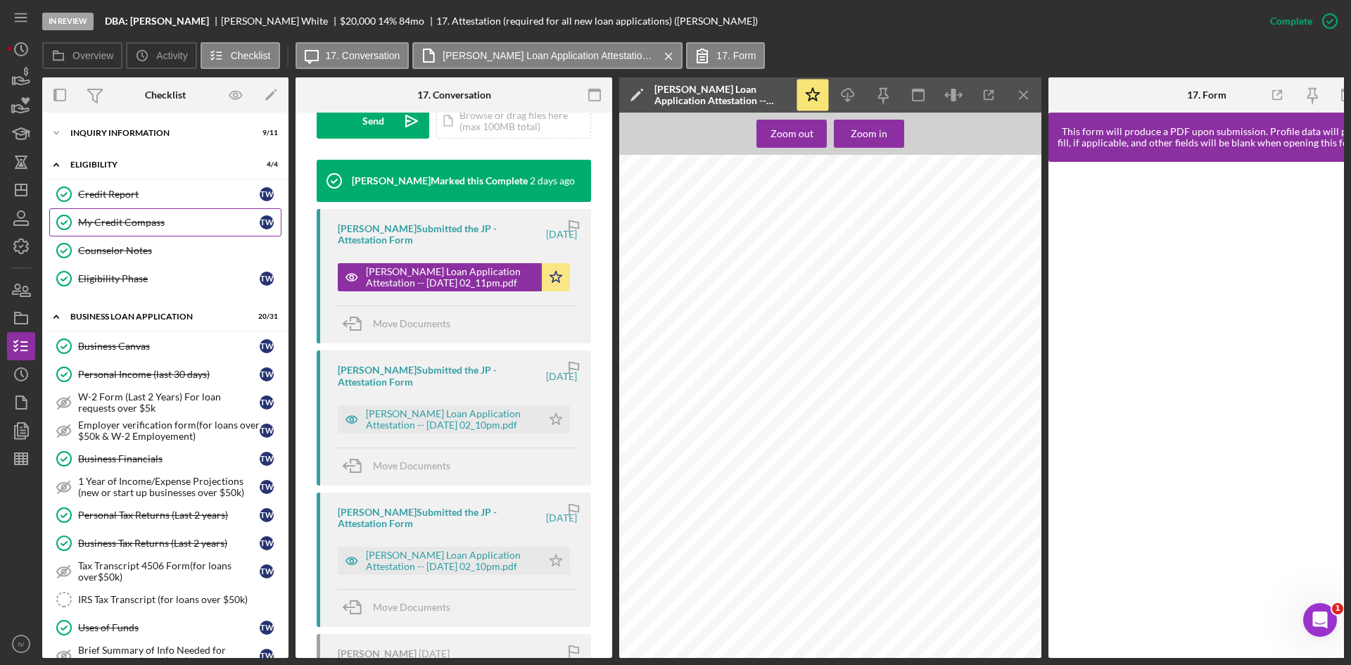
click at [159, 229] on link "My Credit Compass My Credit Compass T W" at bounding box center [165, 222] width 232 height 28
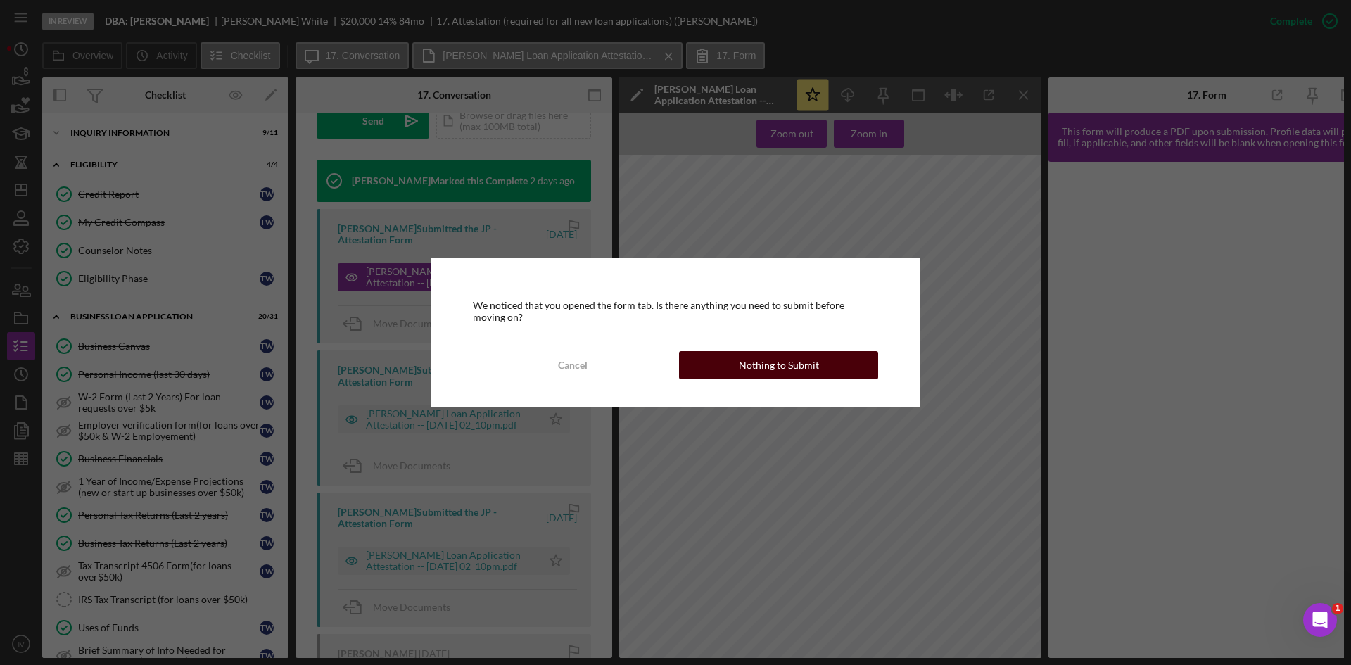
click at [770, 352] on div "Nothing to Submit" at bounding box center [779, 365] width 80 height 28
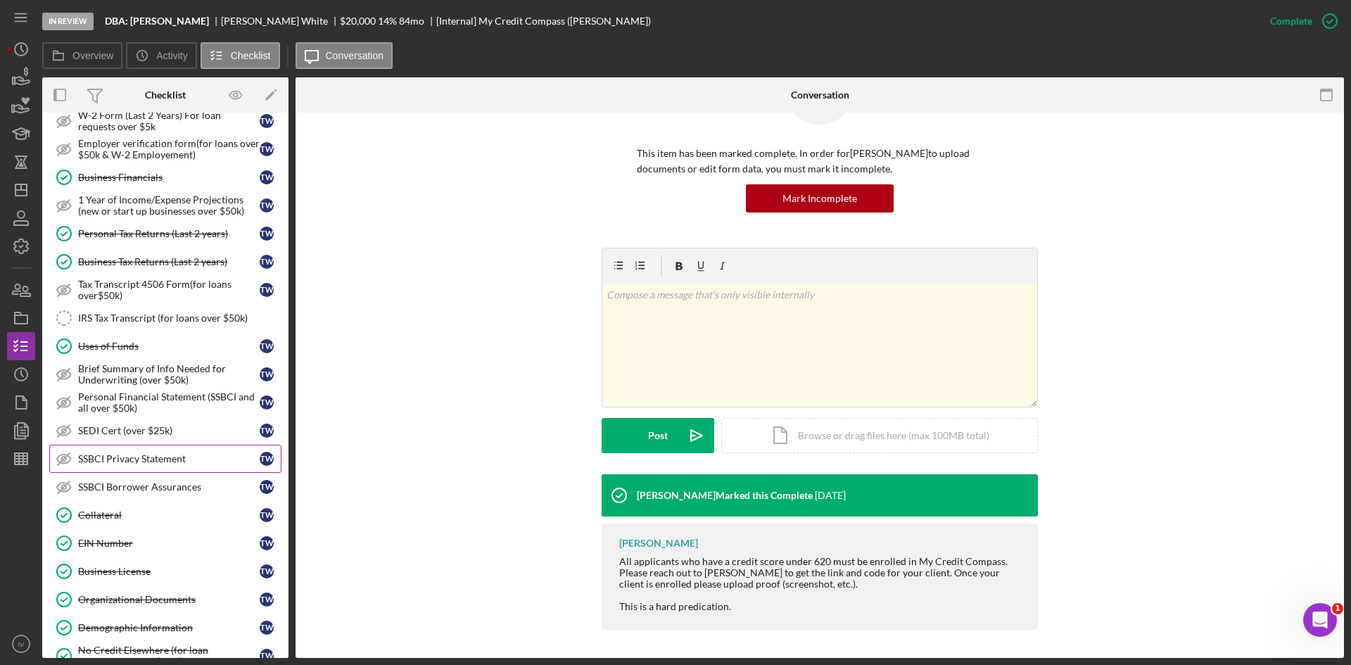
scroll to position [352, 0]
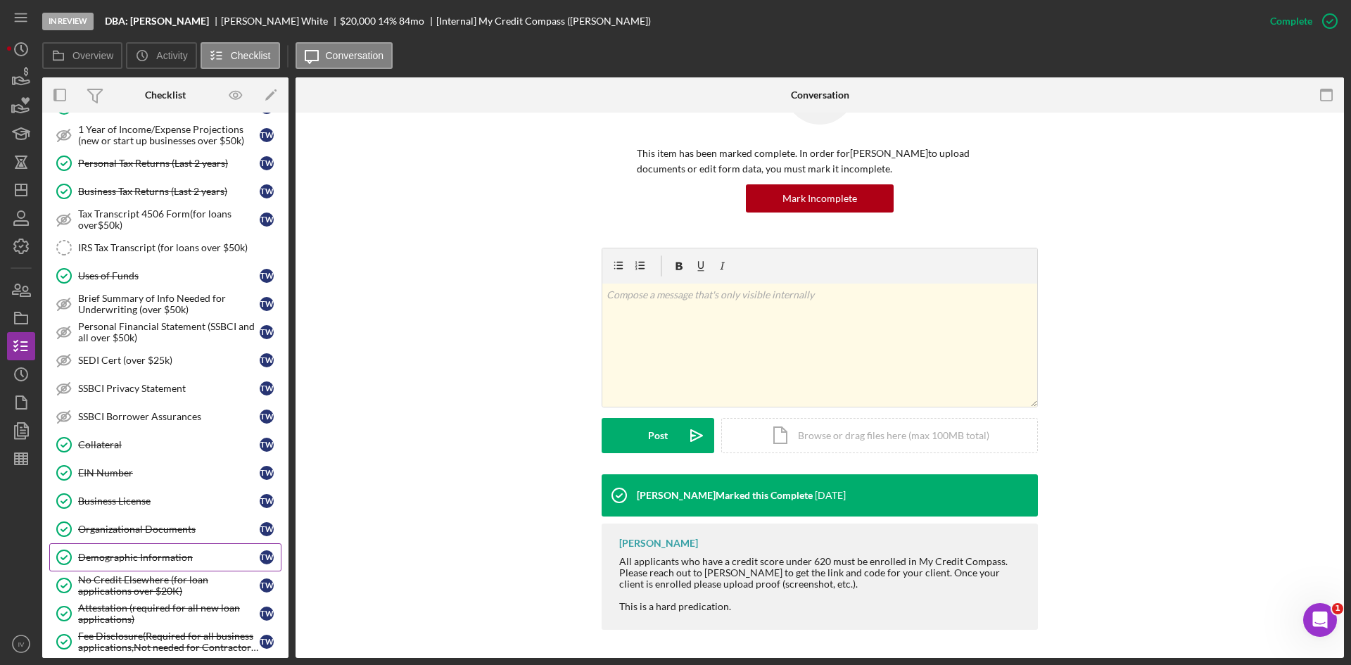
click at [150, 551] on div "Demographic Information" at bounding box center [168, 556] width 181 height 11
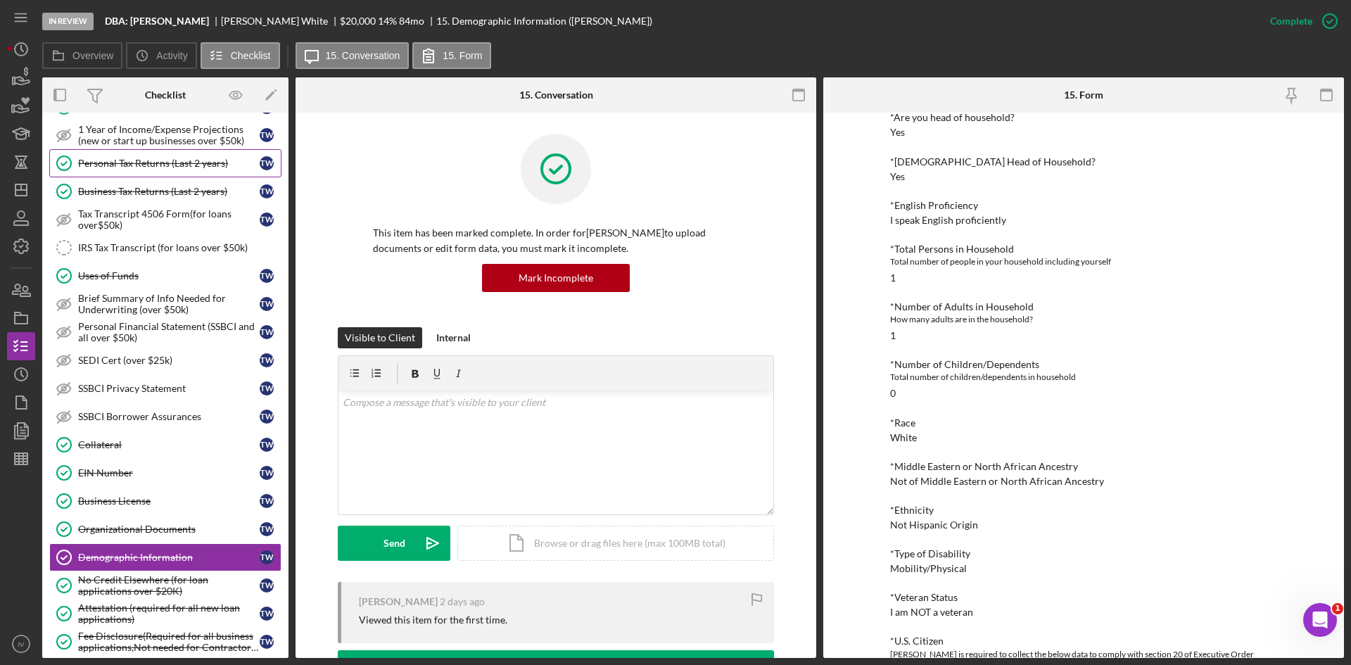
scroll to position [70, 0]
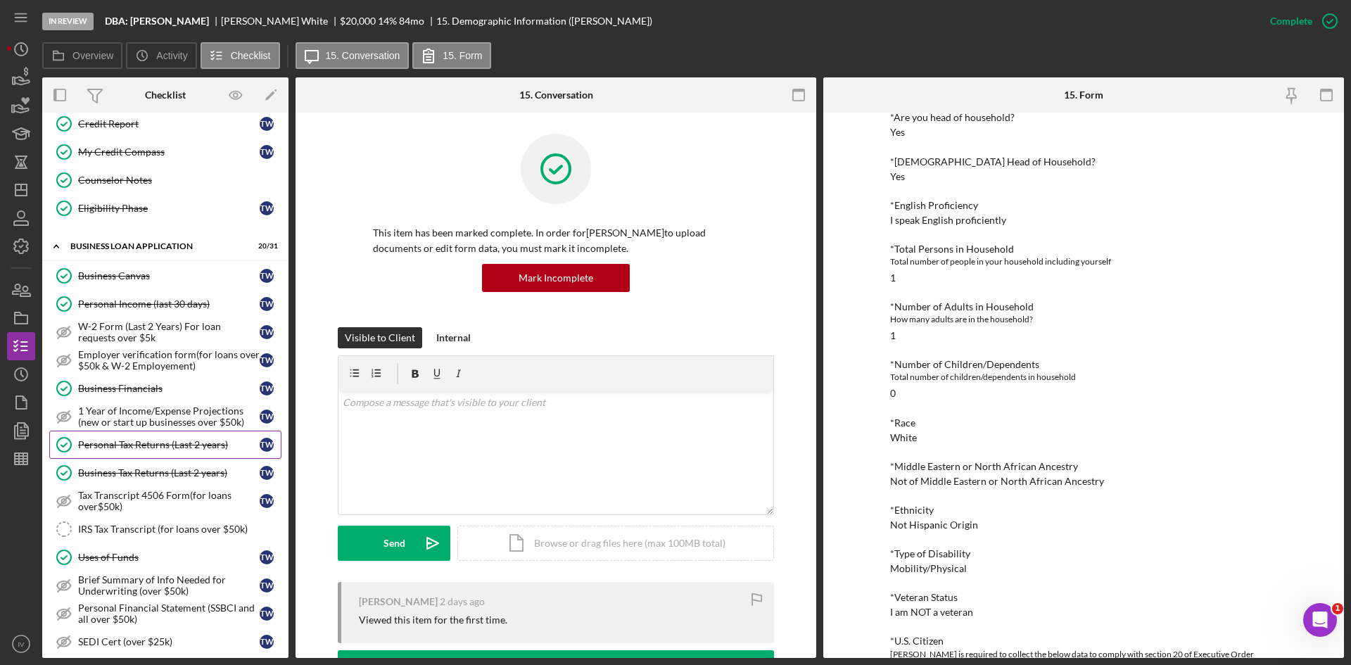
click at [180, 432] on link "Personal Tax Returns (Last 2 years) Personal Tax Returns (Last 2 years) T W" at bounding box center [165, 444] width 232 height 28
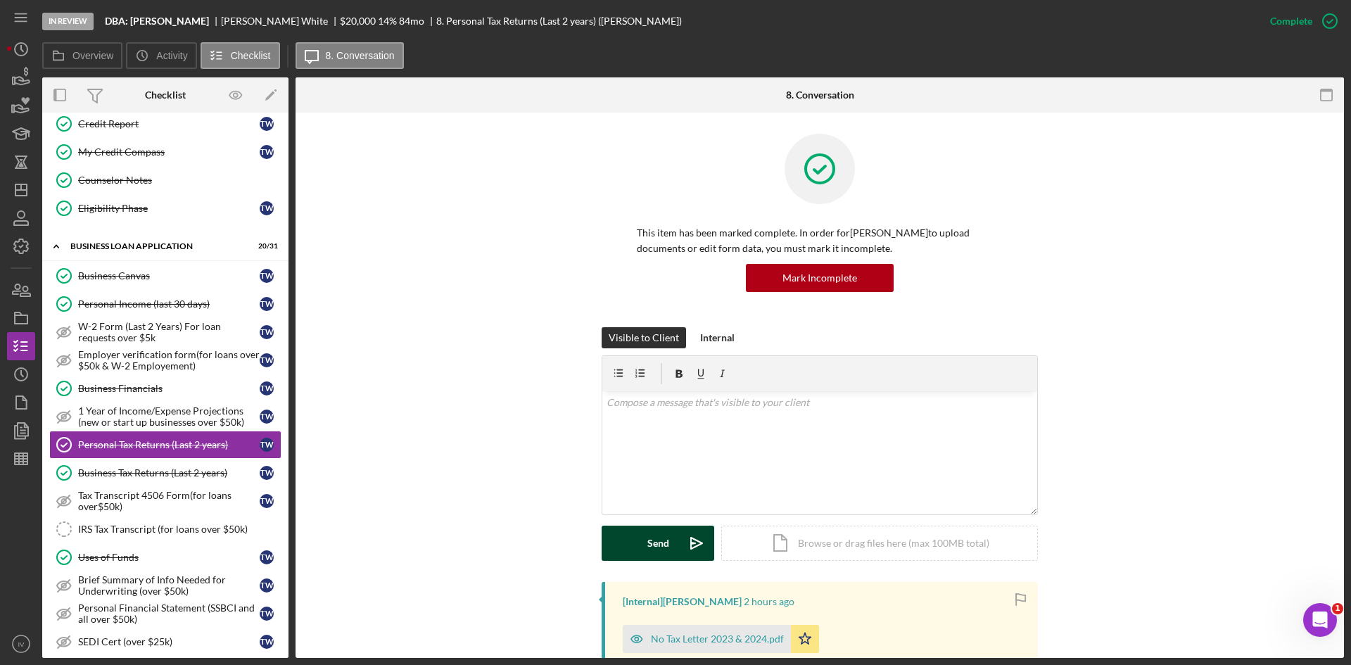
scroll to position [141, 0]
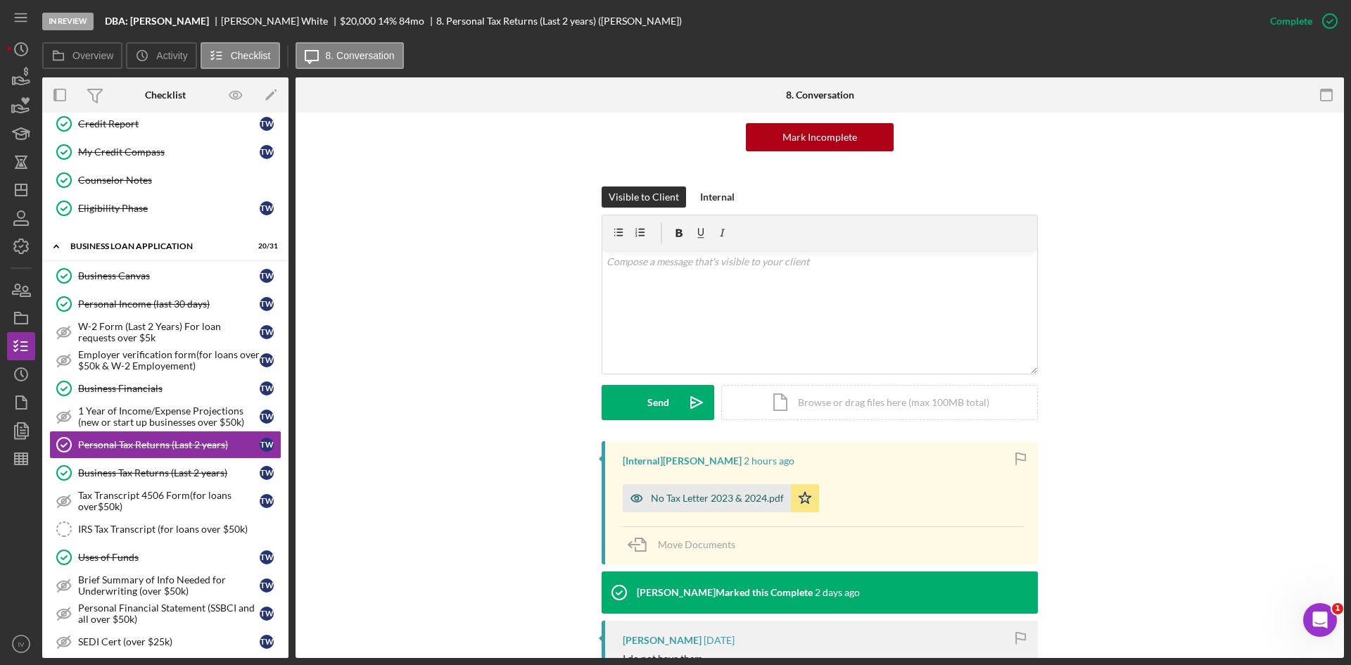
click at [722, 509] on div "No Tax Letter 2023 & 2024.pdf" at bounding box center [707, 498] width 168 height 28
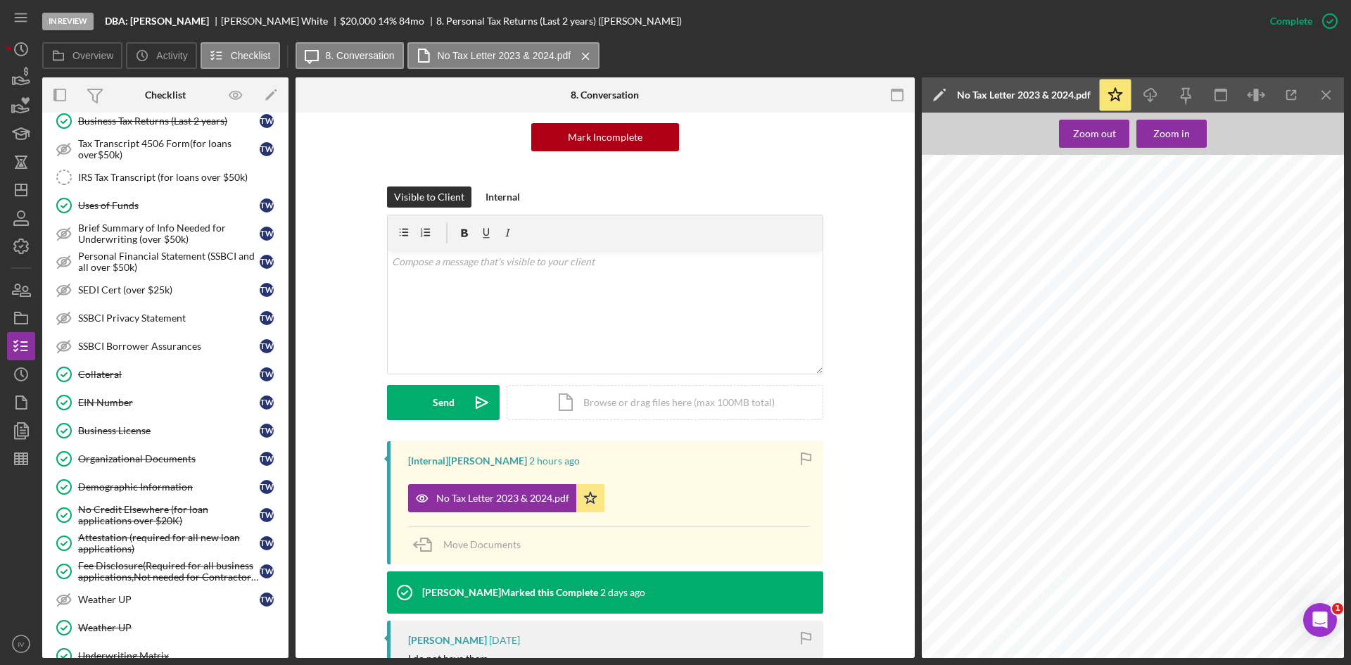
scroll to position [703, 0]
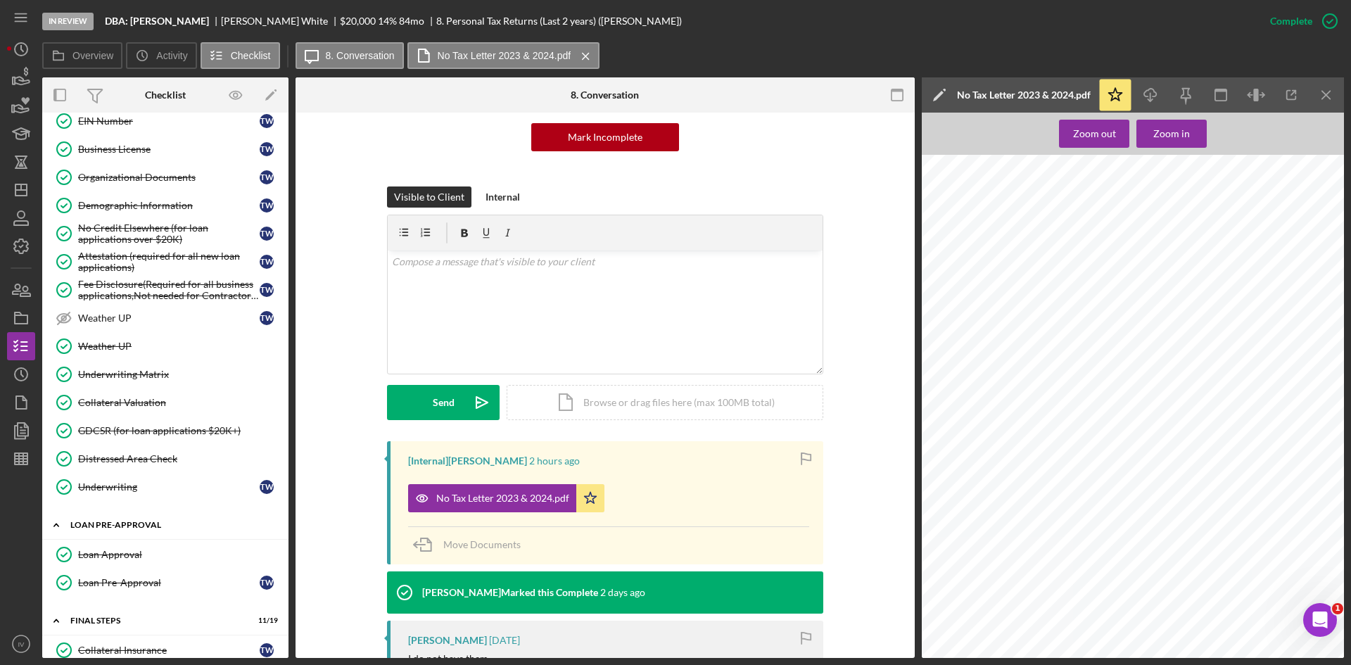
drag, startPoint x: 134, startPoint y: 556, endPoint x: 201, endPoint y: 535, distance: 71.0
click at [134, 556] on div "Loan Approval" at bounding box center [179, 554] width 203 height 11
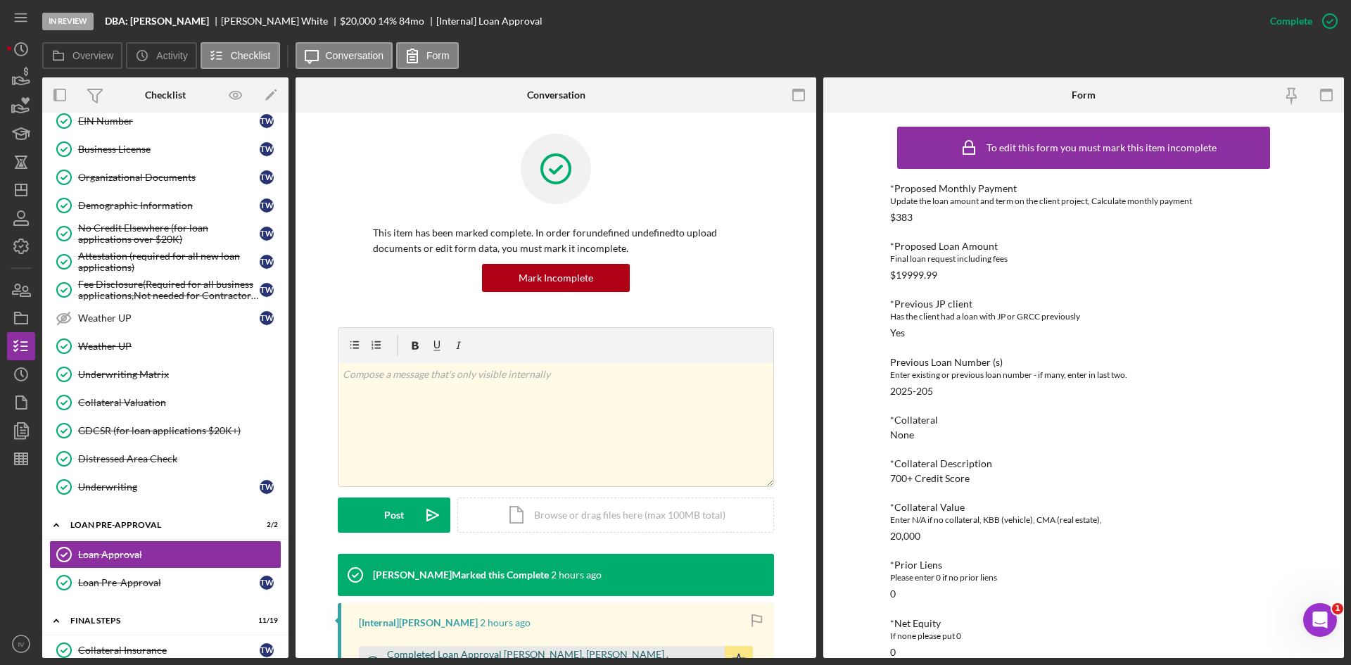
scroll to position [211, 0]
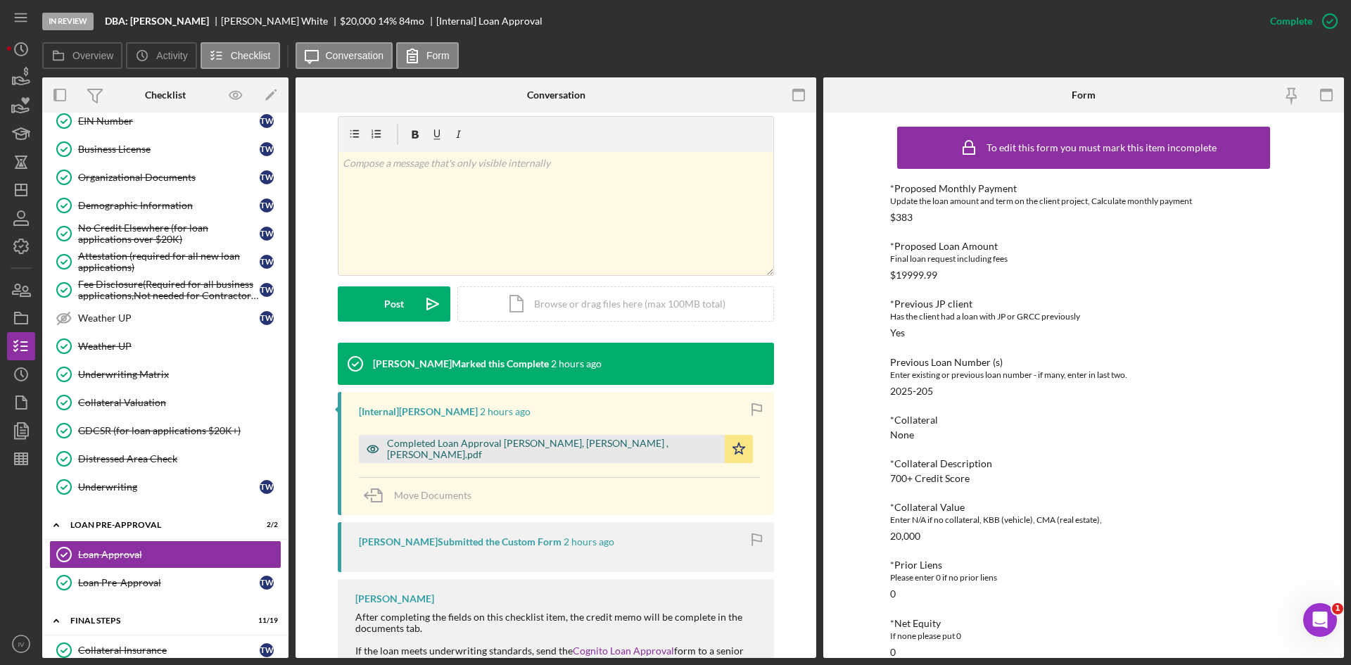
click at [507, 457] on div "Completed Loan Approval Lynn, Noah , Toni White.pdf" at bounding box center [542, 449] width 366 height 28
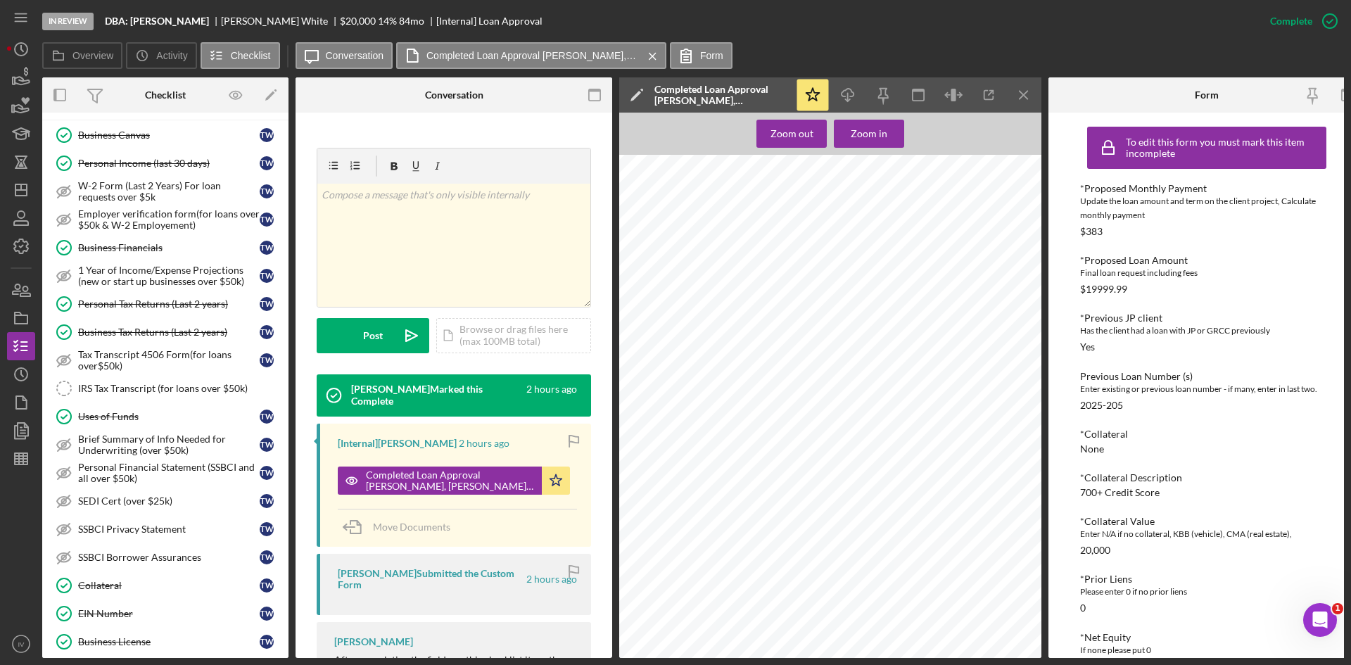
scroll to position [0, 0]
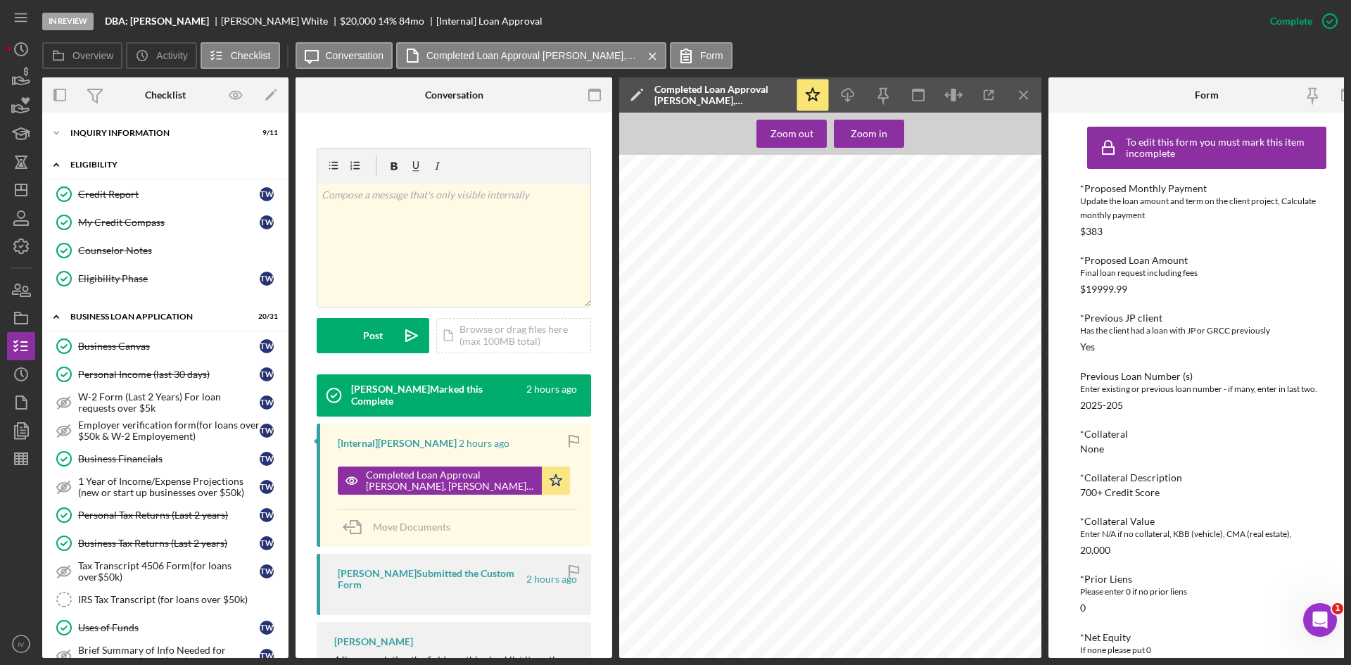
click at [59, 162] on icon "Icon/Expander" at bounding box center [56, 165] width 28 height 28
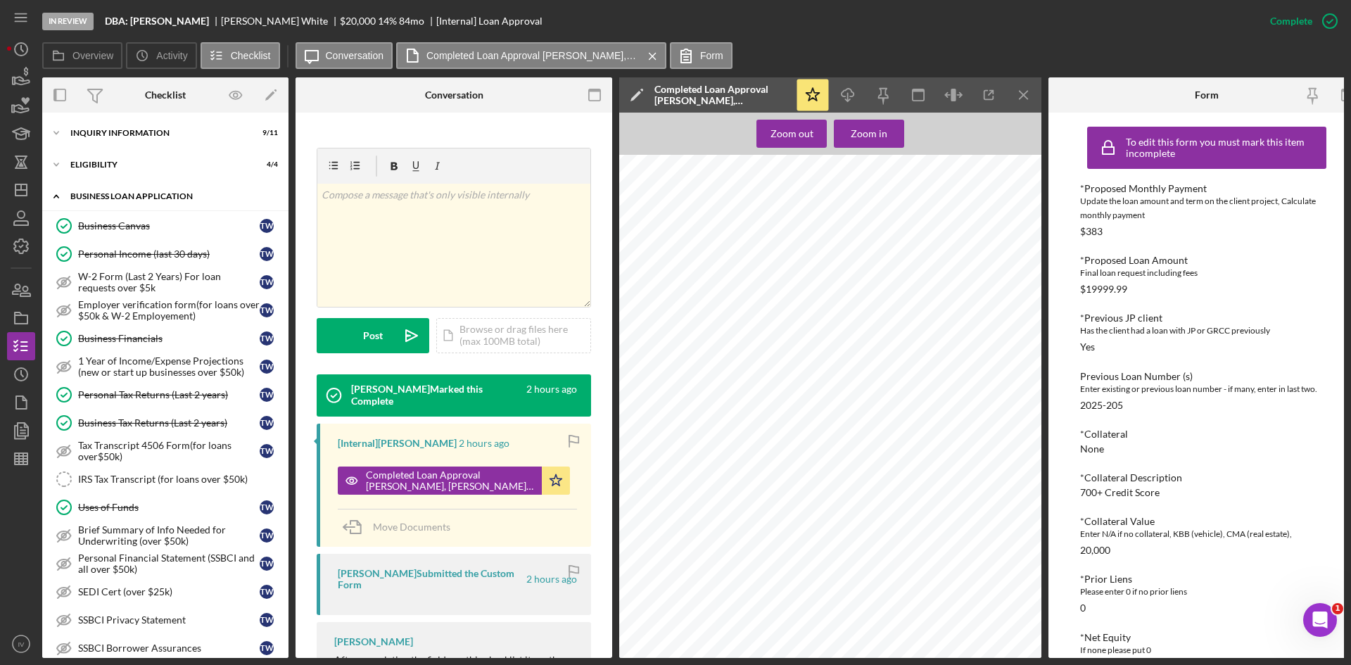
click at [70, 203] on icon "Icon/Expander" at bounding box center [56, 196] width 28 height 28
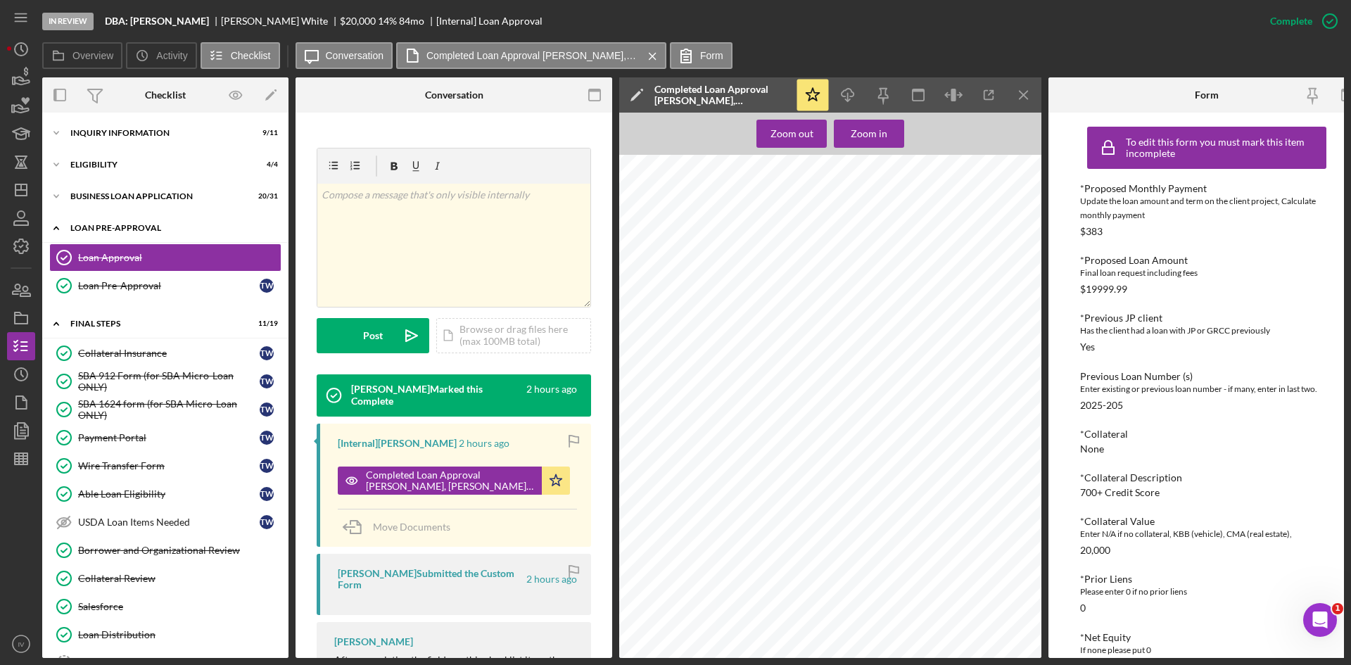
click at [55, 224] on icon "Icon/Expander" at bounding box center [56, 228] width 28 height 28
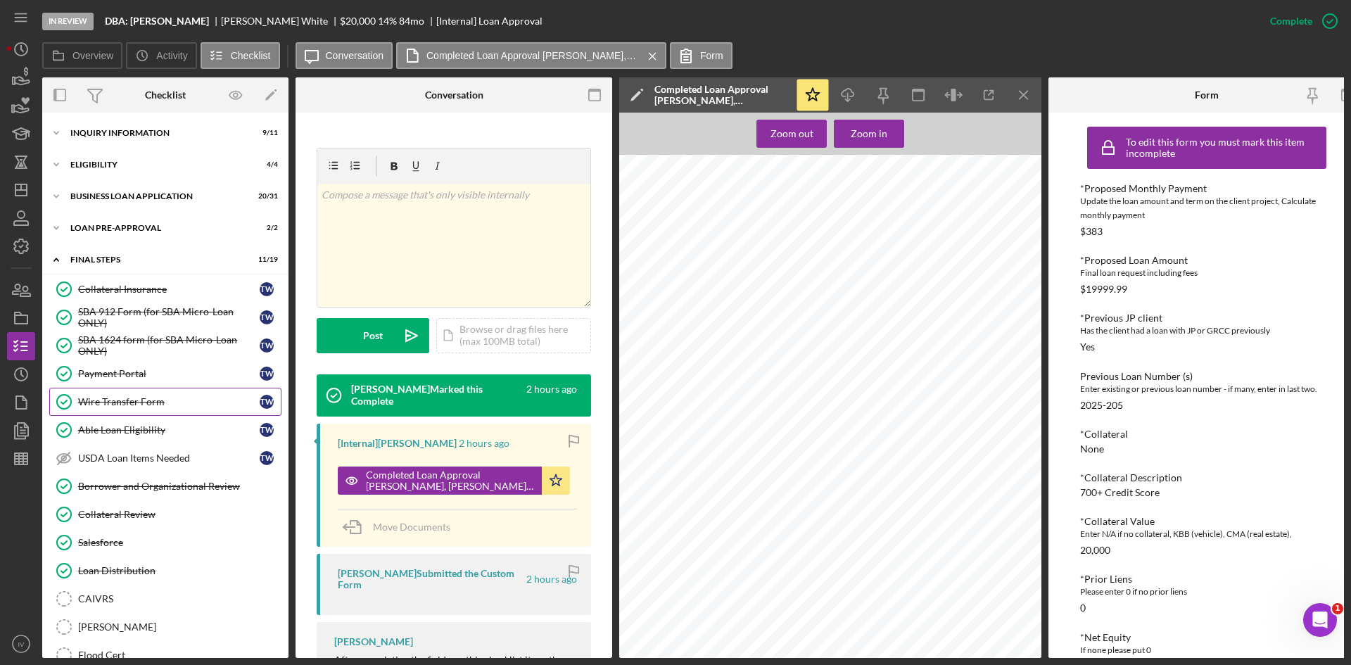
click at [126, 397] on div "Wire Transfer Form" at bounding box center [168, 401] width 181 height 11
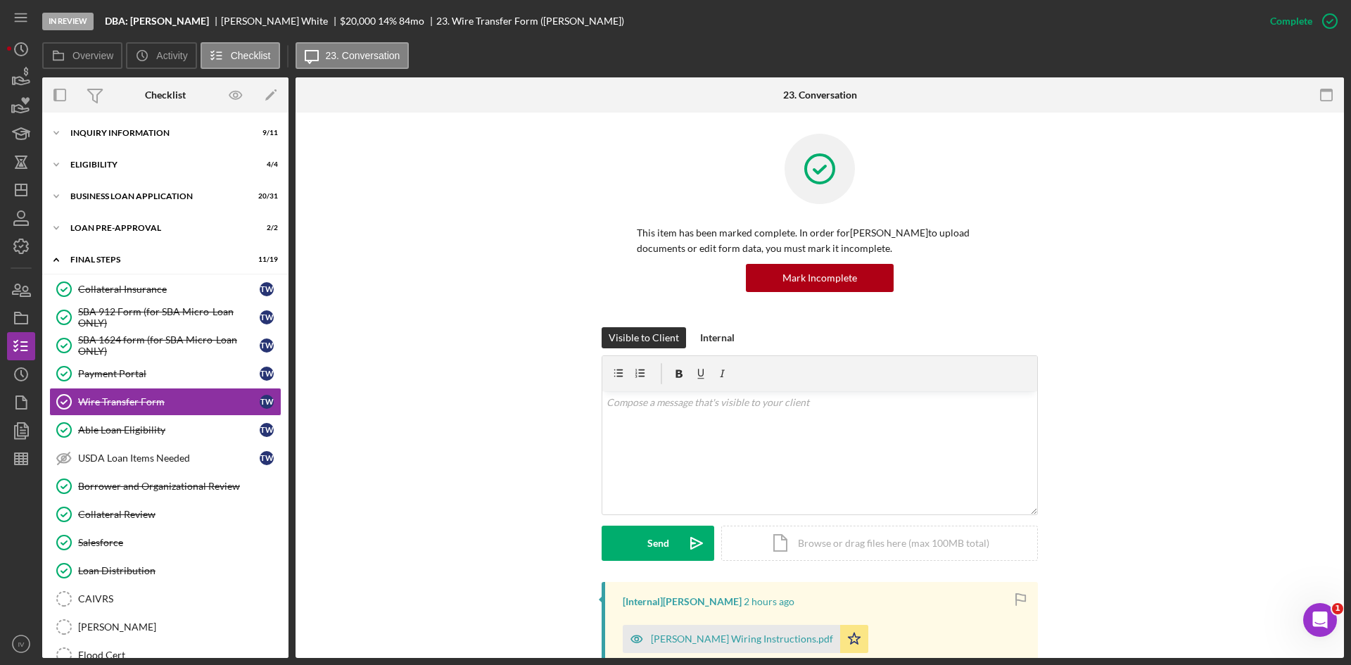
scroll to position [281, 0]
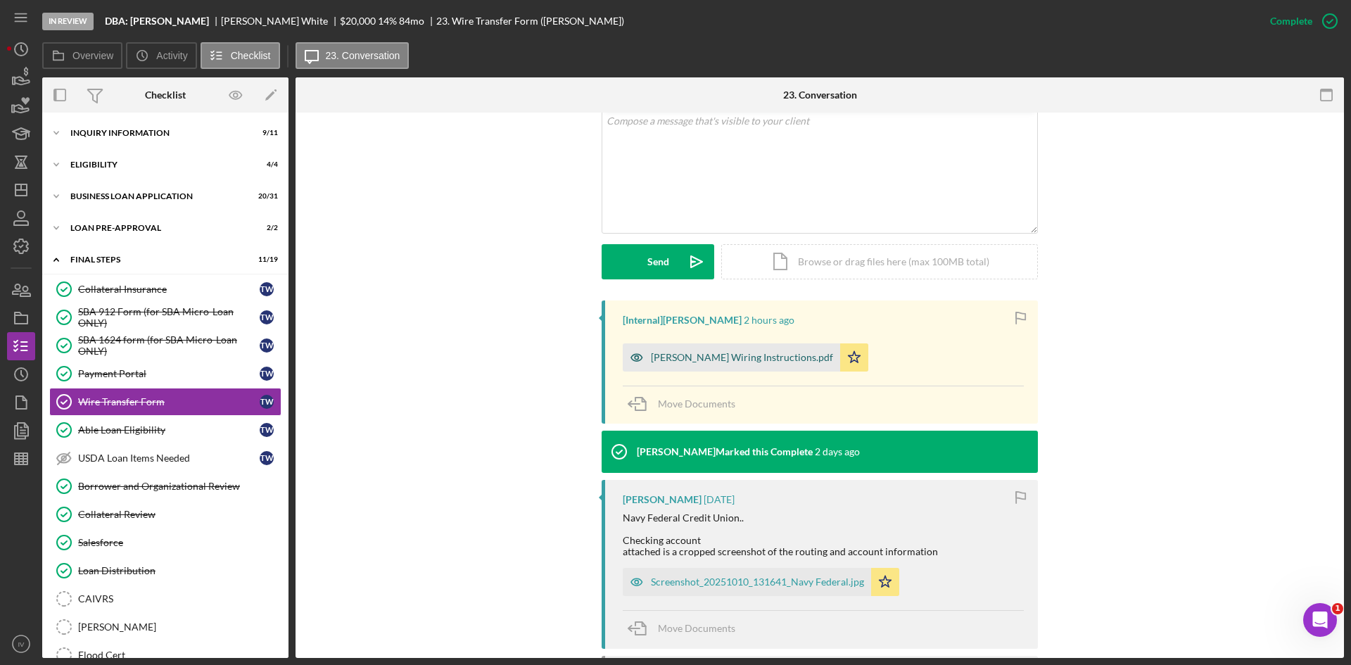
click at [713, 365] on div "Toni White Wiring Instructions.pdf" at bounding box center [731, 357] width 217 height 28
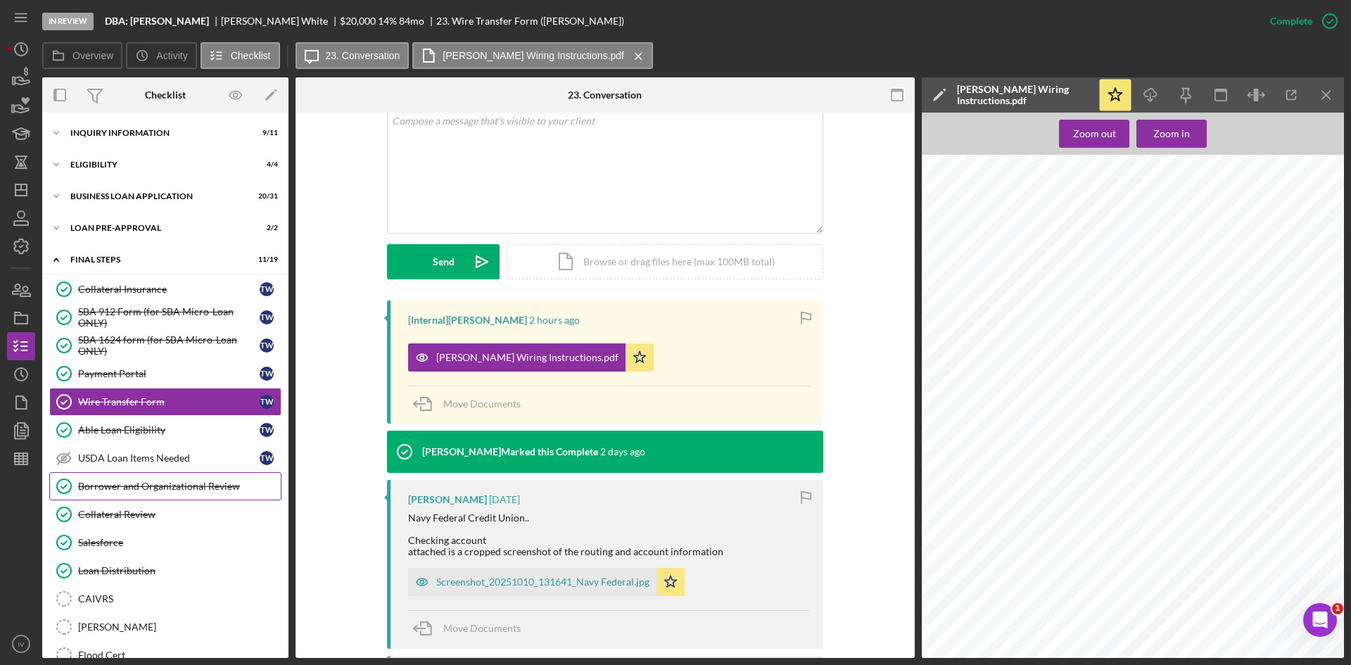
click at [173, 486] on div "Borrower and Organizational Review" at bounding box center [179, 485] width 203 height 11
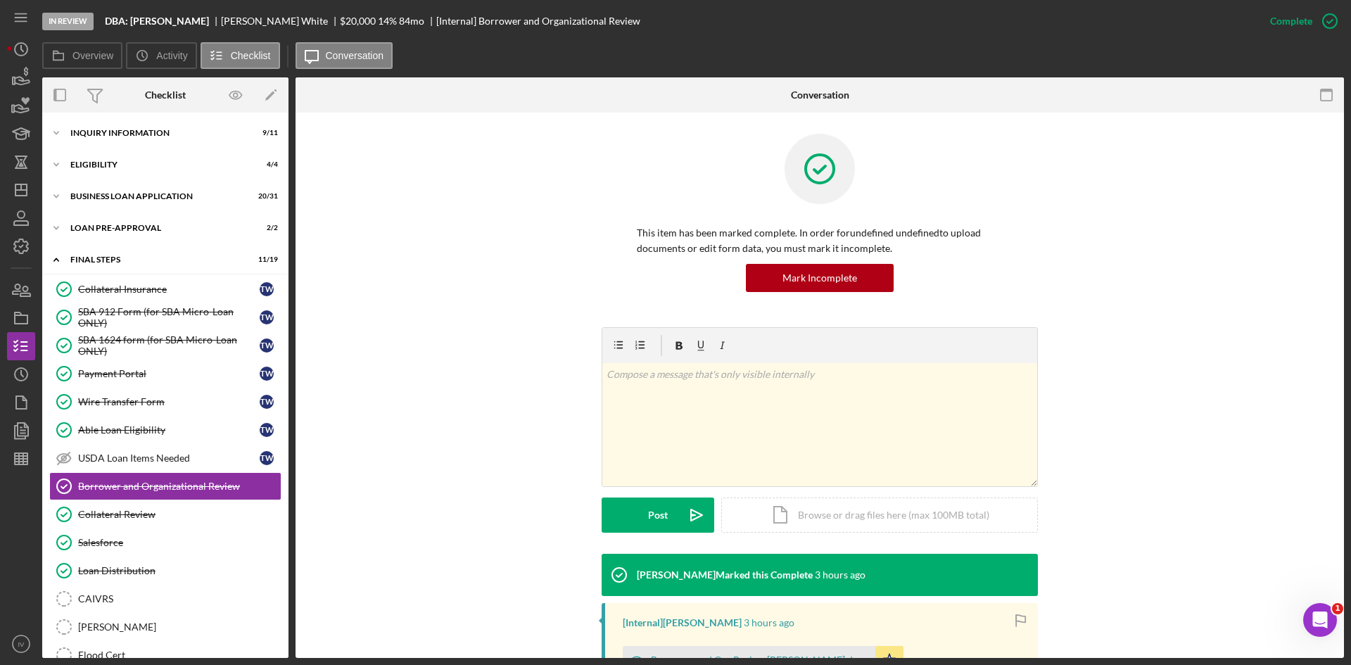
scroll to position [211, 0]
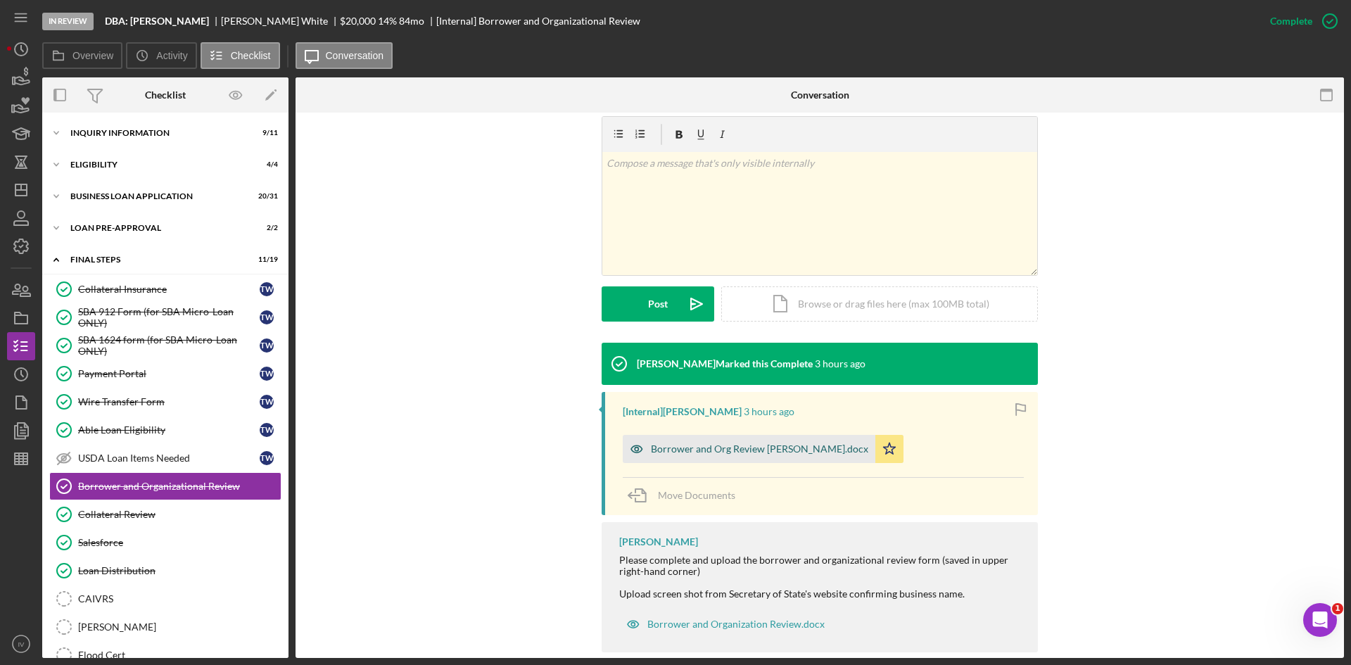
click at [698, 459] on div "Borrower and Org Review Toni White.docx" at bounding box center [749, 449] width 253 height 28
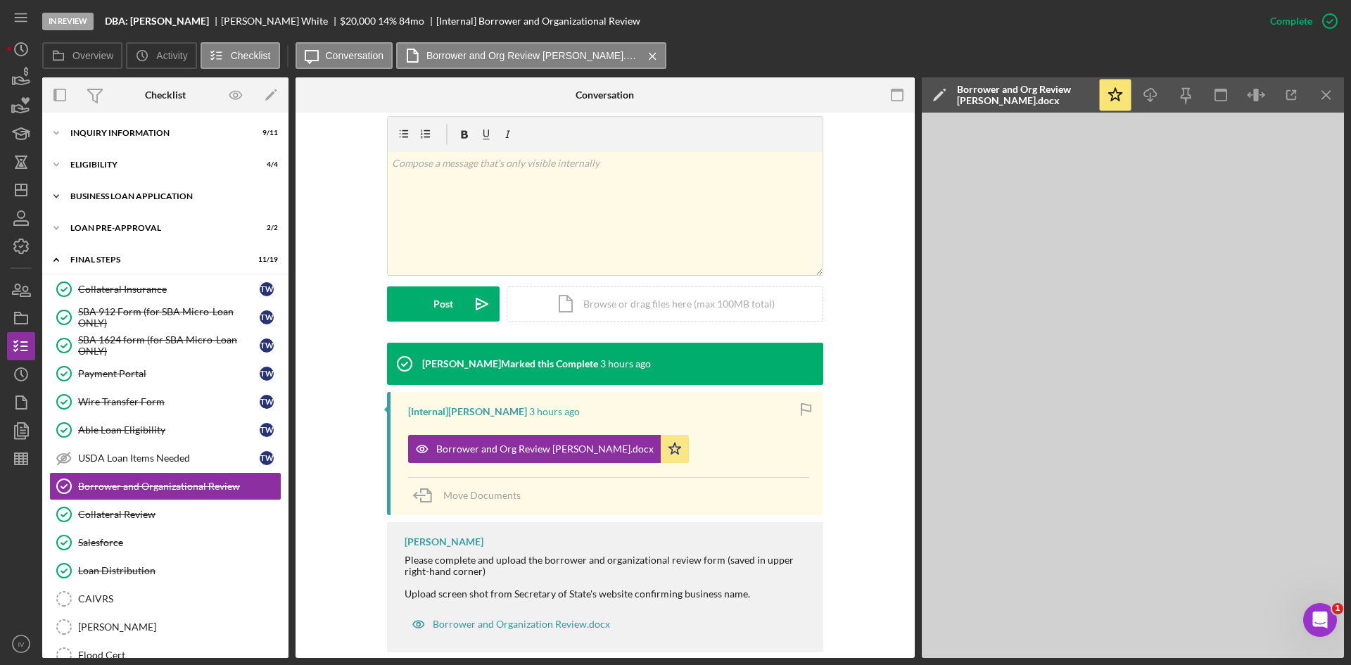
drag, startPoint x: 115, startPoint y: 193, endPoint x: 114, endPoint y: 207, distance: 13.4
click at [115, 193] on div "BUSINESS LOAN APPLICATION" at bounding box center [170, 196] width 200 height 8
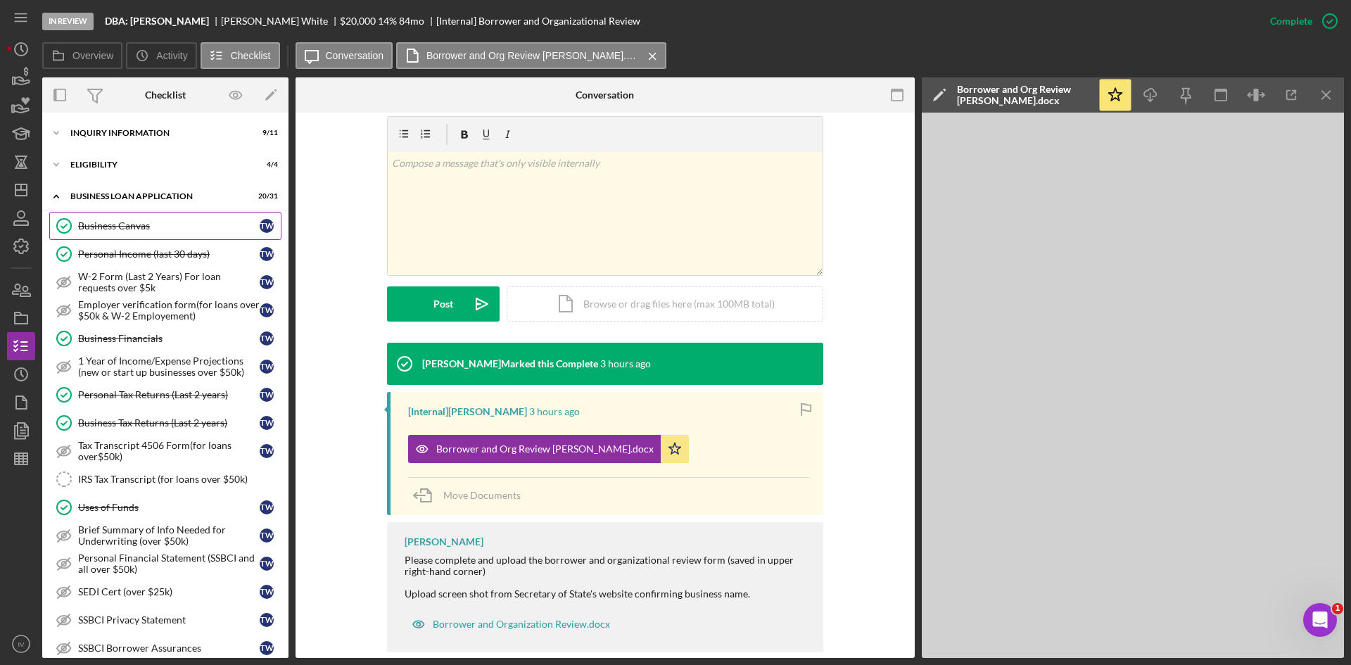
click at [112, 222] on div "Business Canvas" at bounding box center [168, 225] width 181 height 11
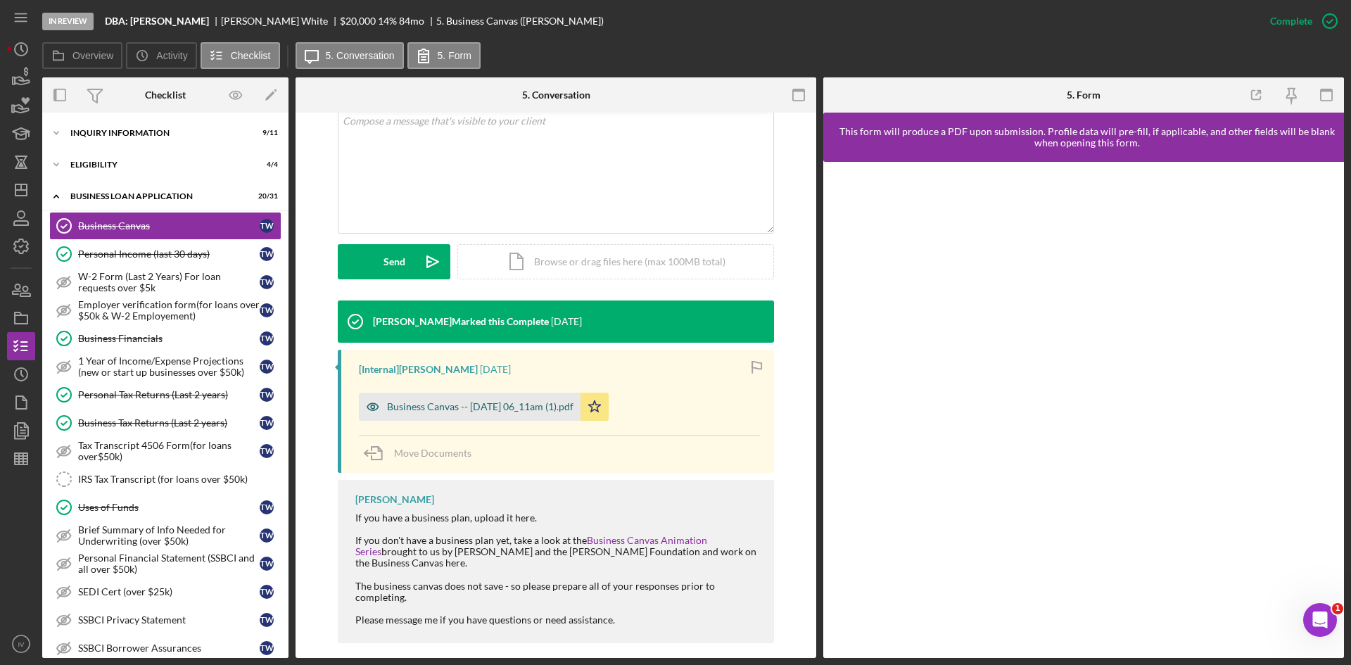
click at [532, 406] on div "Business Canvas -- 2024-07-03 06_11am (1).pdf" at bounding box center [480, 406] width 186 height 11
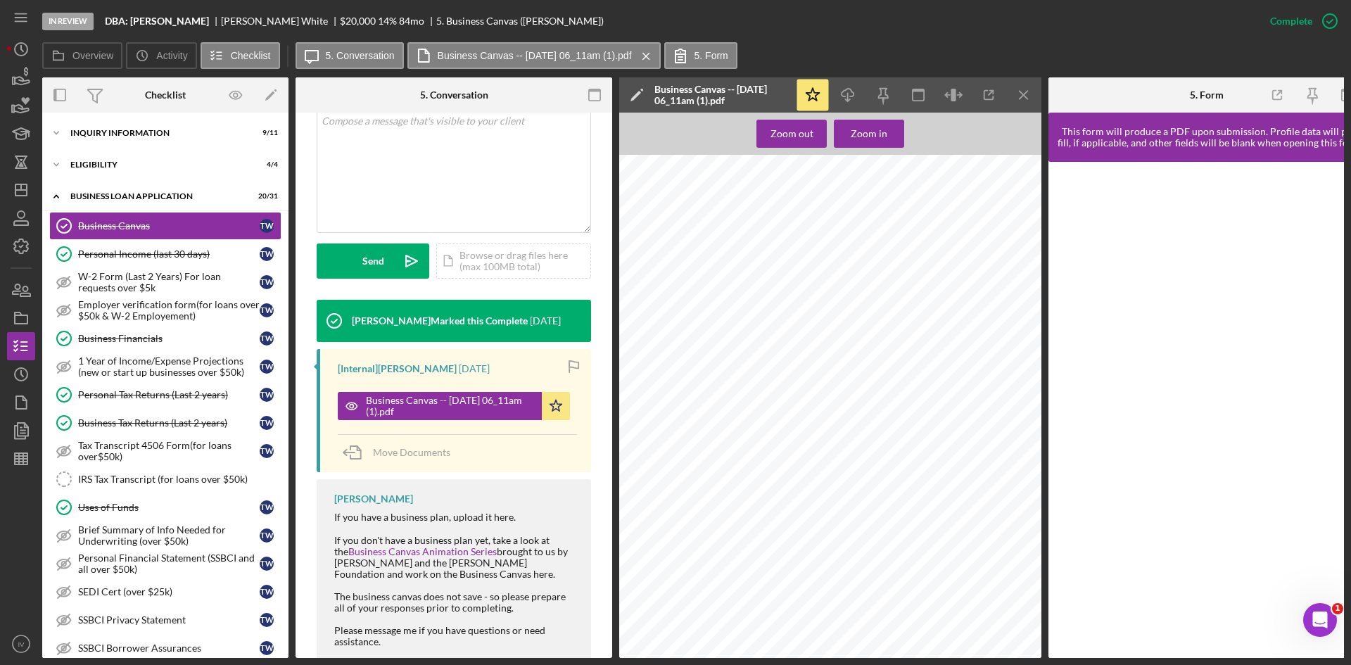
scroll to position [1055, 0]
click at [30, 181] on icon "Icon/Dashboard" at bounding box center [21, 189] width 35 height 35
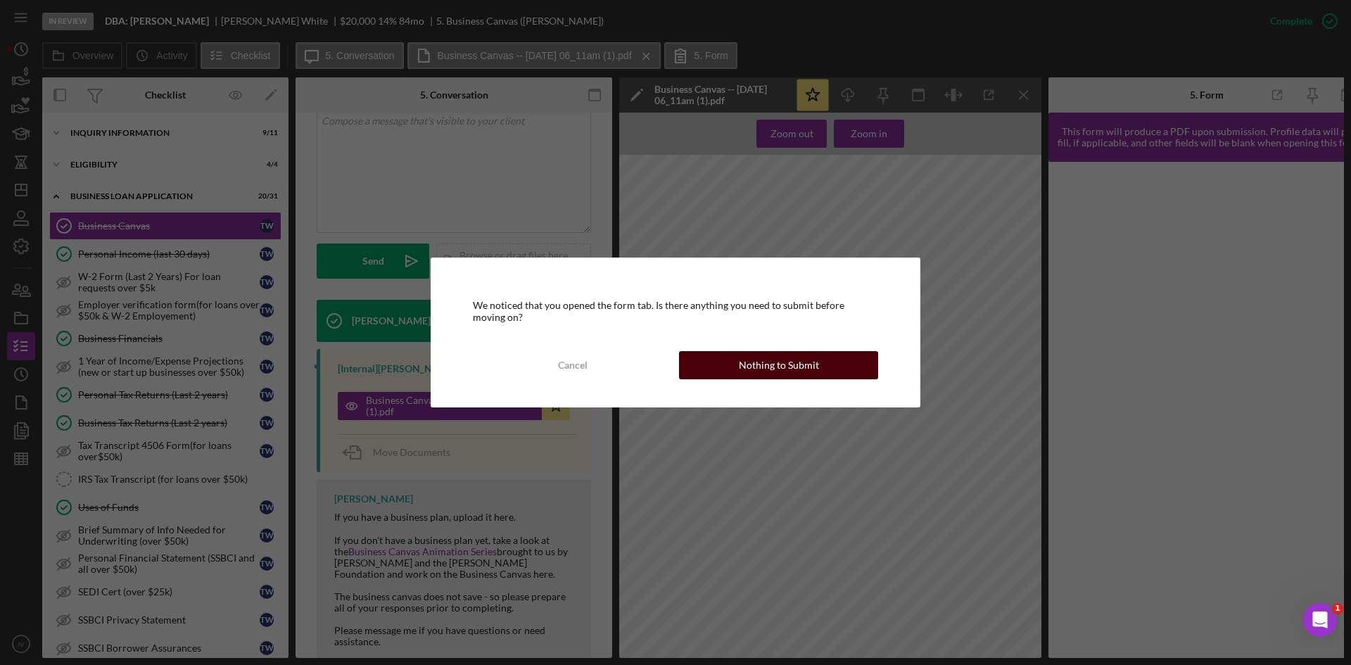
click at [711, 362] on button "Nothing to Submit" at bounding box center [778, 365] width 199 height 28
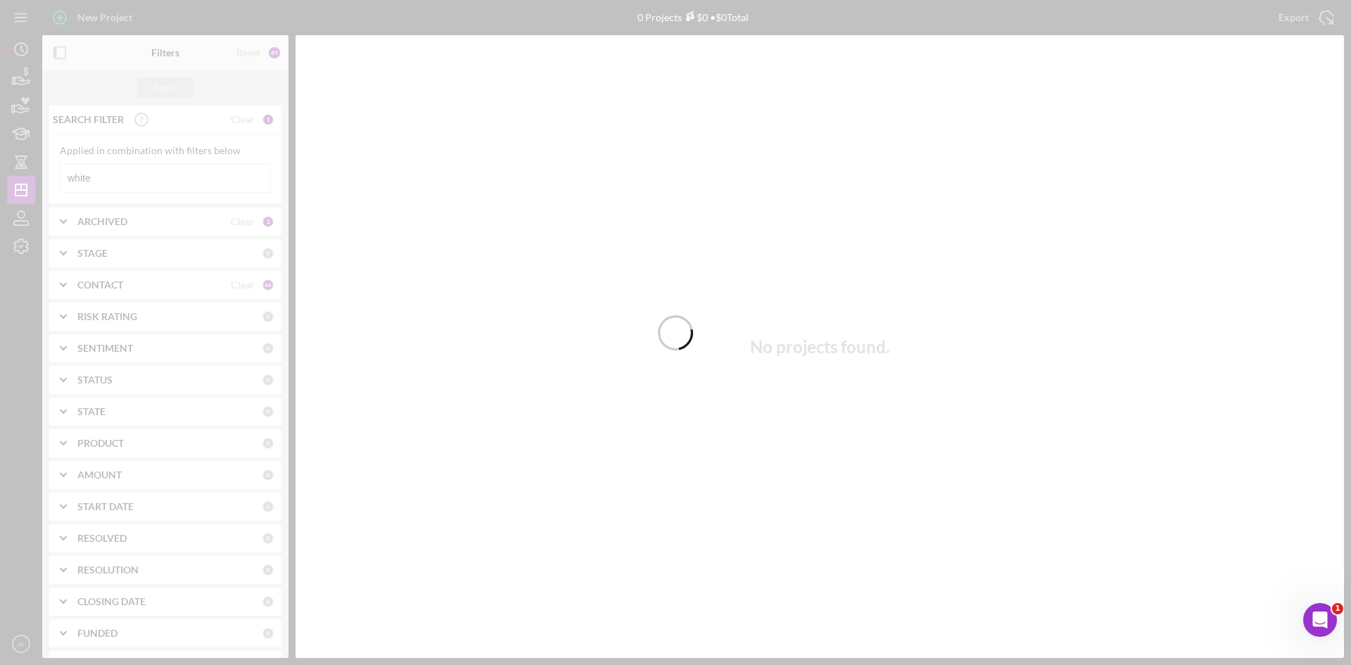
click at [122, 181] on div at bounding box center [675, 332] width 1351 height 665
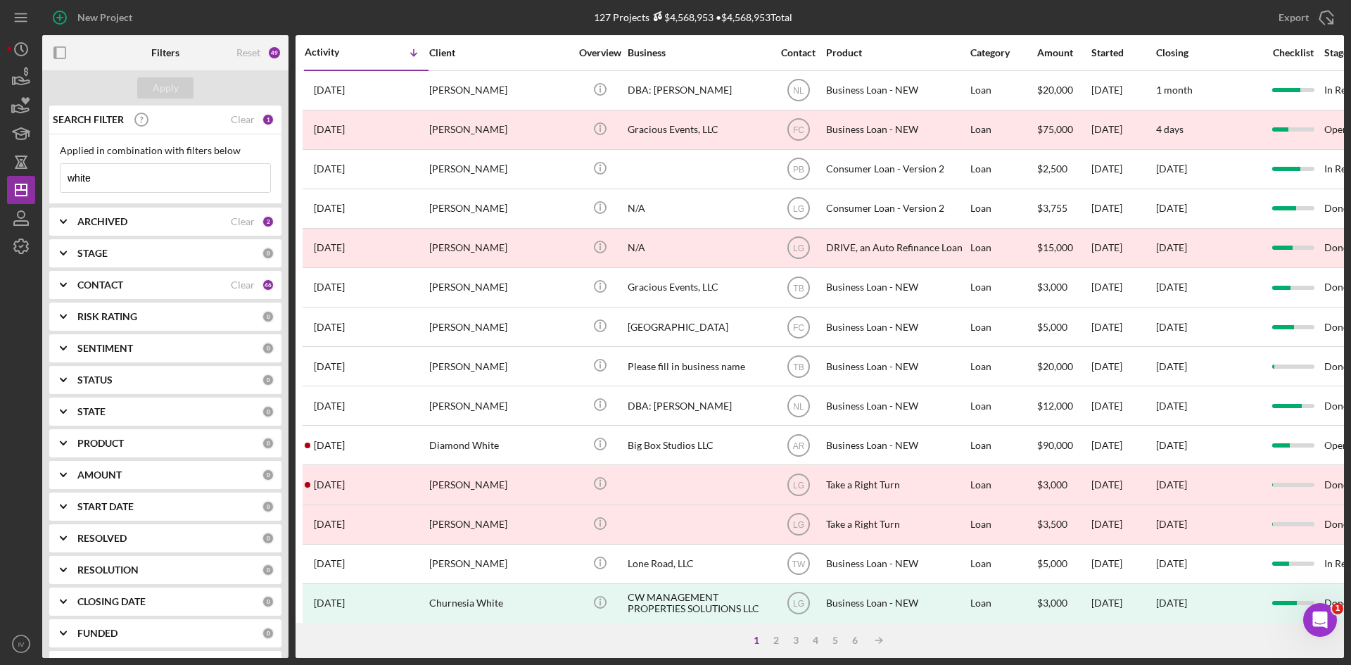
drag, startPoint x: 115, startPoint y: 180, endPoint x: 0, endPoint y: 178, distance: 115.4
click at [0, 178] on div "New Project 127 Projects $4,568,953 • $4,568,953 Total white Export Icon/Export…" at bounding box center [675, 332] width 1351 height 665
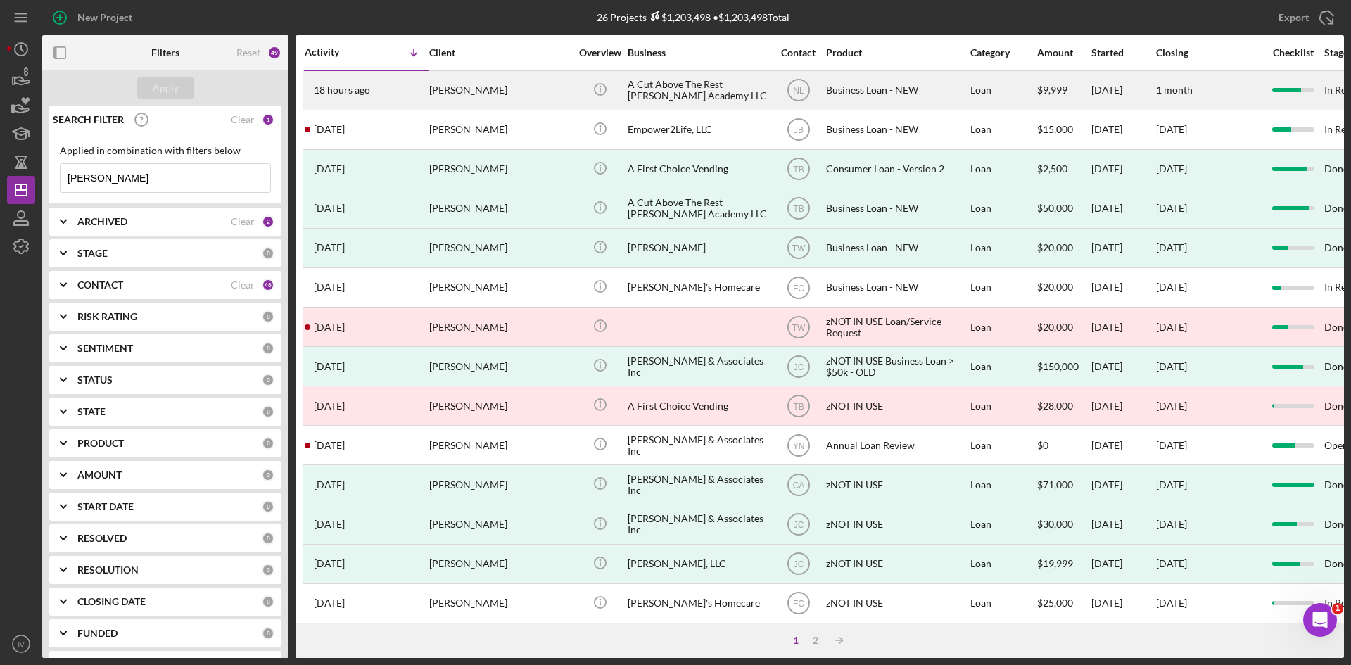
type input "[PERSON_NAME]"
click at [430, 89] on div "[PERSON_NAME]" at bounding box center [499, 90] width 141 height 37
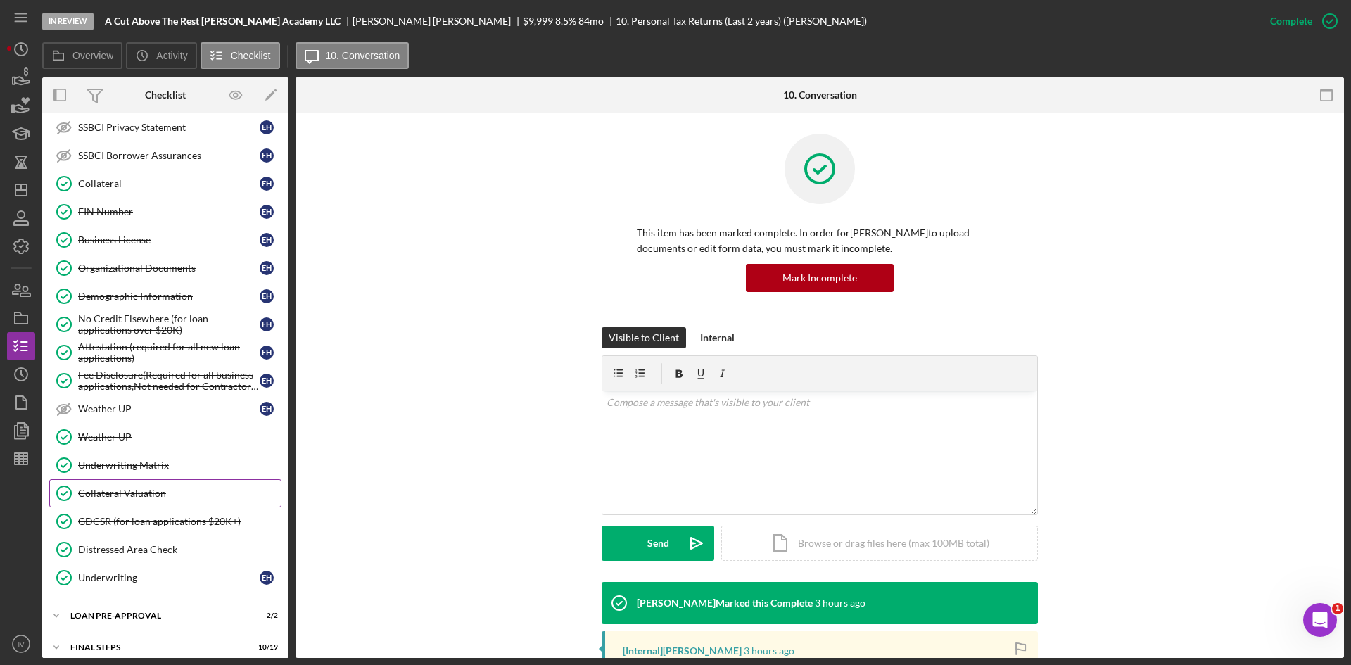
scroll to position [535, 0]
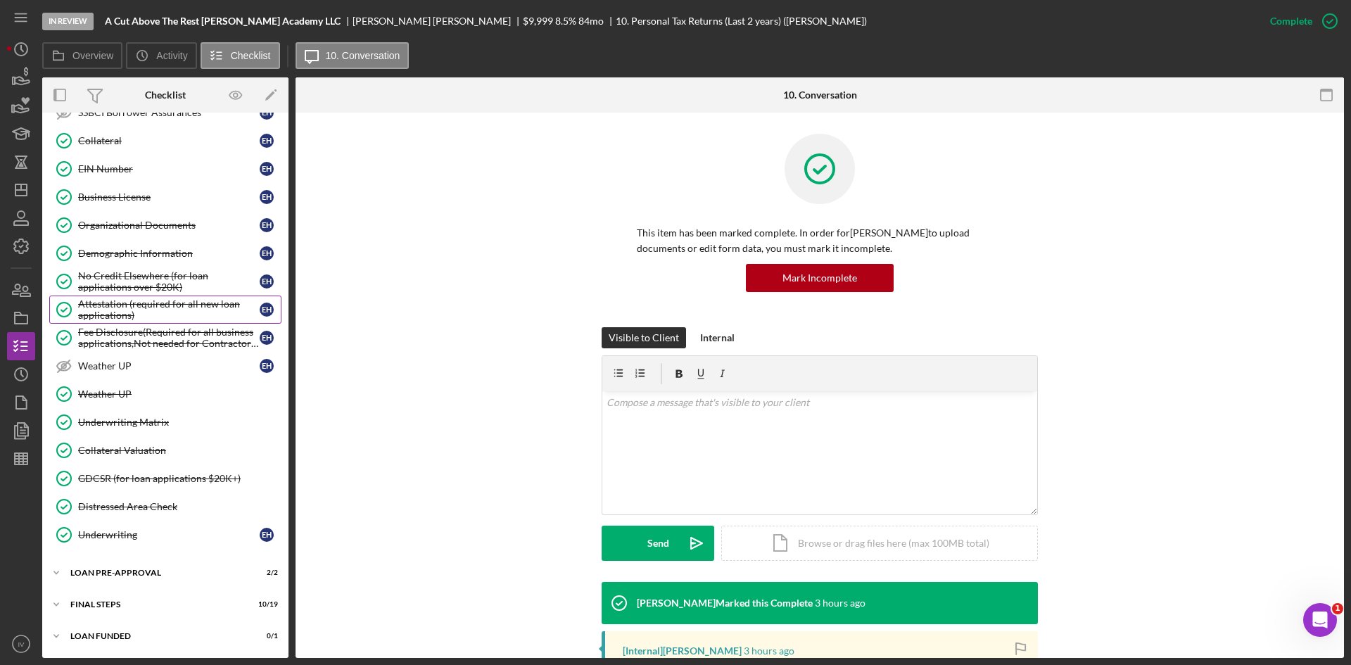
drag, startPoint x: 119, startPoint y: 307, endPoint x: 150, endPoint y: 307, distance: 31.0
click at [119, 307] on div "Attestation (required for all new loan applications)" at bounding box center [168, 309] width 181 height 23
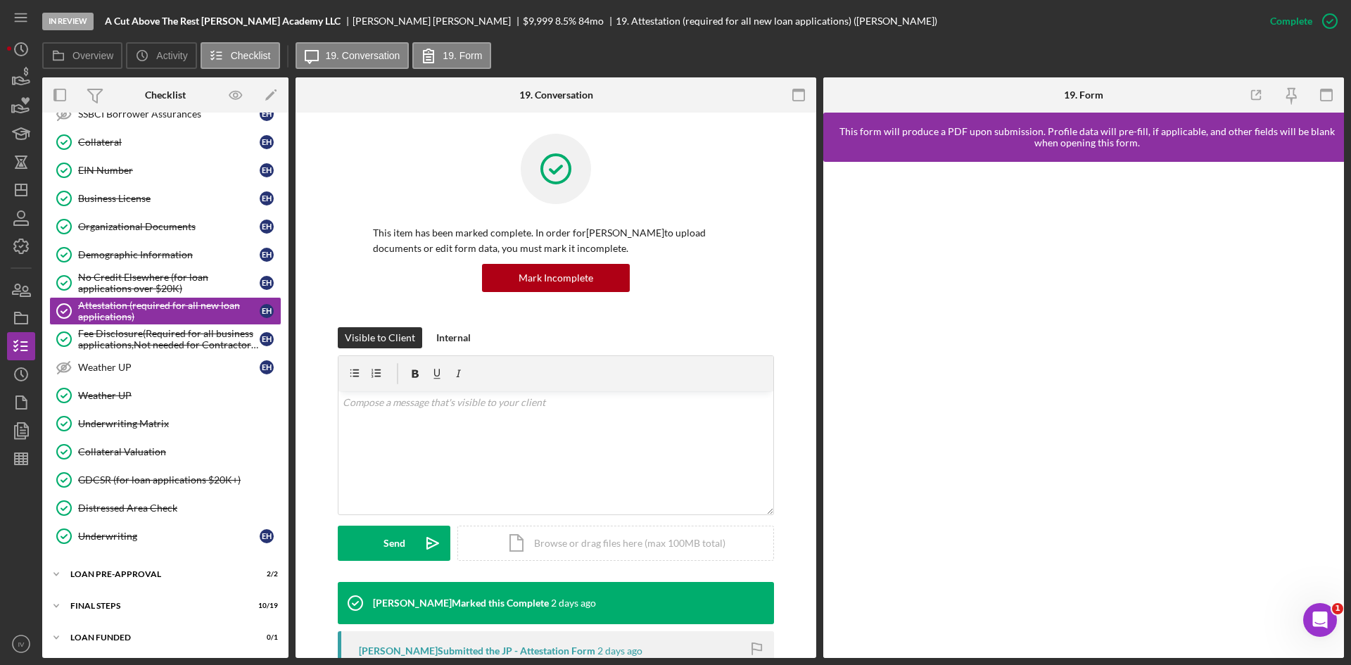
scroll to position [535, 0]
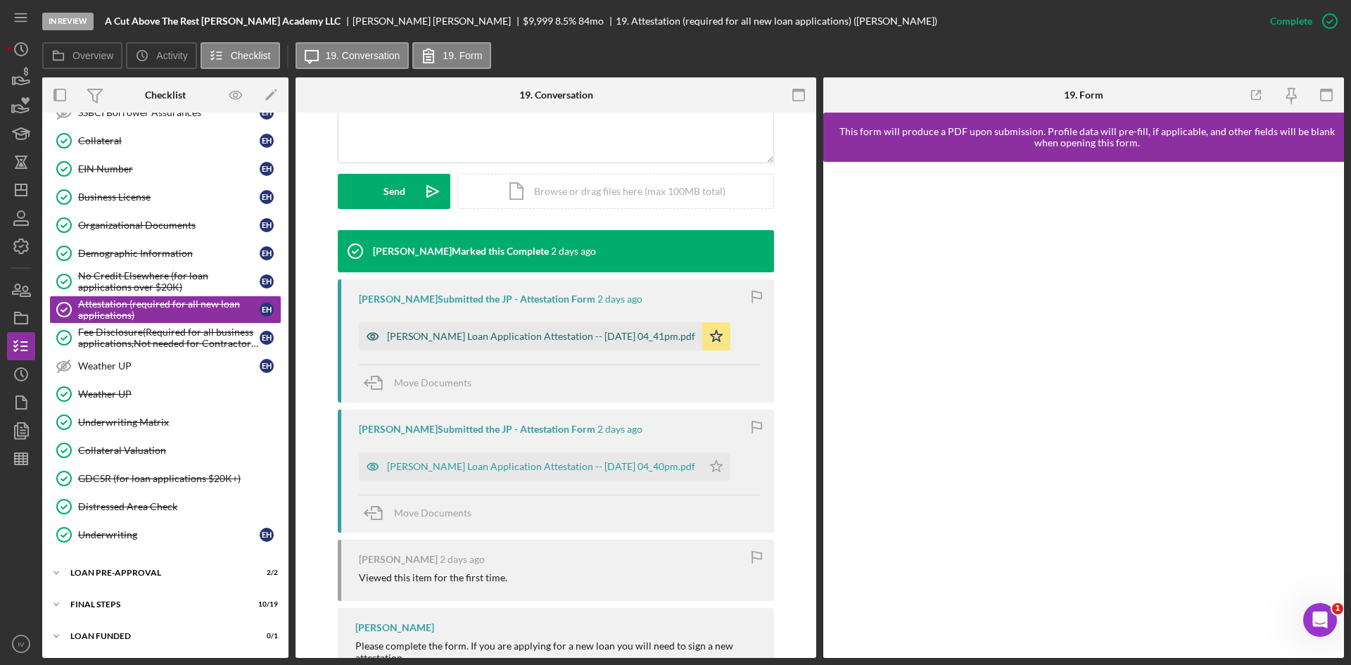
click at [496, 333] on div "Justine Petersen Loan Application Attestation -- 2025-10-13 04_41pm.pdf" at bounding box center [541, 336] width 308 height 11
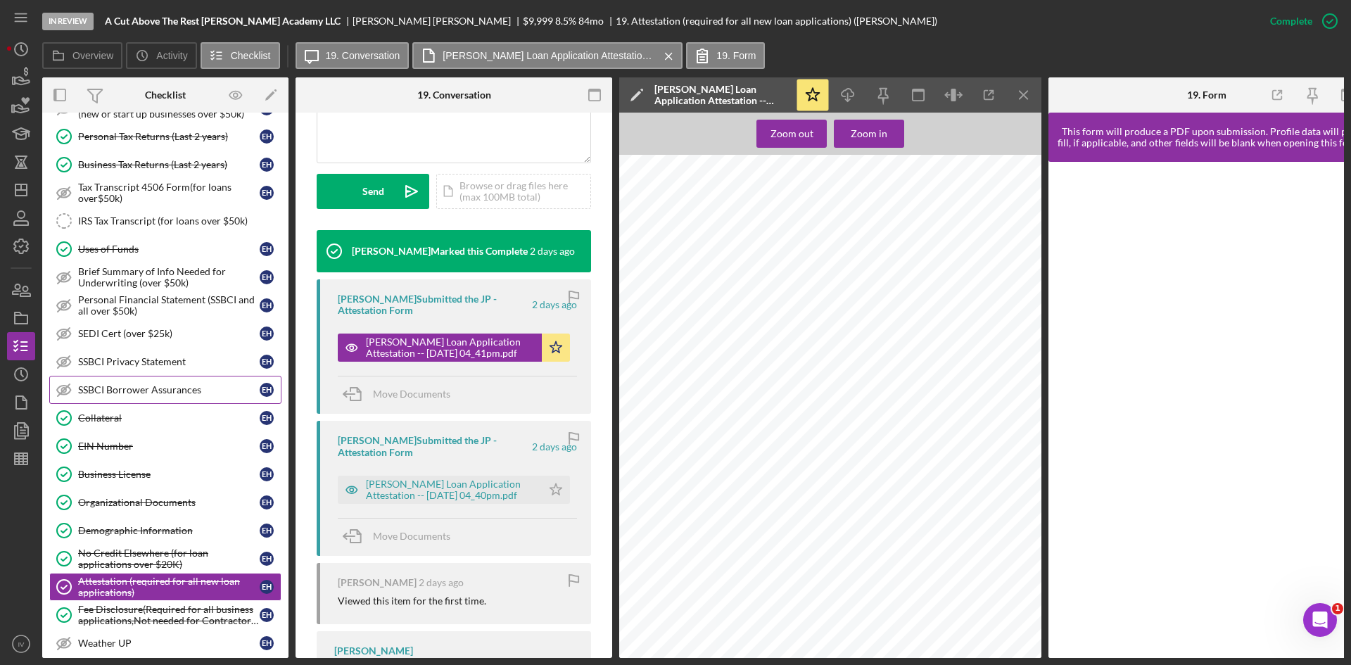
scroll to position [47, 0]
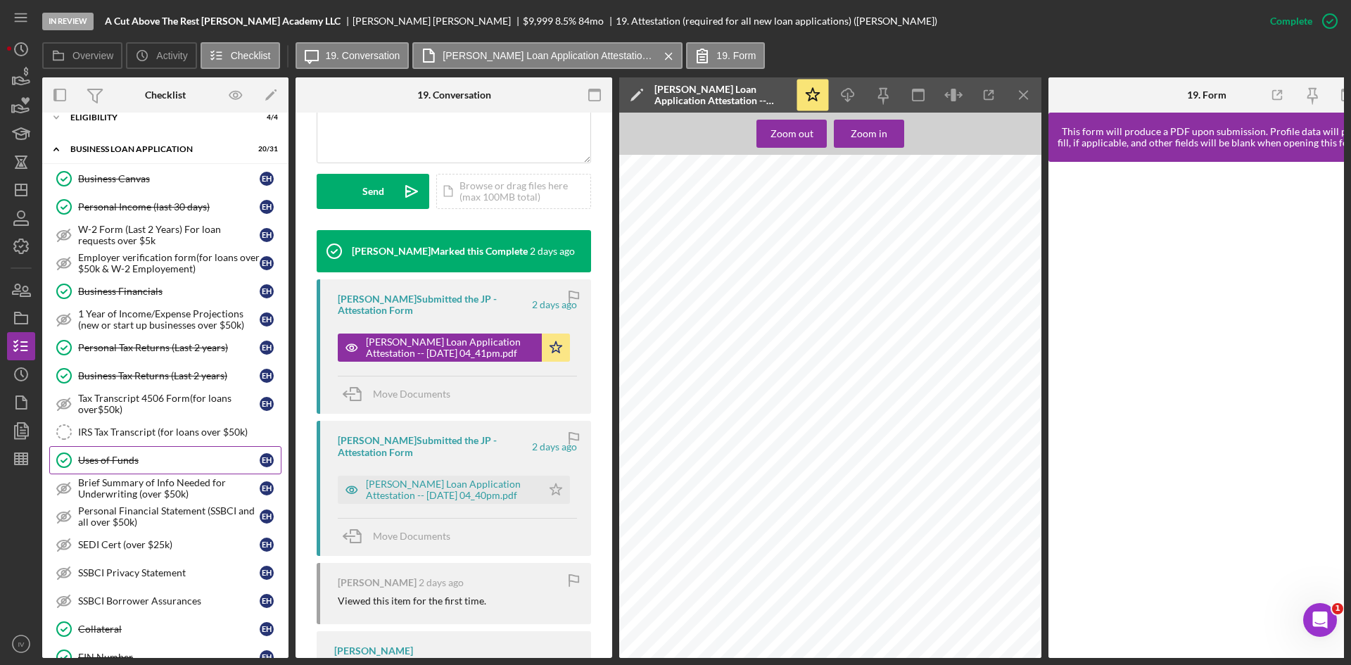
click at [115, 454] on div "Uses of Funds" at bounding box center [168, 459] width 181 height 11
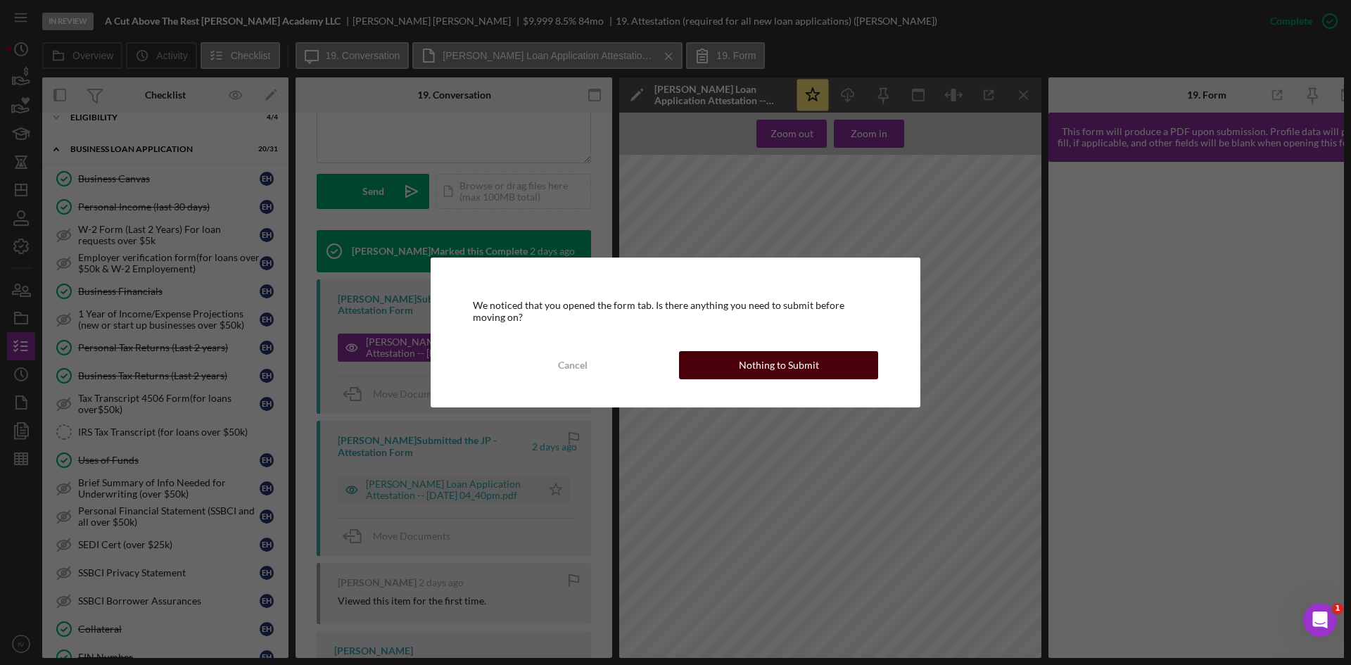
click at [789, 361] on div "Nothing to Submit" at bounding box center [779, 365] width 80 height 28
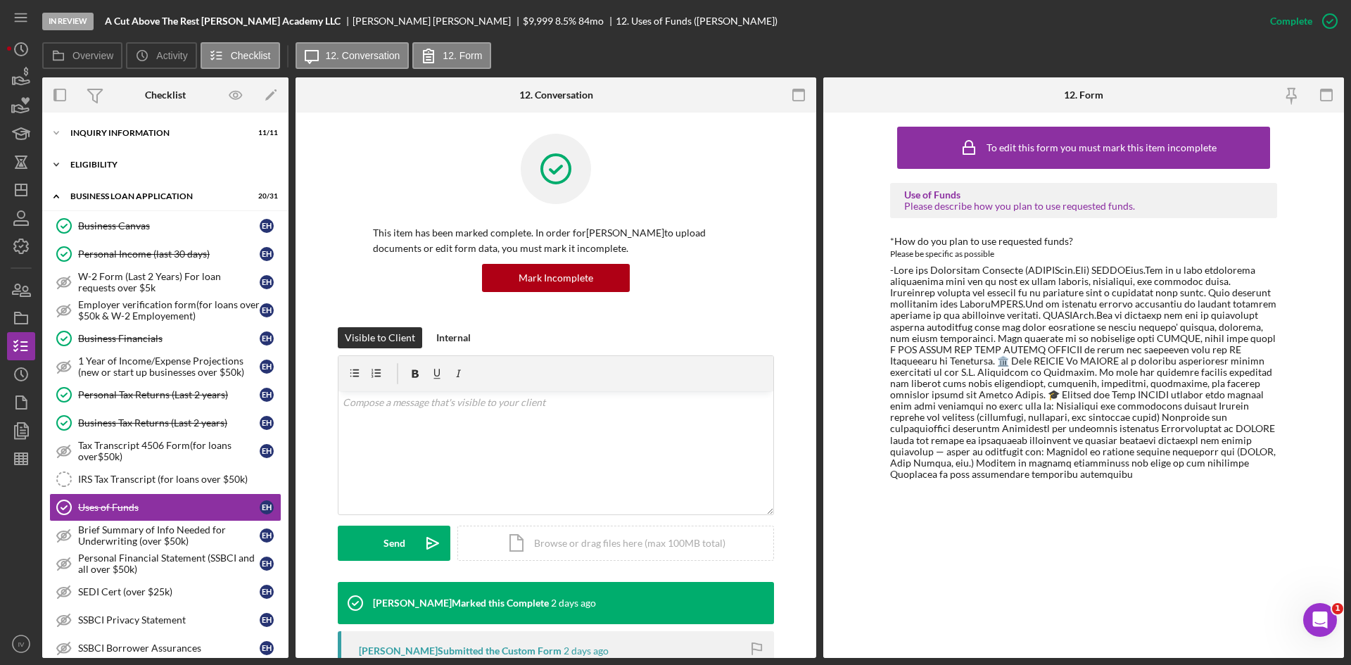
click at [93, 171] on div "Icon/Expander ELIGIBILITY 4 / 4" at bounding box center [165, 165] width 246 height 28
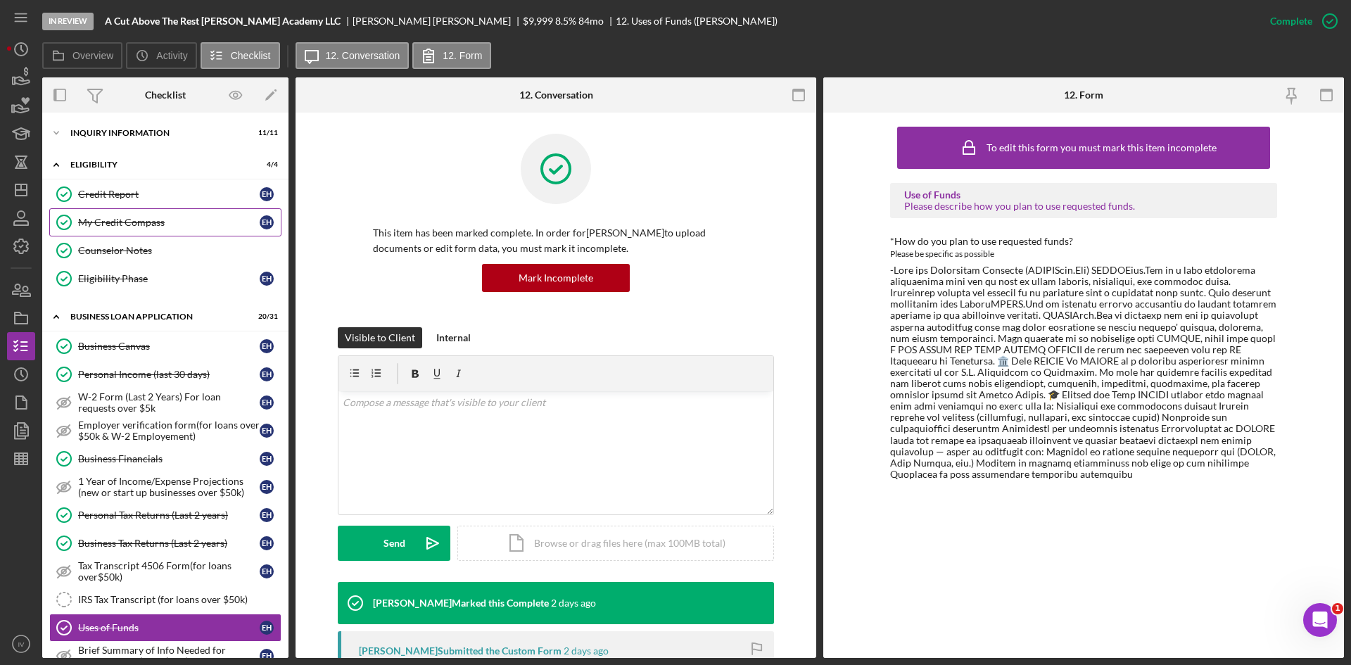
click at [112, 229] on link "My Credit Compass My Credit Compass E H" at bounding box center [165, 222] width 232 height 28
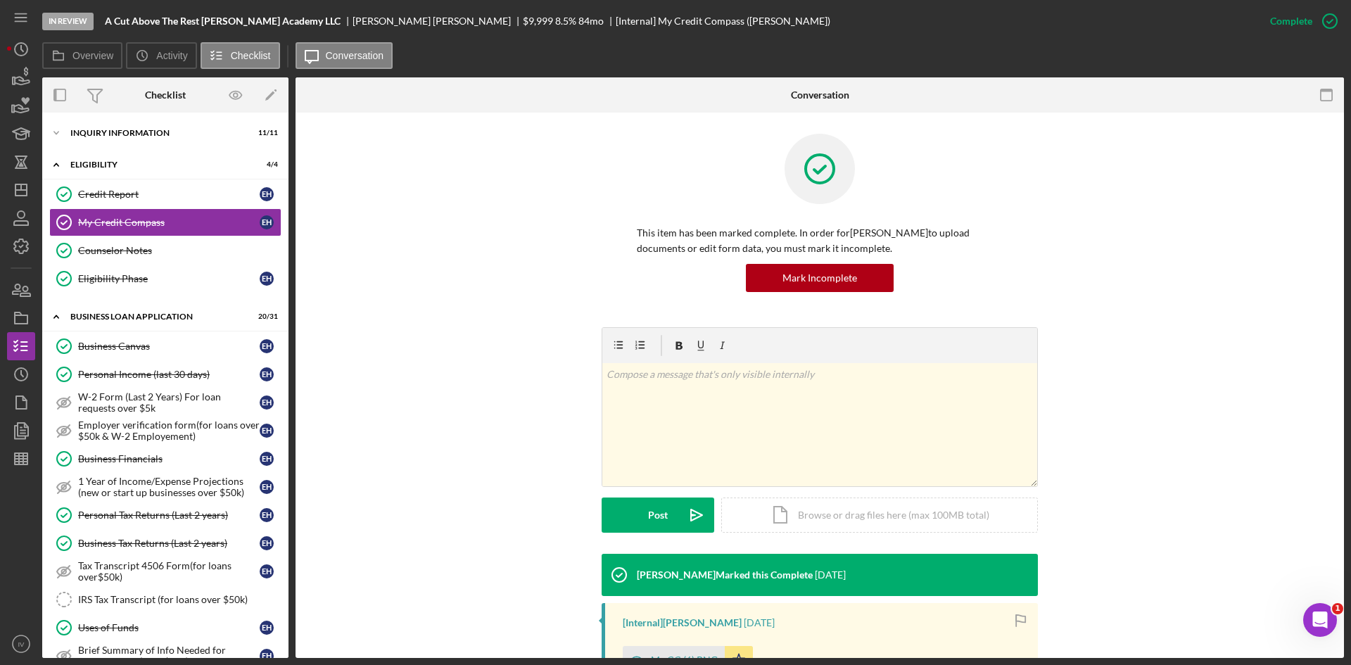
scroll to position [210, 0]
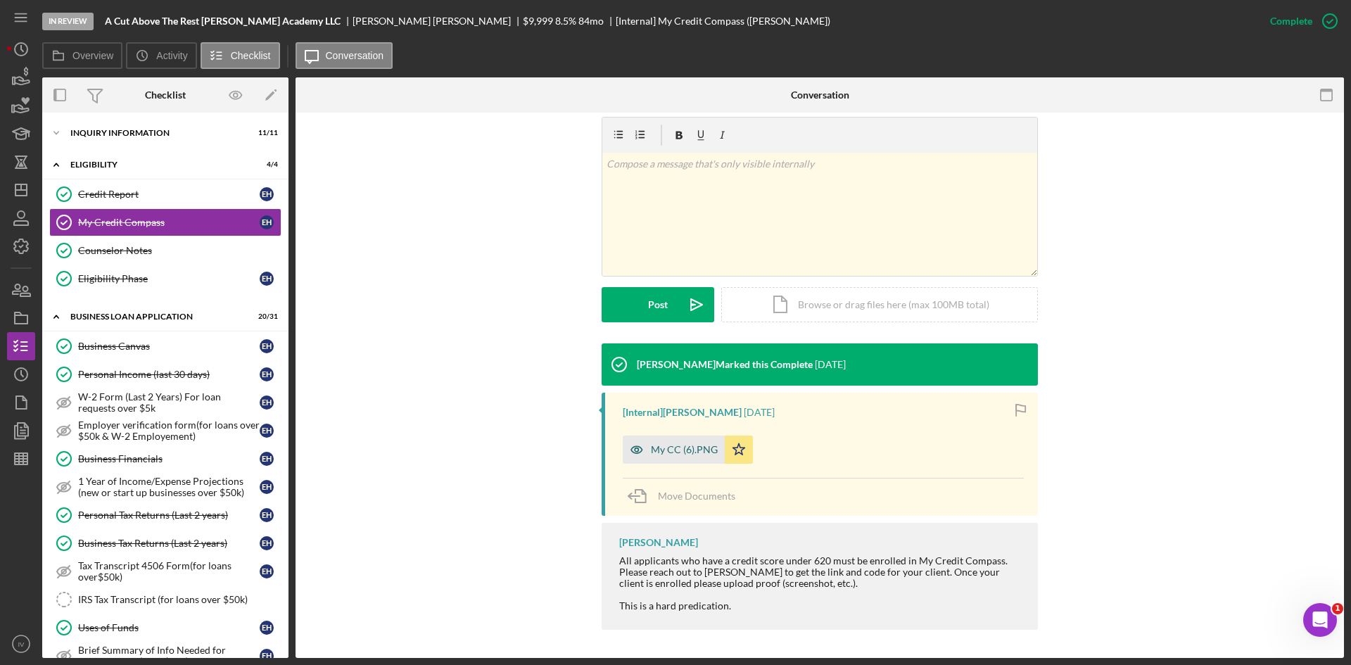
click at [679, 444] on div "My CC (6).PNG" at bounding box center [684, 449] width 67 height 11
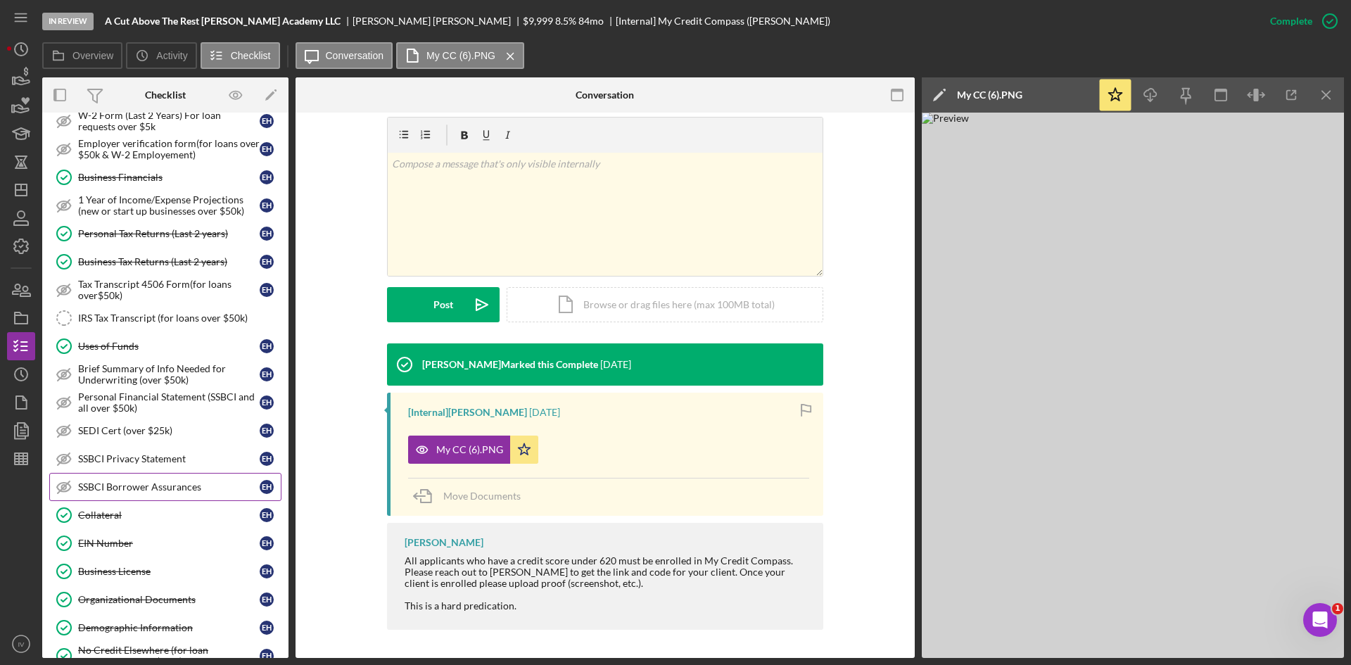
scroll to position [352, 0]
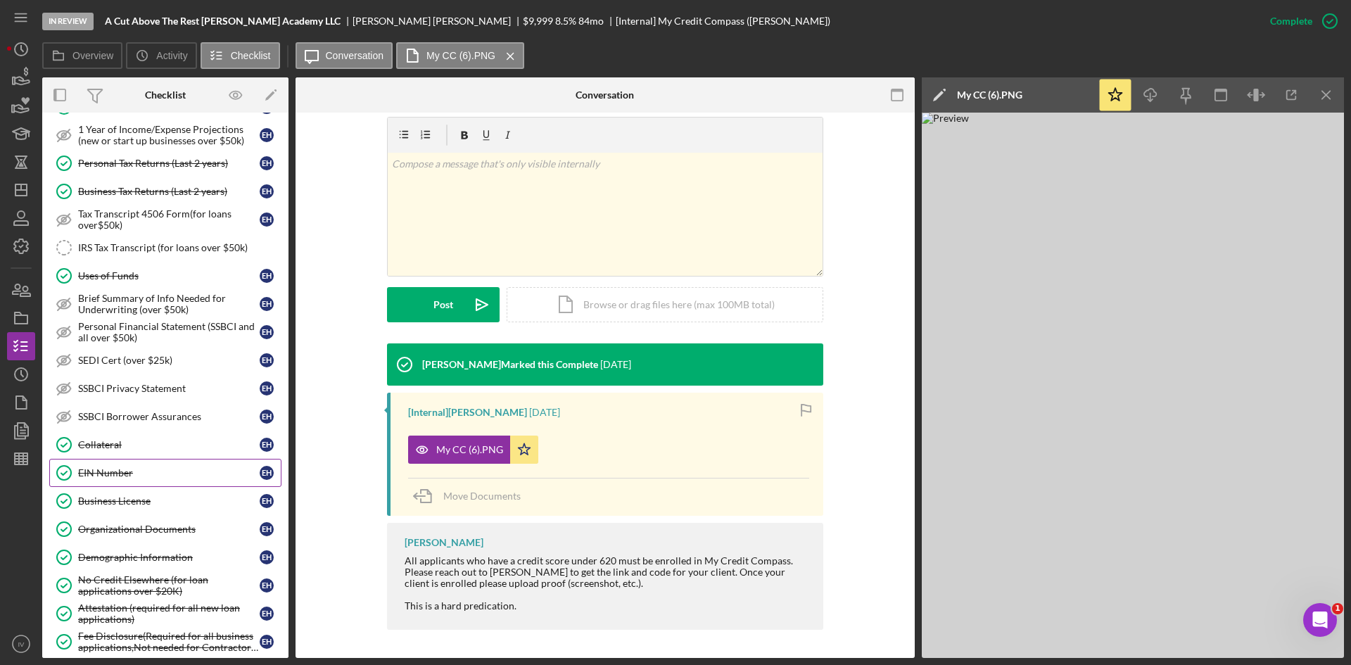
click at [137, 483] on link "EIN Number EIN Number E H" at bounding box center [165, 473] width 232 height 28
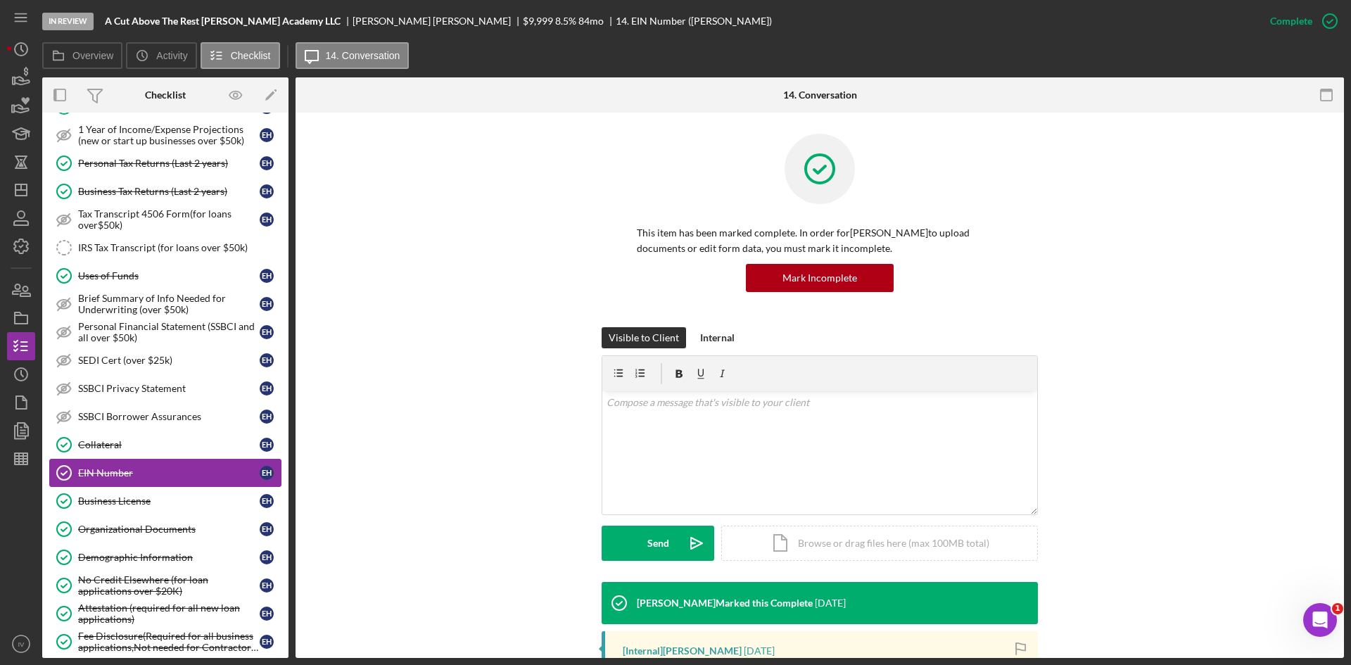
scroll to position [204, 0]
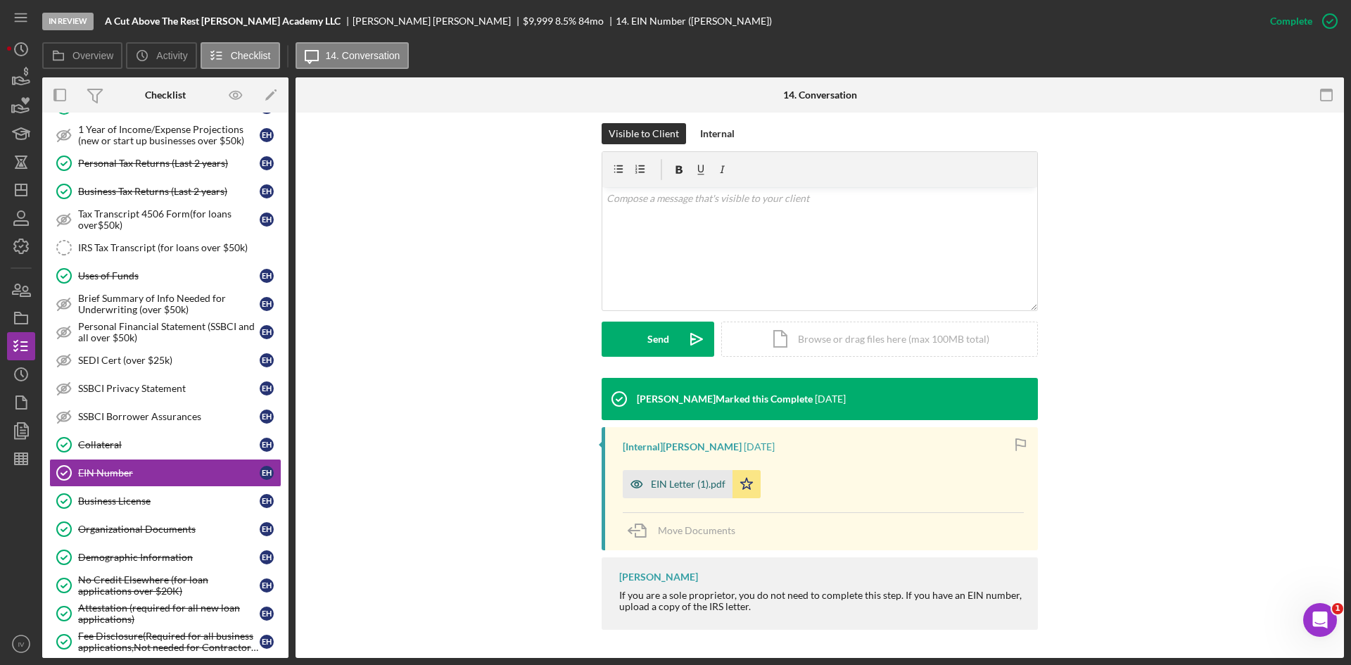
click at [668, 476] on div "EIN Letter (1).pdf" at bounding box center [678, 484] width 110 height 28
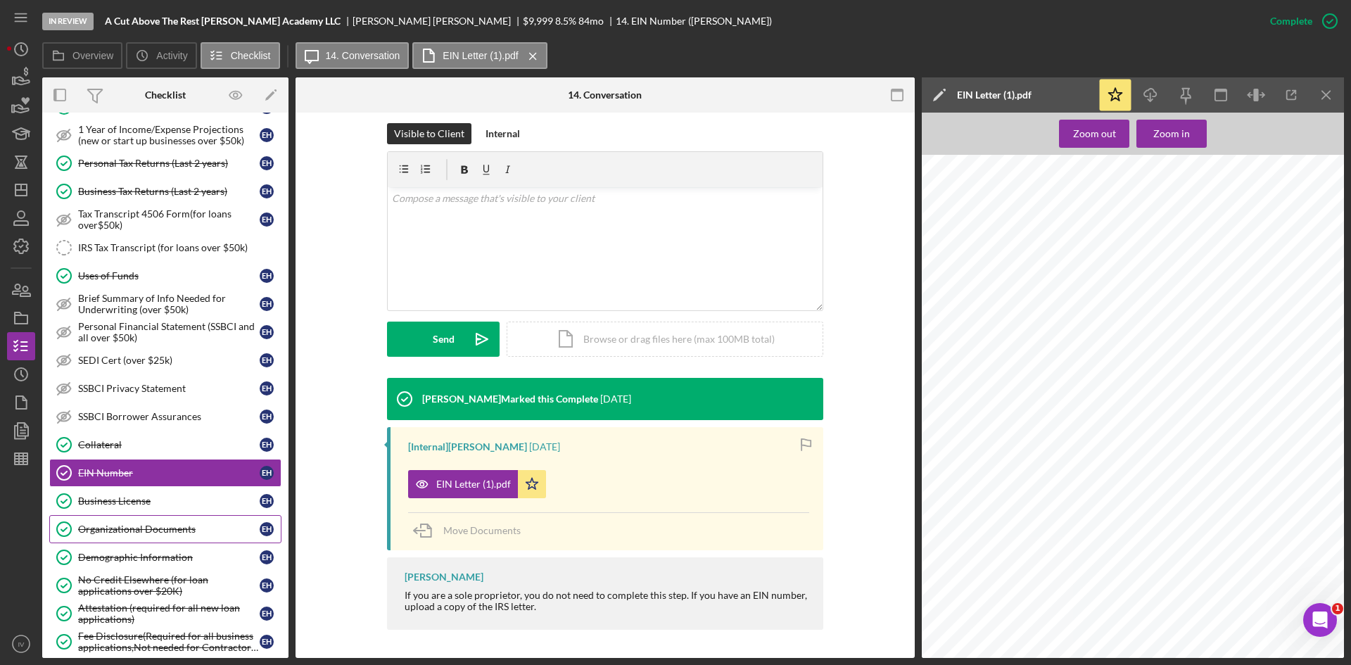
click at [151, 549] on link "Demographic Information Demographic Information E H" at bounding box center [165, 557] width 232 height 28
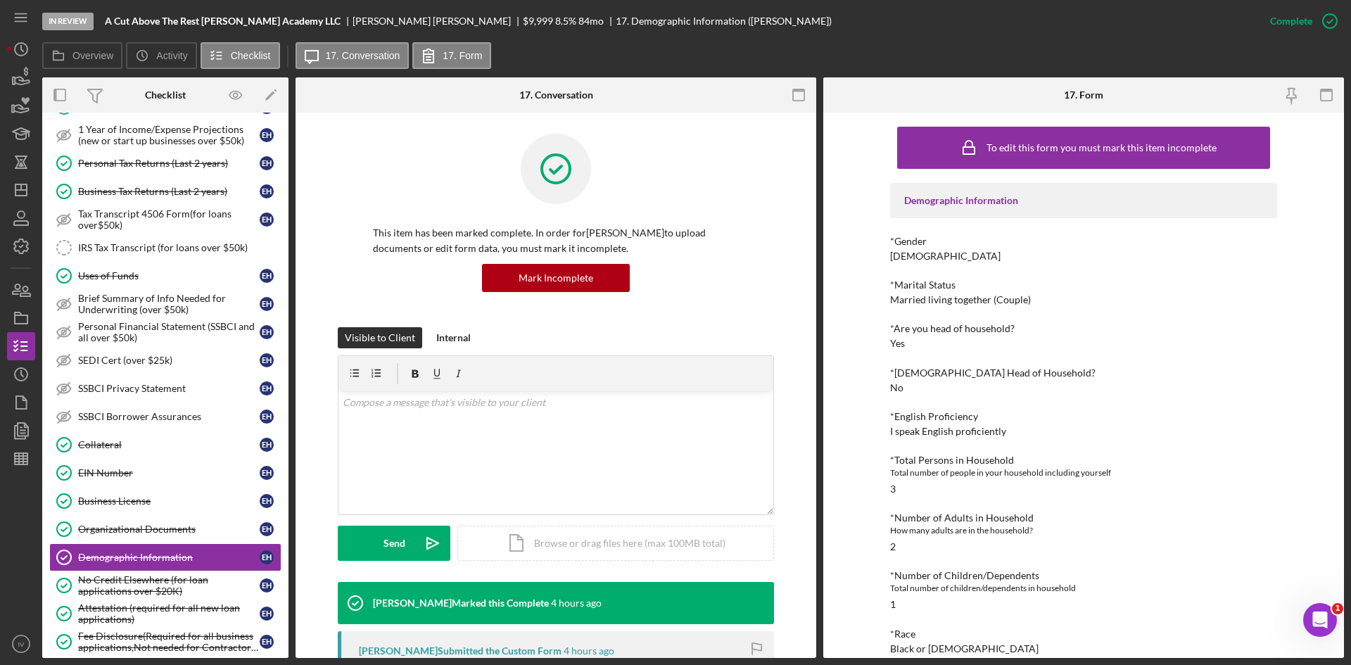
scroll to position [141, 0]
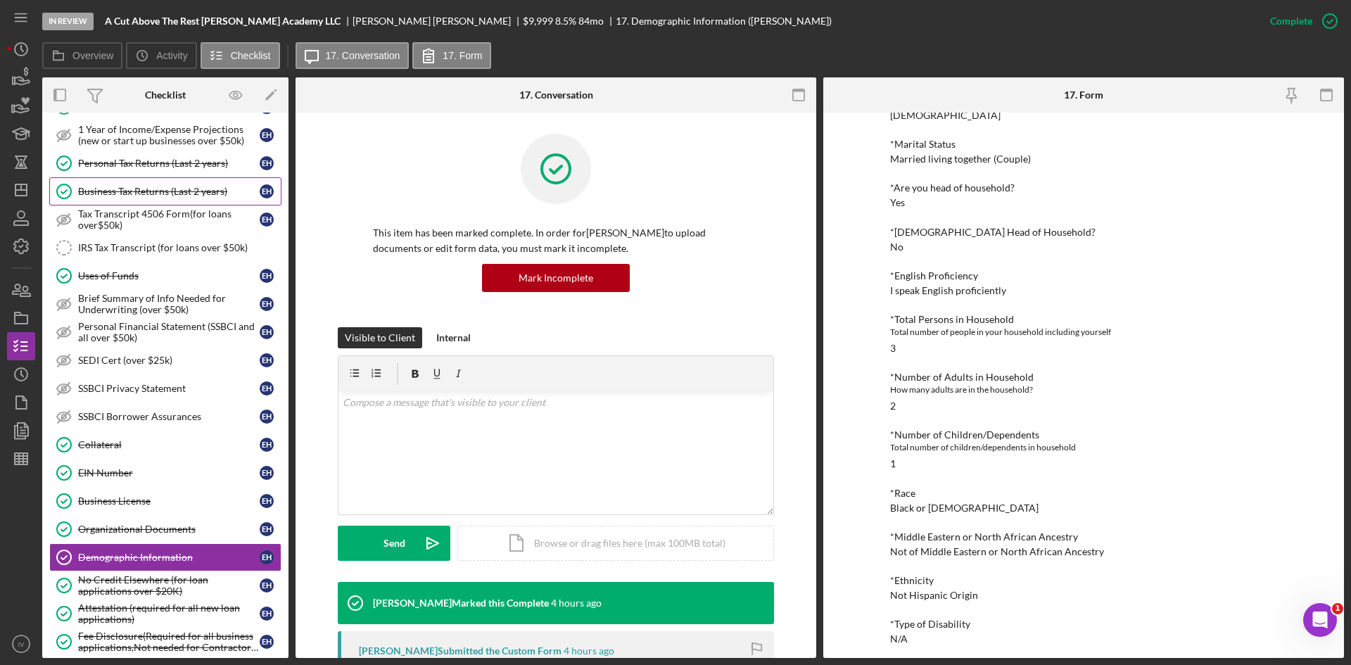
drag, startPoint x: 145, startPoint y: 175, endPoint x: 181, endPoint y: 196, distance: 41.9
click at [145, 175] on link "Personal Tax Returns (Last 2 years) Personal Tax Returns (Last 2 years) E H" at bounding box center [165, 163] width 232 height 28
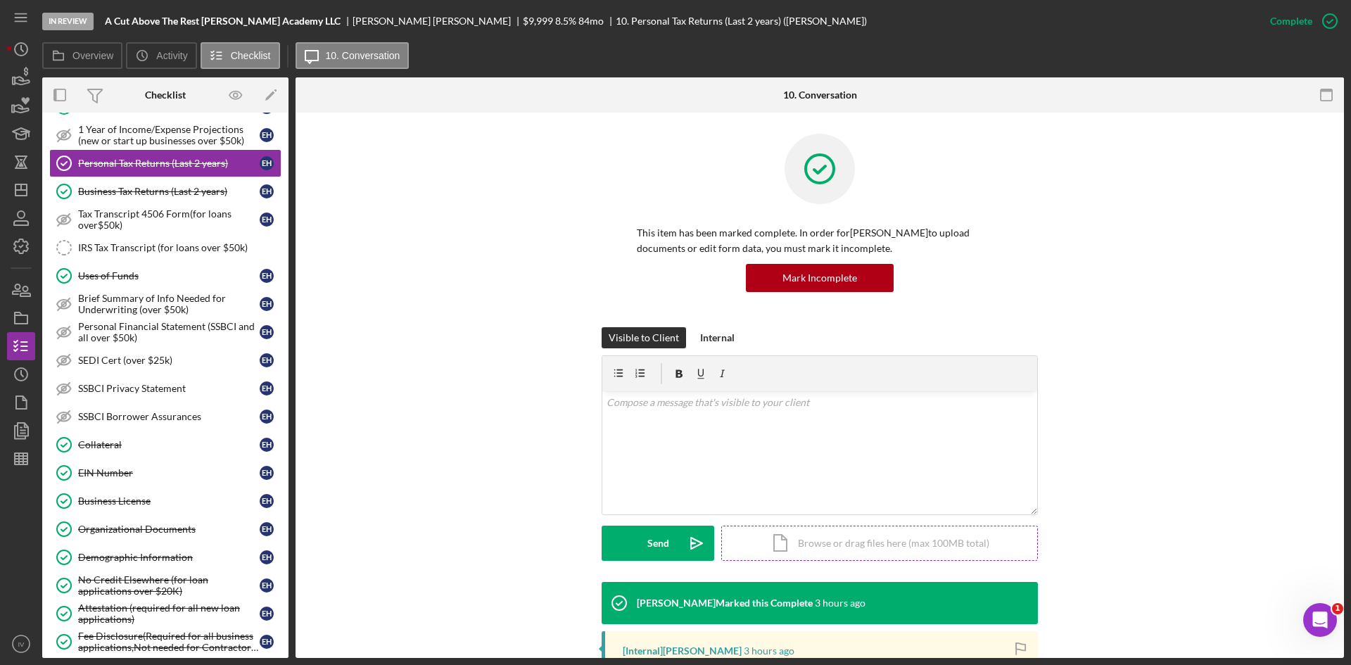
scroll to position [141, 0]
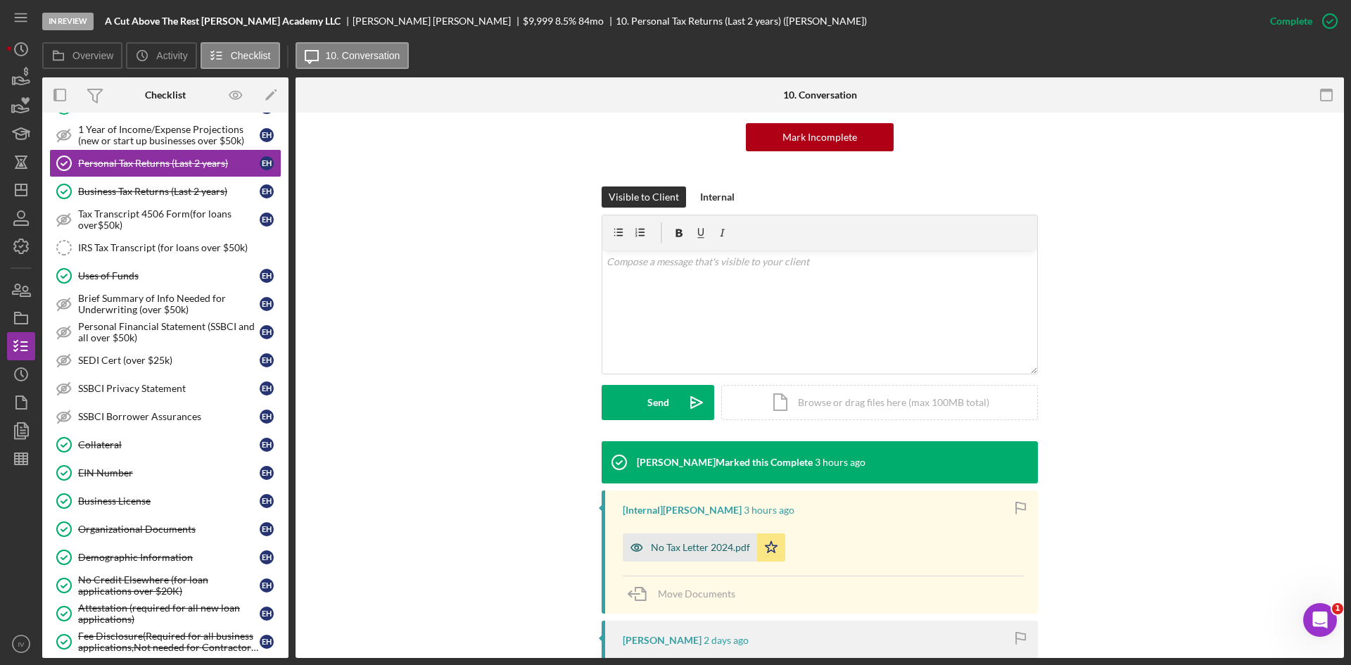
click at [691, 551] on div "No Tax Letter 2024.pdf" at bounding box center [700, 547] width 99 height 11
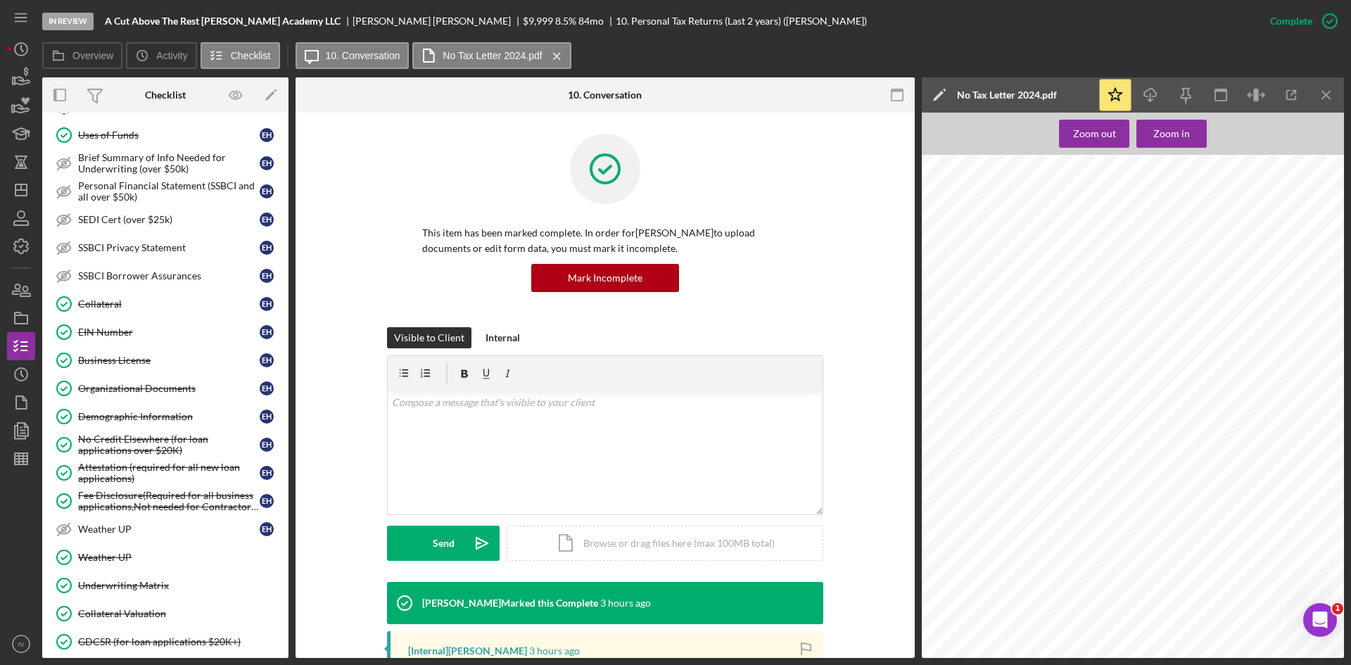
scroll to position [656, 0]
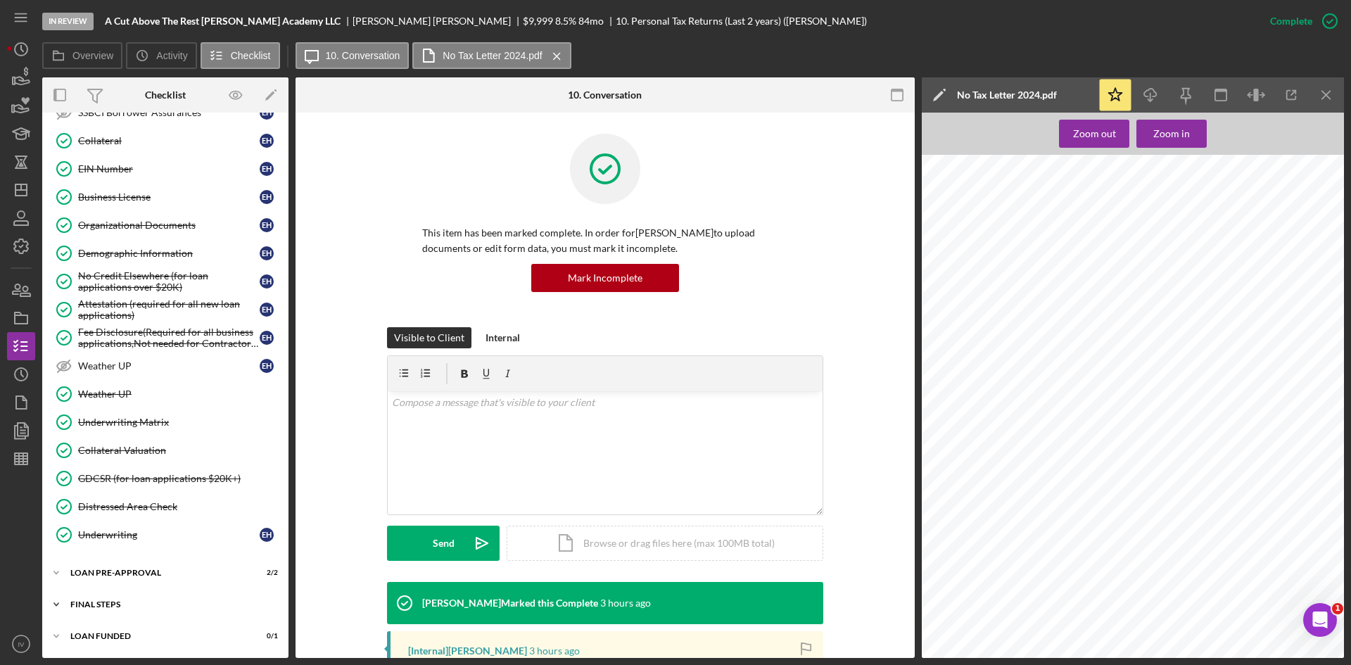
click at [110, 596] on div "Icon/Expander FINAL STEPS 10 / 19" at bounding box center [165, 604] width 246 height 28
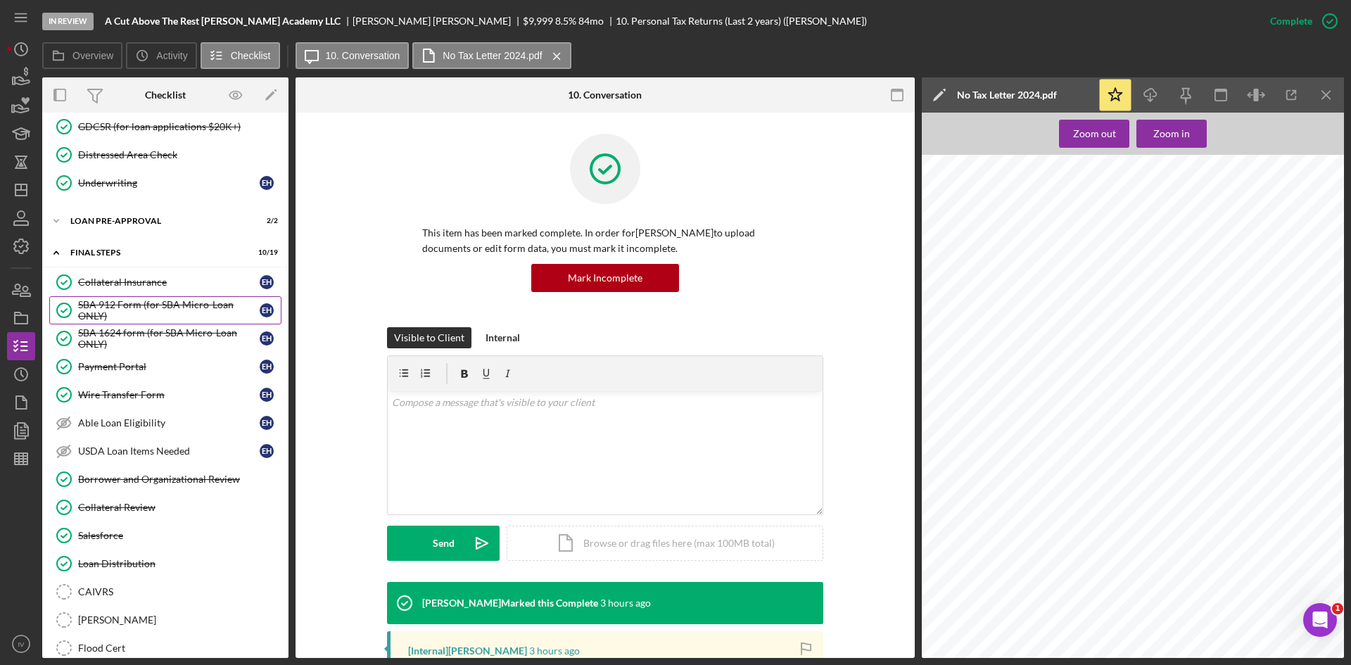
click at [158, 314] on div "SBA 912 Form (for SBA Micro-Loan ONLY)" at bounding box center [168, 310] width 181 height 23
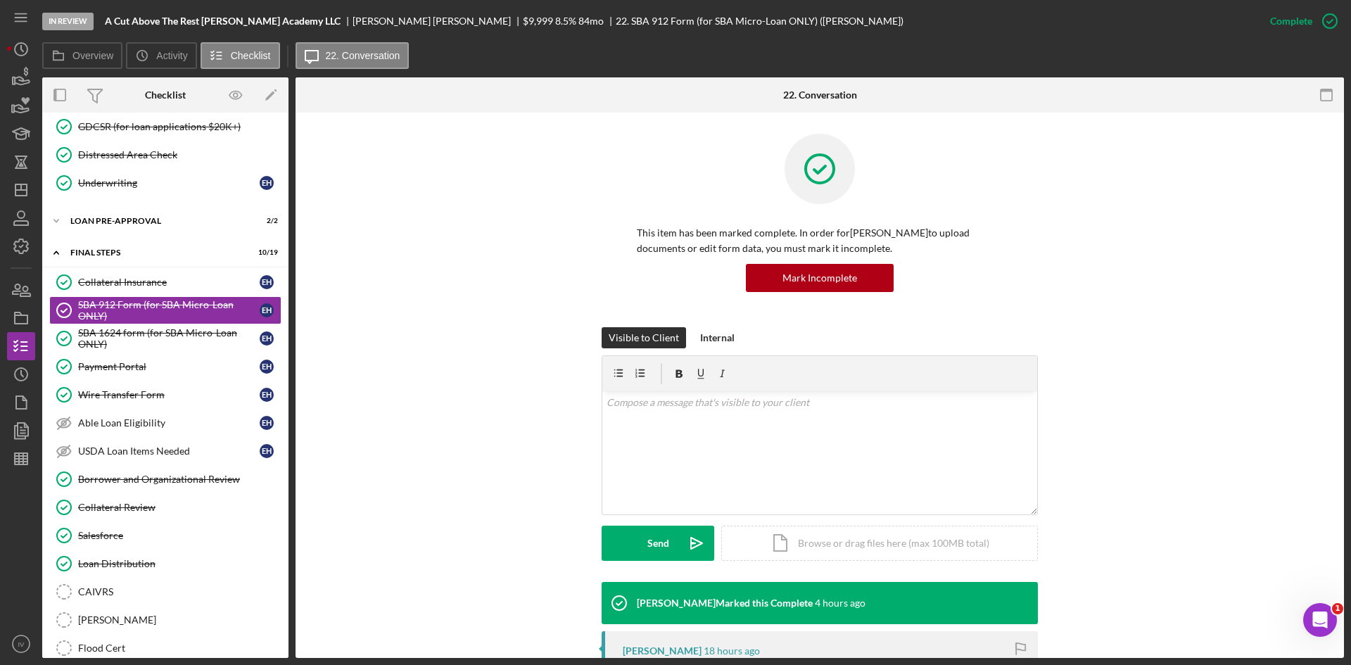
scroll to position [352, 0]
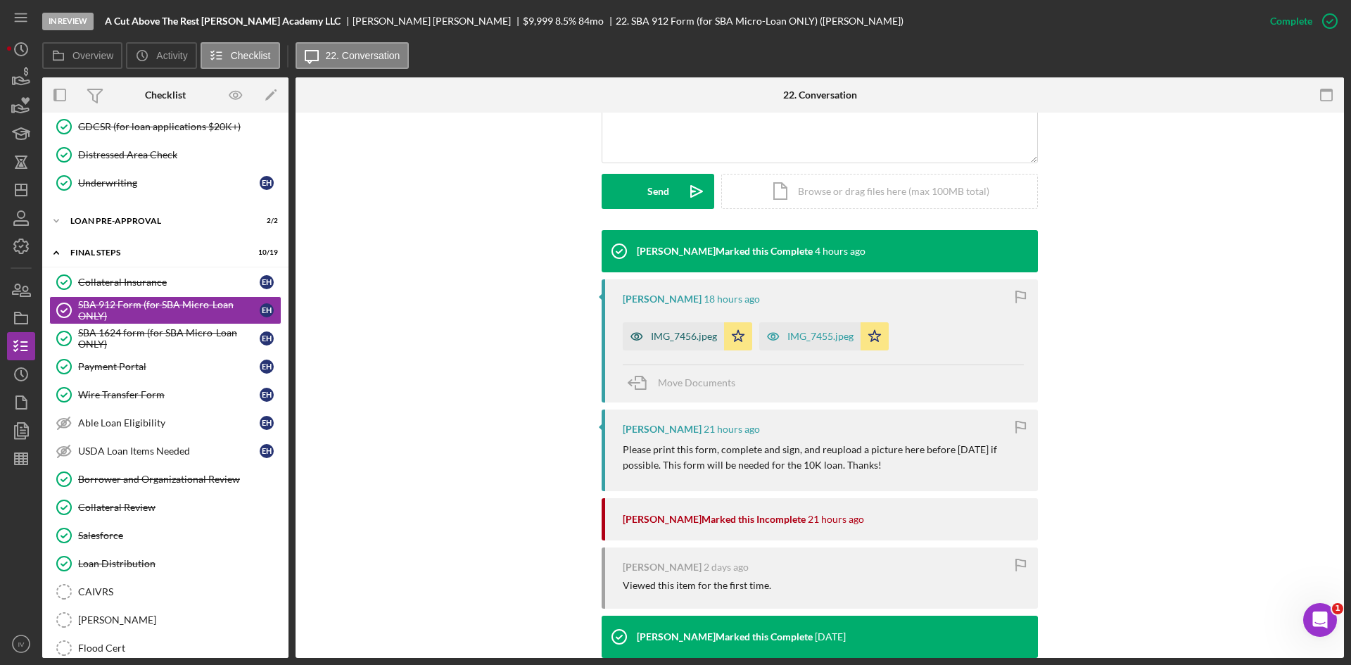
click at [675, 345] on div "IMG_7456.jpeg" at bounding box center [673, 336] width 101 height 28
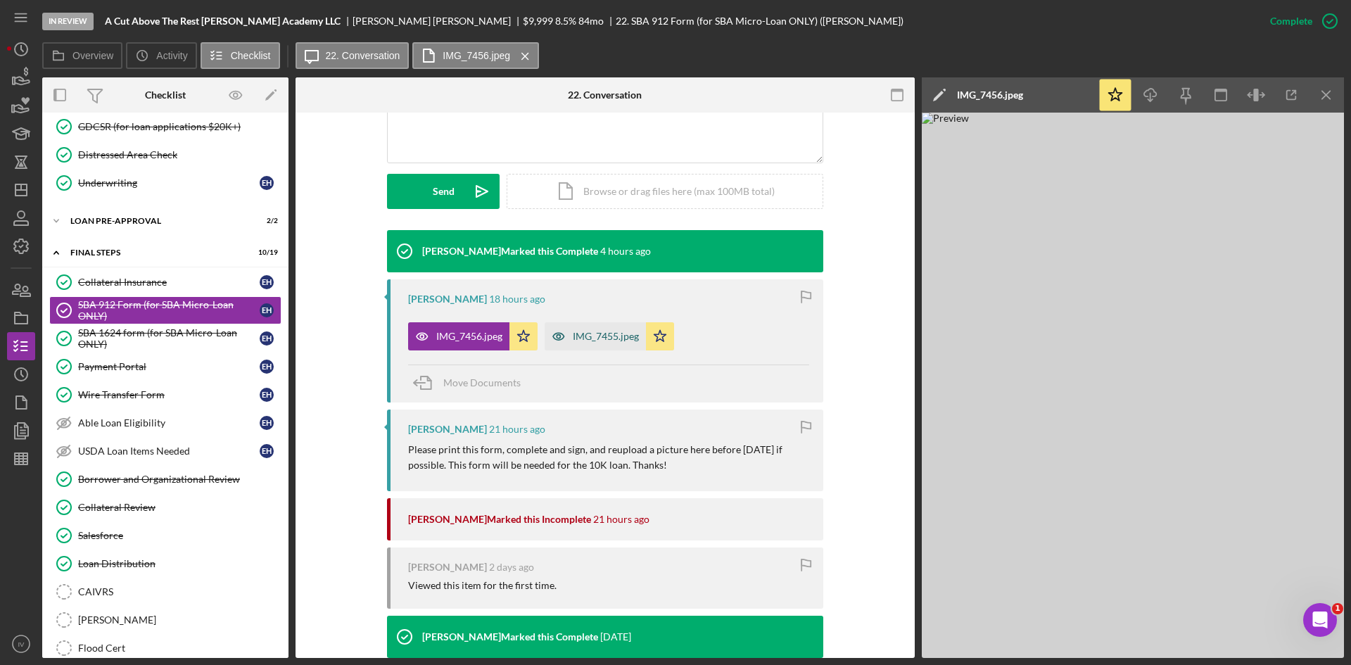
click at [601, 333] on div "IMG_7455.jpeg" at bounding box center [606, 336] width 66 height 11
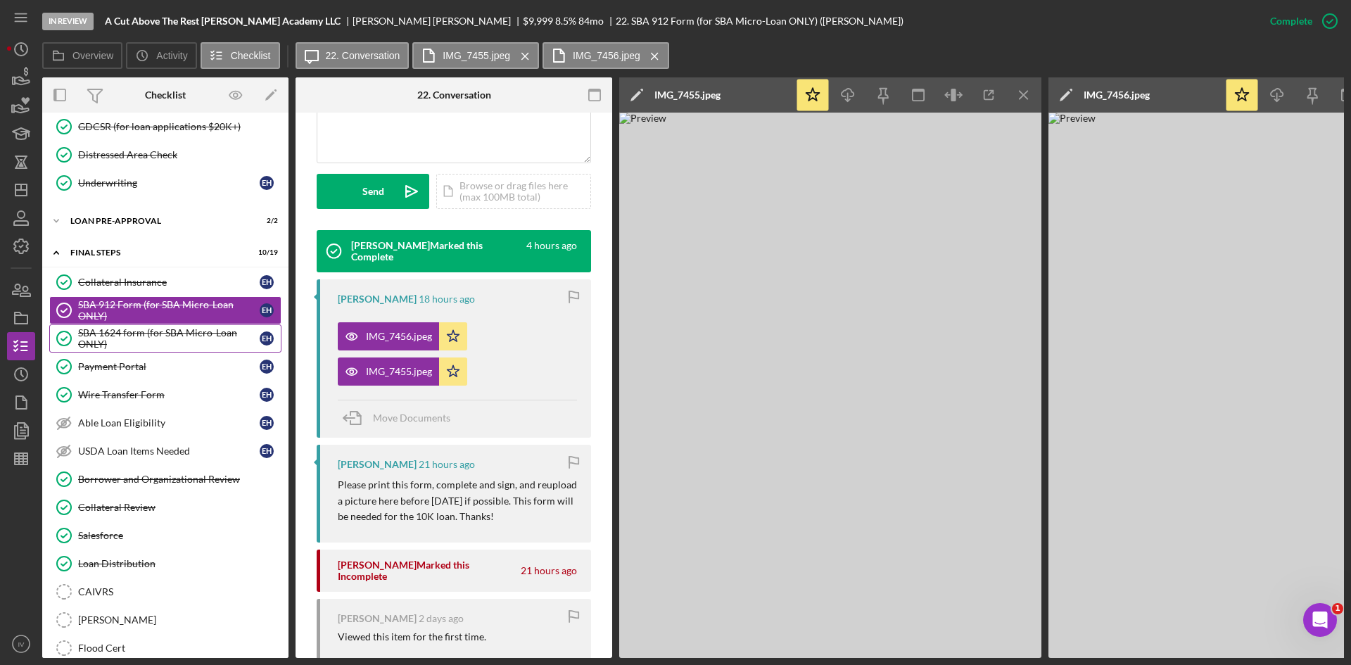
click at [115, 346] on div "SBA 1624 form (for SBA Micro-Loan ONLY)" at bounding box center [168, 338] width 181 height 23
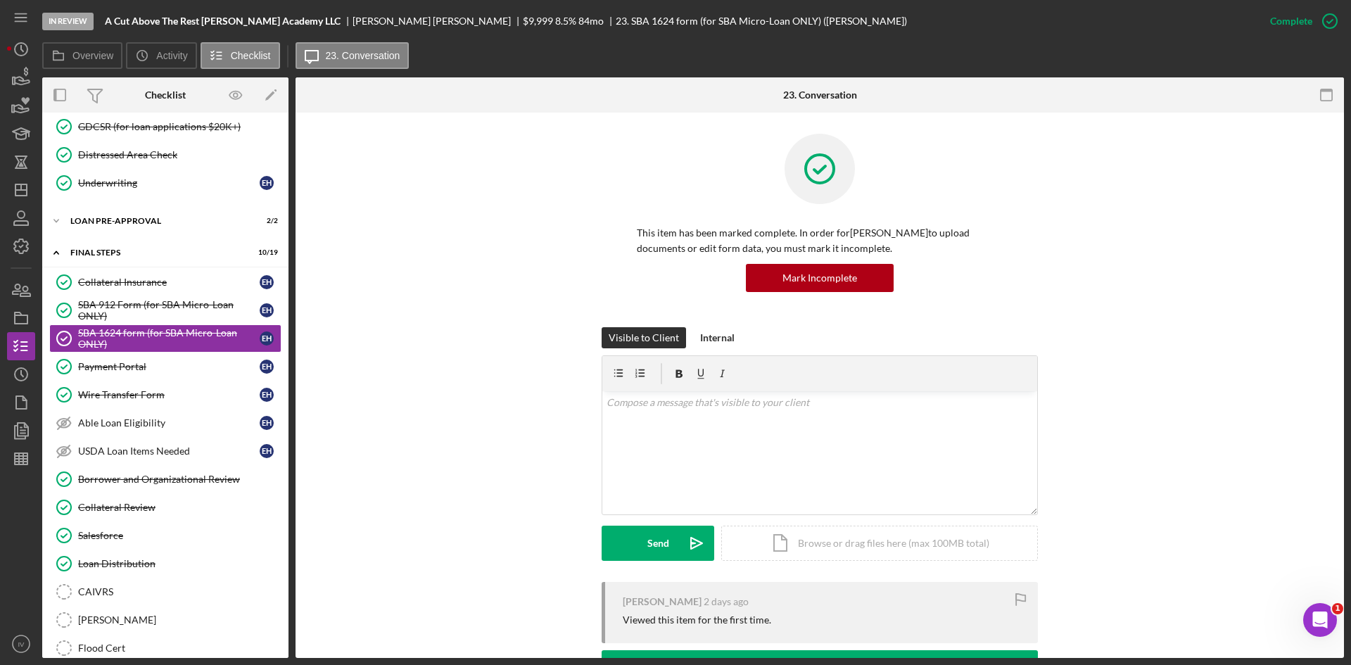
scroll to position [166, 0]
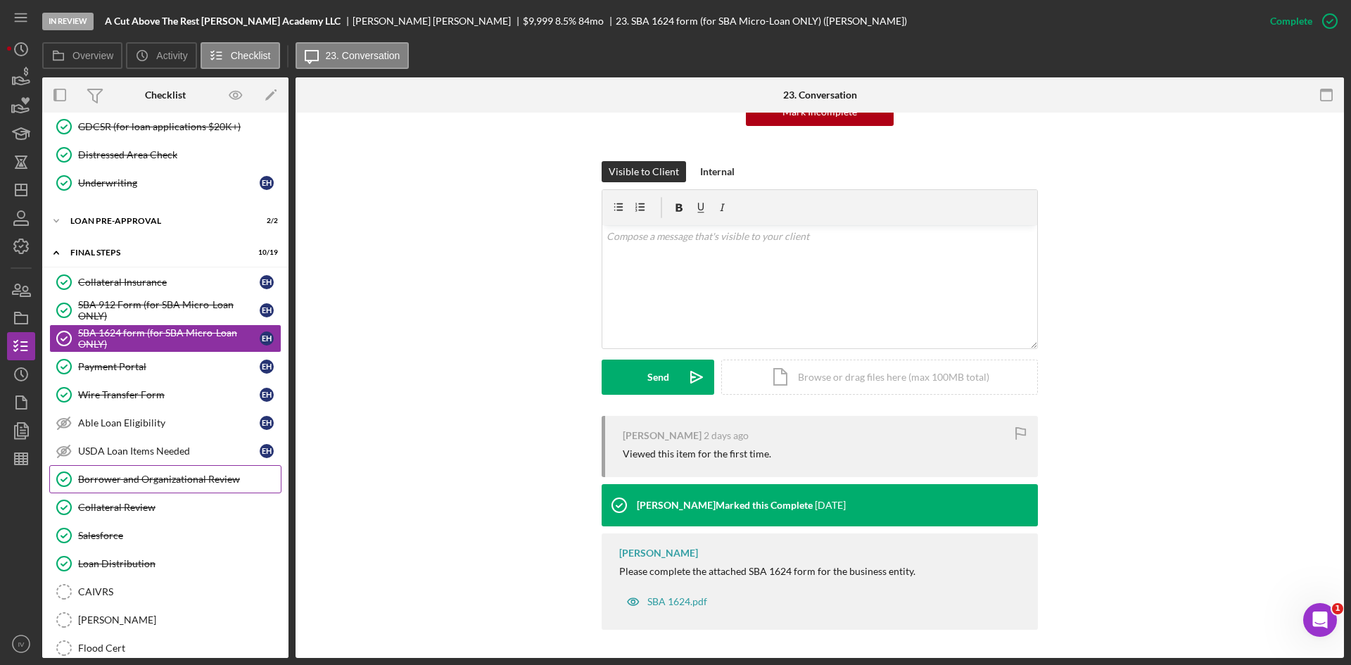
click at [161, 476] on div "Borrower and Organizational Review" at bounding box center [179, 478] width 203 height 11
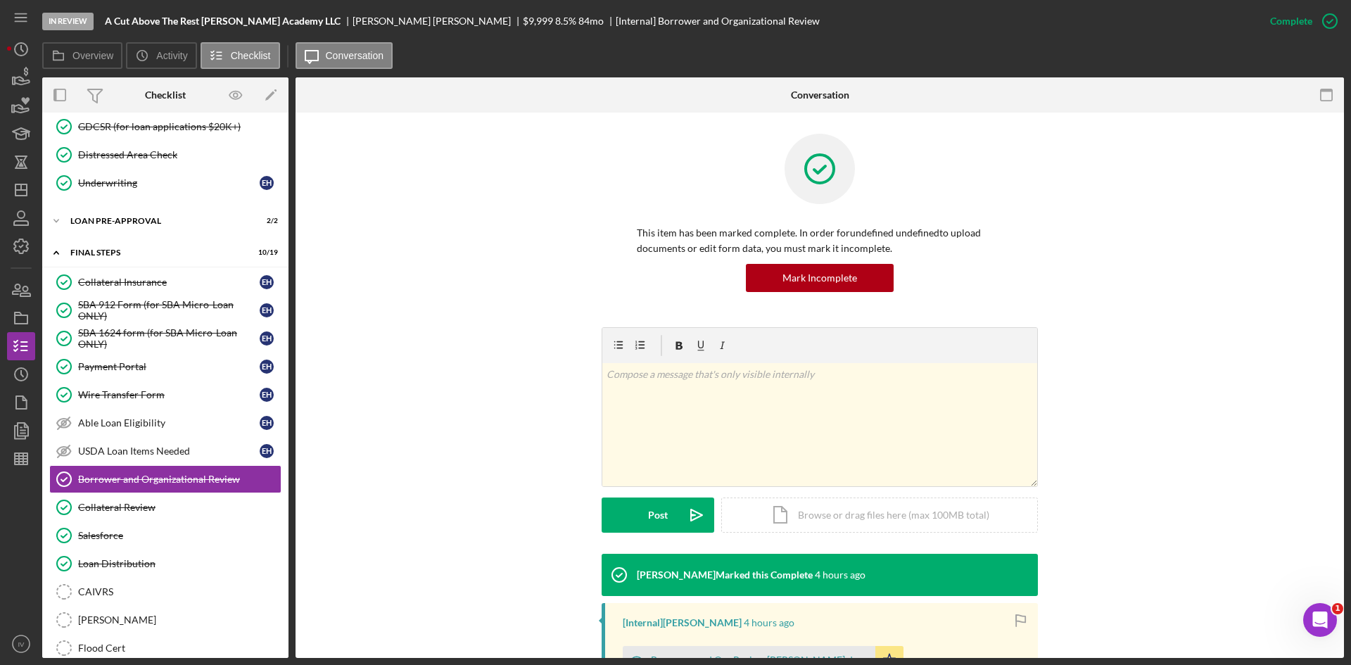
scroll to position [211, 0]
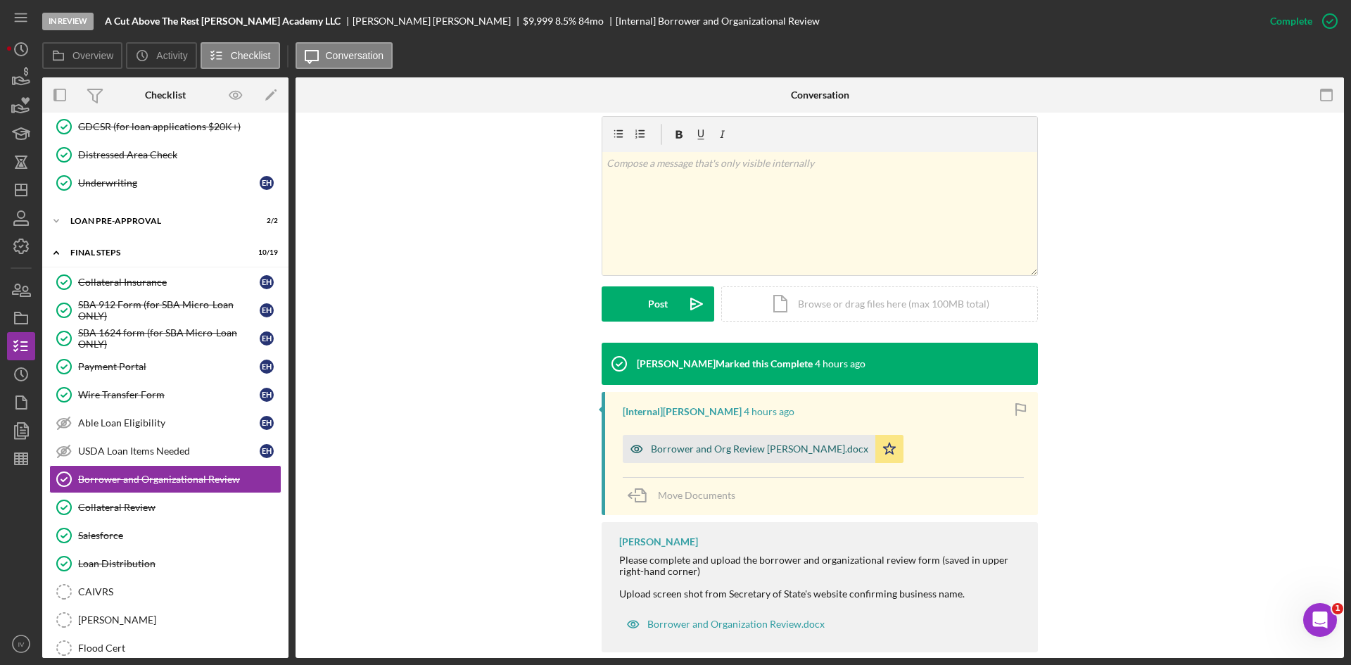
click at [753, 454] on div "Borrower and Org Review Ernest Harvey.docx" at bounding box center [759, 448] width 217 height 11
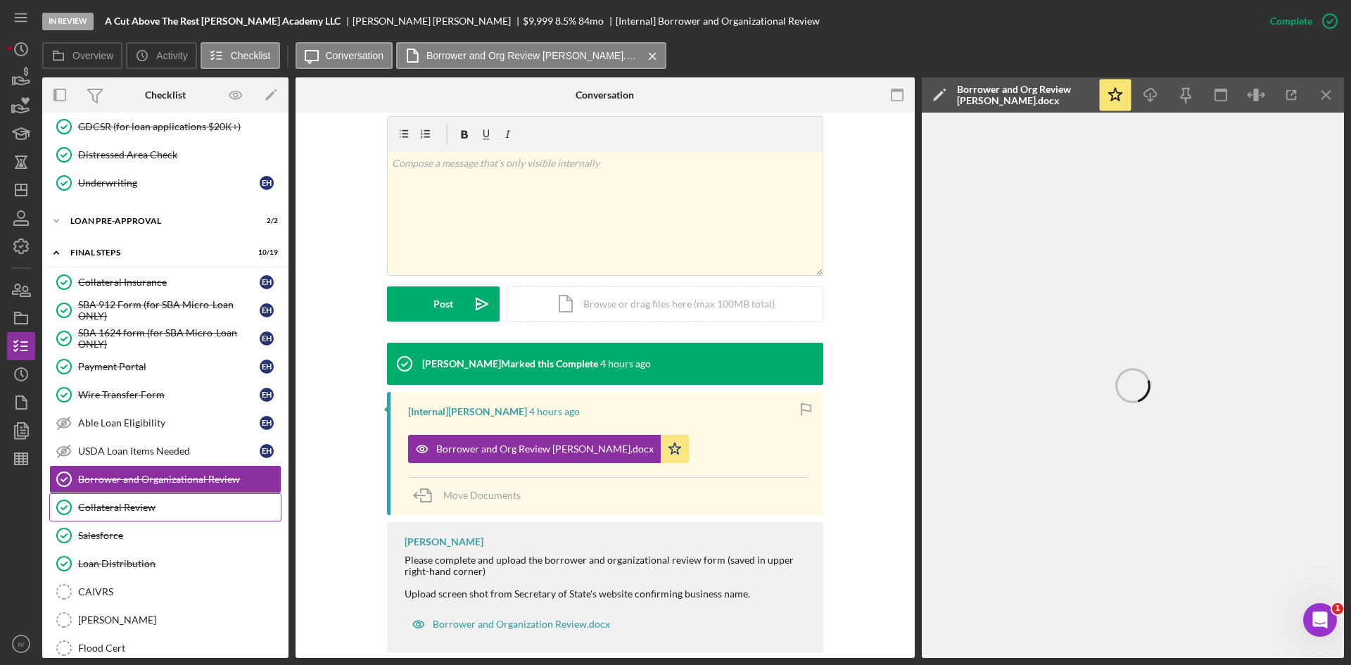
click at [177, 514] on link "Collateral Review Collateral Review" at bounding box center [165, 507] width 232 height 28
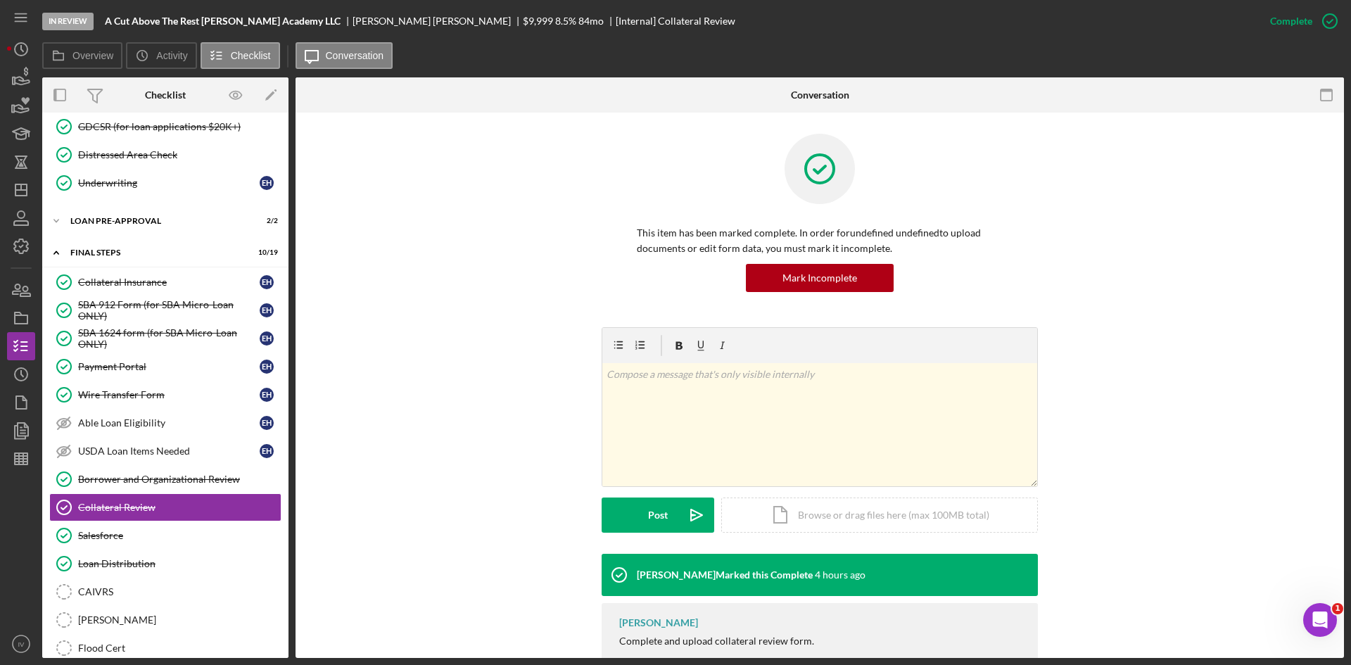
scroll to position [70, 0]
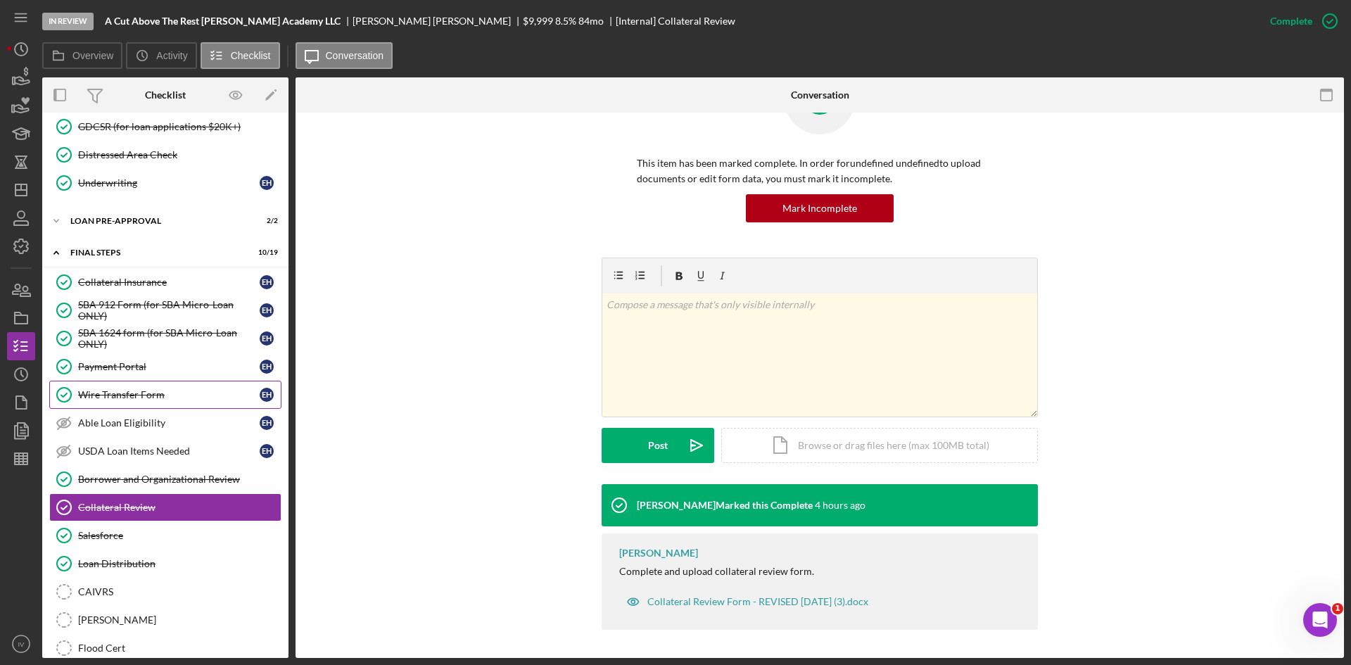
click at [125, 390] on div "Wire Transfer Form" at bounding box center [168, 394] width 181 height 11
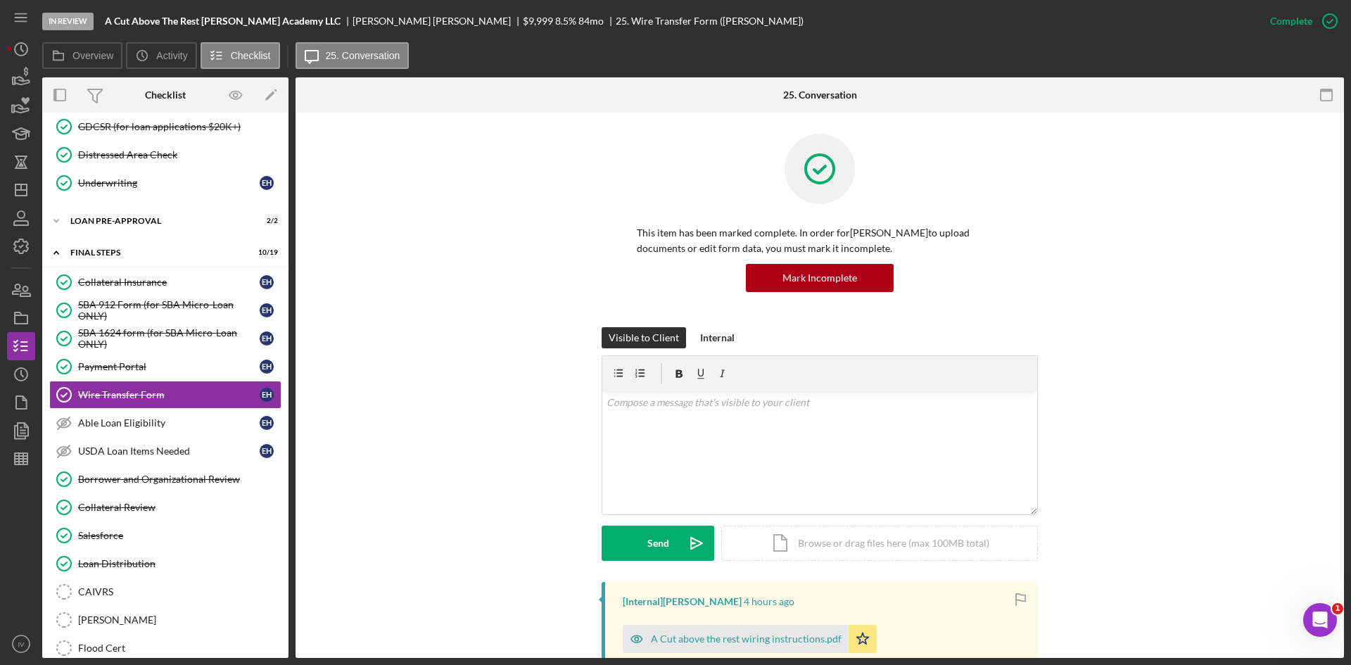
scroll to position [211, 0]
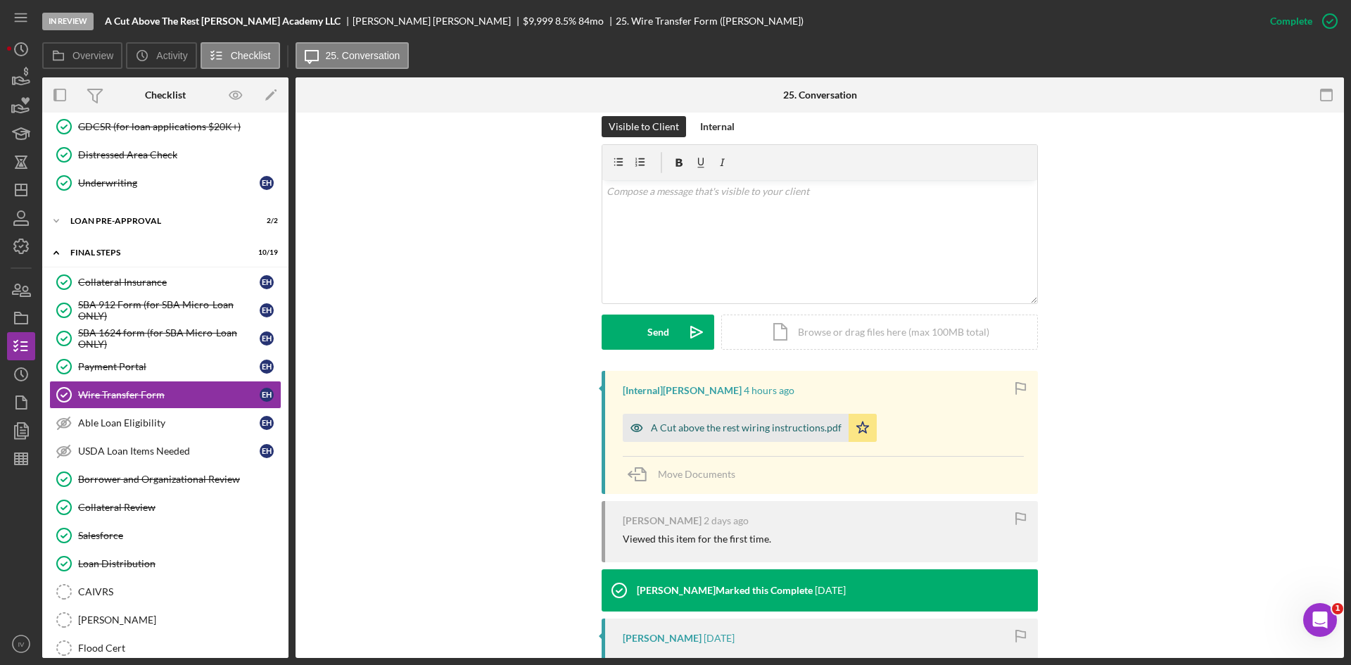
click at [692, 437] on div "A Cut above the rest wiring instructions.pdf" at bounding box center [736, 428] width 226 height 28
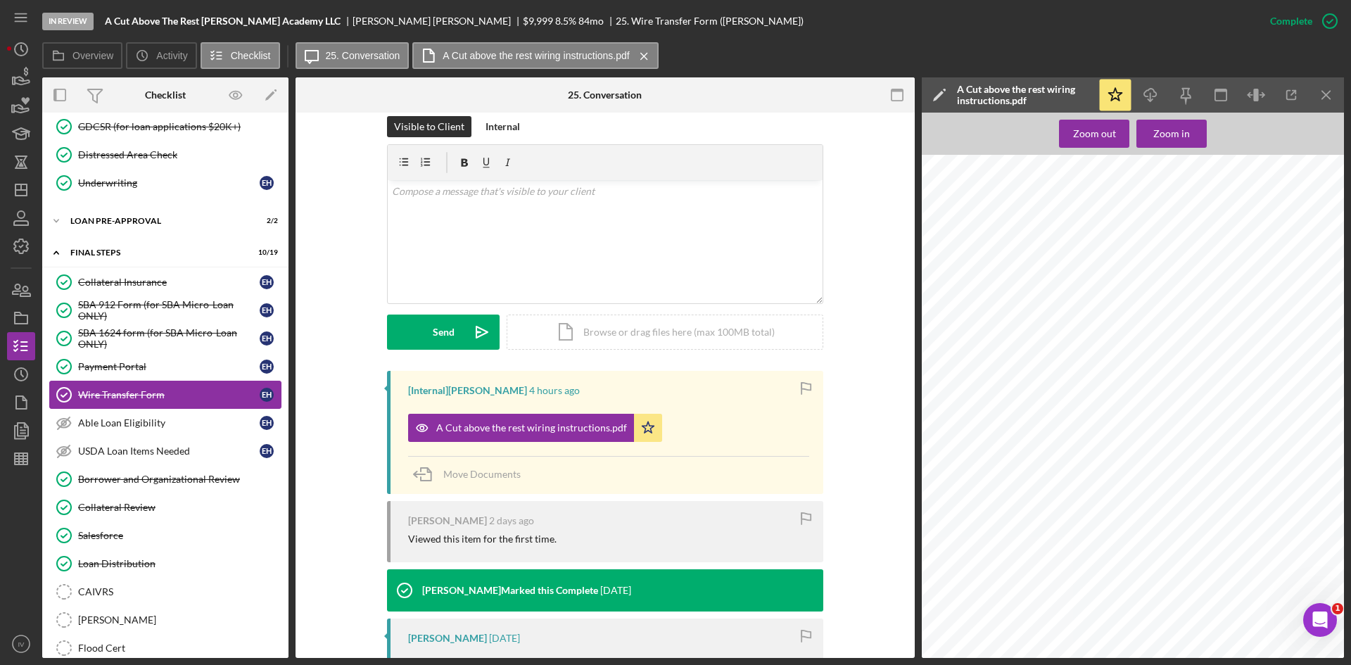
scroll to position [796, 0]
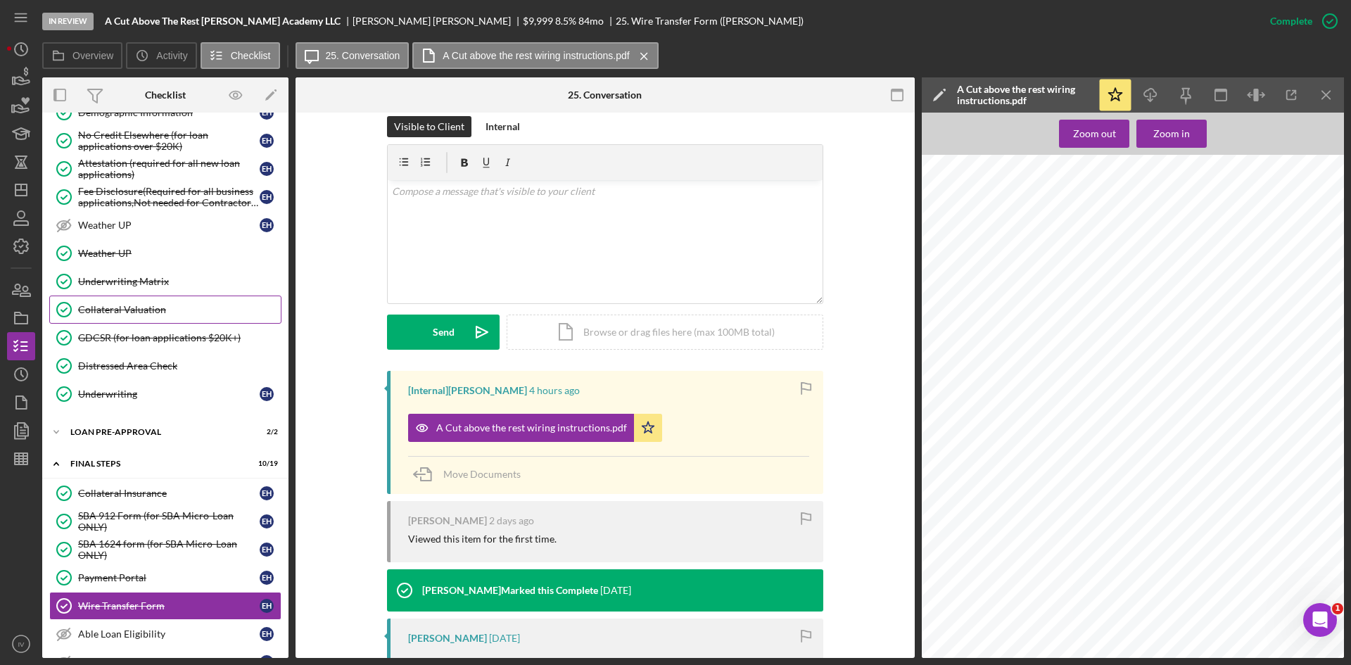
click at [89, 300] on link "Collateral Valuation Collateral Valuation" at bounding box center [165, 309] width 232 height 28
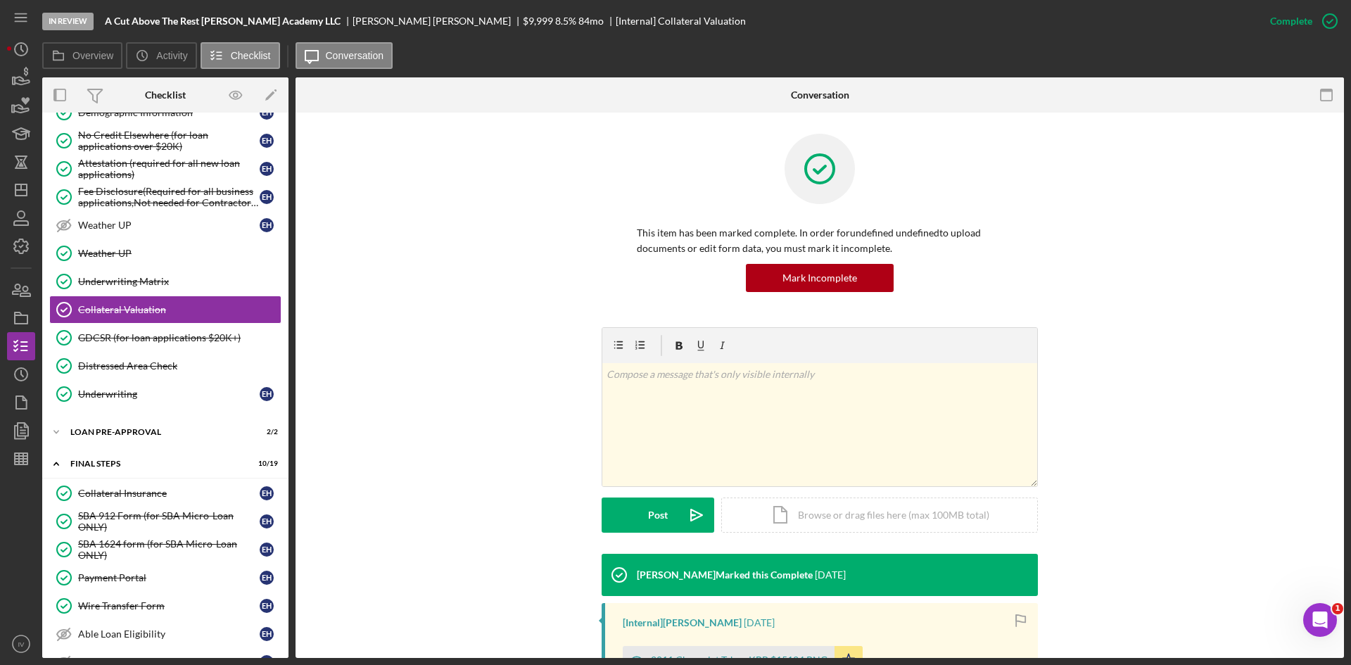
scroll to position [198, 0]
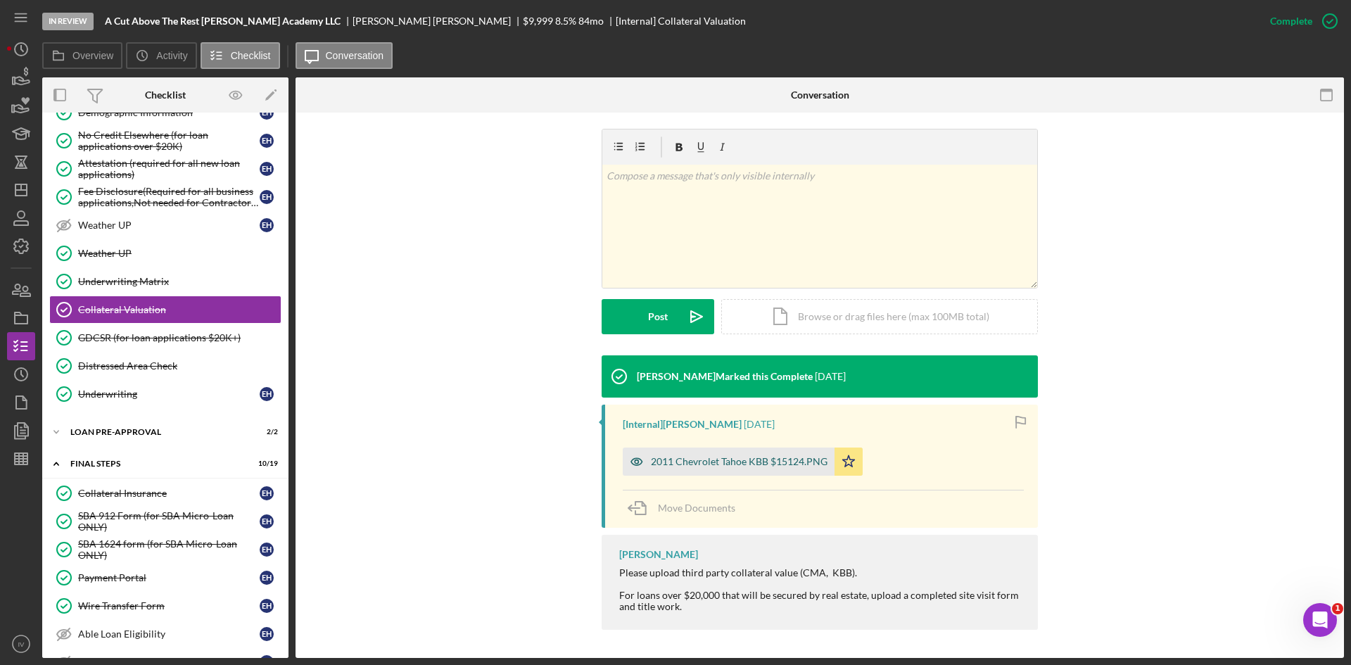
click at [675, 453] on div "2011 Chevrolet Tahoe KBB $15124.PNG" at bounding box center [729, 461] width 212 height 28
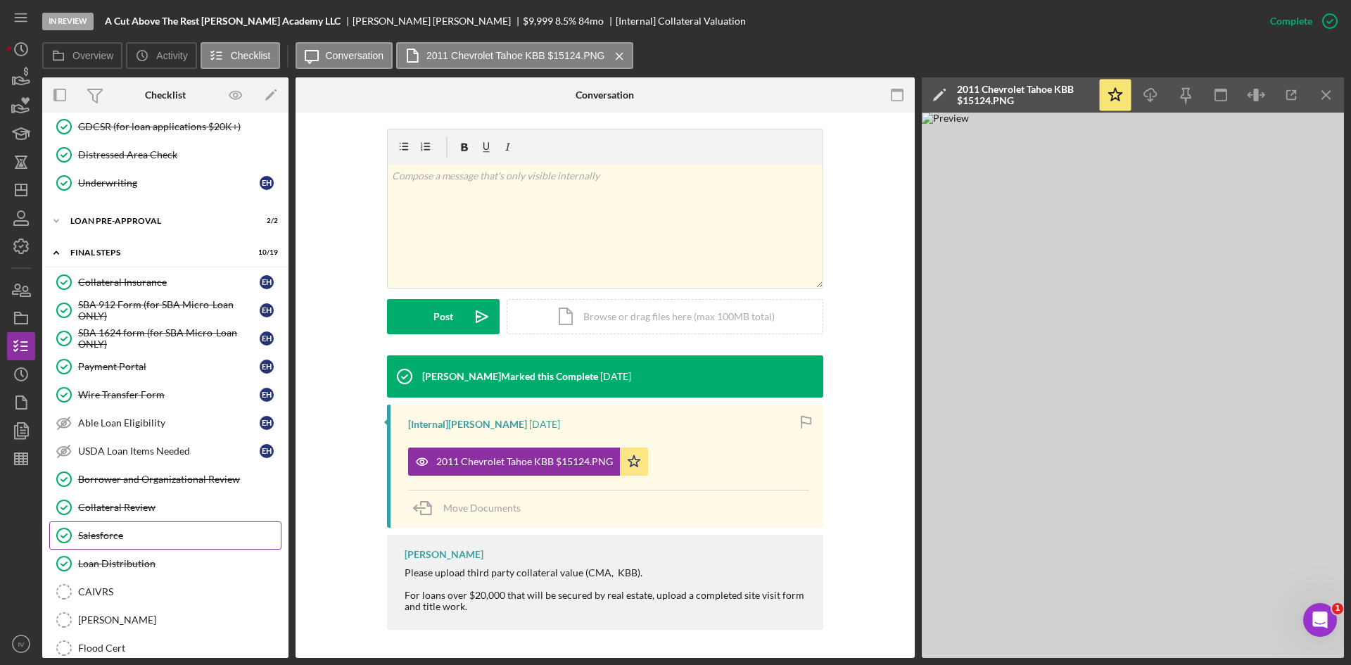
scroll to position [1078, 0]
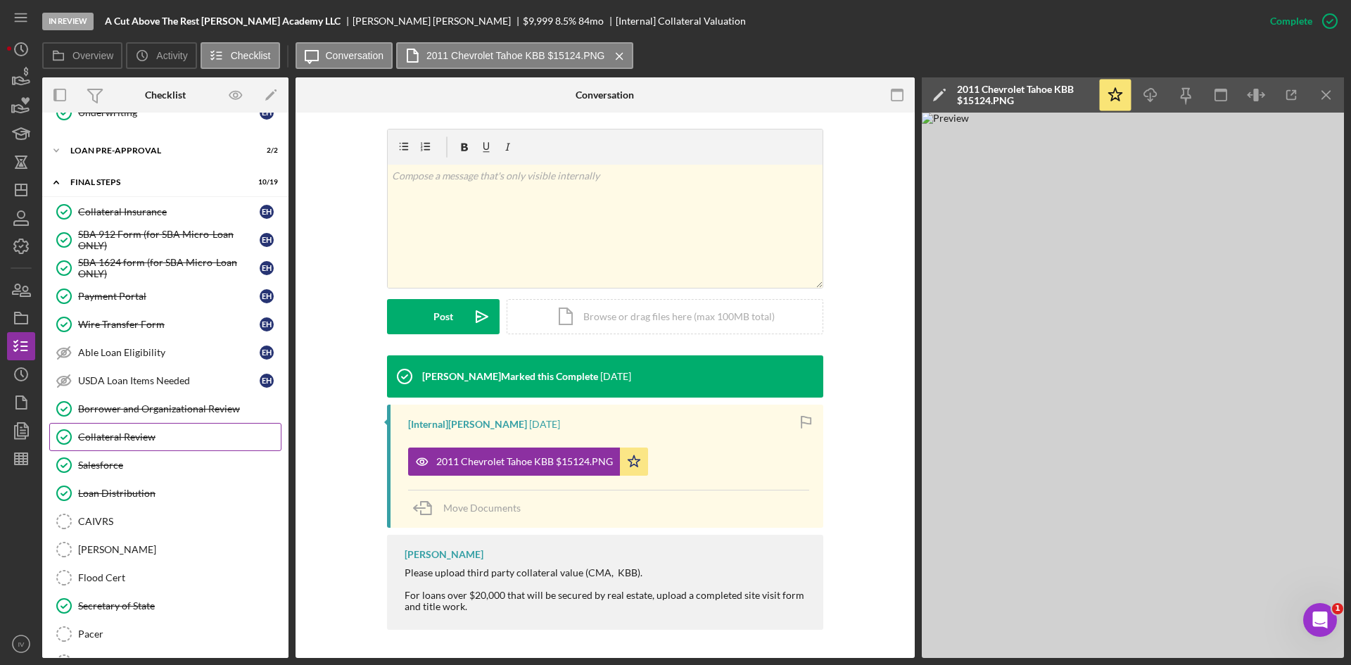
click at [123, 440] on div "Collateral Review" at bounding box center [179, 436] width 203 height 11
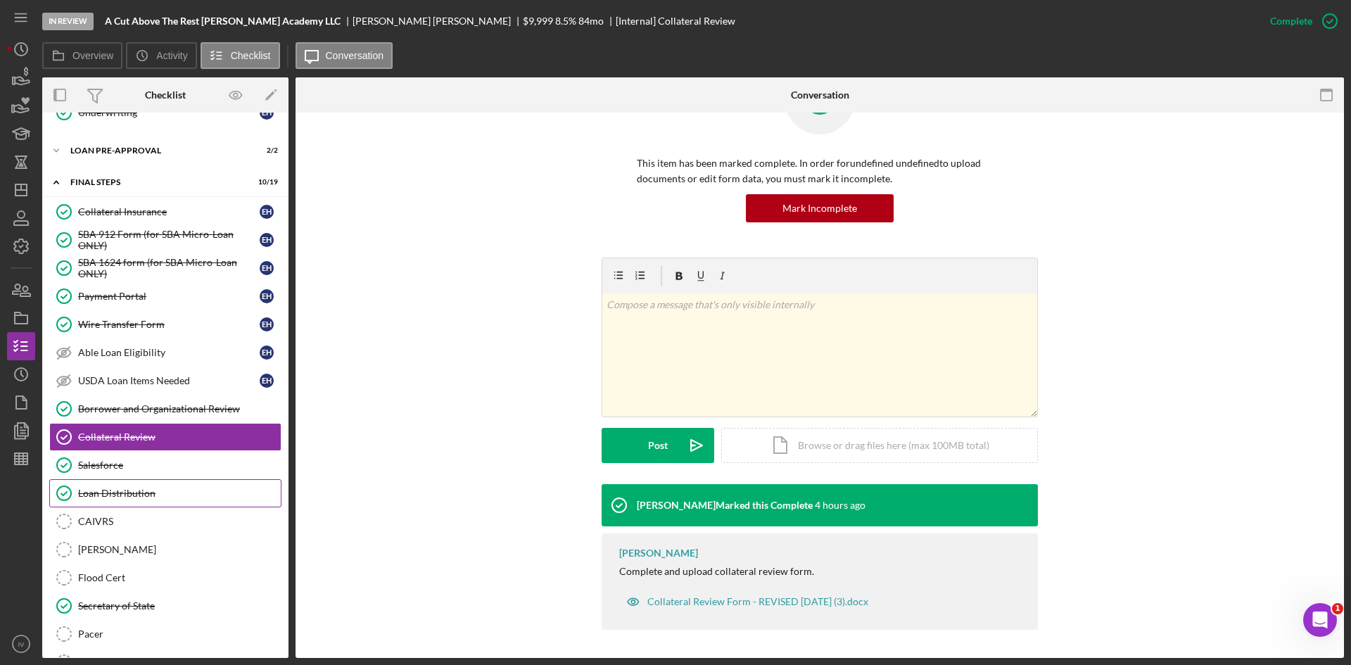
scroll to position [867, 0]
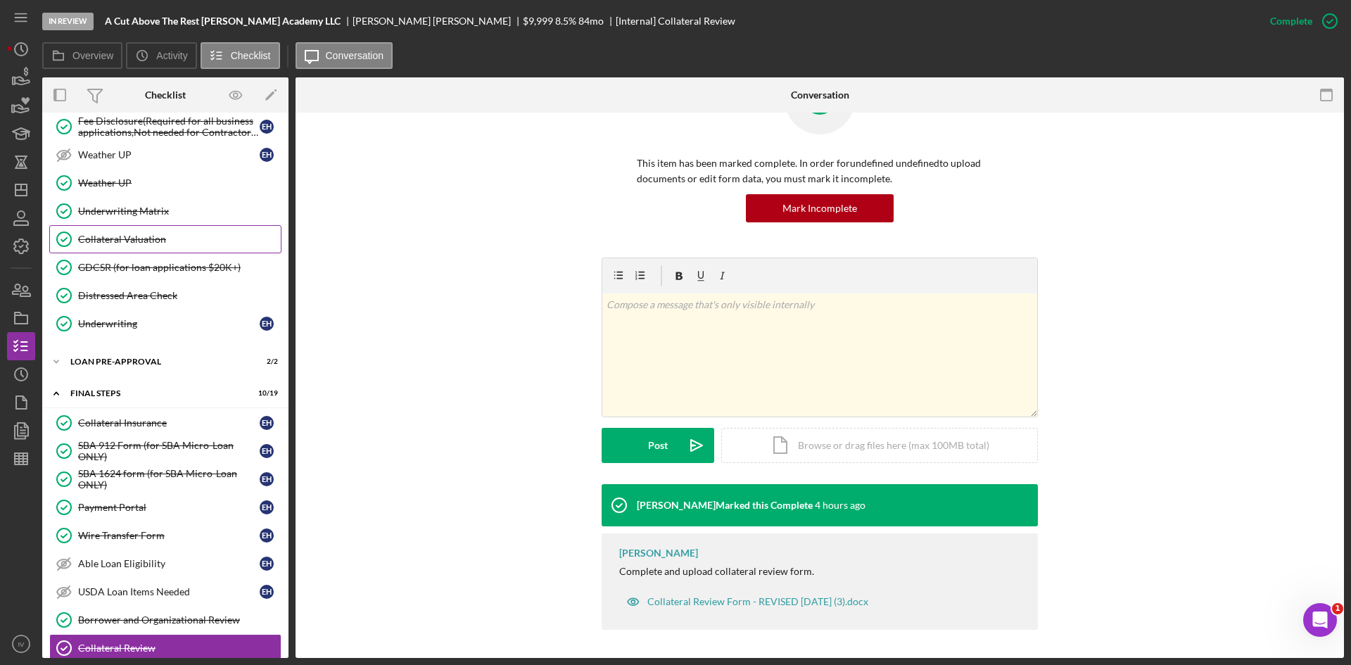
click at [136, 238] on div "Collateral Valuation" at bounding box center [179, 239] width 203 height 11
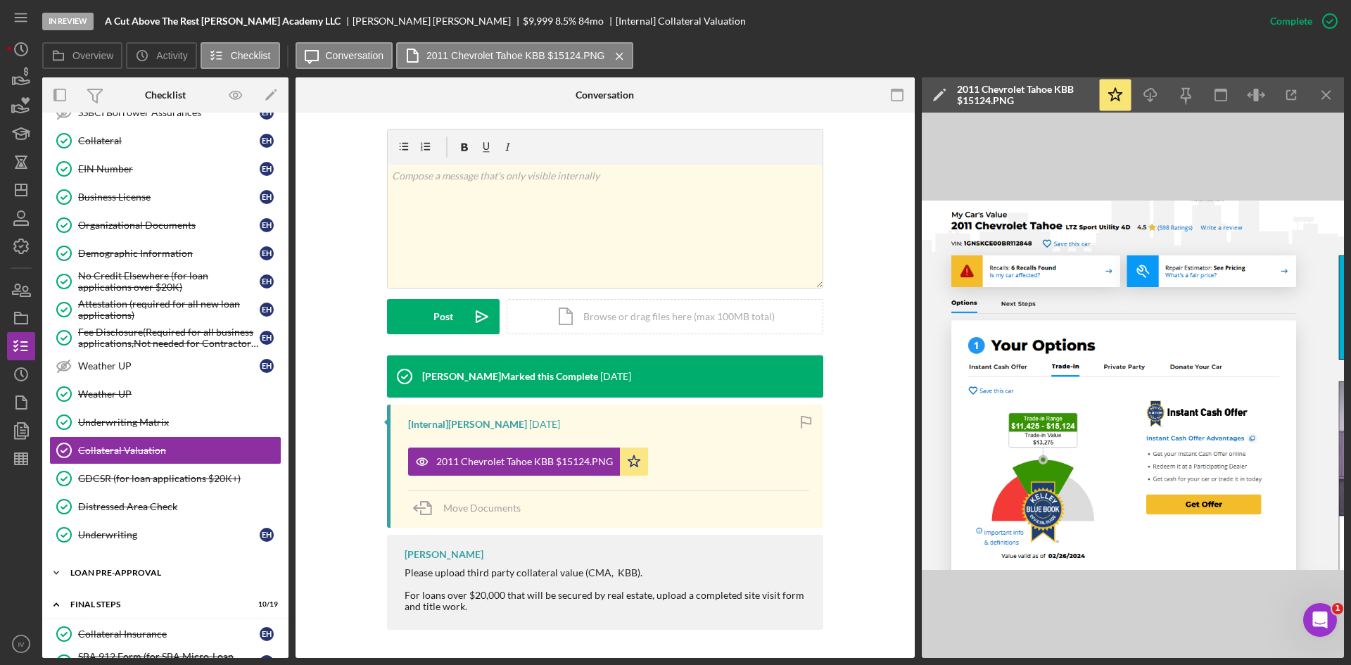
scroll to position [585, 0]
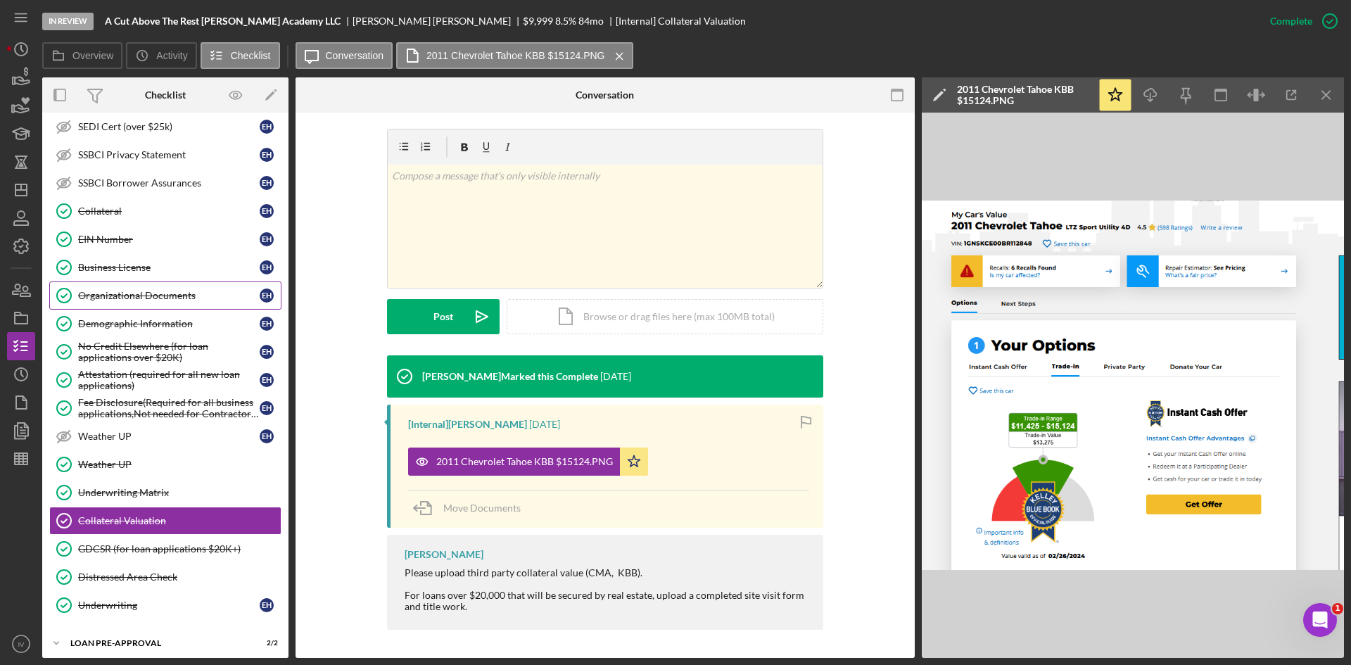
click at [145, 292] on div "Organizational Documents" at bounding box center [168, 295] width 181 height 11
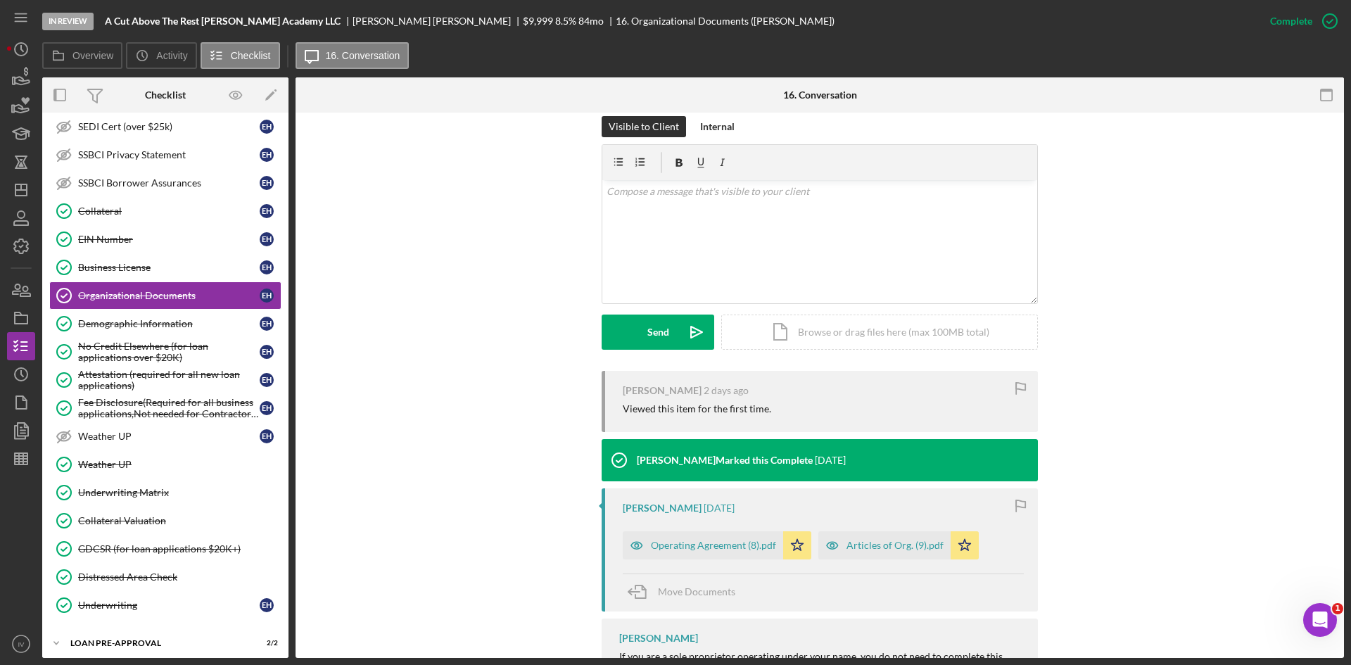
scroll to position [281, 0]
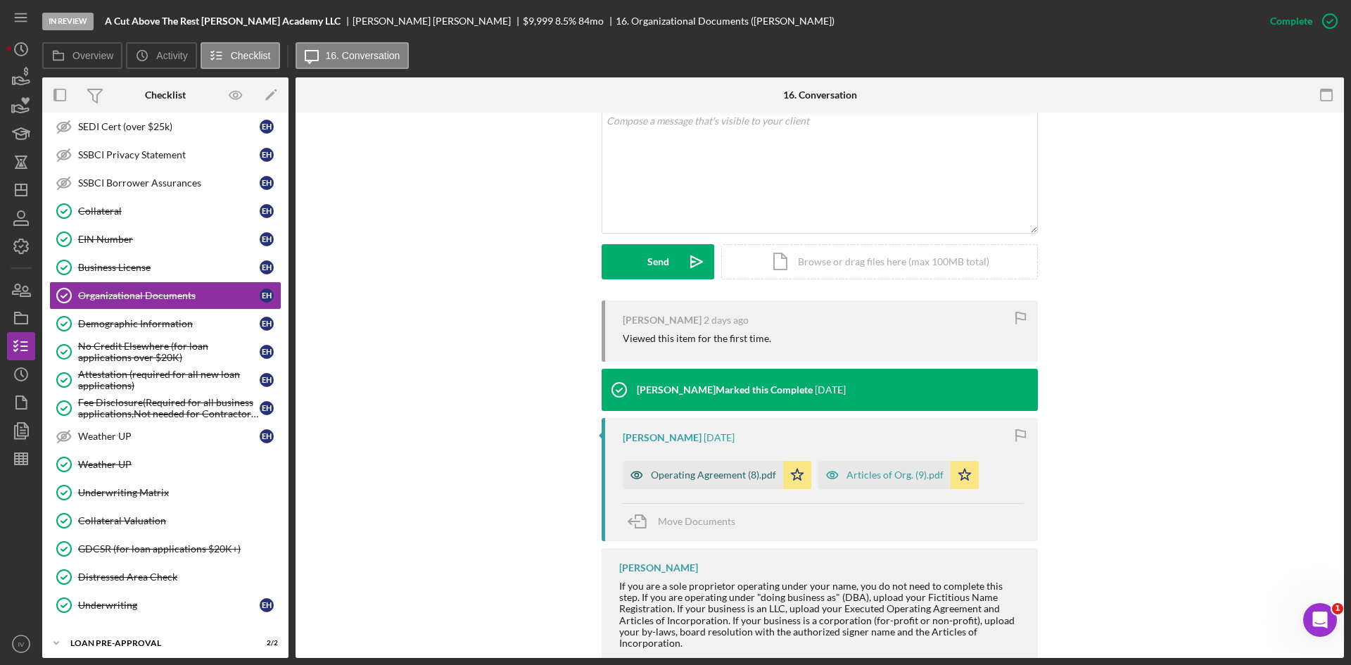
click at [679, 468] on div "Operating Agreement (8).pdf" at bounding box center [703, 475] width 160 height 28
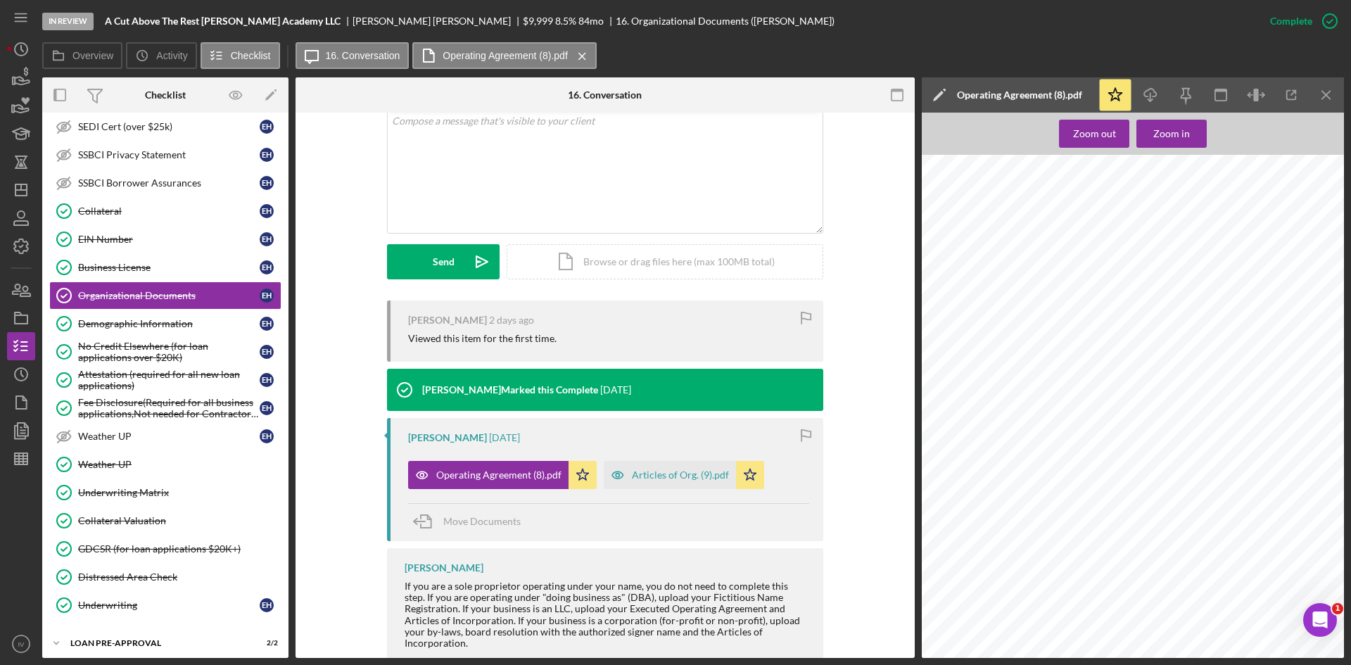
scroll to position [65, 0]
click at [674, 459] on div "Articles of Org. (9).pdf Icon/Star" at bounding box center [687, 471] width 167 height 35
click at [675, 463] on div "Articles of Org. (9).pdf" at bounding box center [670, 475] width 132 height 28
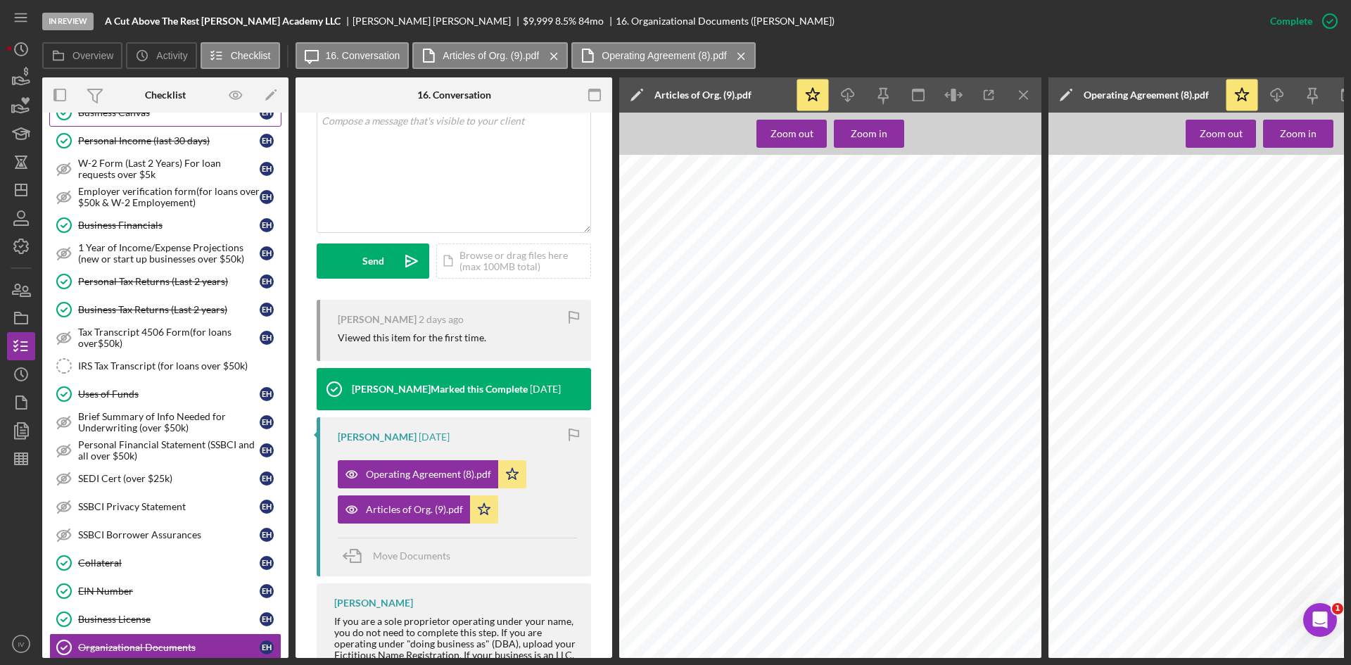
scroll to position [23, 0]
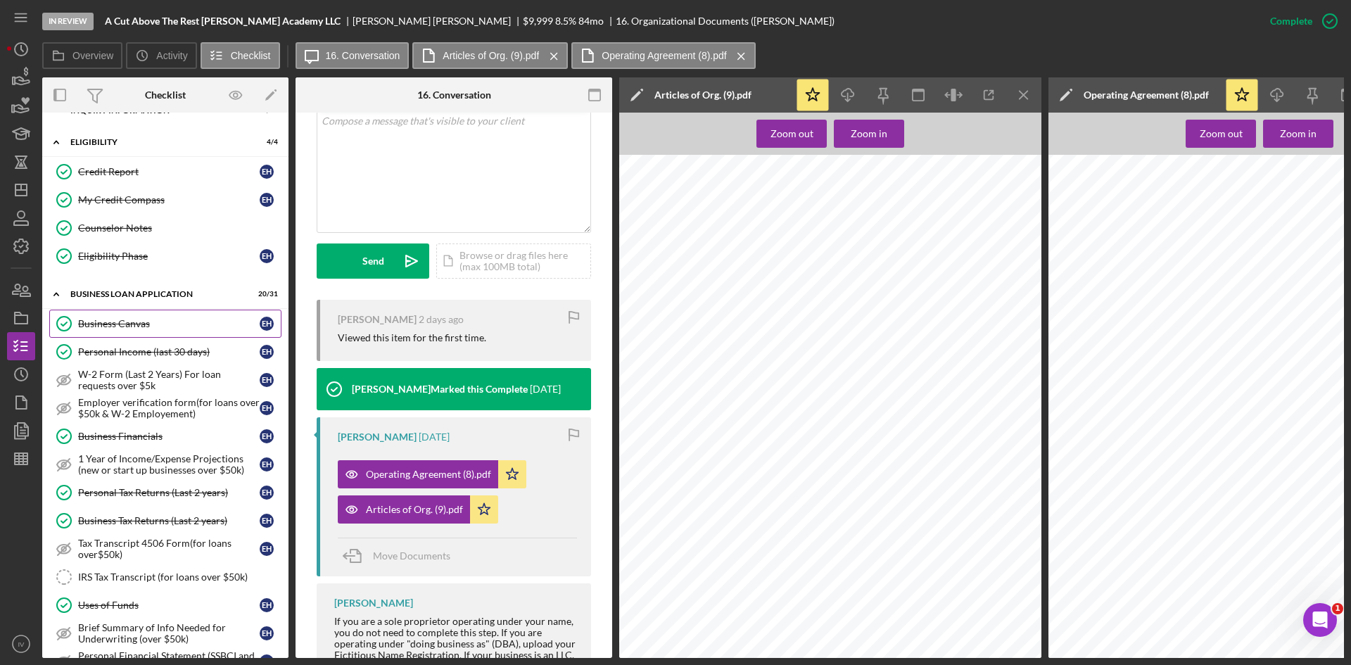
click at [160, 318] on div "Business Canvas" at bounding box center [168, 323] width 181 height 11
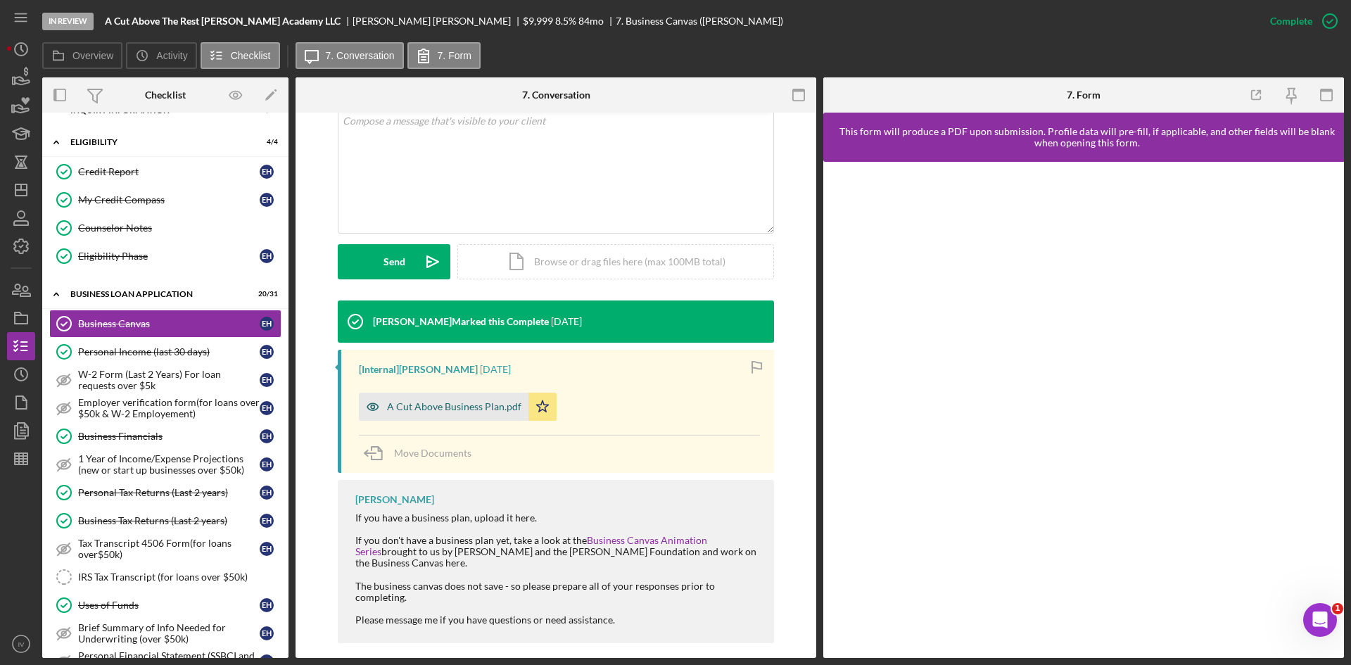
click at [468, 405] on div "A Cut Above Business Plan.pdf" at bounding box center [454, 406] width 134 height 11
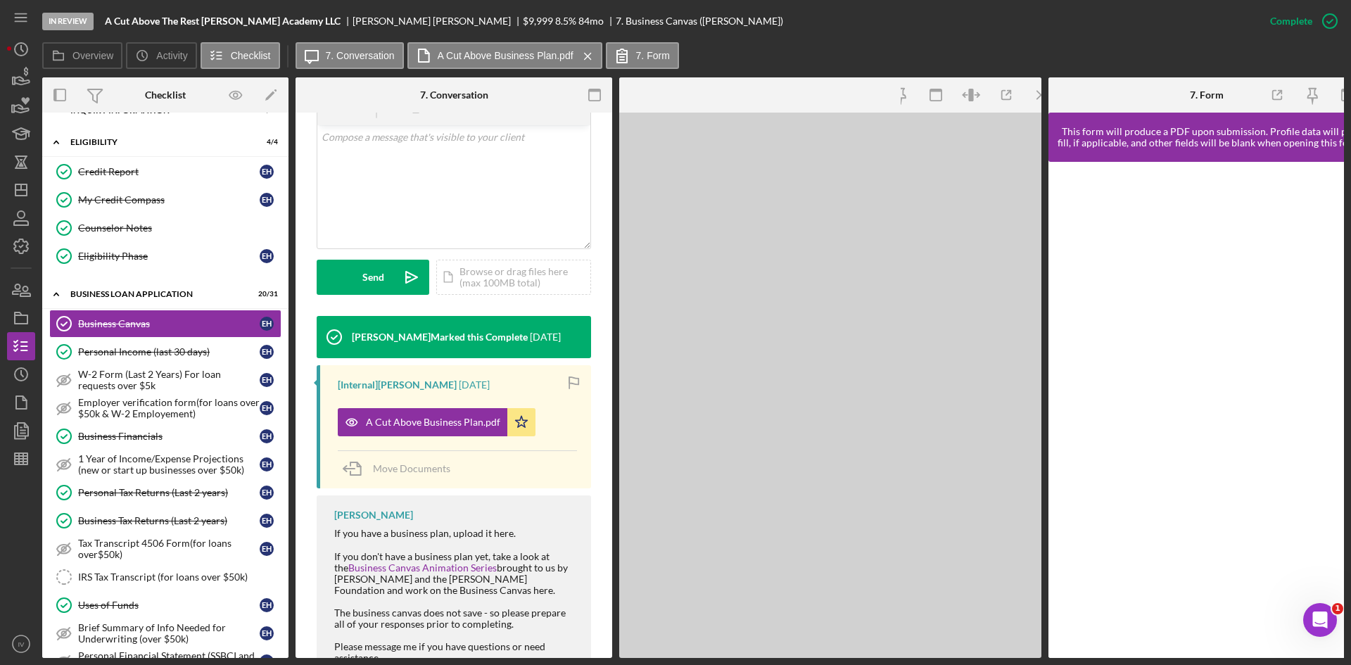
scroll to position [298, 0]
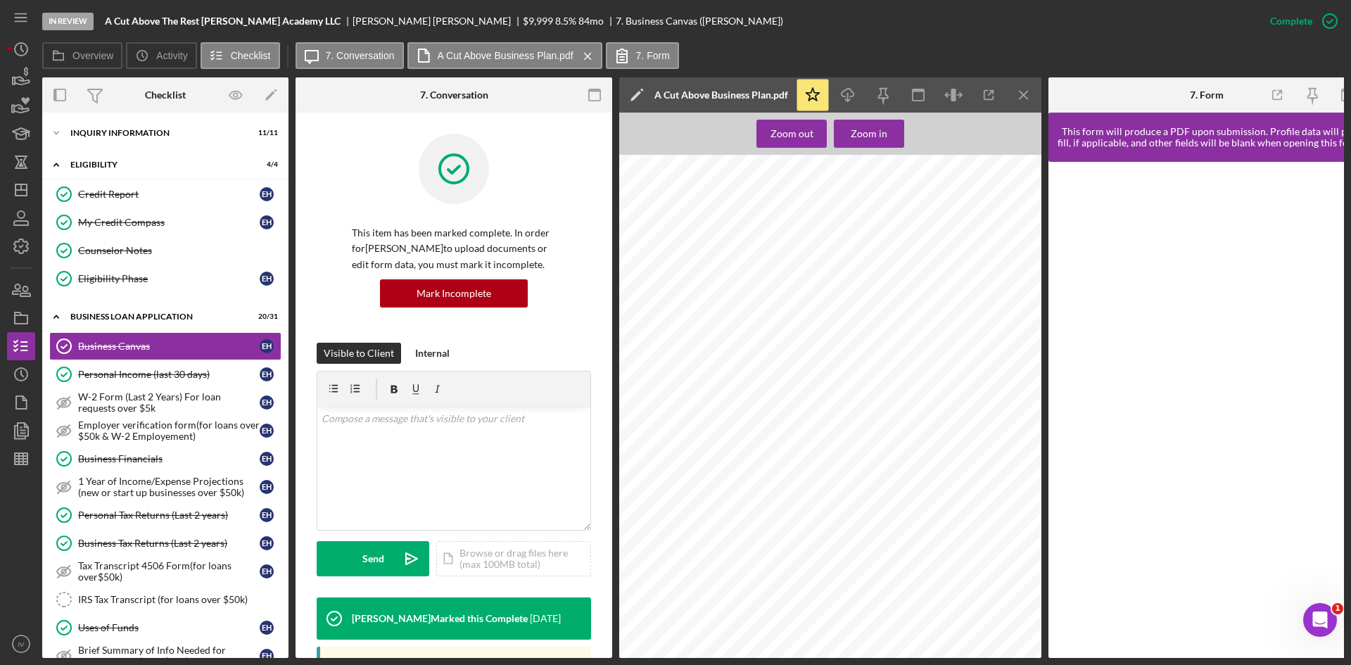
scroll to position [298, 0]
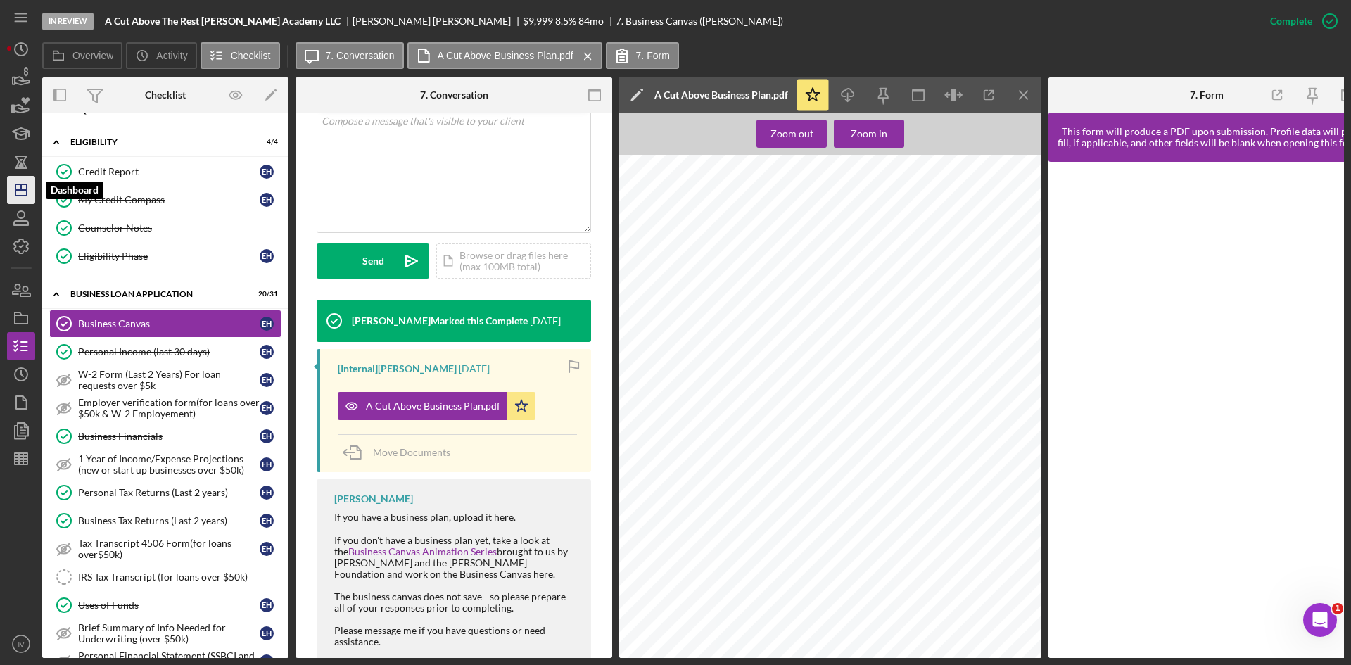
click at [29, 184] on icon "Icon/Dashboard" at bounding box center [21, 189] width 35 height 35
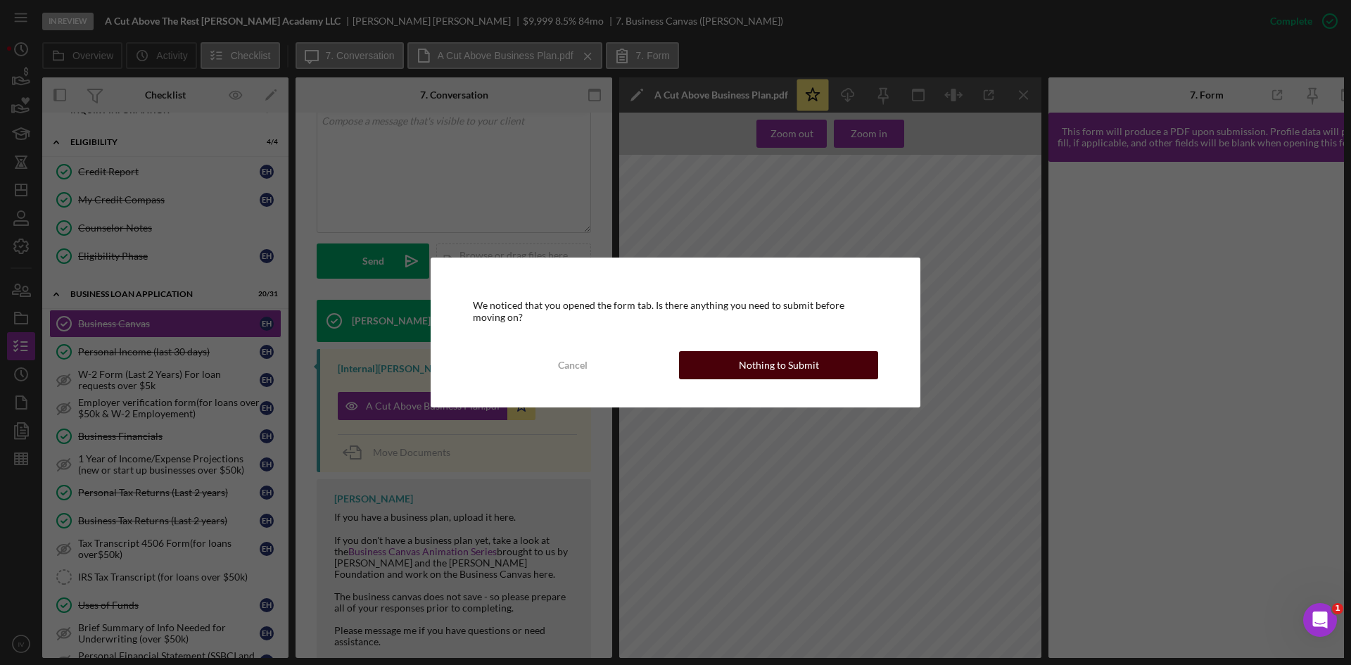
click at [700, 374] on button "Nothing to Submit" at bounding box center [778, 365] width 199 height 28
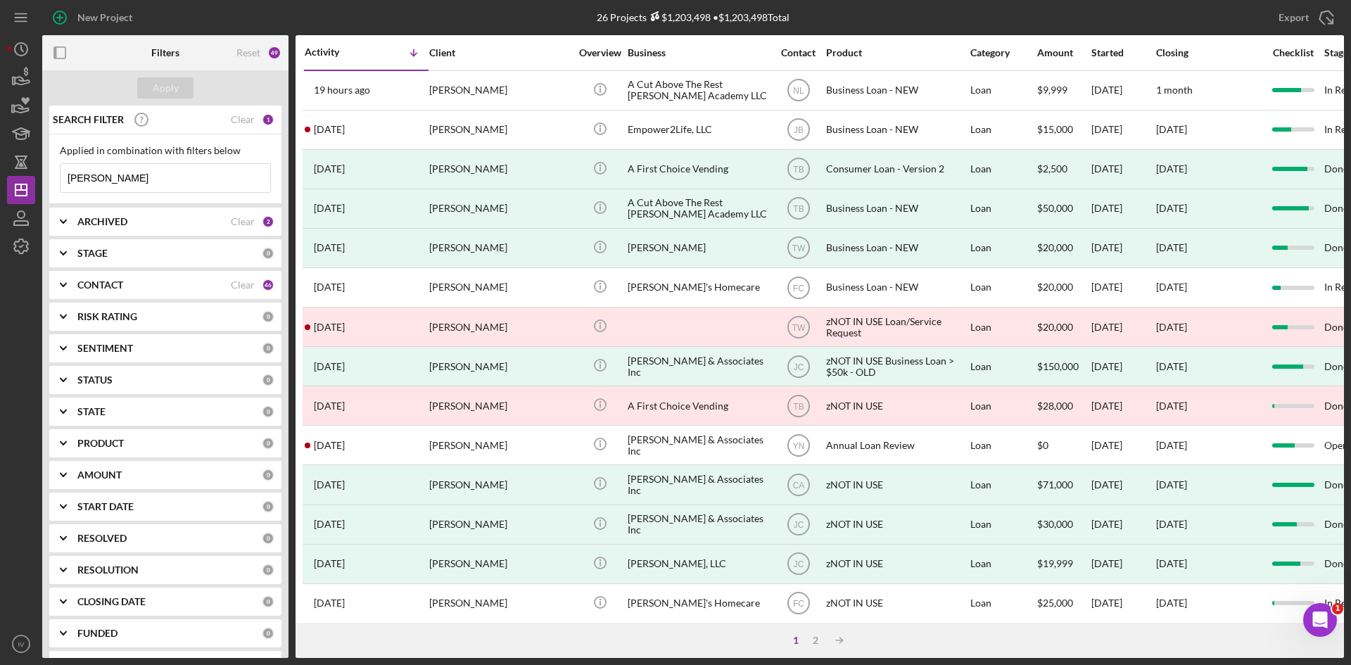
drag, startPoint x: 139, startPoint y: 187, endPoint x: 0, endPoint y: 173, distance: 139.3
click at [0, 173] on div "New Project 26 Projects $1,203,498 • $1,203,498 Total [PERSON_NAME] Export Icon…" at bounding box center [675, 332] width 1351 height 665
type input "[PERSON_NAME]"
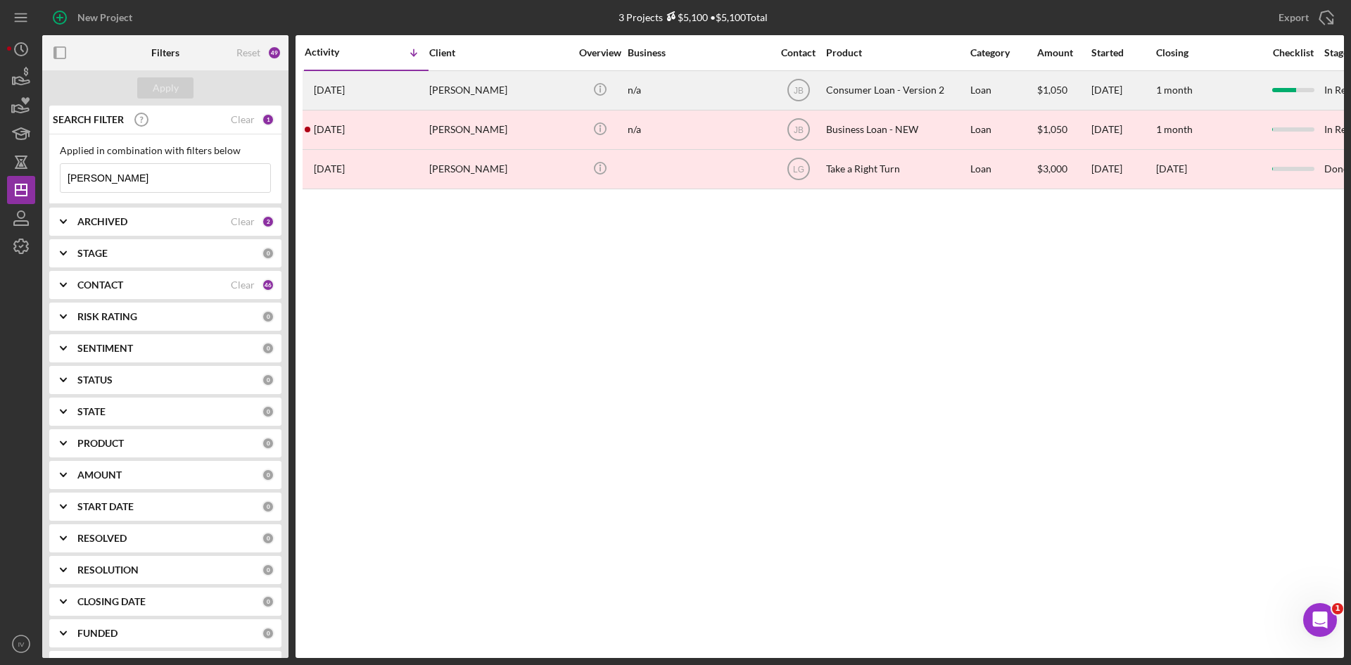
click at [414, 82] on div "[DATE] [PERSON_NAME]" at bounding box center [366, 90] width 123 height 37
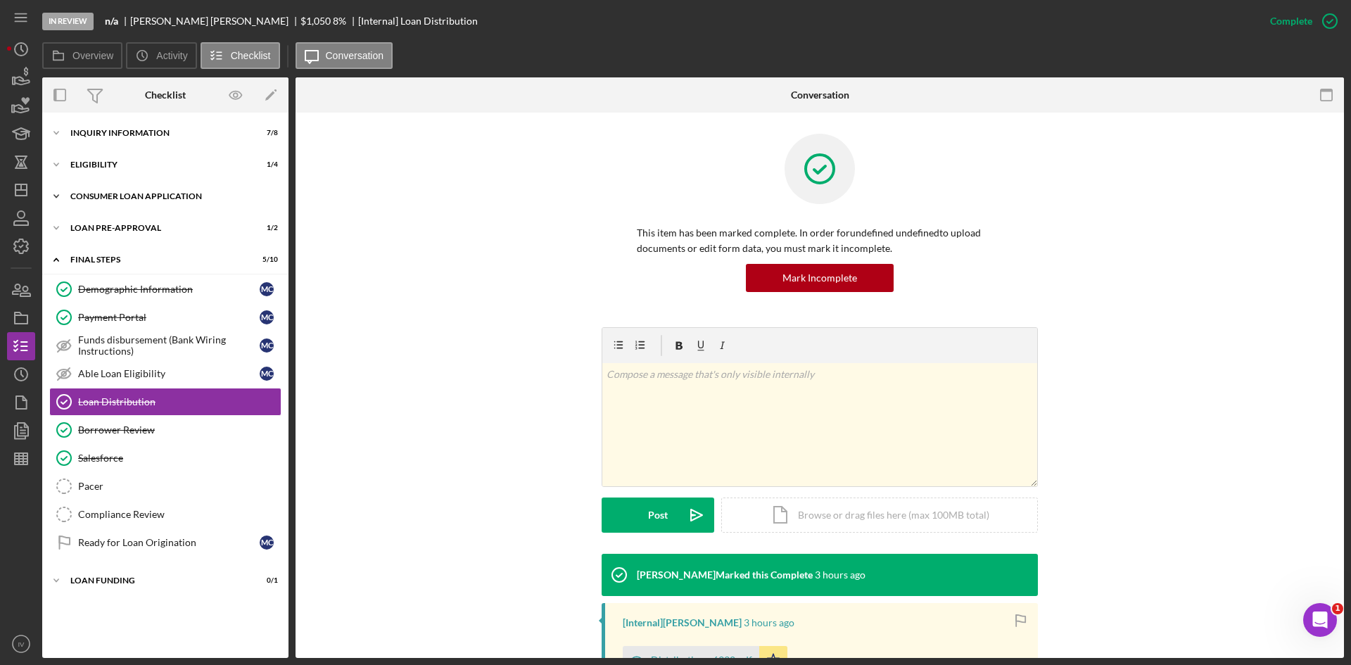
click at [90, 198] on div "Consumer Loan Application" at bounding box center [170, 196] width 200 height 8
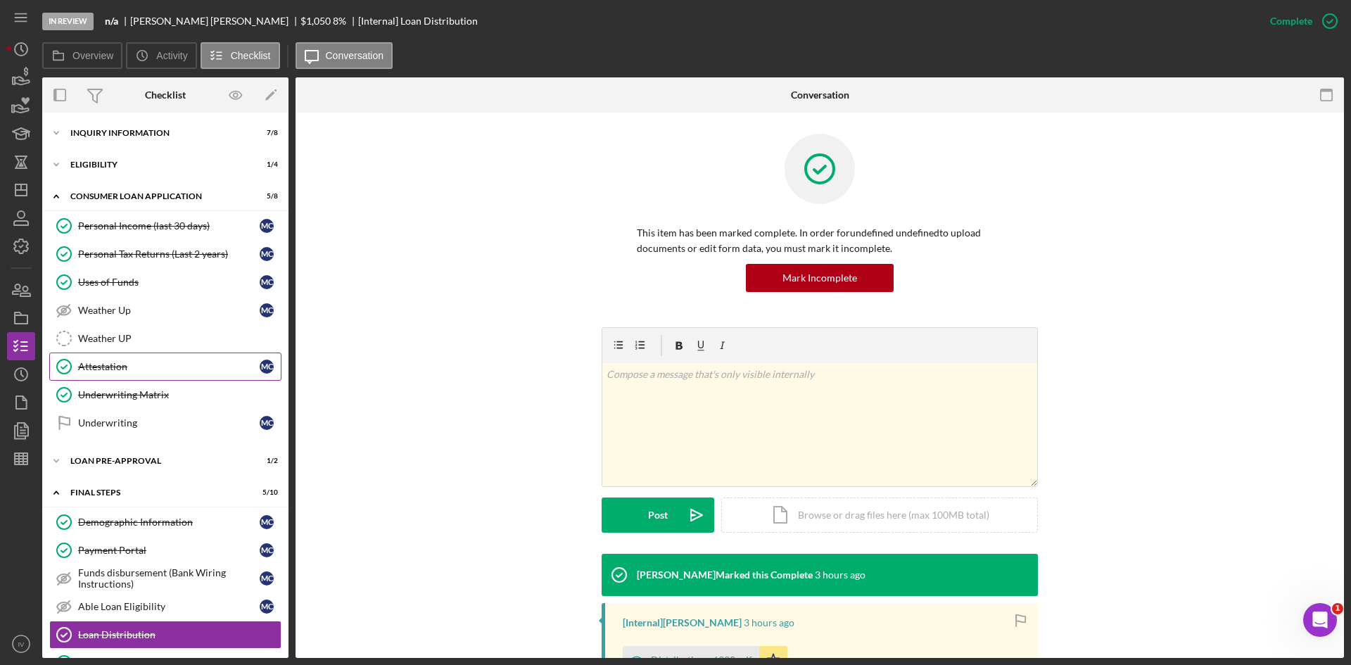
click at [133, 359] on link "Attestation Attestation M C" at bounding box center [165, 366] width 232 height 28
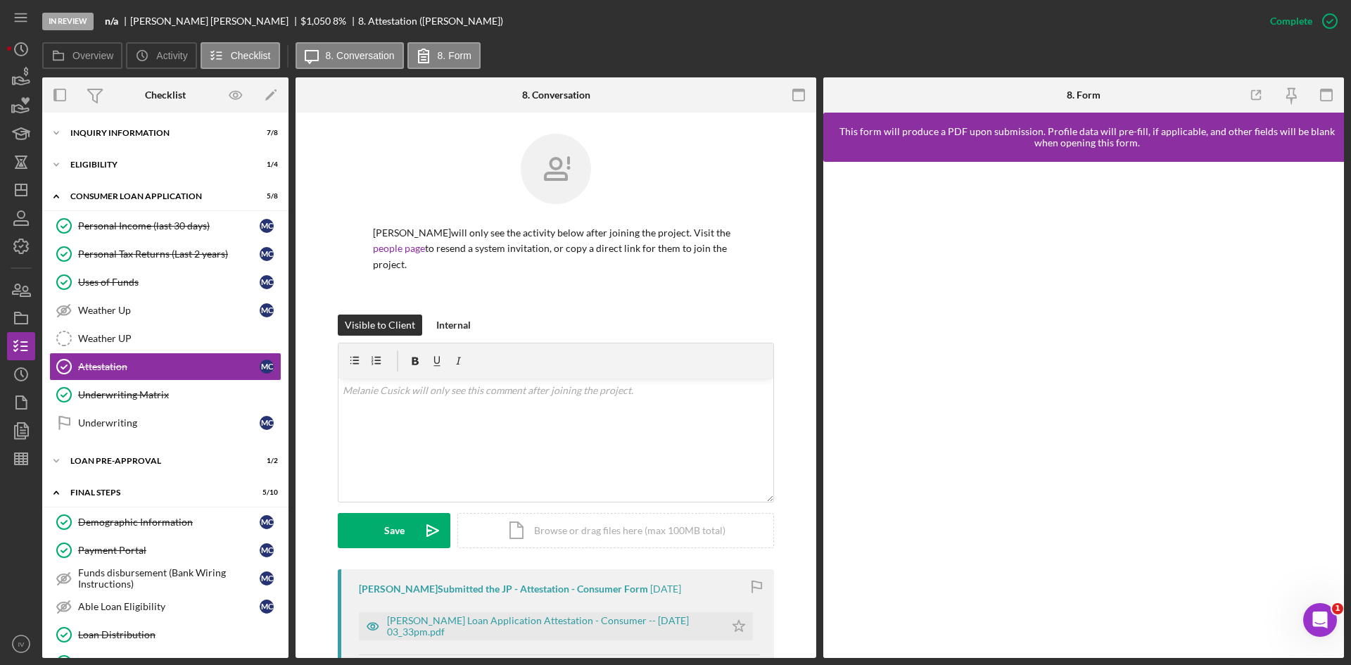
scroll to position [192, 0]
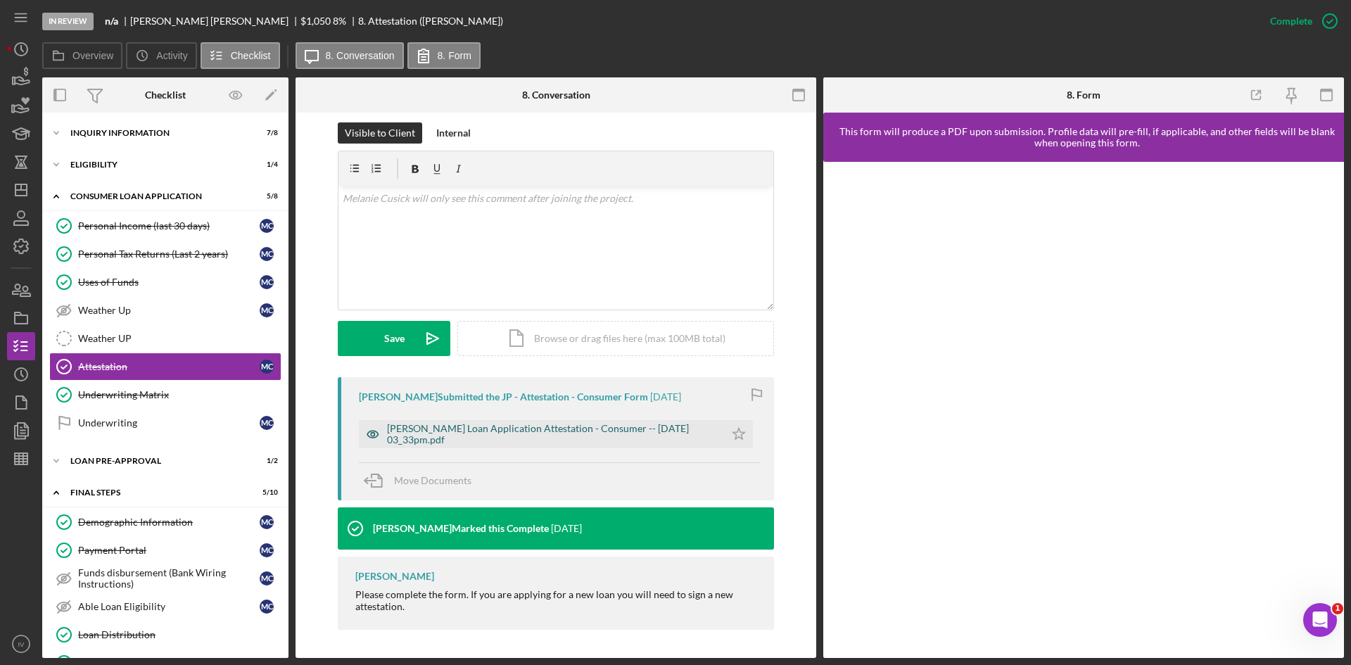
click at [535, 421] on div "[PERSON_NAME] Loan Application Attestation - Consumer -- [DATE] 03_33pm.pdf" at bounding box center [542, 434] width 366 height 28
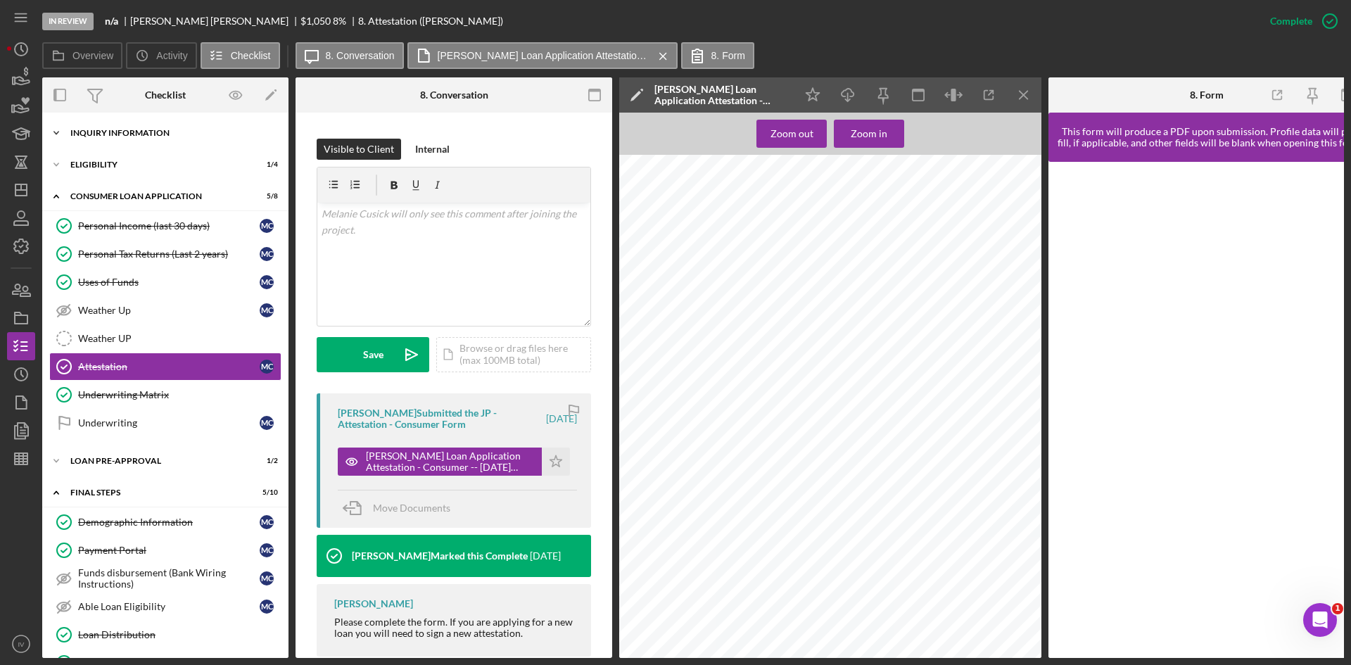
click at [94, 127] on div "Icon/Expander Inquiry Information 7 / 8" at bounding box center [165, 133] width 246 height 28
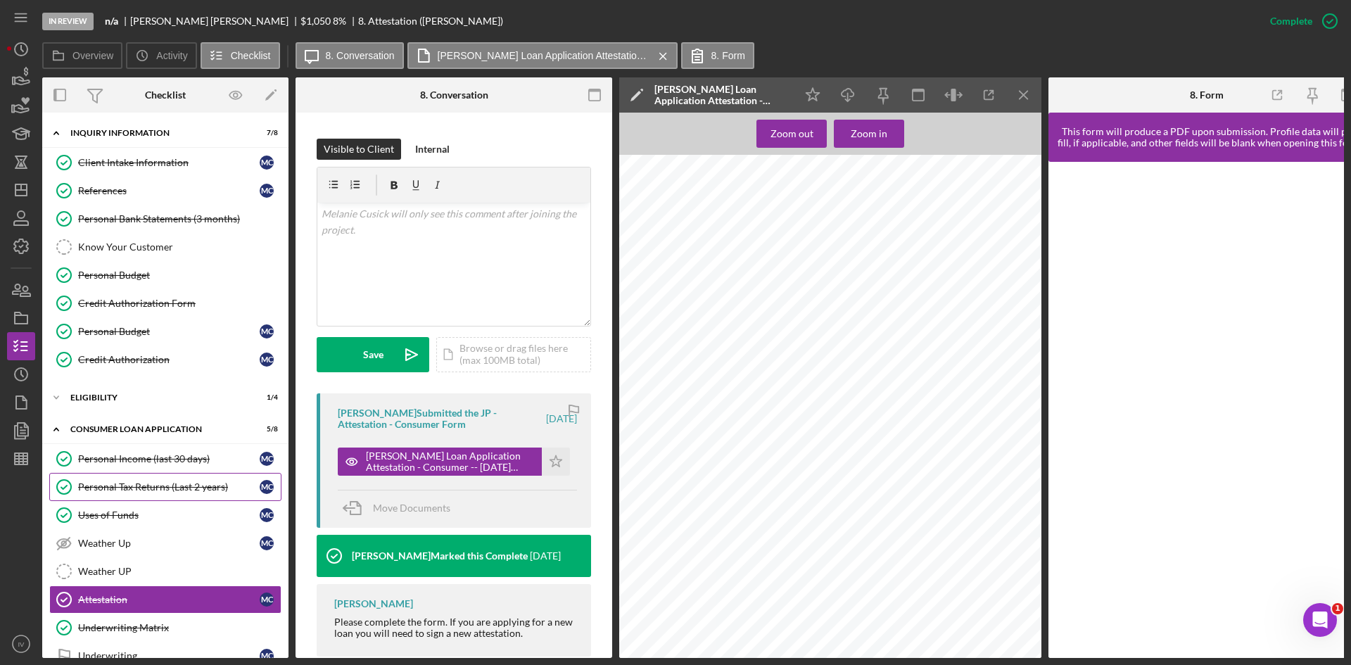
click at [142, 486] on div "Personal Tax Returns (Last 2 years)" at bounding box center [168, 486] width 181 height 11
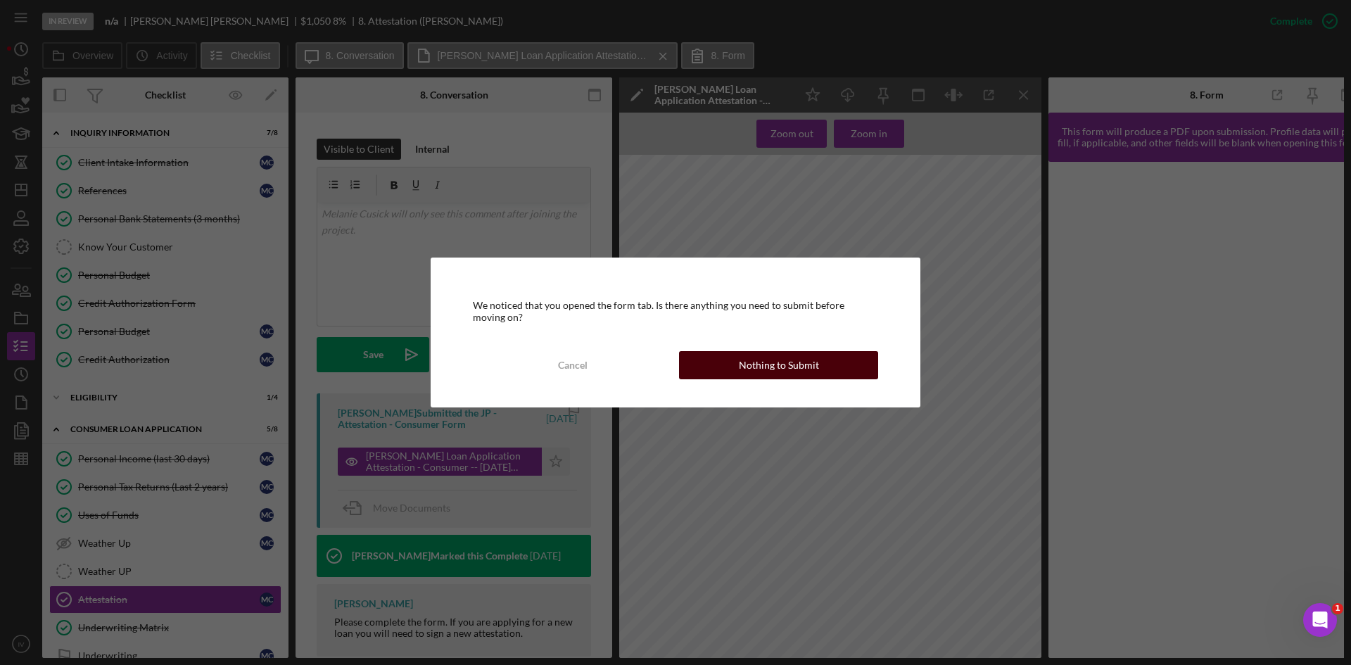
click at [791, 357] on div "Nothing to Submit" at bounding box center [779, 365] width 80 height 28
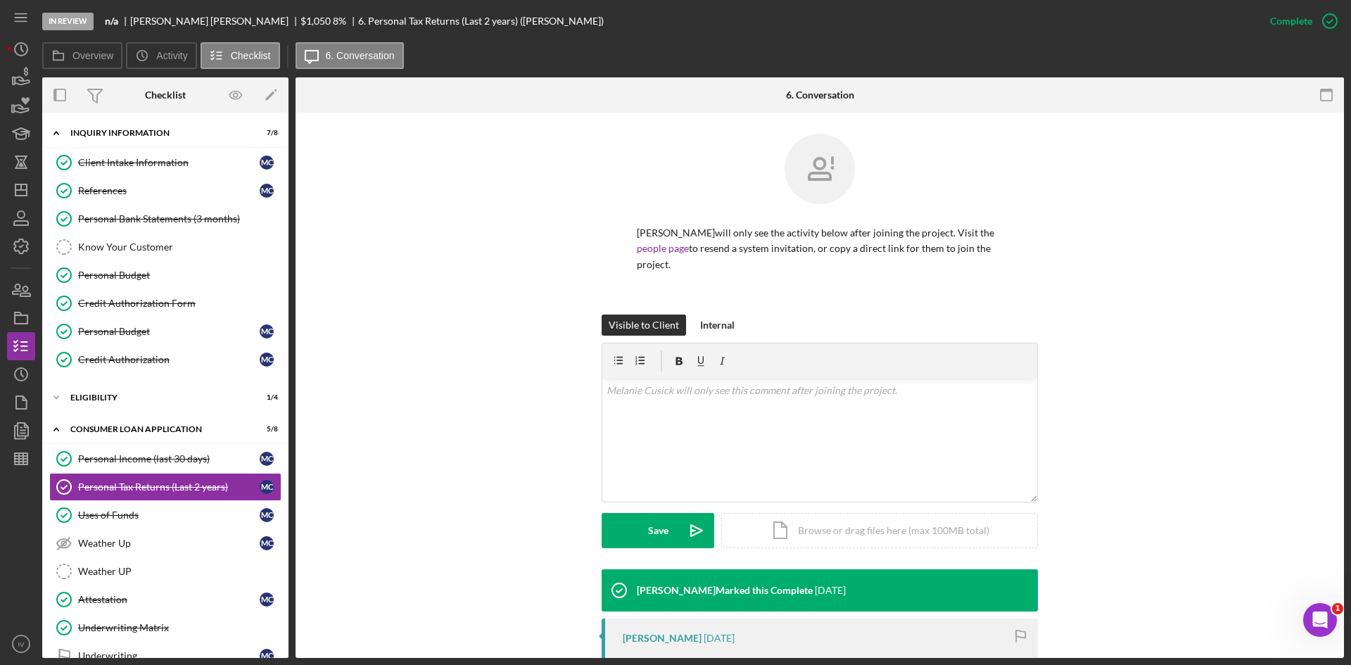
scroll to position [192, 0]
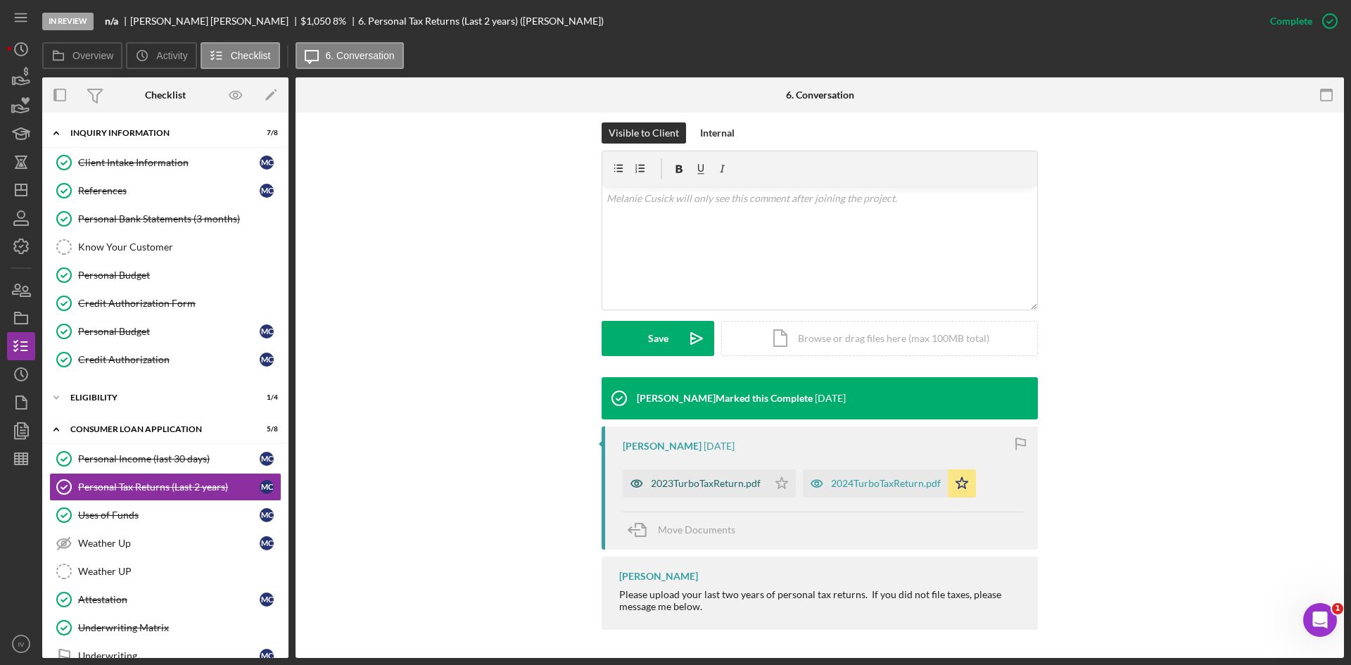
click at [725, 495] on div "2023TurboTaxReturn.pdf" at bounding box center [695, 483] width 145 height 28
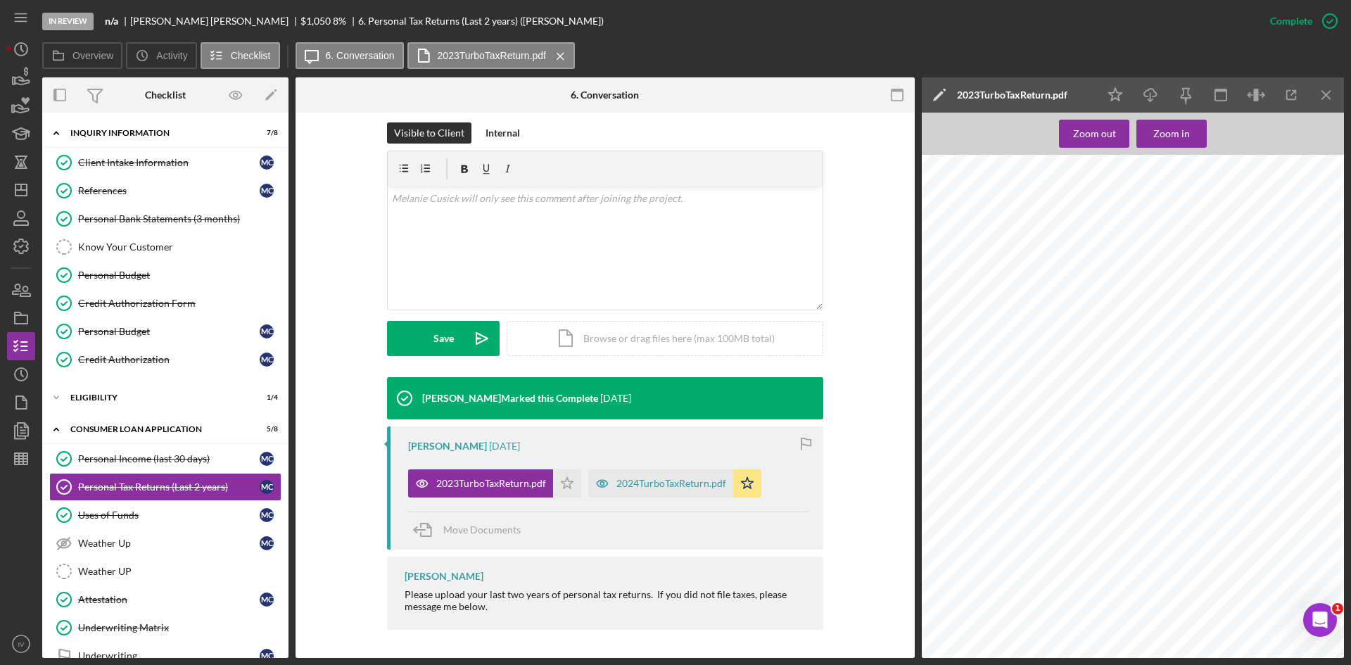
scroll to position [3658, 0]
click at [170, 210] on link "Personal Bank Statements (3 months) Personal Bank Statements (3 months)" at bounding box center [165, 219] width 232 height 28
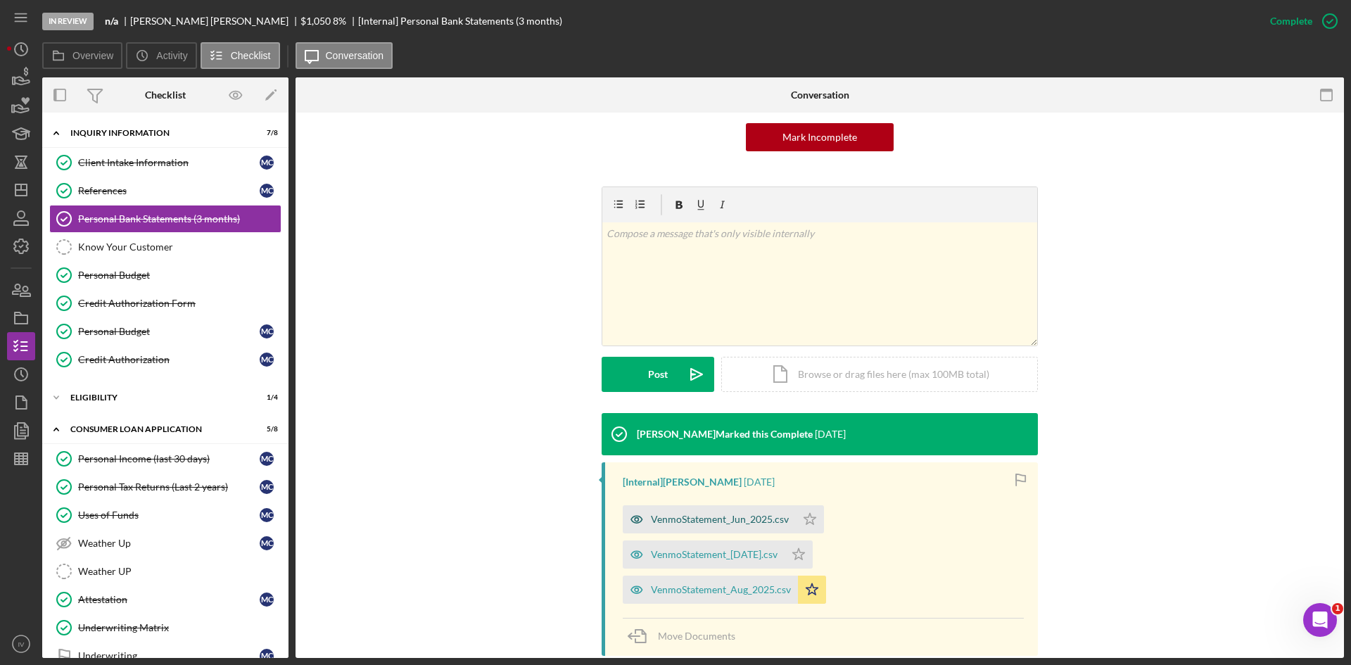
scroll to position [248, 0]
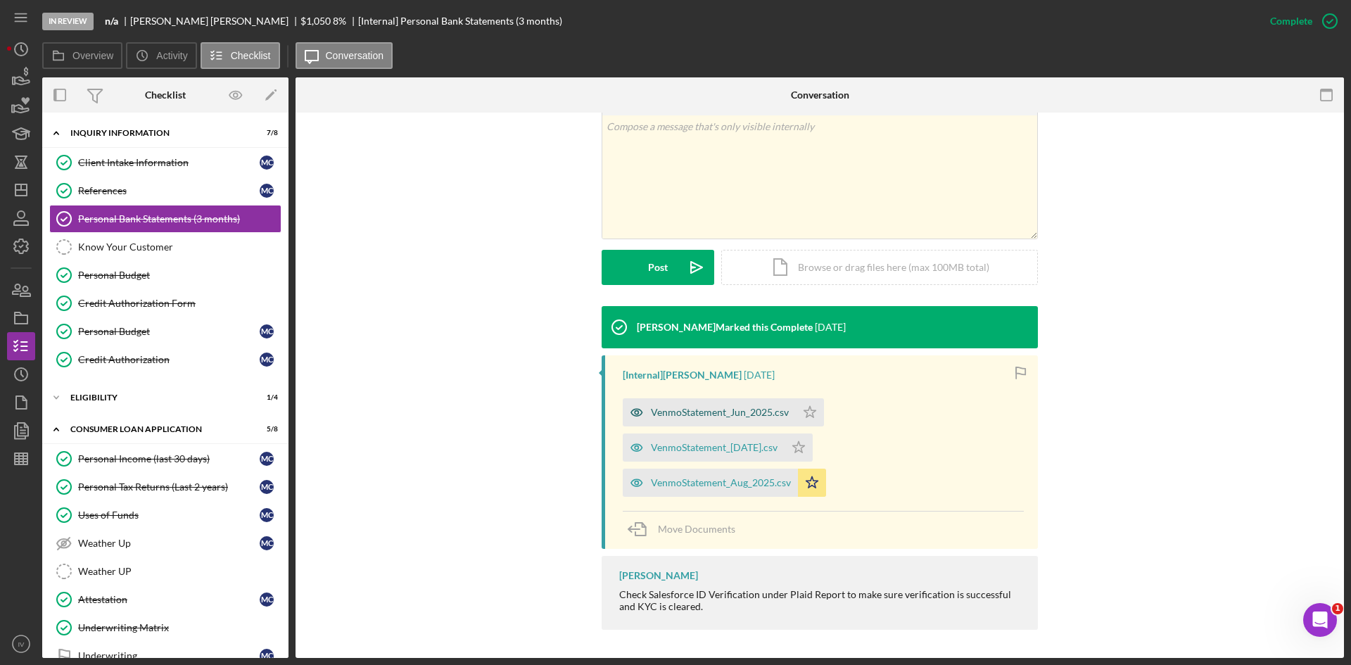
click at [680, 416] on div "VenmoStatement_Jun_2025.csv" at bounding box center [720, 412] width 138 height 11
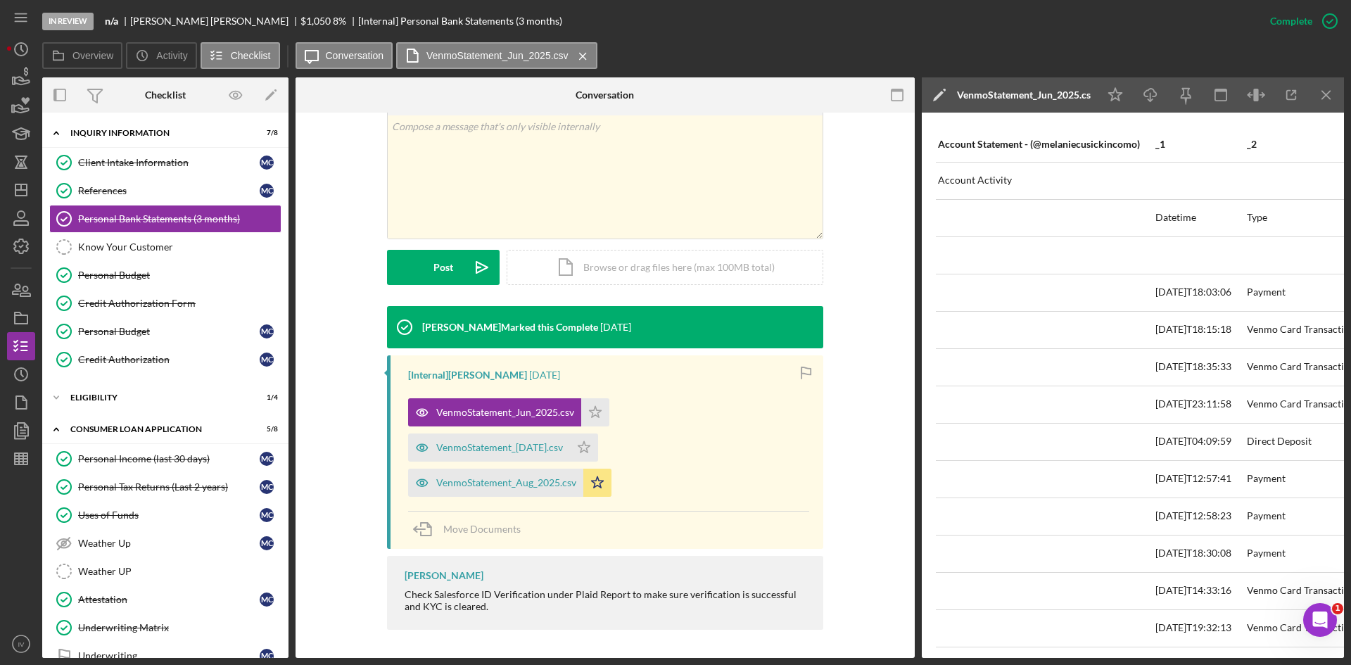
click at [947, 658] on div "In Review n/a [PERSON_NAME] $1,050 $1,050 8 % [Internal] Personal Bank Statemen…" at bounding box center [675, 332] width 1351 height 665
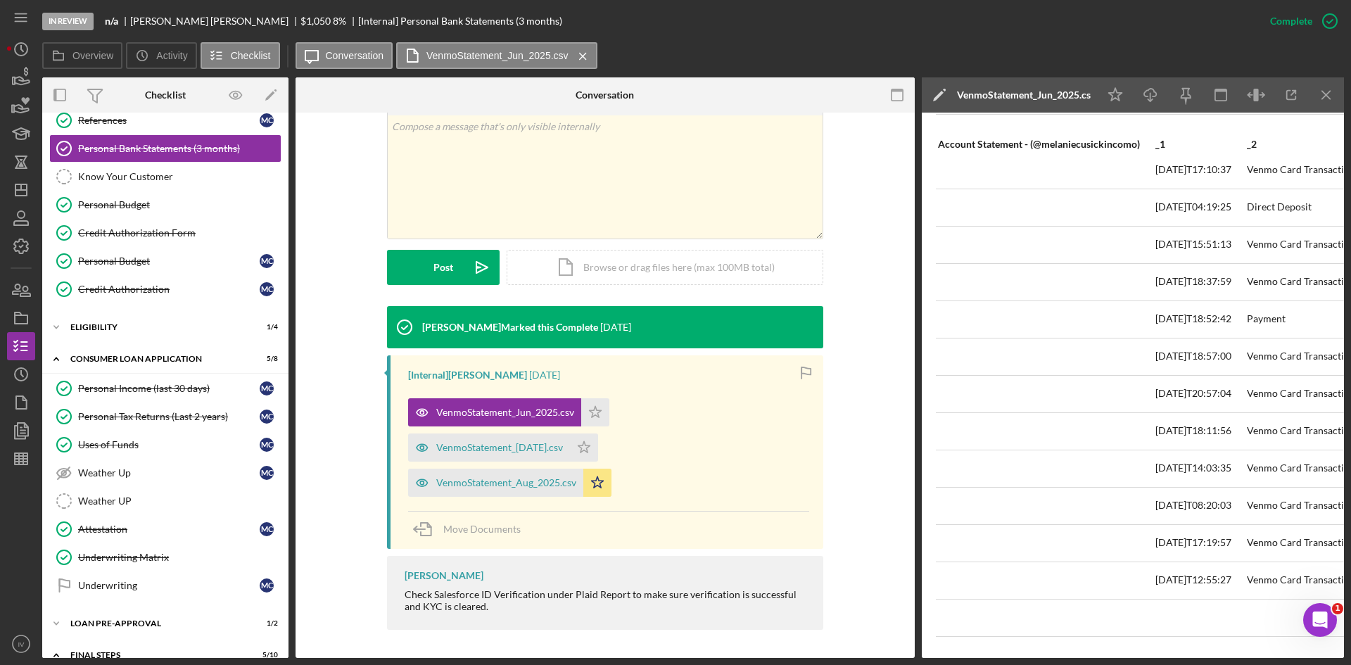
scroll to position [410, 0]
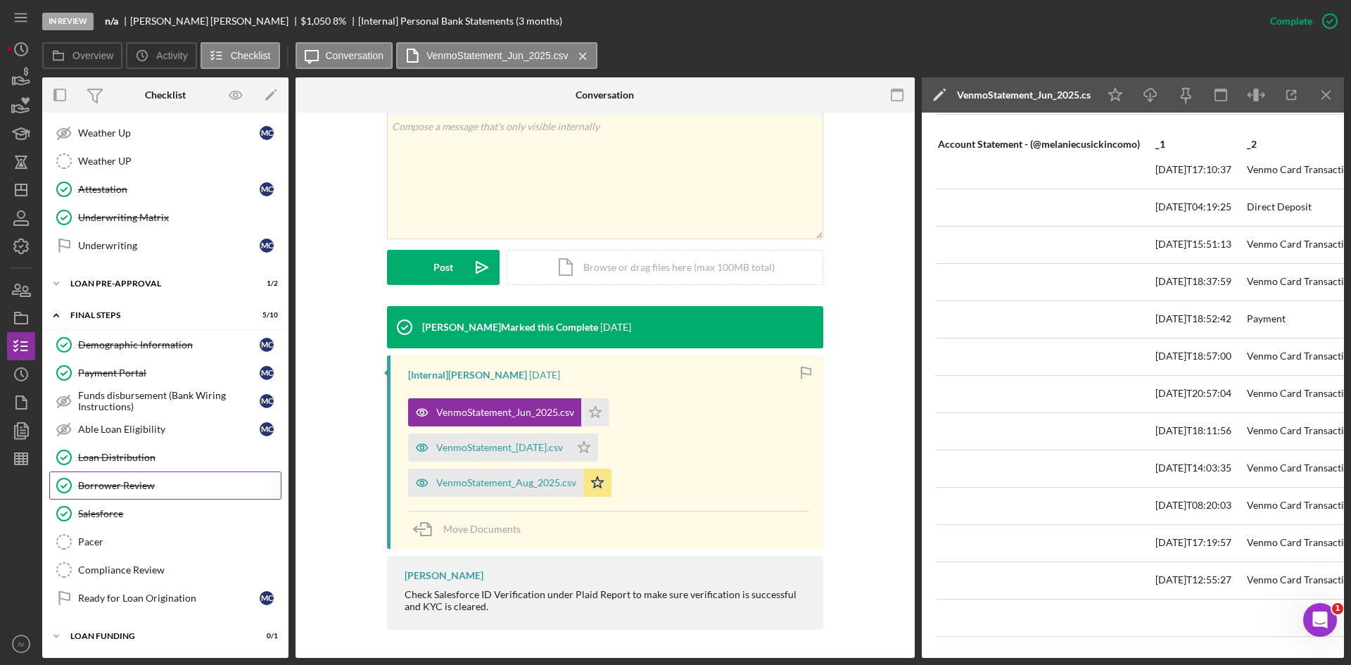
click at [148, 481] on div "Borrower Review" at bounding box center [179, 485] width 203 height 11
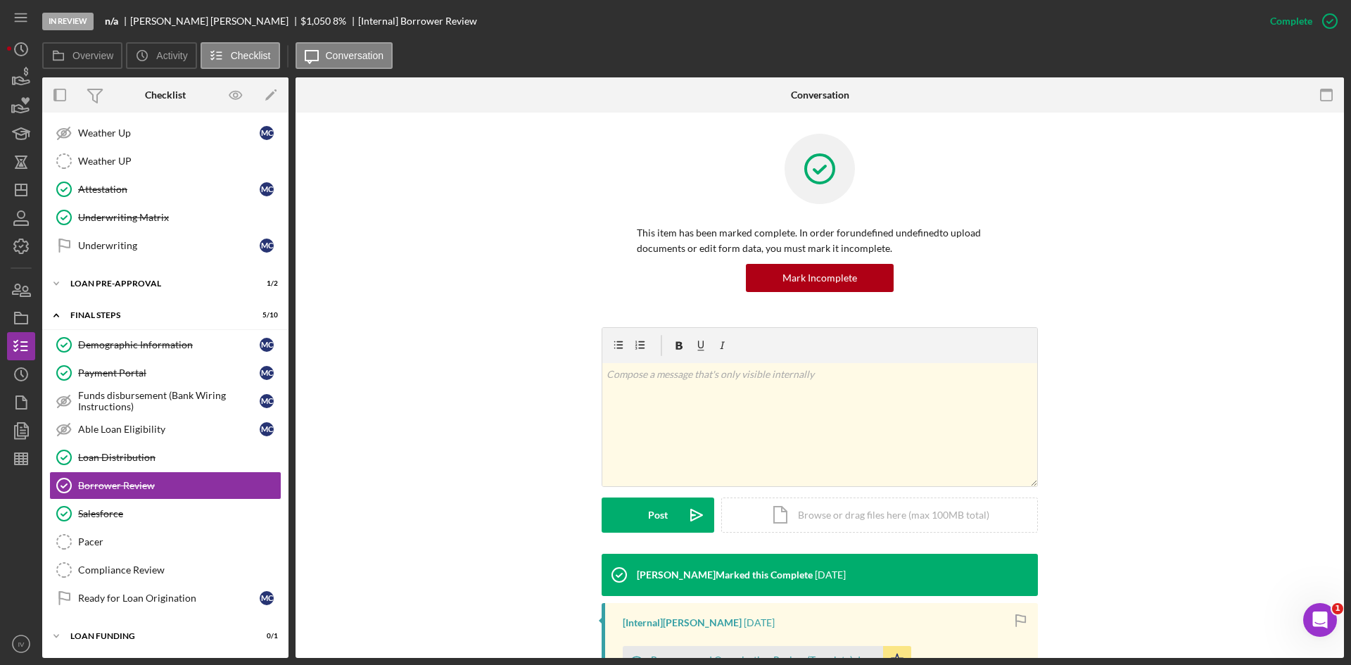
scroll to position [200, 0]
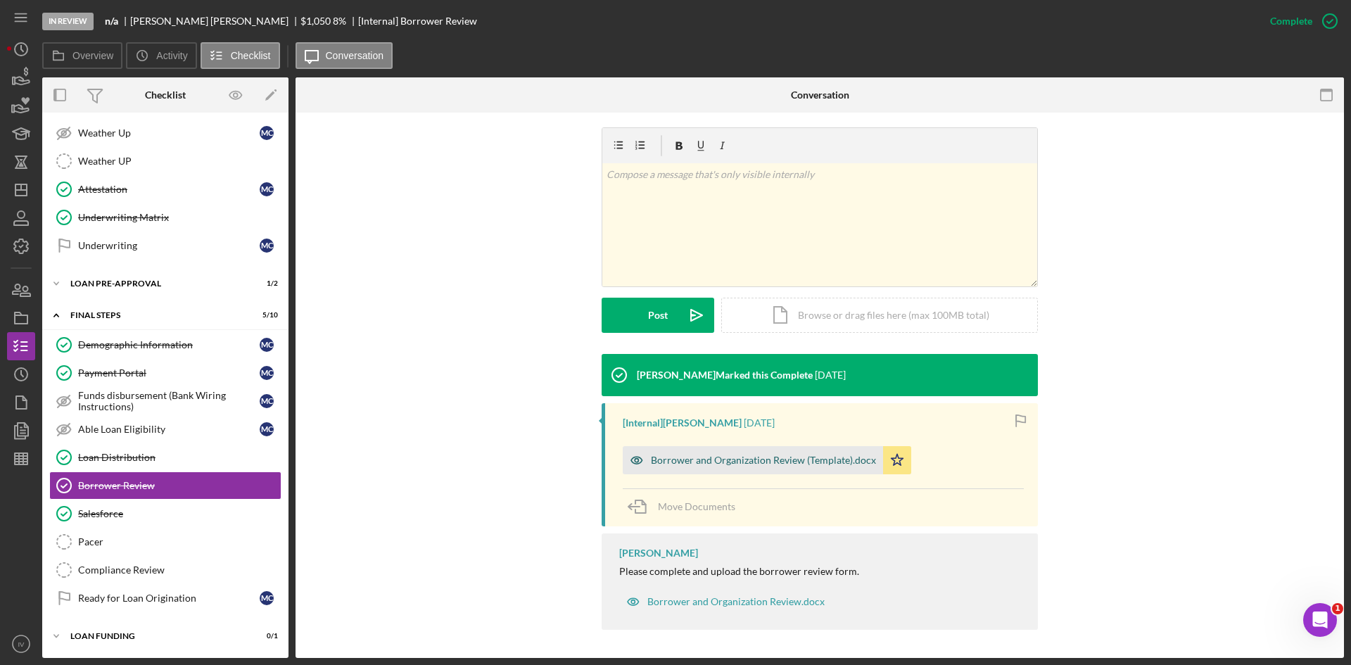
click at [787, 468] on div "Borrower and Organization Review (Template).docx" at bounding box center [753, 460] width 260 height 28
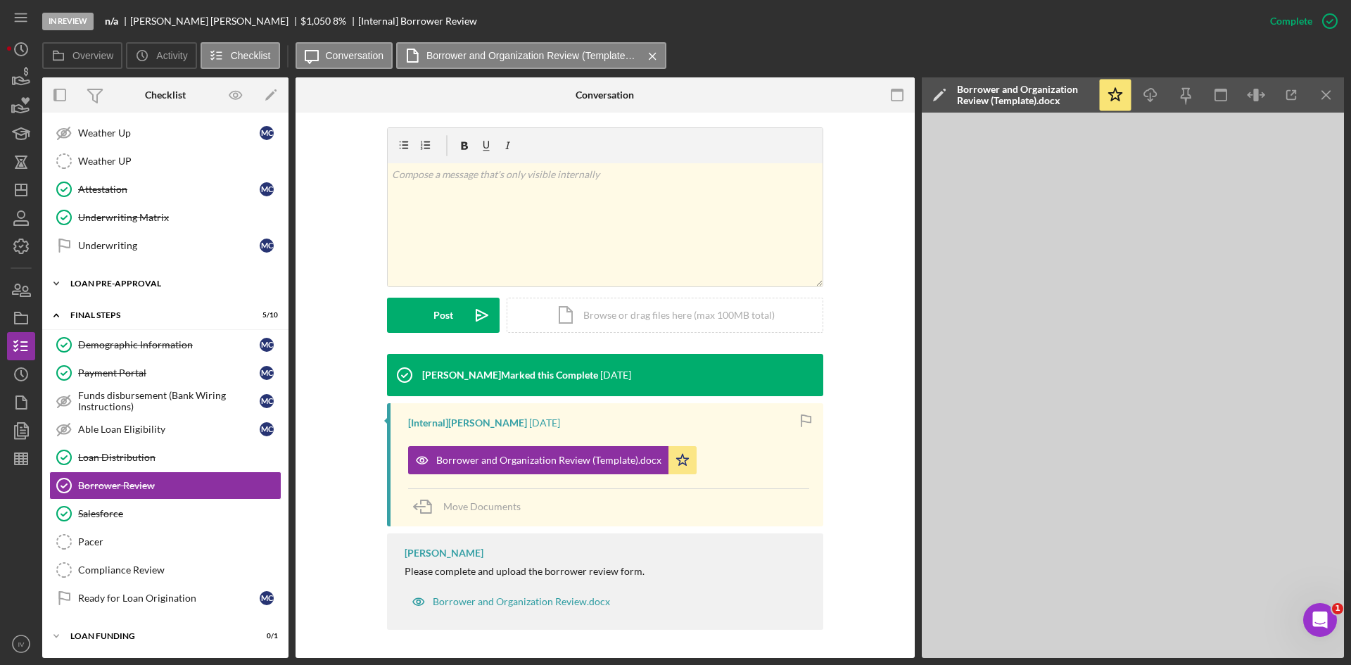
click at [136, 288] on div "Icon/Expander Loan Pre-Approval 1 / 2" at bounding box center [165, 283] width 246 height 28
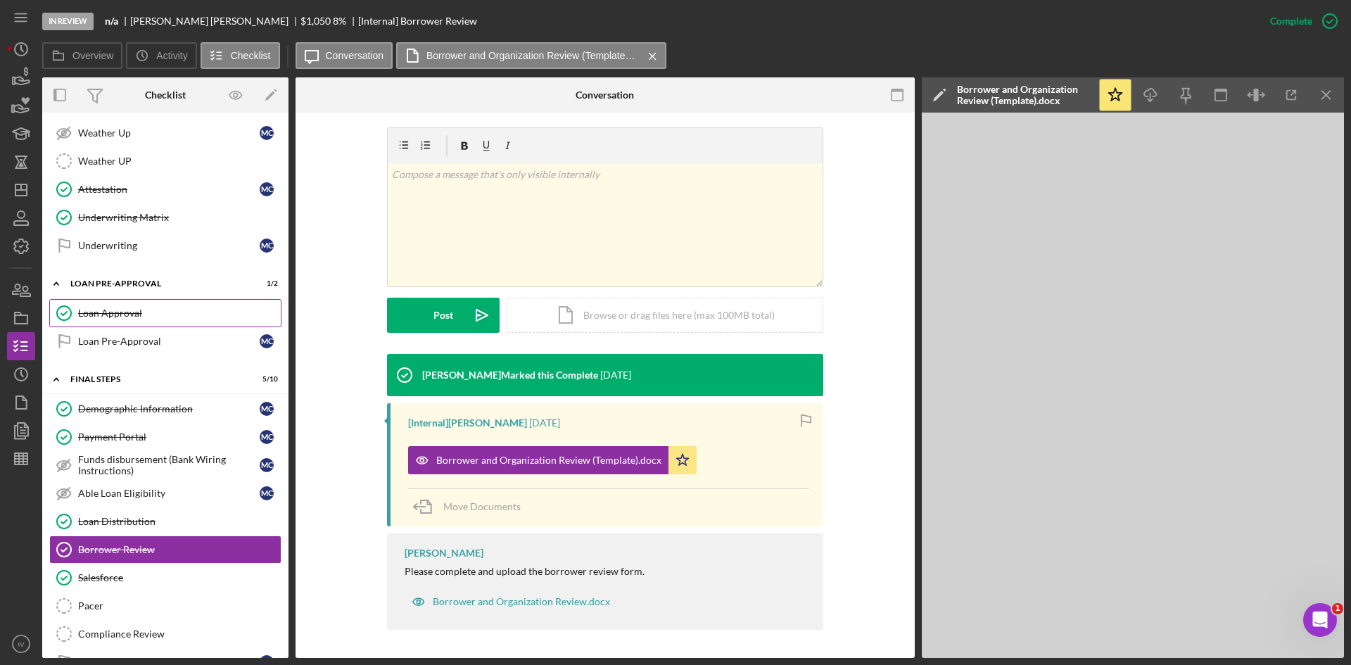
click at [122, 316] on div "Loan Approval" at bounding box center [179, 312] width 203 height 11
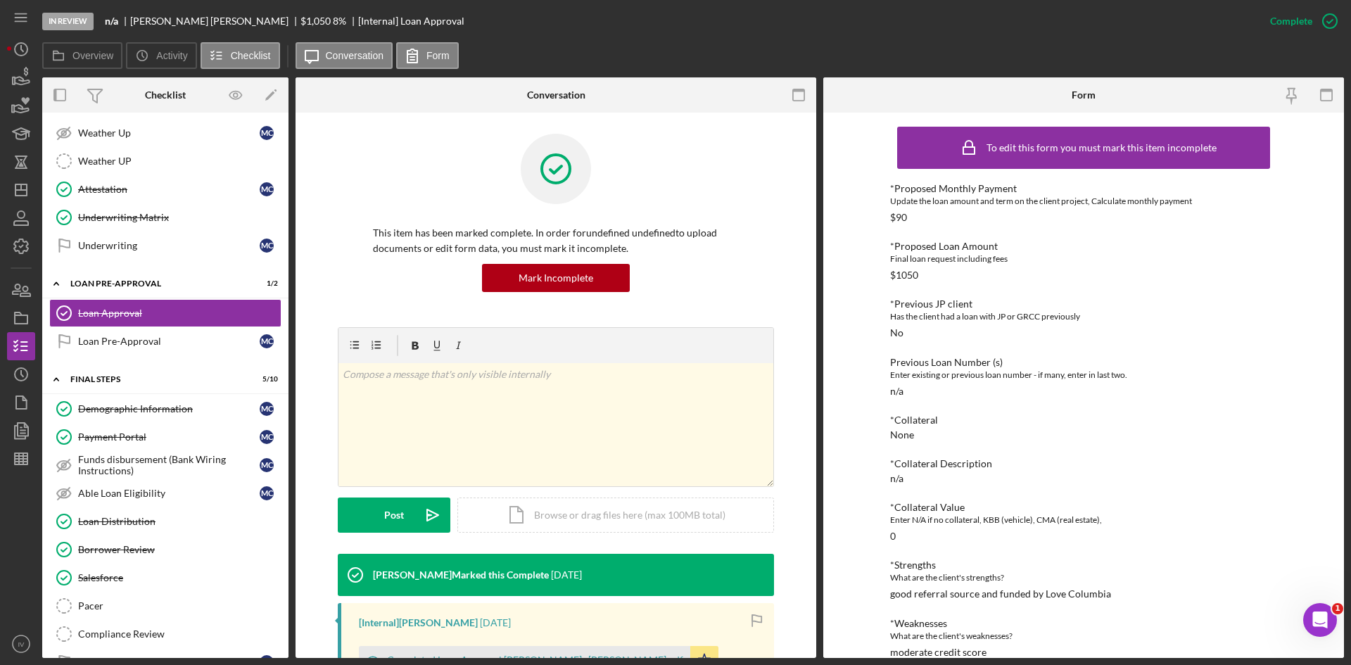
scroll to position [79, 0]
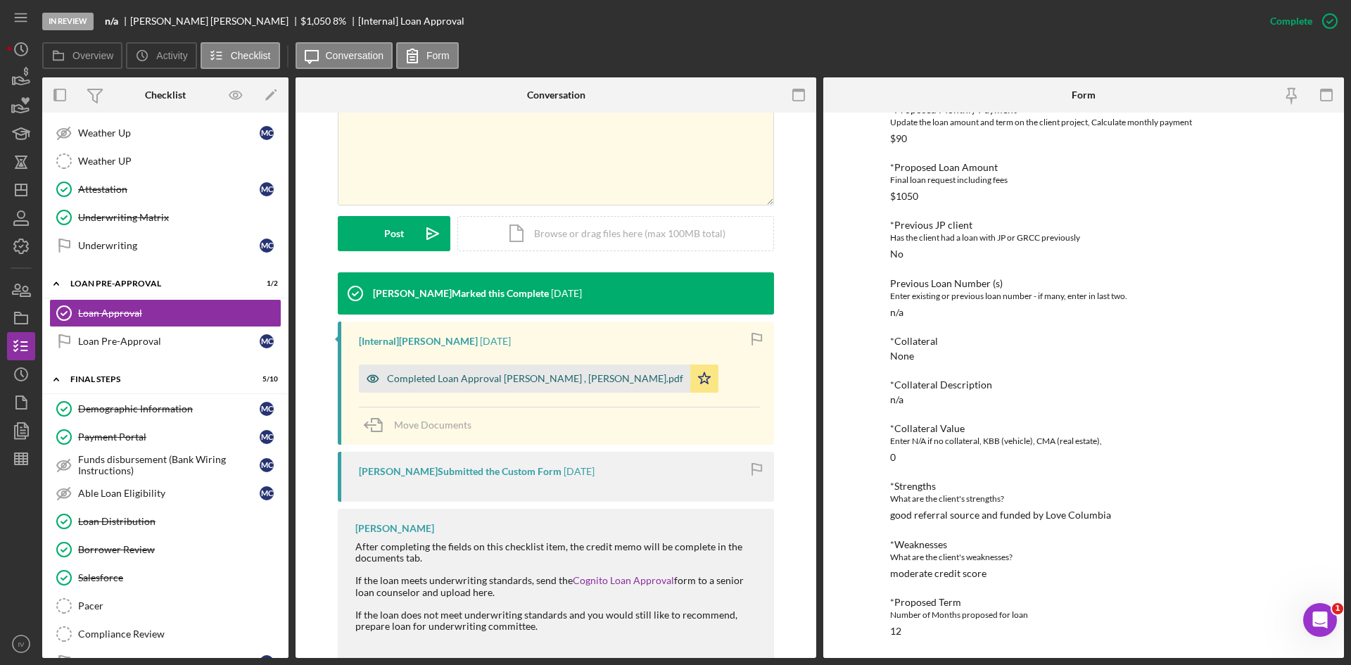
click at [530, 376] on div "Completed Loan Approval [PERSON_NAME] , [PERSON_NAME].pdf" at bounding box center [535, 378] width 296 height 11
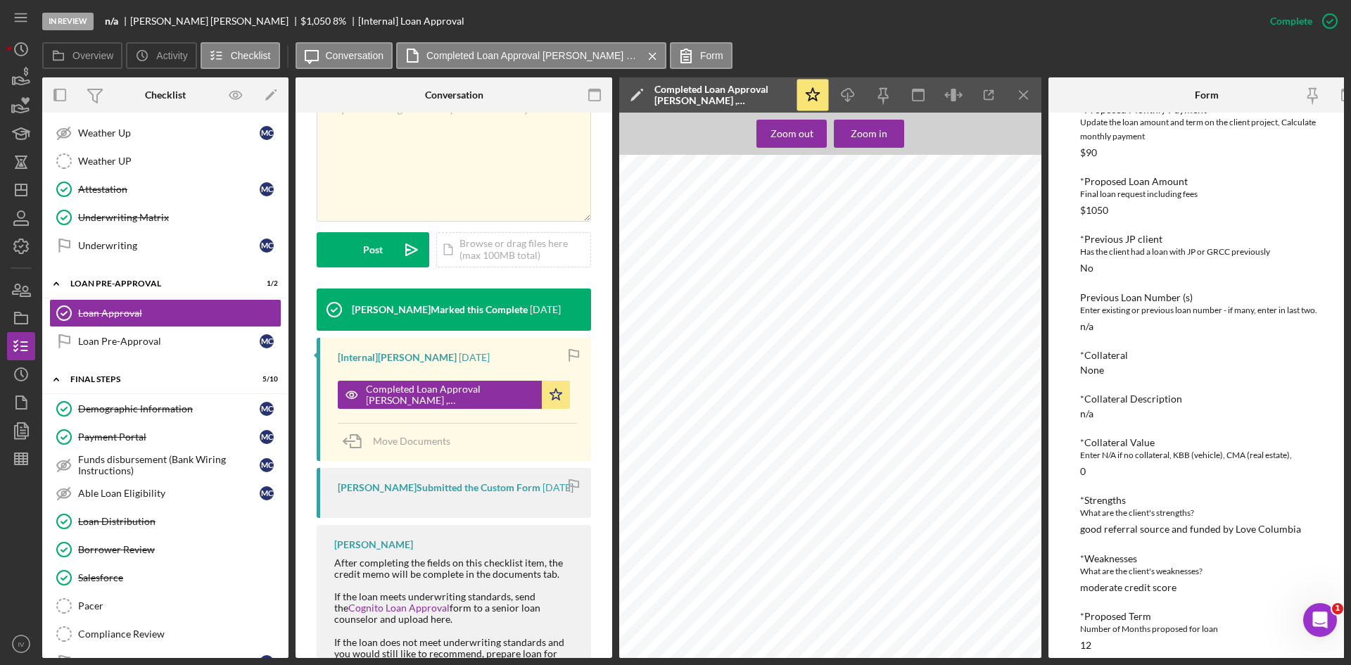
scroll to position [914, 0]
